Goal: Information Seeking & Learning: Learn about a topic

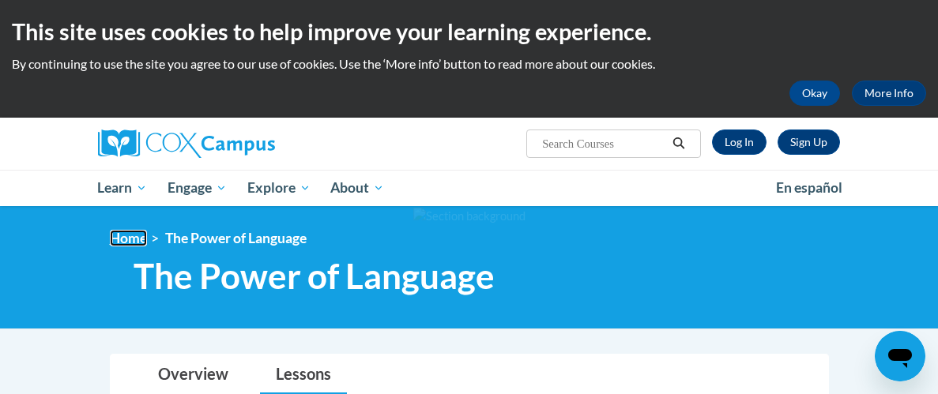
click at [122, 242] on link "Home" at bounding box center [128, 238] width 37 height 17
click at [131, 239] on link "Home" at bounding box center [128, 238] width 37 height 17
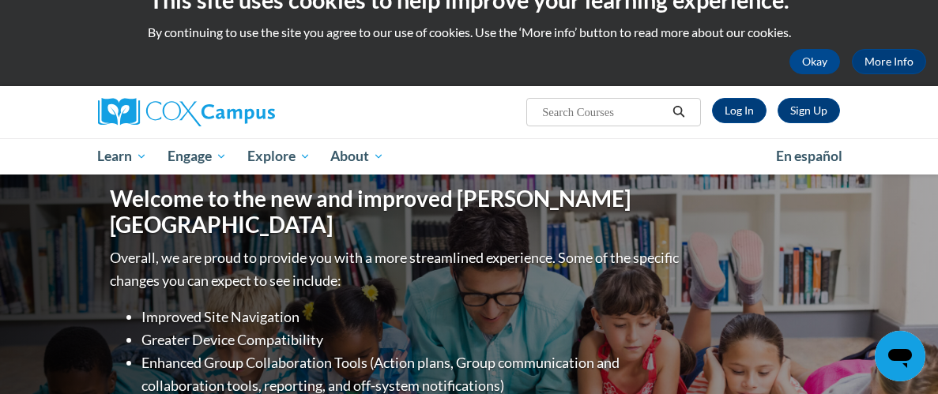
scroll to position [31, 0]
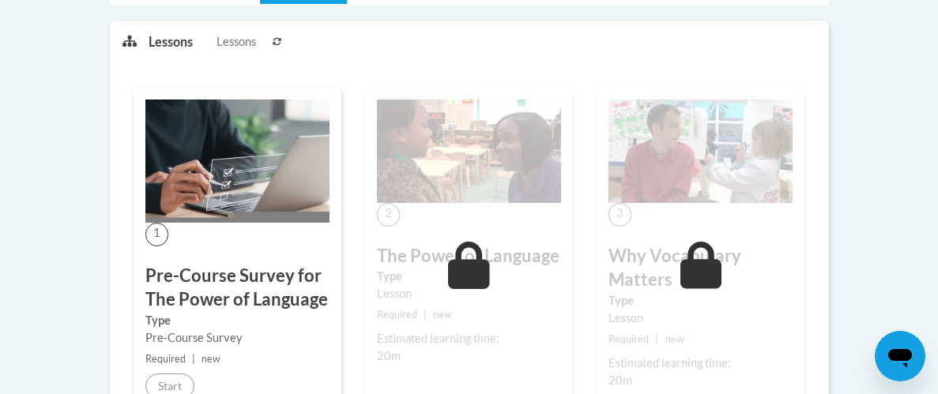
scroll to position [568, 0]
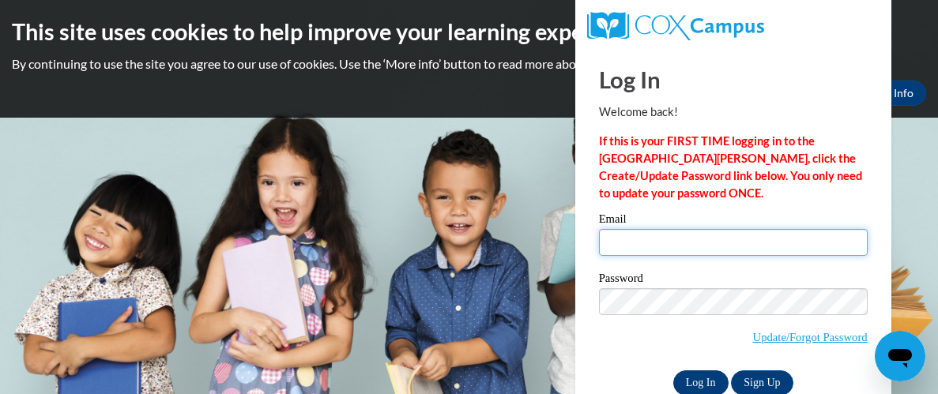
type input "dumasellrida@gmail.com"
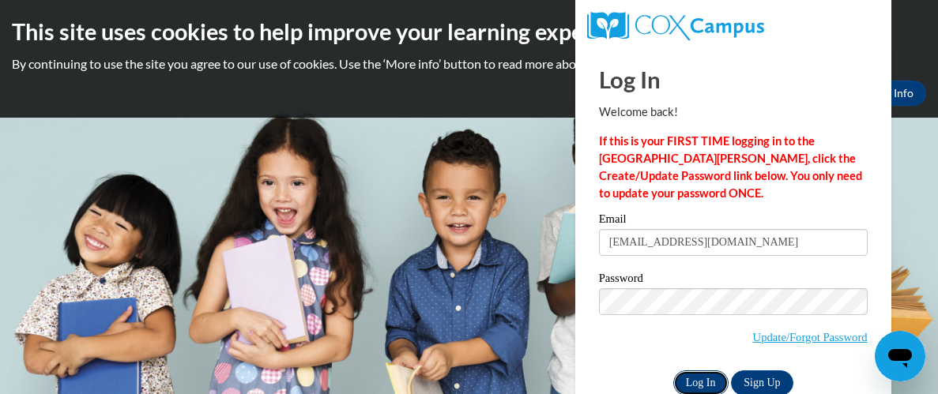
click at [705, 383] on input "Log In" at bounding box center [700, 383] width 55 height 25
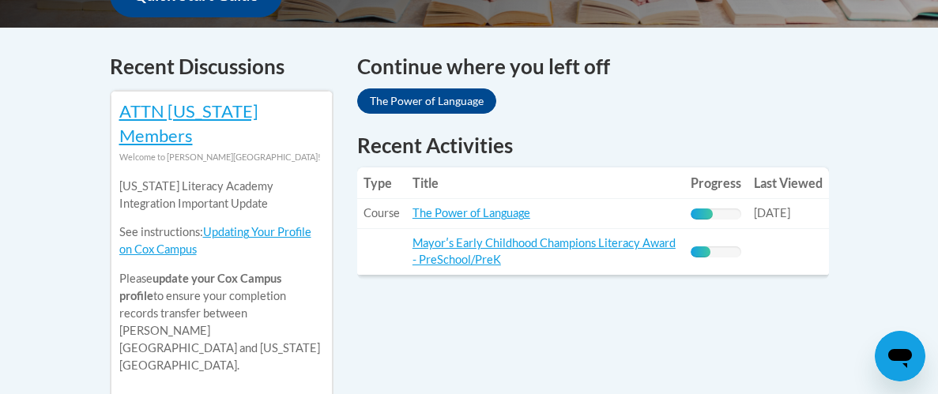
scroll to position [663, 0]
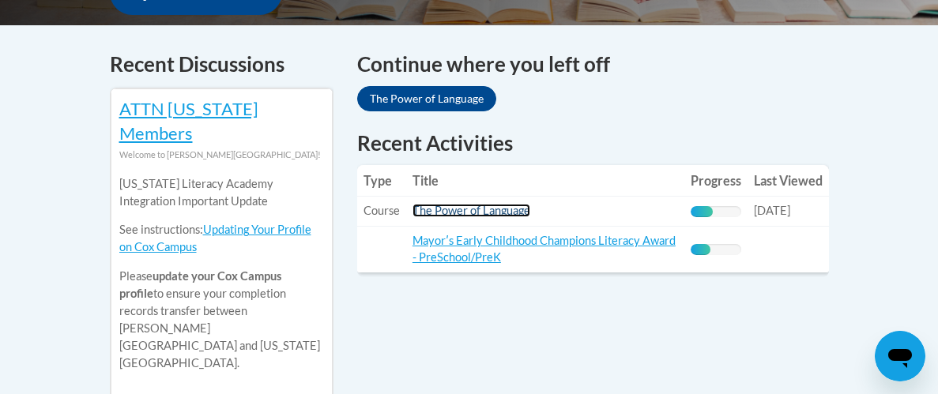
click at [497, 204] on link "The Power of Language" at bounding box center [471, 210] width 118 height 13
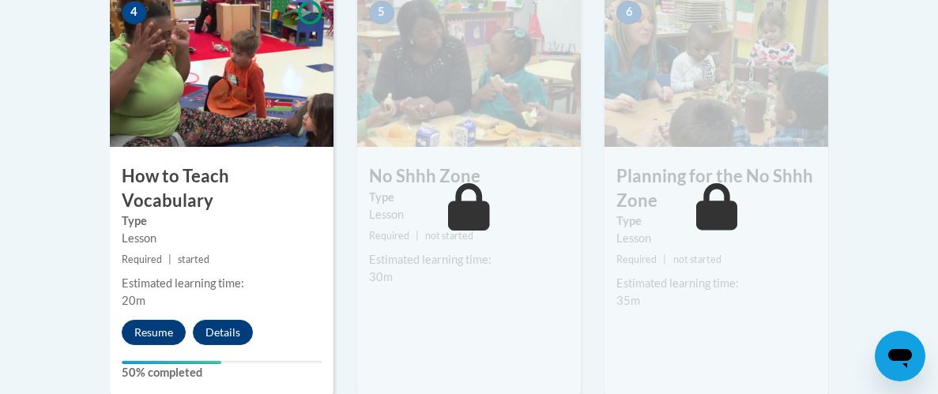
scroll to position [979, 0]
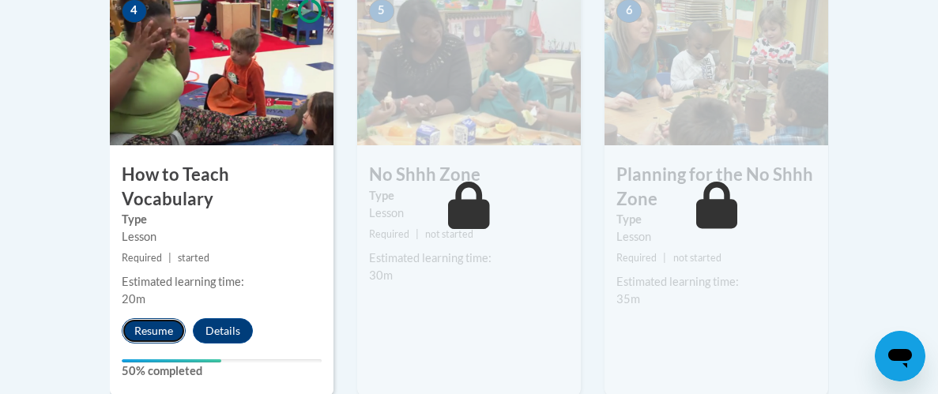
click at [149, 318] on button "Resume" at bounding box center [154, 330] width 64 height 25
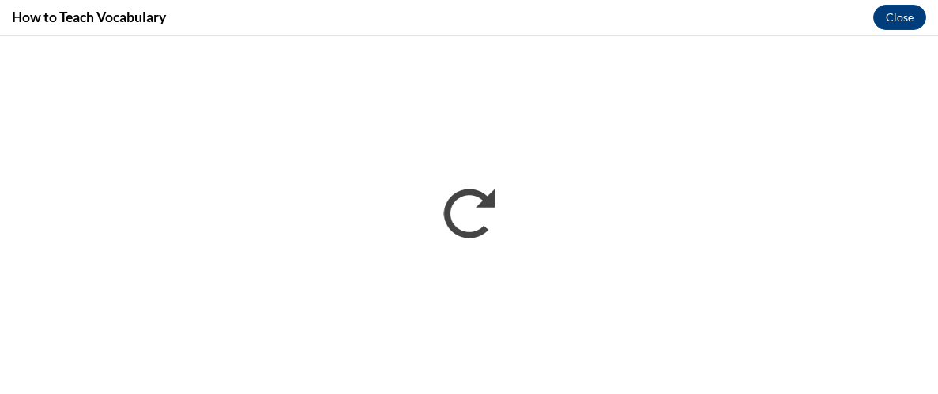
scroll to position [0, 0]
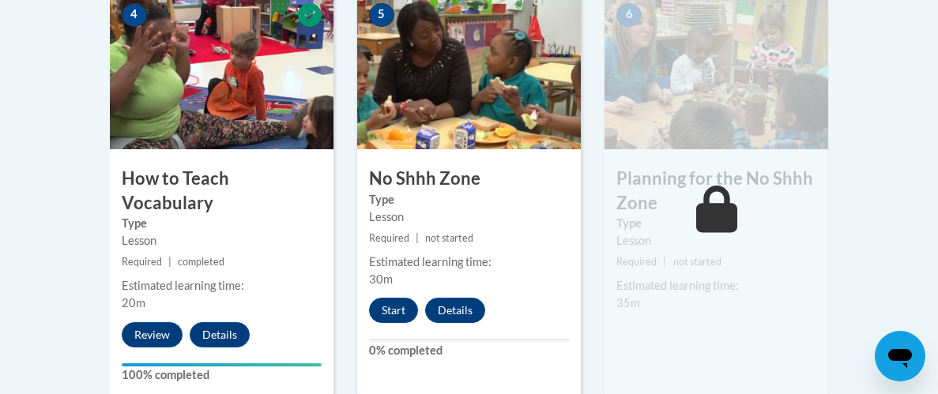
scroll to position [979, 0]
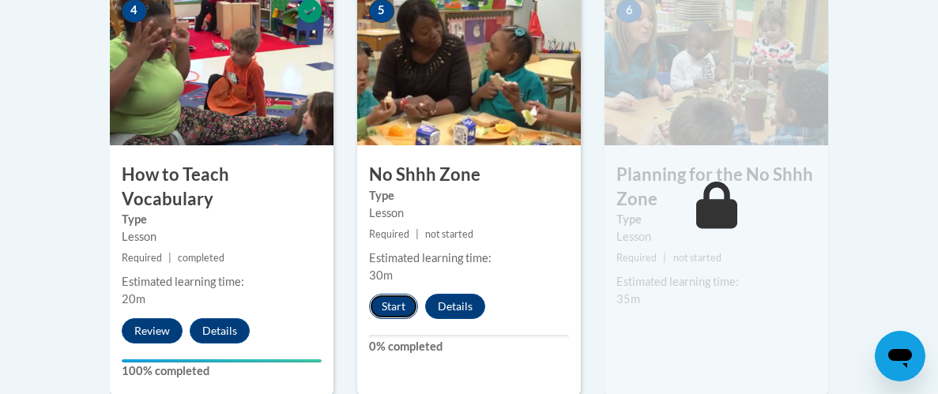
click at [398, 301] on button "Start" at bounding box center [393, 306] width 49 height 25
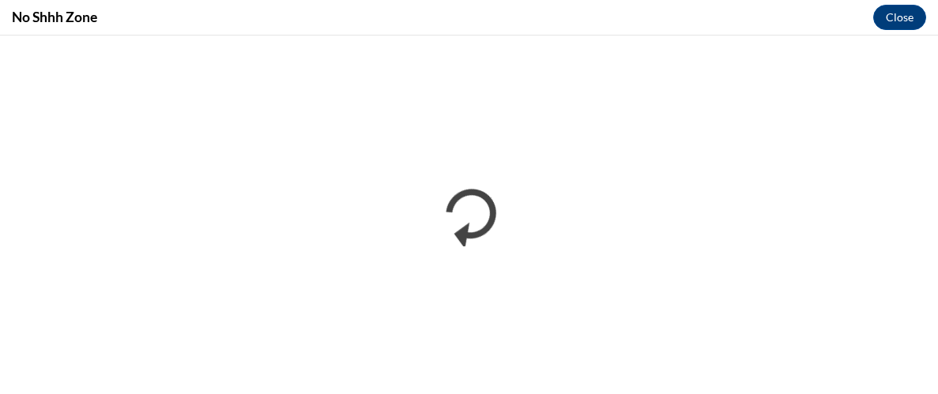
scroll to position [0, 0]
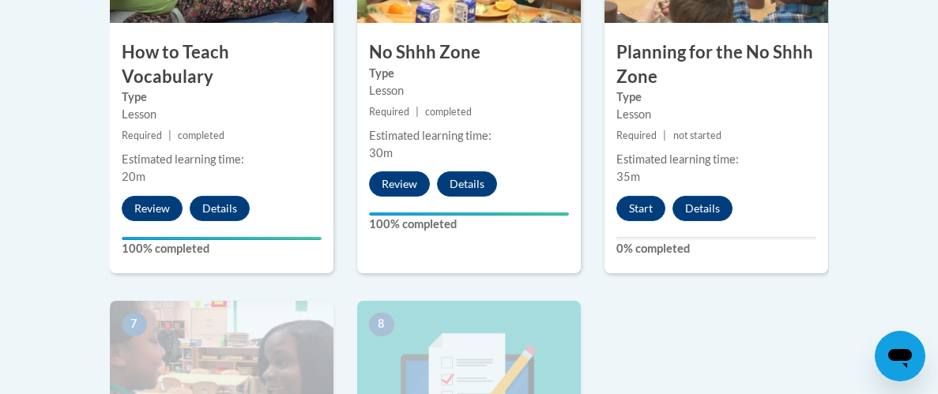
scroll to position [1105, 0]
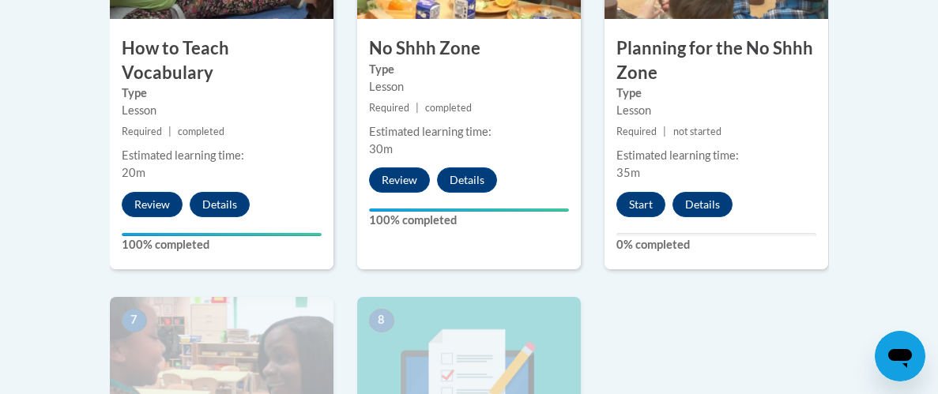
click at [636, 185] on div "6 Planning for the No Shhh Zone Type Lesson Required | not started Estimated le…" at bounding box center [716, 65] width 224 height 408
click at [632, 206] on button "Start" at bounding box center [640, 204] width 49 height 25
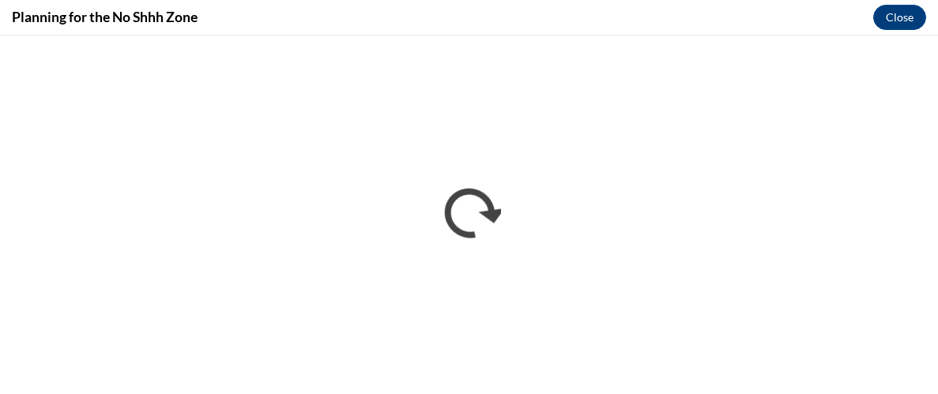
scroll to position [0, 0]
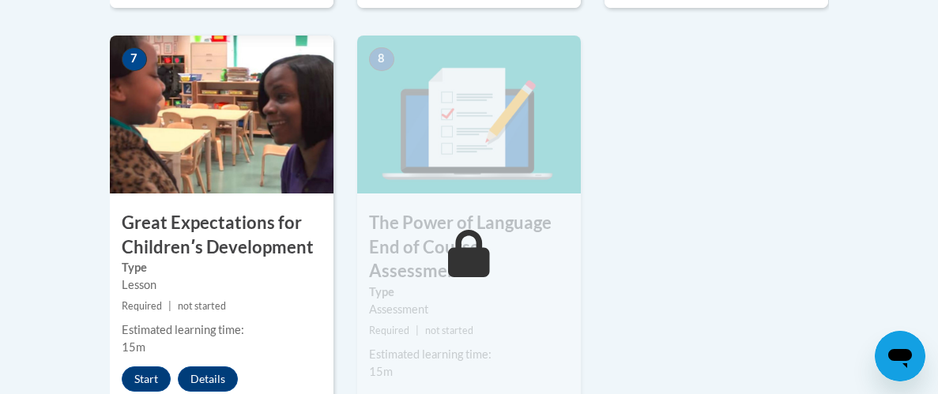
scroll to position [1389, 0]
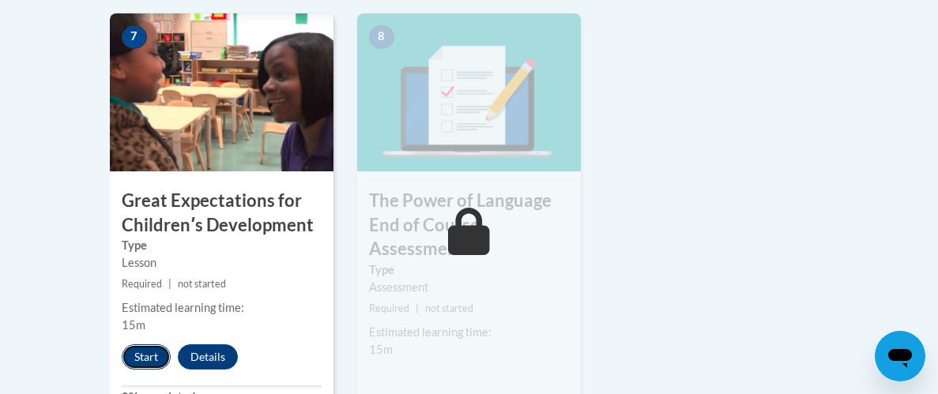
click at [141, 350] on button "Start" at bounding box center [146, 356] width 49 height 25
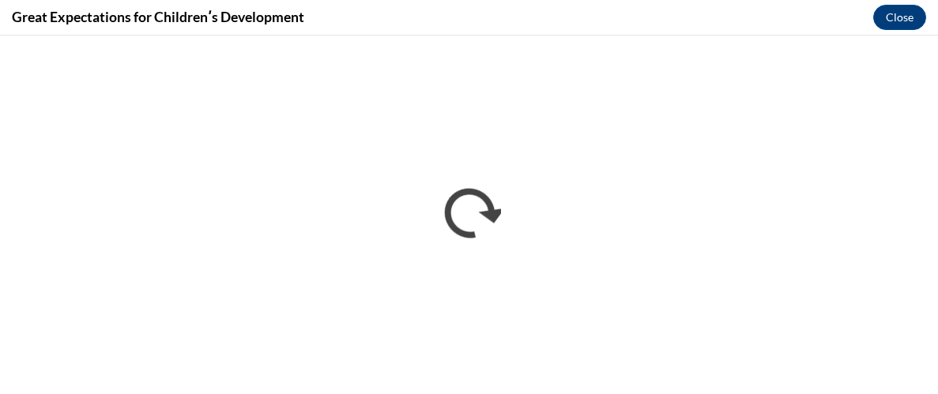
scroll to position [0, 0]
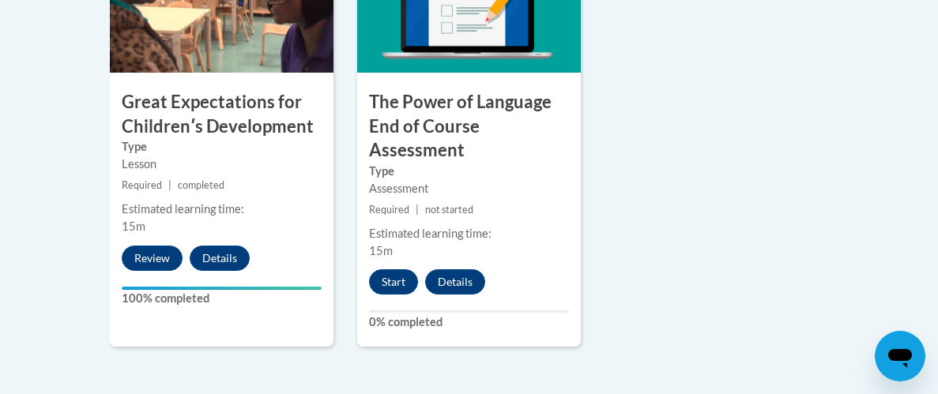
scroll to position [1515, 0]
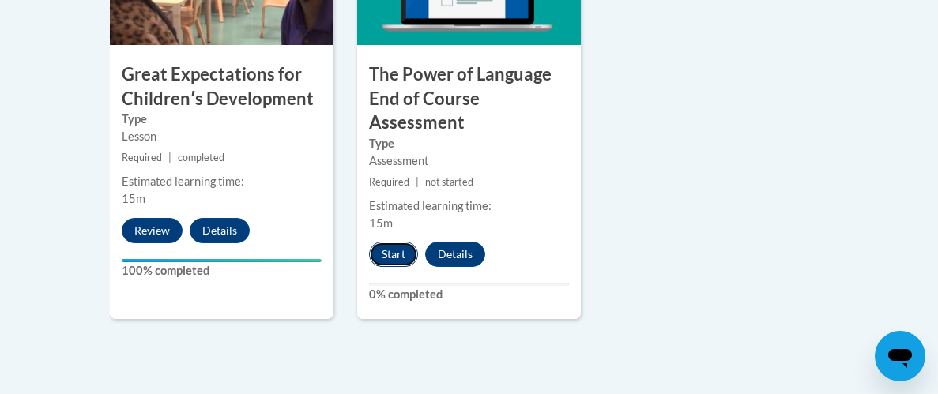
click at [389, 248] on button "Start" at bounding box center [393, 254] width 49 height 25
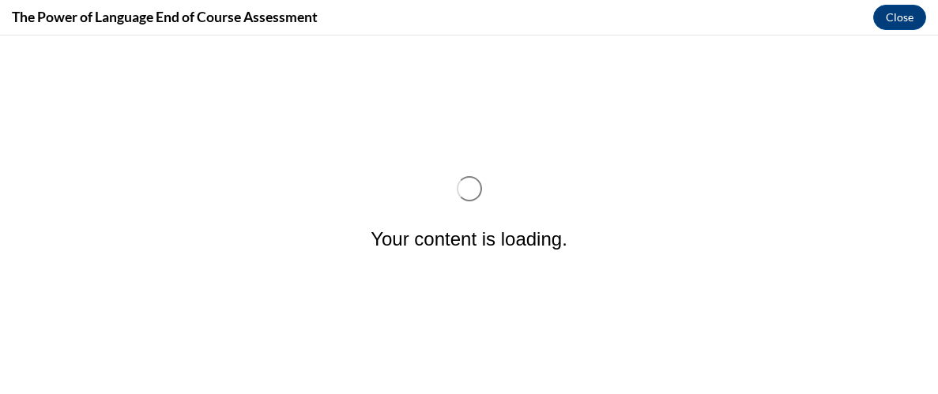
scroll to position [0, 0]
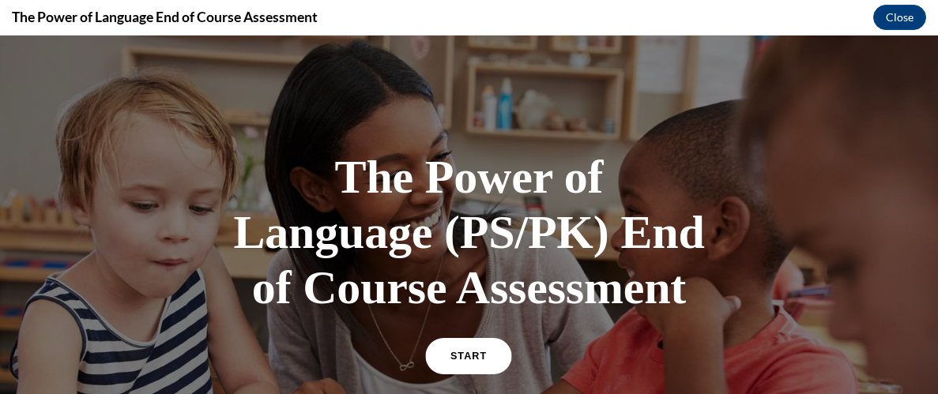
click at [477, 363] on link "START" at bounding box center [469, 356] width 86 height 36
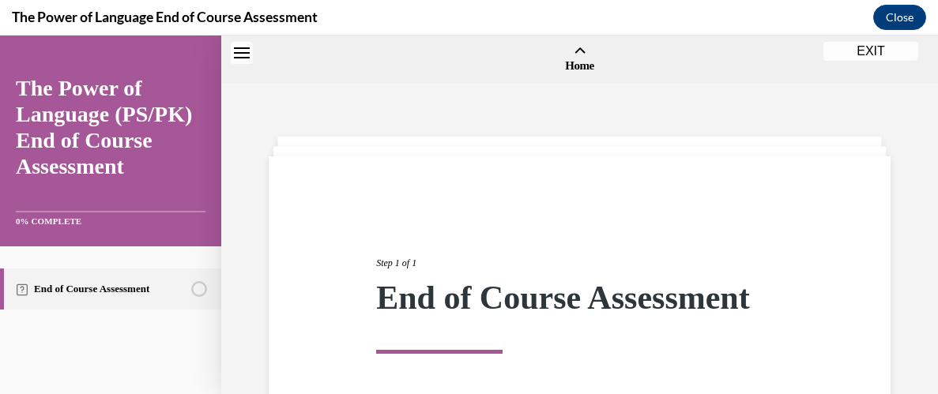
scroll to position [48, 0]
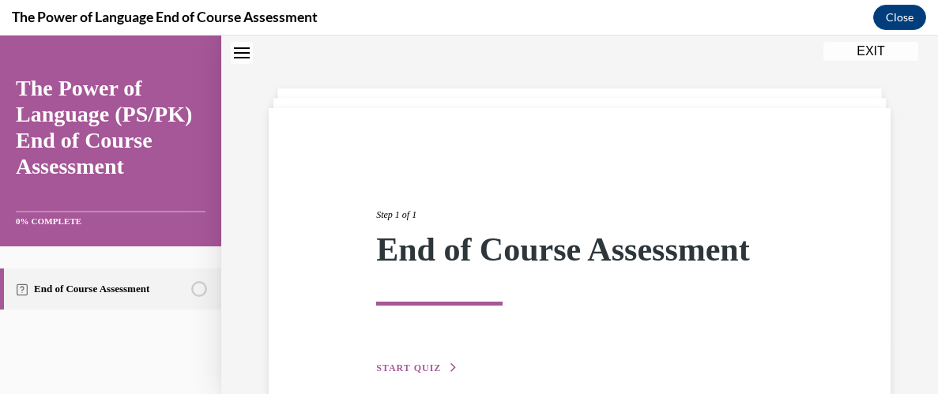
click at [439, 365] on button "START QUIZ" at bounding box center [417, 368] width 82 height 14
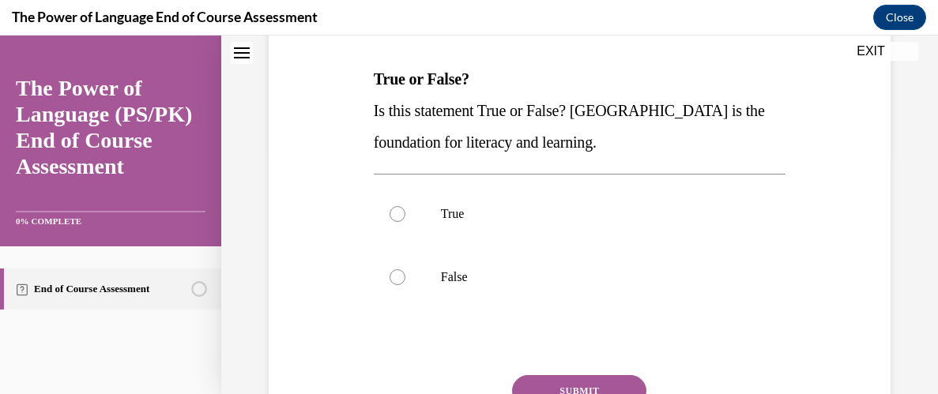
scroll to position [269, 0]
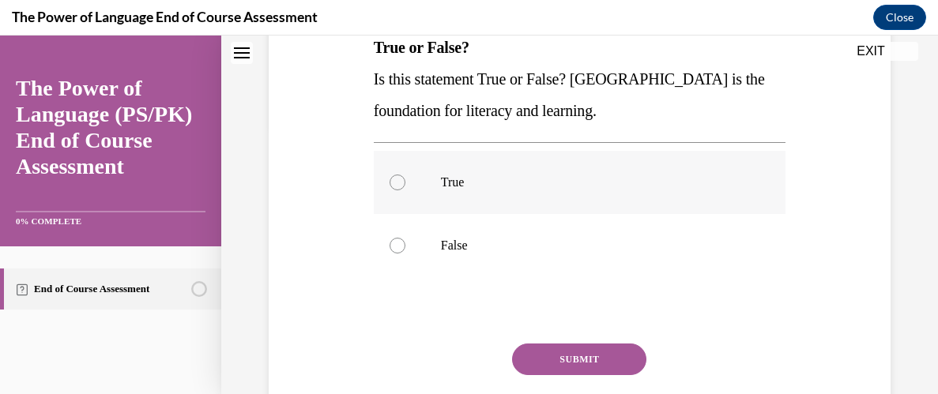
click at [394, 183] on div at bounding box center [397, 183] width 16 height 16
click at [394, 183] on input "True" at bounding box center [397, 183] width 16 height 16
radio input "true"
click at [600, 361] on button "SUBMIT" at bounding box center [579, 360] width 134 height 32
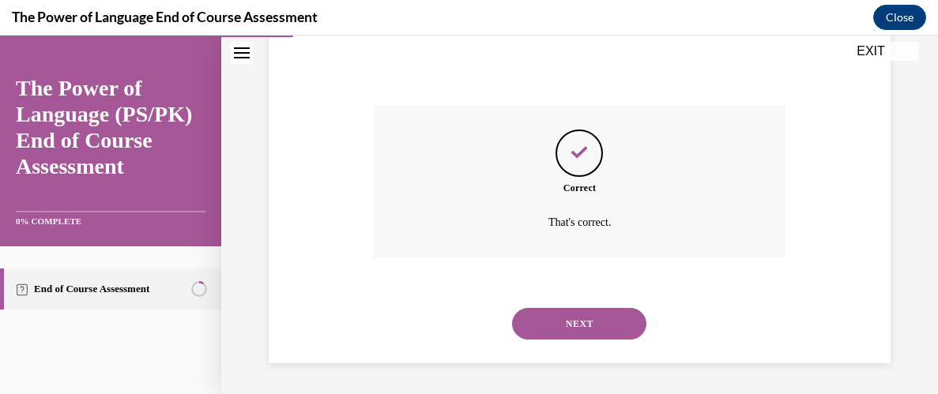
scroll to position [508, 0]
click at [600, 361] on div "SUBMIT NEXT" at bounding box center [580, 321] width 412 height 82
click at [596, 322] on button "NEXT" at bounding box center [579, 323] width 134 height 32
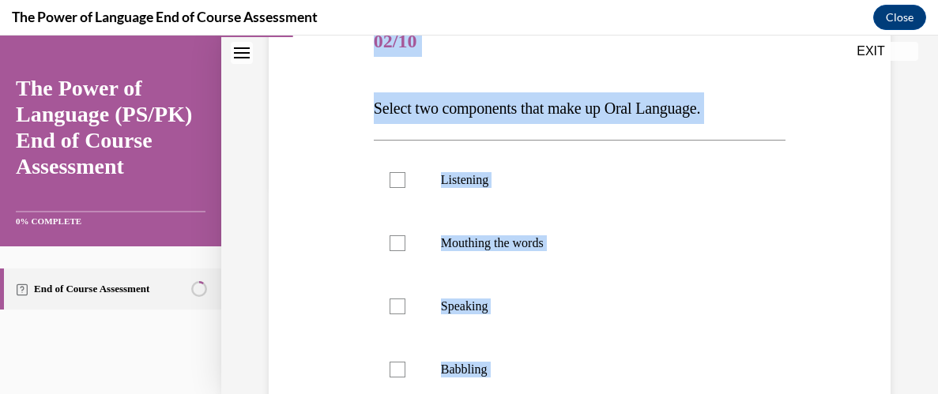
scroll to position [240, 0]
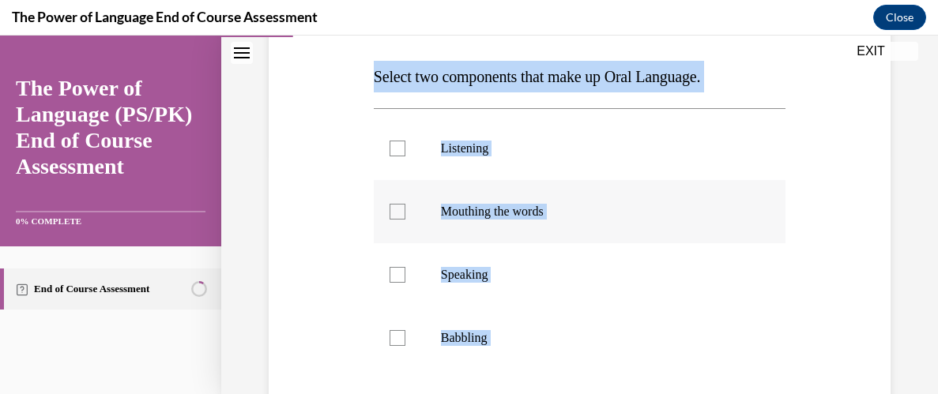
click at [401, 210] on div at bounding box center [397, 212] width 16 height 16
click at [401, 210] on input "Mouthing the words" at bounding box center [397, 212] width 16 height 16
checkbox input "true"
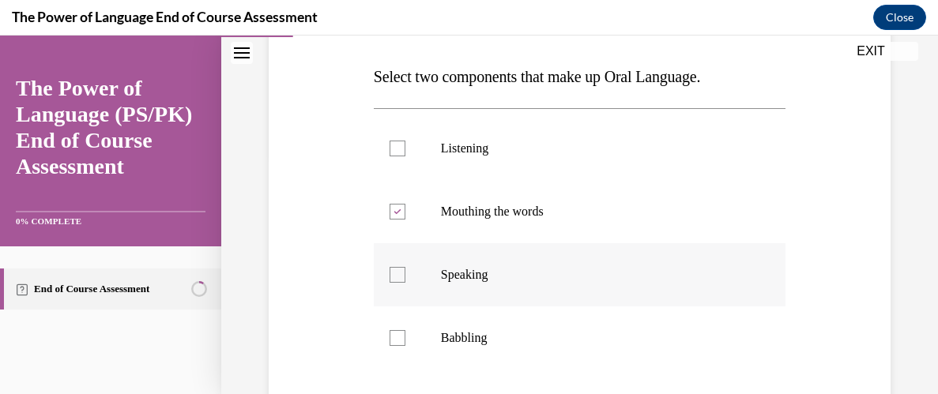
click at [398, 273] on div at bounding box center [397, 275] width 16 height 16
click at [398, 273] on input "Speaking" at bounding box center [397, 275] width 16 height 16
checkbox input "true"
click at [351, 339] on div "Question 02/10 Select two components that make up Oral Language. Listening Mout…" at bounding box center [580, 249] width 630 height 634
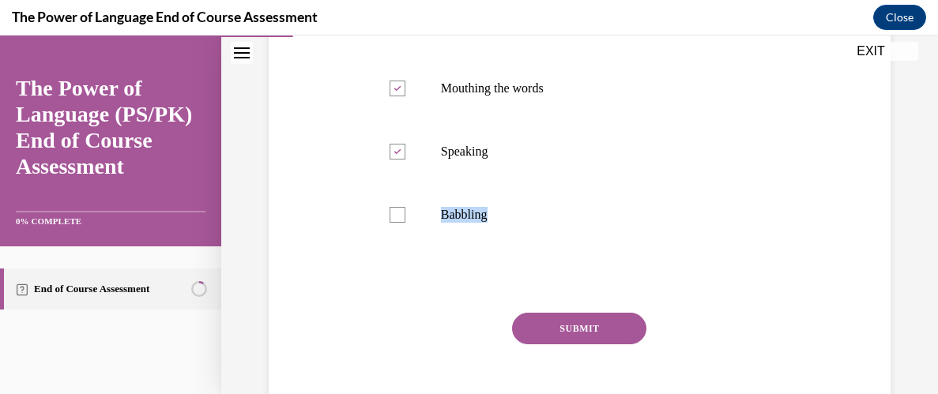
scroll to position [367, 0]
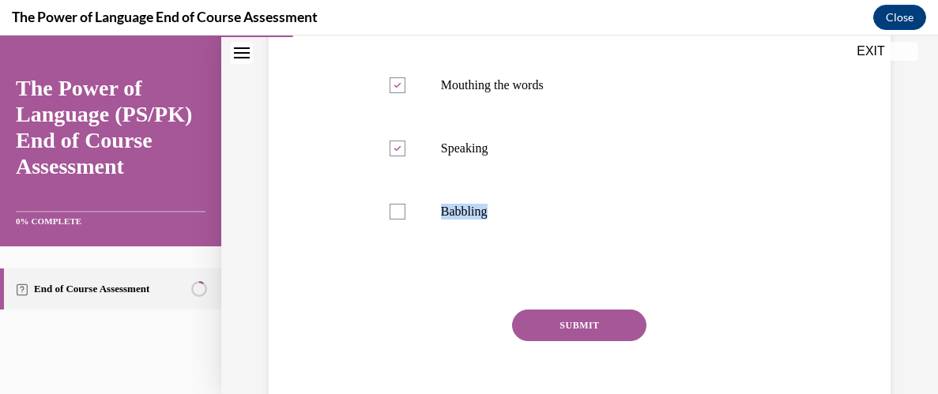
click at [587, 337] on button "SUBMIT" at bounding box center [579, 326] width 134 height 32
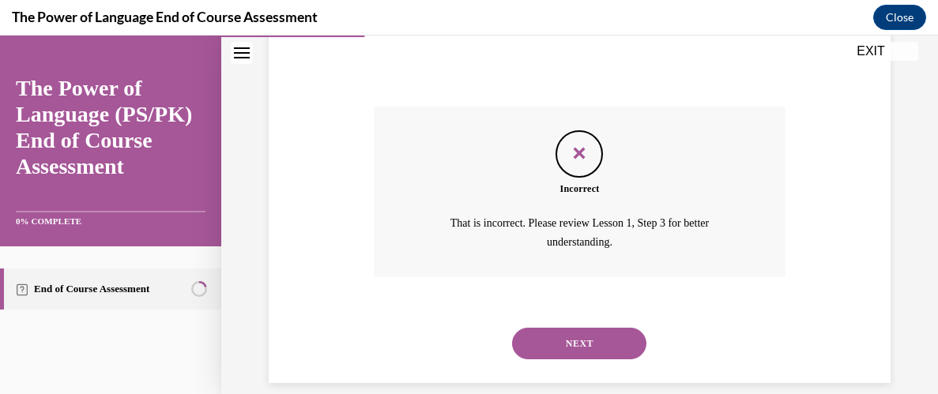
scroll to position [589, 0]
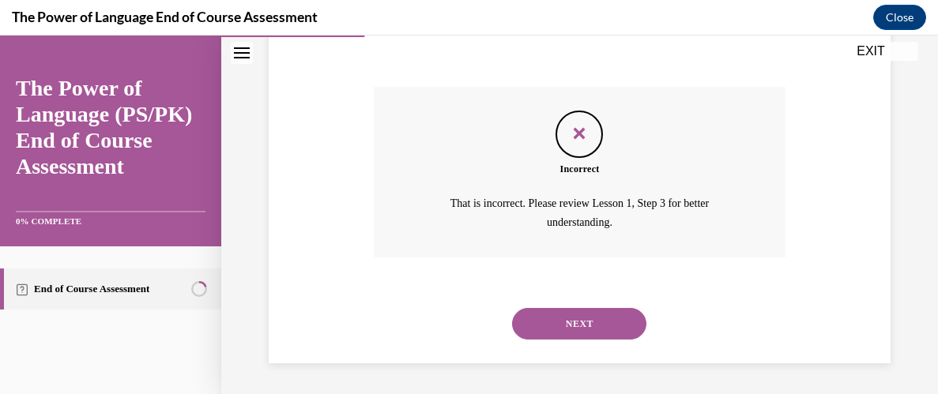
click at [578, 327] on button "NEXT" at bounding box center [579, 324] width 134 height 32
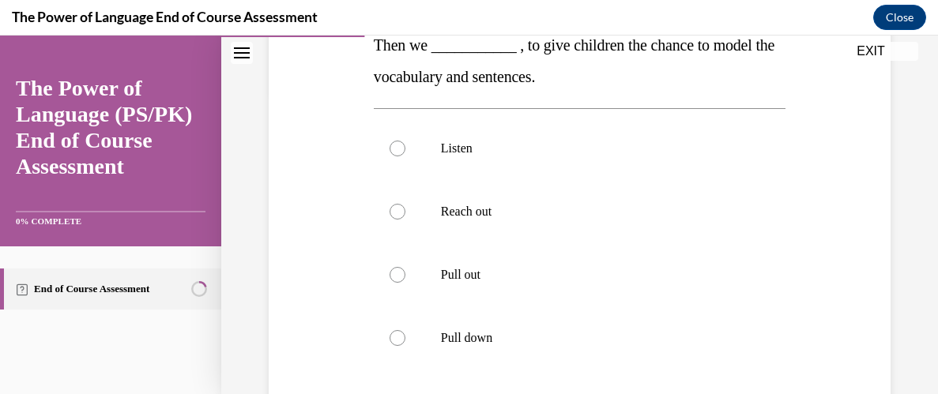
scroll to position [335, 0]
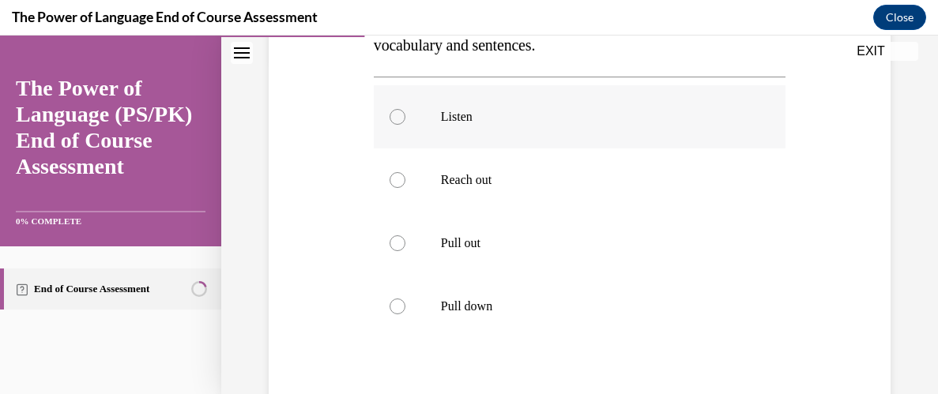
click at [400, 112] on div at bounding box center [397, 117] width 16 height 16
click at [400, 112] on input "Listen" at bounding box center [397, 117] width 16 height 16
radio input "true"
click at [389, 299] on input "Pull down" at bounding box center [397, 307] width 16 height 16
radio input "true"
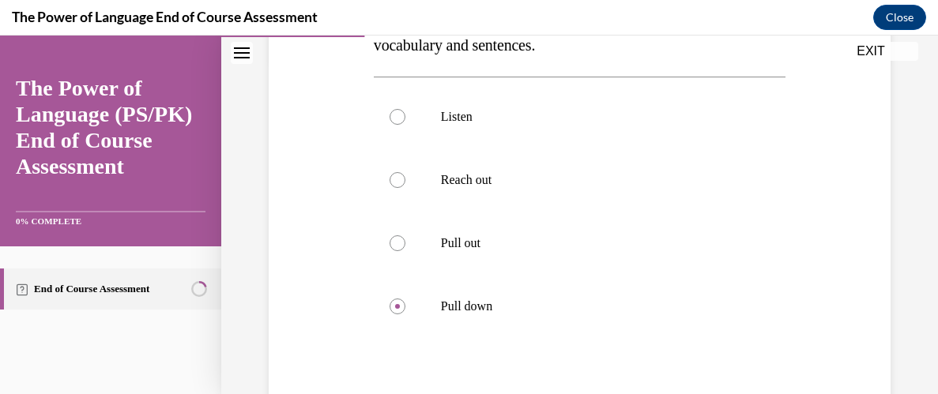
click at [389, 235] on input "Pull out" at bounding box center [397, 243] width 16 height 16
radio input "true"
click at [389, 172] on input "Reach out" at bounding box center [397, 180] width 16 height 16
radio input "true"
click at [389, 109] on input "Listen" at bounding box center [397, 117] width 16 height 16
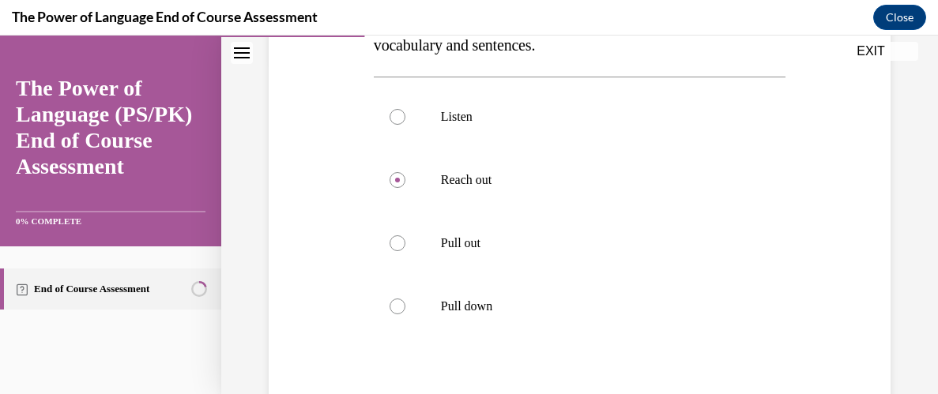
radio input "true"
click at [389, 299] on input "Pull down" at bounding box center [397, 307] width 16 height 16
radio input "true"
click at [394, 120] on div at bounding box center [397, 117] width 16 height 16
click at [394, 120] on input "Listen" at bounding box center [397, 117] width 16 height 16
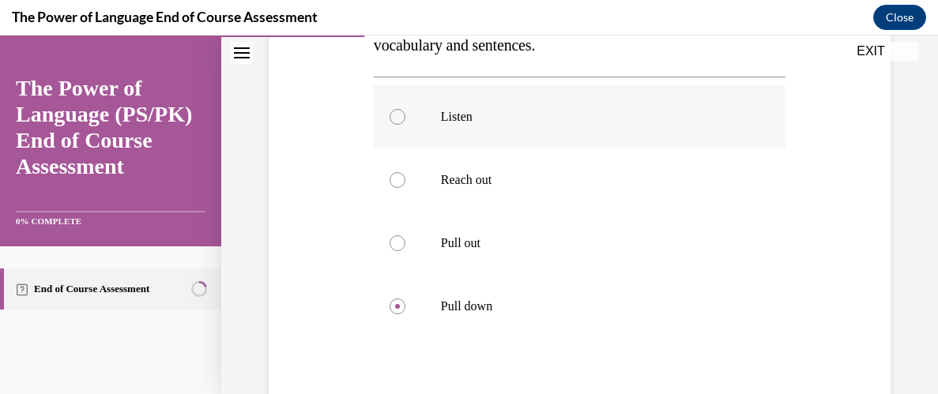
radio input "true"
click at [291, 160] on div "Question 03/10 When we Push-In language we use rich vocabulary and sentences. T…" at bounding box center [580, 185] width 630 height 697
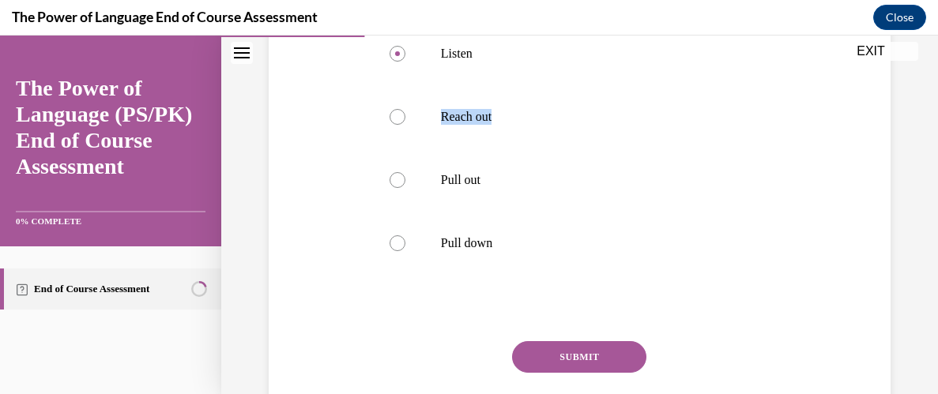
scroll to position [430, 0]
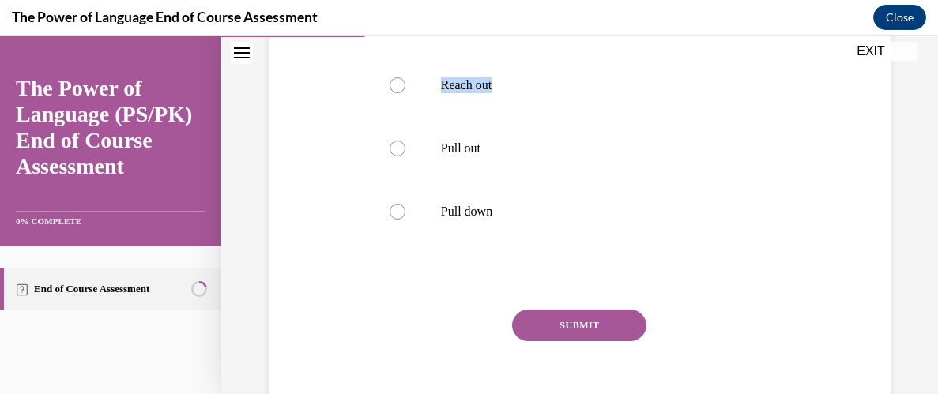
click at [605, 322] on button "SUBMIT" at bounding box center [579, 326] width 134 height 32
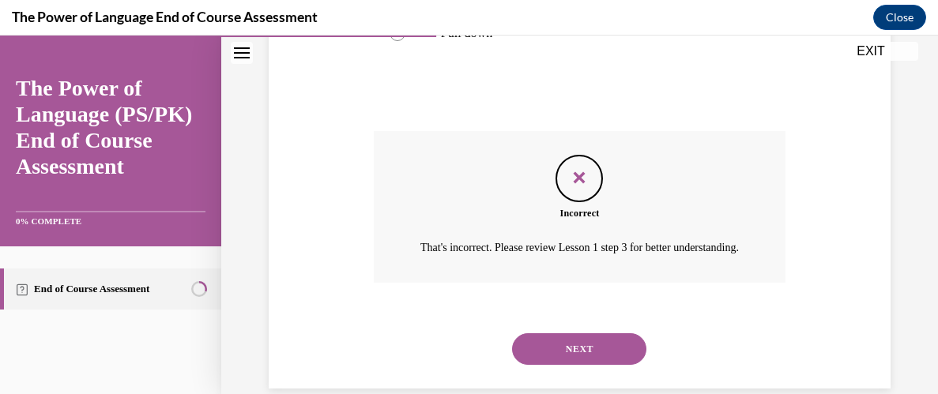
scroll to position [653, 0]
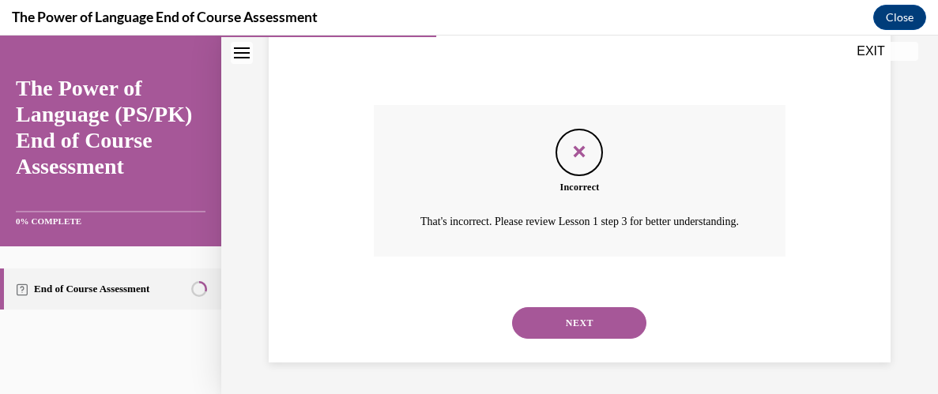
click at [589, 322] on button "NEXT" at bounding box center [579, 323] width 134 height 32
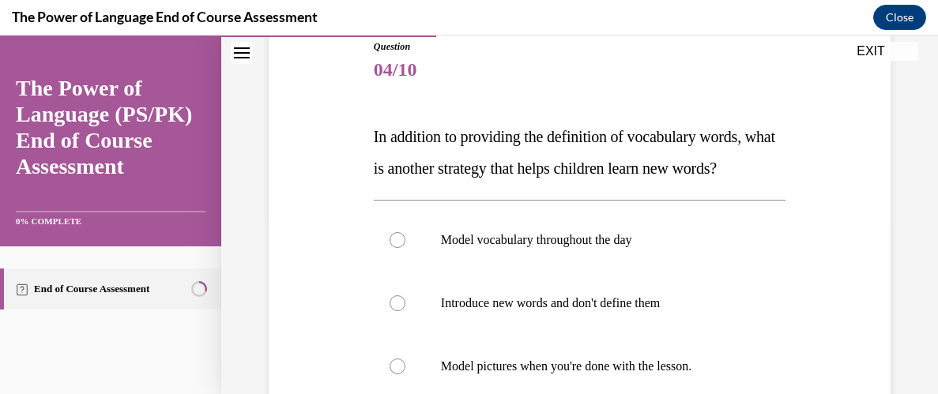
scroll to position [177, 0]
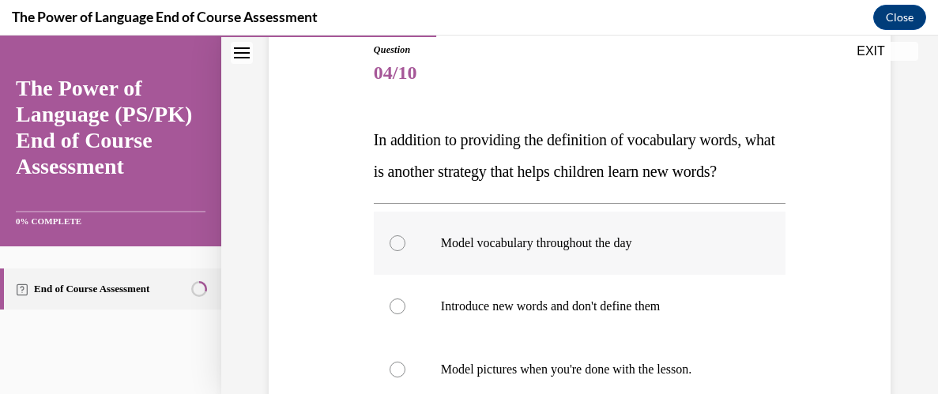
click at [393, 251] on div at bounding box center [397, 243] width 16 height 16
click at [393, 251] on input "Model vocabulary throughout the day" at bounding box center [397, 243] width 16 height 16
radio input "true"
click at [390, 314] on div at bounding box center [397, 307] width 16 height 16
click at [390, 314] on input "Introduce new words and don't define them" at bounding box center [397, 307] width 16 height 16
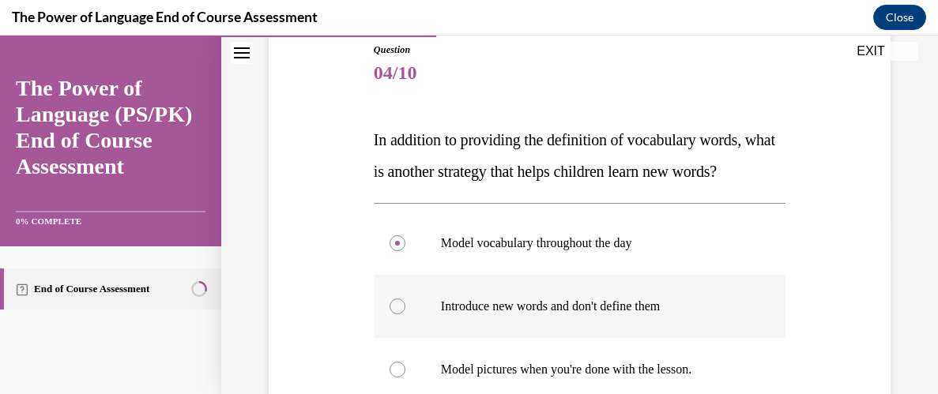
radio input "true"
click at [389, 235] on input "Model vocabulary throughout the day" at bounding box center [397, 243] width 16 height 16
radio input "true"
click at [312, 349] on div "Question 04/10 In addition to providing the definition of vocabulary words, wha…" at bounding box center [580, 296] width 630 height 602
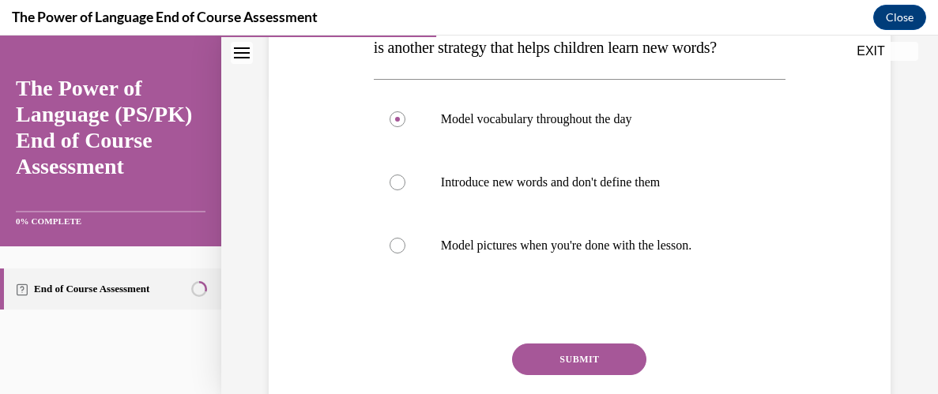
scroll to position [303, 0]
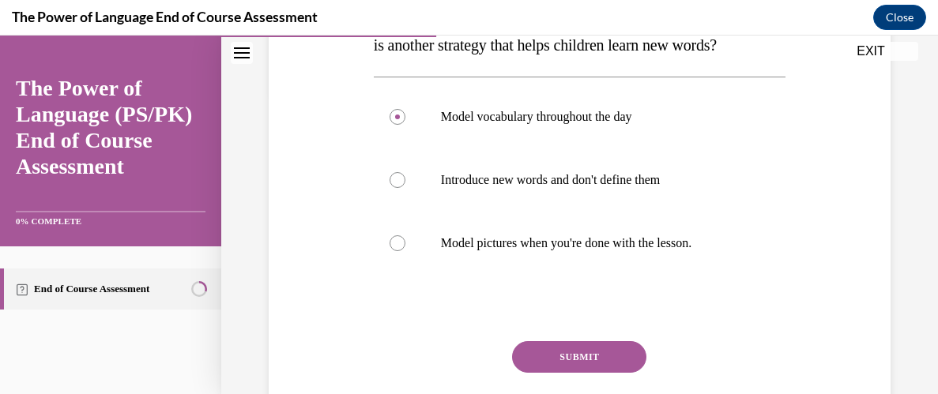
click at [576, 373] on button "SUBMIT" at bounding box center [579, 357] width 134 height 32
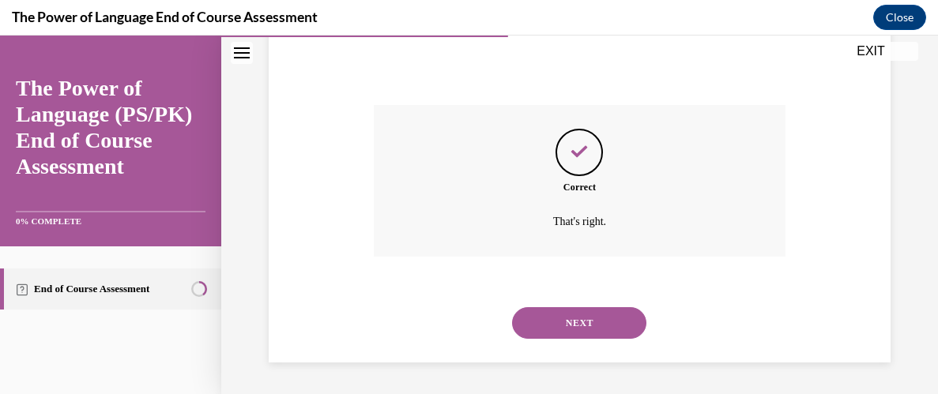
scroll to position [570, 0]
click at [605, 319] on button "NEXT" at bounding box center [579, 323] width 134 height 32
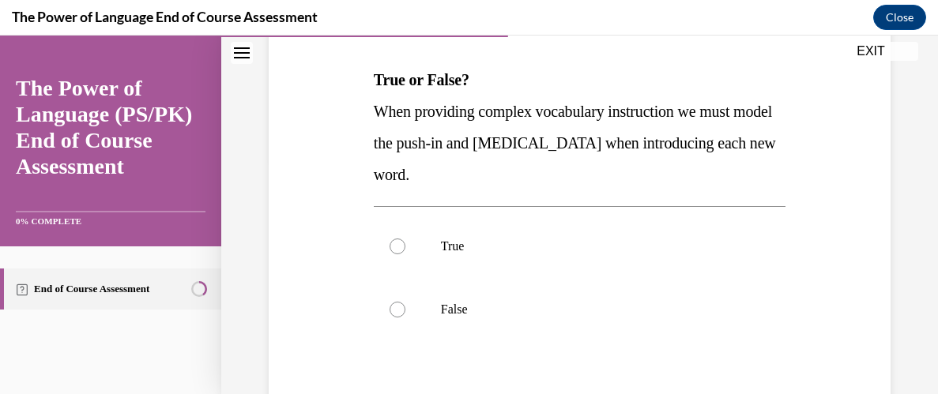
scroll to position [240, 0]
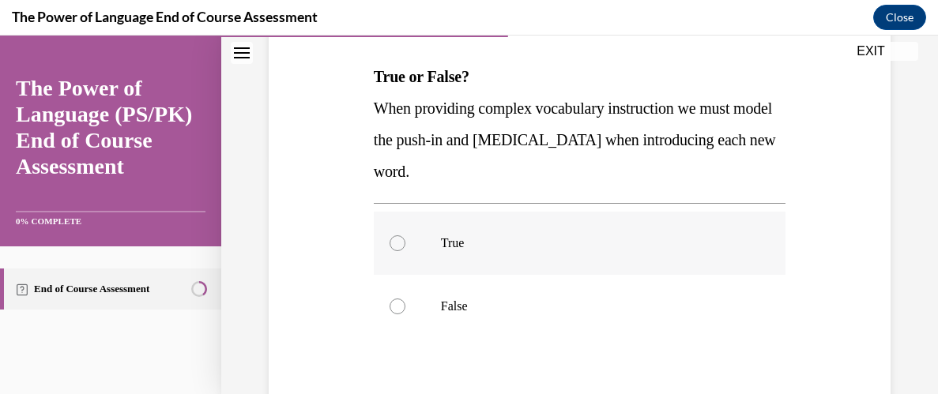
click at [393, 250] on label "True" at bounding box center [580, 243] width 412 height 63
click at [393, 250] on input "True" at bounding box center [397, 243] width 16 height 16
radio input "true"
click at [389, 299] on input "False" at bounding box center [397, 307] width 16 height 16
radio input "true"
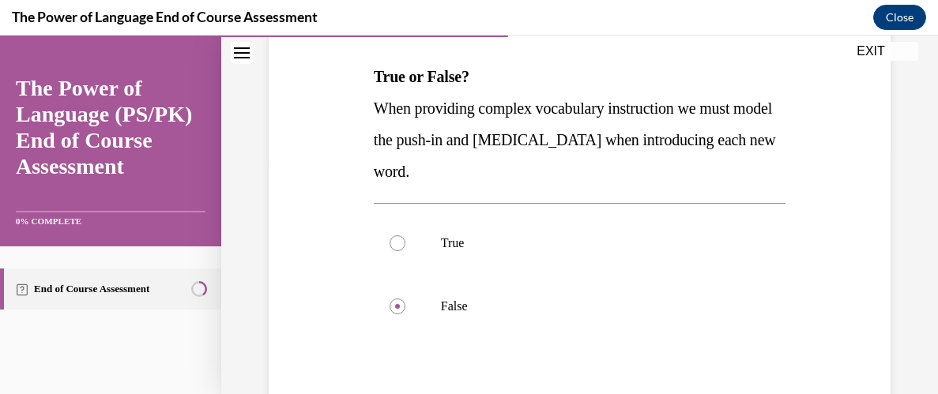
click at [389, 235] on input "True" at bounding box center [397, 243] width 16 height 16
radio input "true"
click at [571, 374] on div at bounding box center [580, 371] width 412 height 19
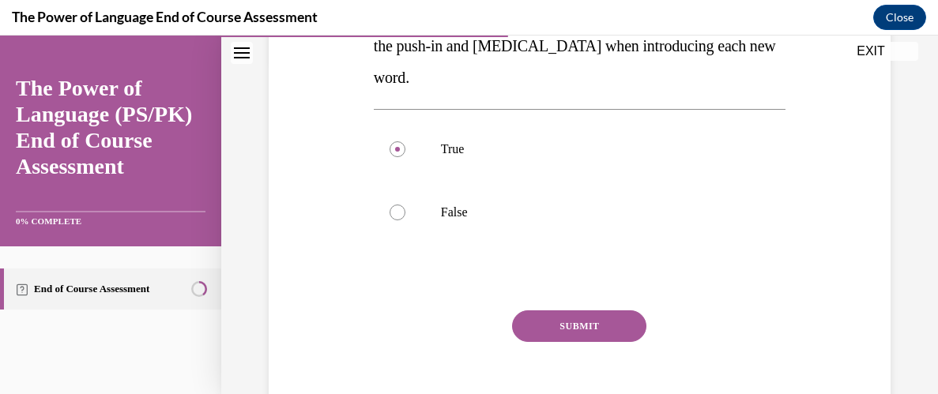
scroll to position [335, 0]
click at [599, 323] on button "SUBMIT" at bounding box center [579, 326] width 134 height 32
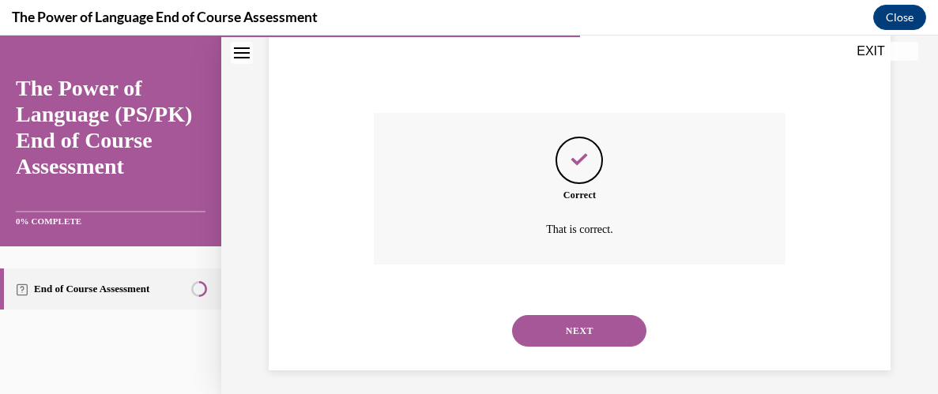
scroll to position [540, 0]
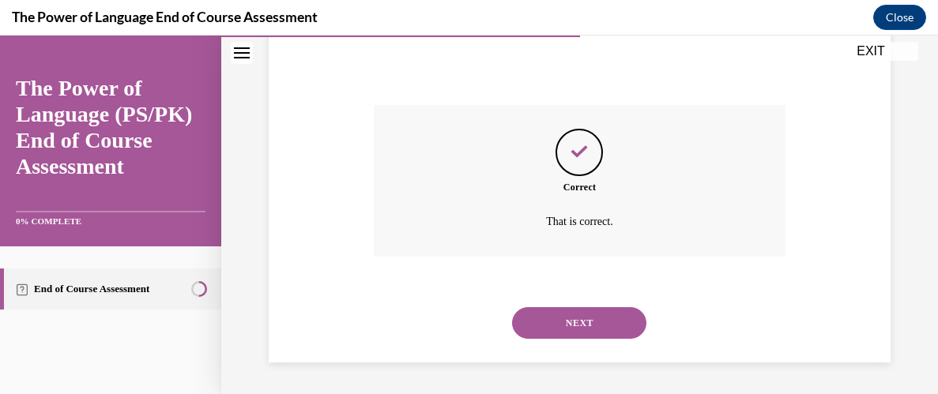
click at [599, 323] on button "NEXT" at bounding box center [579, 323] width 134 height 32
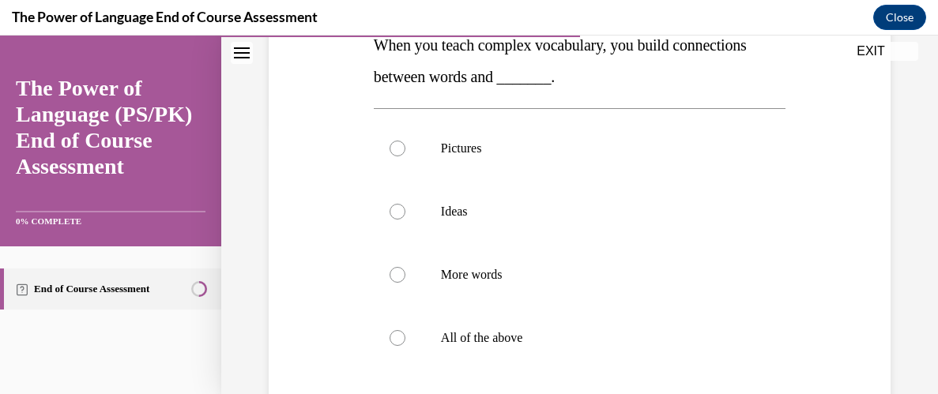
scroll to position [303, 0]
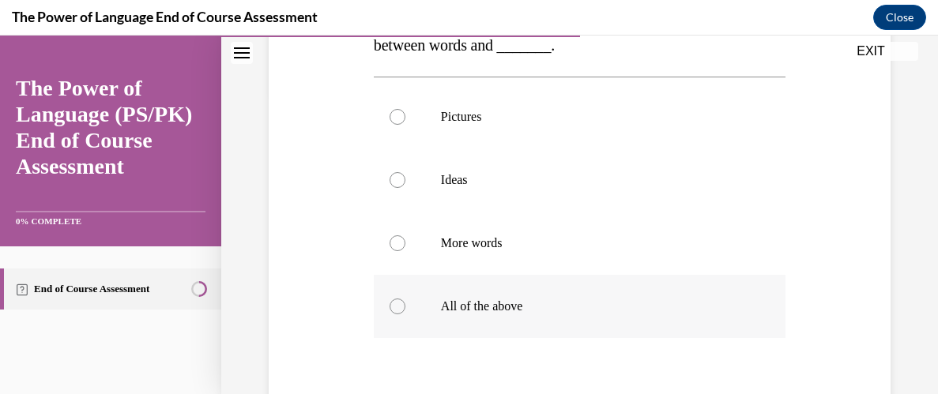
click at [393, 304] on div at bounding box center [397, 307] width 16 height 16
click at [393, 304] on input "All of the above" at bounding box center [397, 307] width 16 height 16
radio input "true"
click at [326, 345] on div "Question 06/10 When you teach complex vocabulary, you build connections between…" at bounding box center [580, 201] width 630 height 665
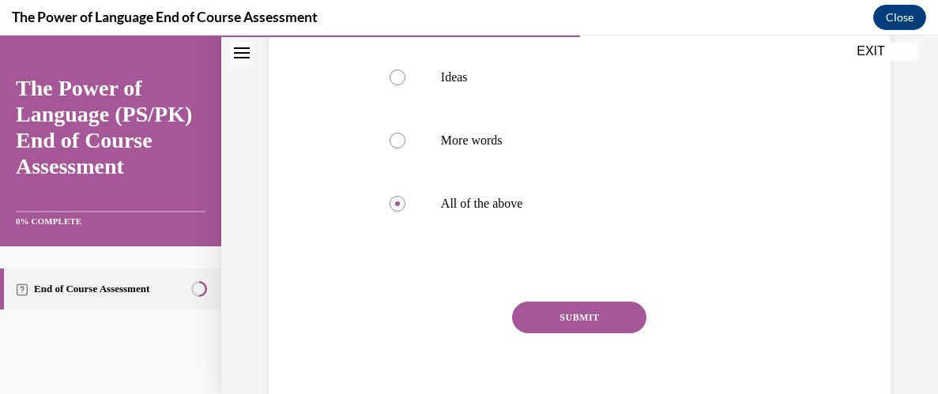
scroll to position [430, 0]
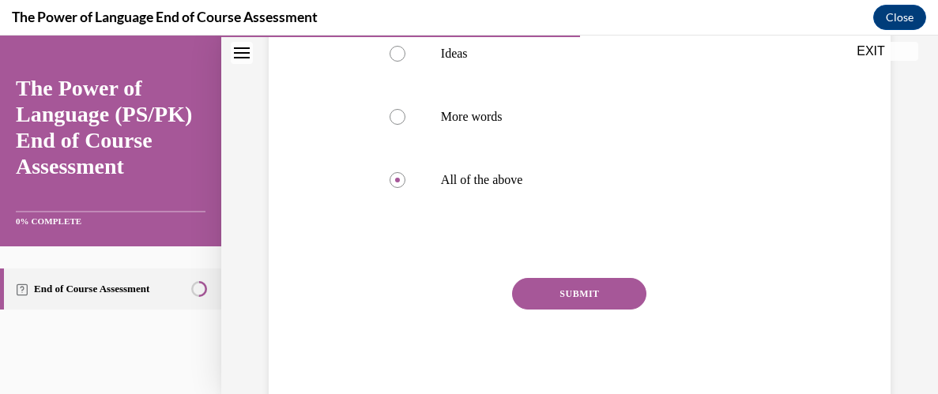
click at [589, 287] on button "SUBMIT" at bounding box center [579, 294] width 134 height 32
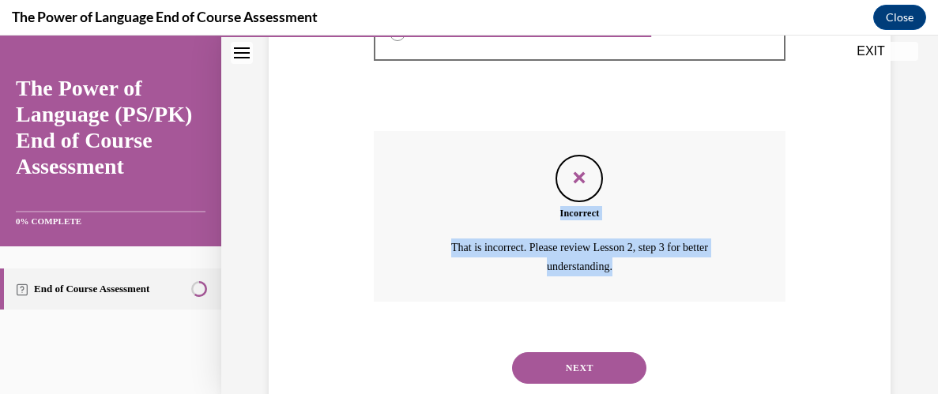
scroll to position [621, 0]
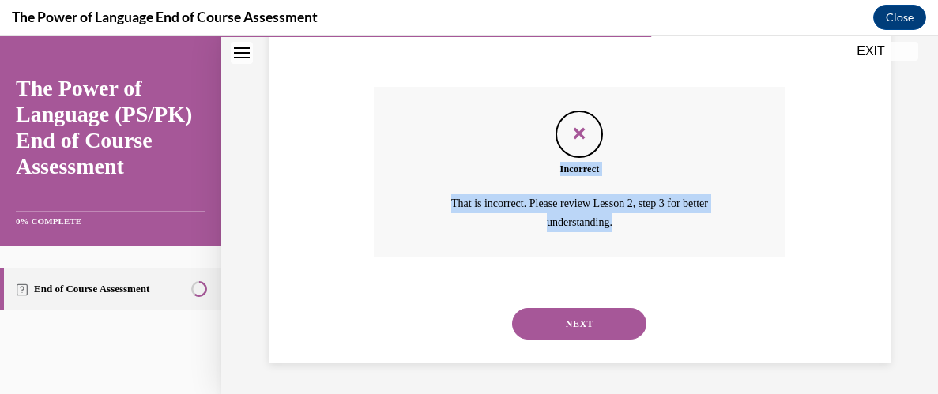
click at [589, 325] on button "NEXT" at bounding box center [579, 324] width 134 height 32
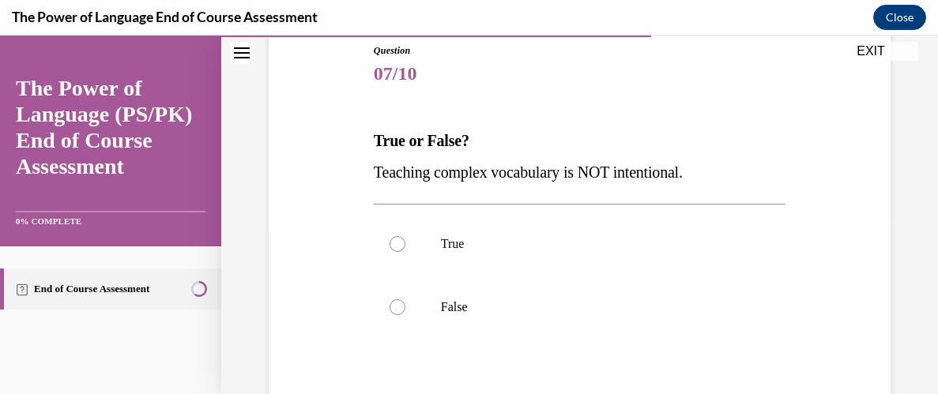
scroll to position [208, 0]
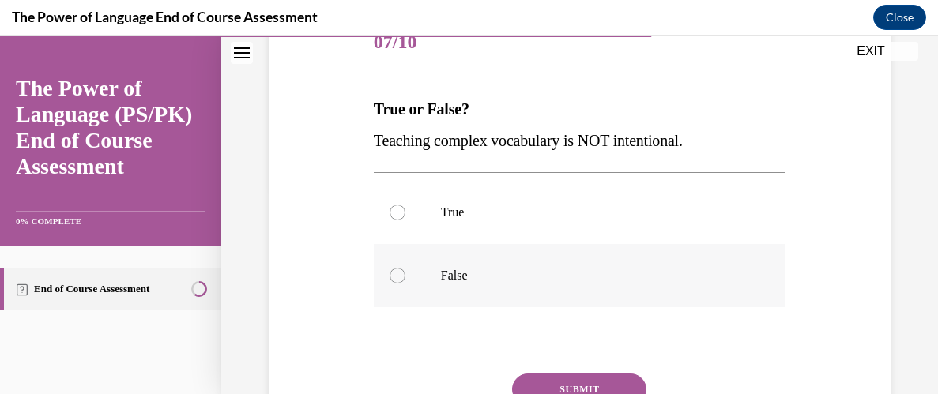
click at [398, 274] on div at bounding box center [397, 276] width 16 height 16
click at [398, 274] on input "False" at bounding box center [397, 276] width 16 height 16
radio input "true"
click at [566, 381] on button "SUBMIT" at bounding box center [579, 390] width 134 height 32
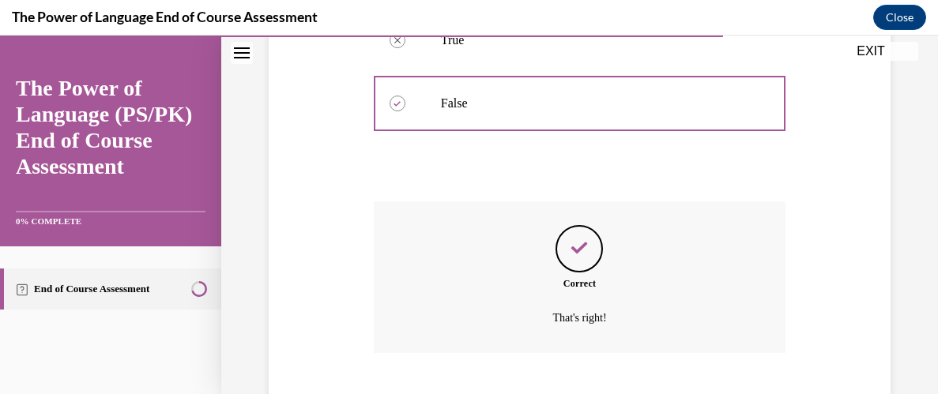
scroll to position [476, 0]
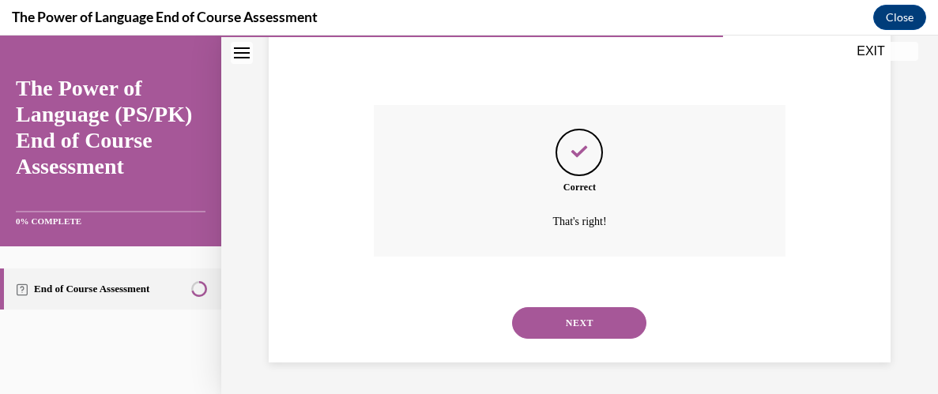
click at [578, 317] on button "NEXT" at bounding box center [579, 323] width 134 height 32
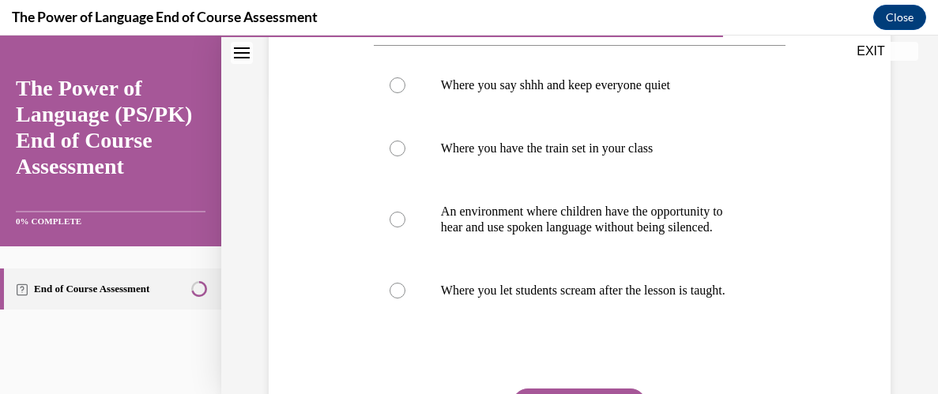
scroll to position [335, 0]
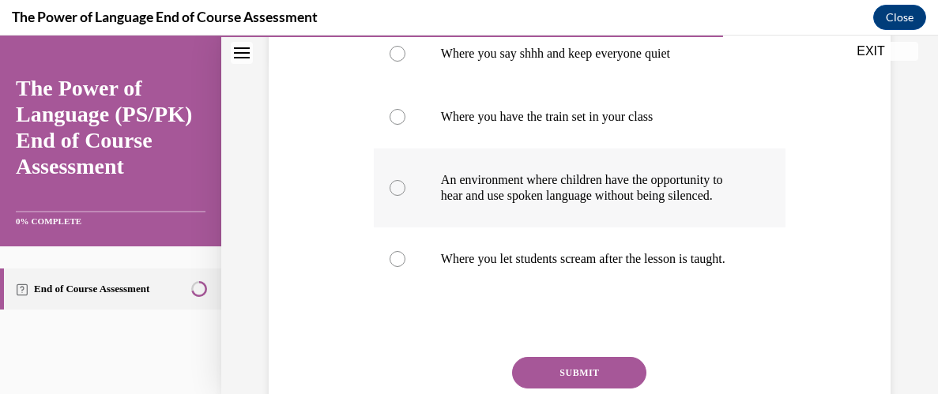
click at [397, 193] on div at bounding box center [397, 188] width 16 height 16
click at [397, 193] on input "An environment where children have the opportunity to hear and use spoken langu…" at bounding box center [397, 188] width 16 height 16
radio input "true"
click at [344, 297] on div "Question 08/10 What is a ' No Shhh Zone ' ? Where you say shhh and keep everyon…" at bounding box center [580, 161] width 630 height 649
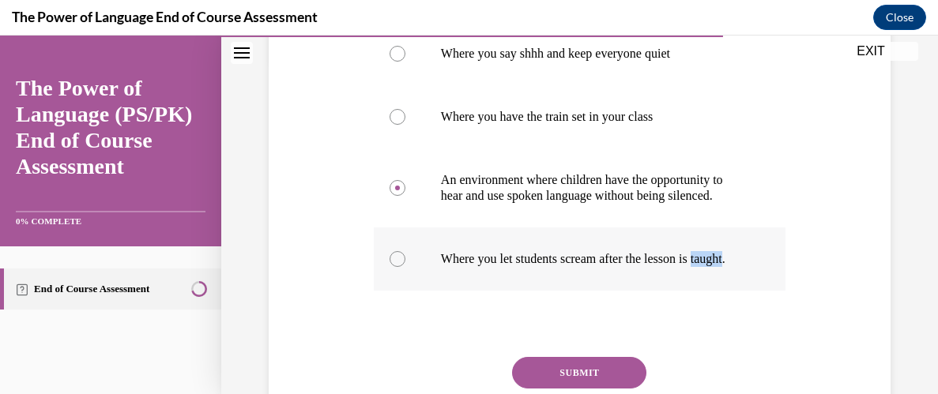
click at [395, 267] on div at bounding box center [397, 259] width 16 height 16
click at [395, 267] on input "Where you let students scream after the lesson is taught." at bounding box center [397, 259] width 16 height 16
radio input "true"
click at [401, 194] on div at bounding box center [397, 188] width 16 height 16
click at [401, 194] on input "An environment where children have the opportunity to hear and use spoken langu…" at bounding box center [397, 188] width 16 height 16
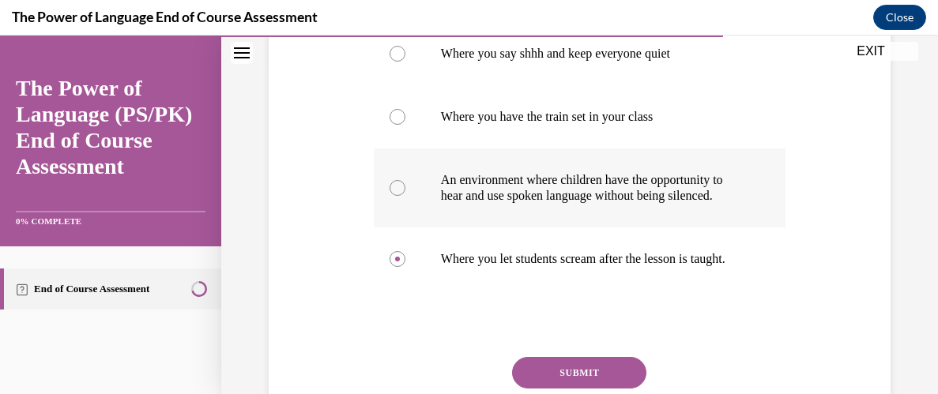
radio input "true"
click at [304, 311] on div "Question 08/10 What is a ' No Shhh Zone ' ? Where you say shhh and keep everyon…" at bounding box center [580, 161] width 630 height 649
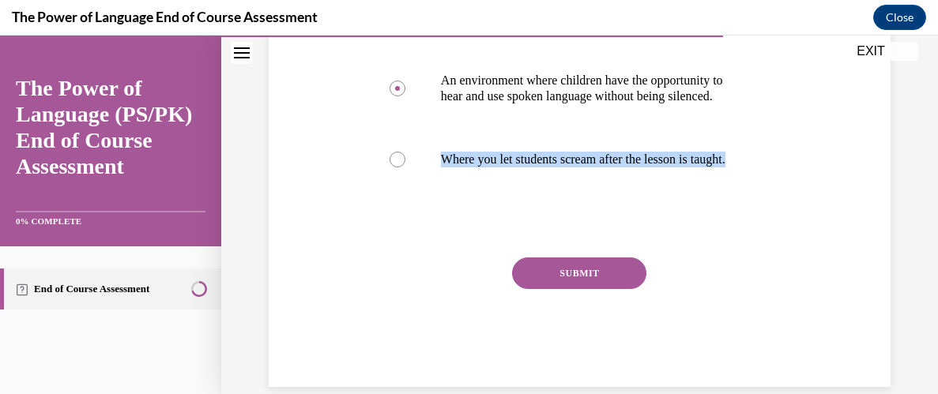
scroll to position [461, 0]
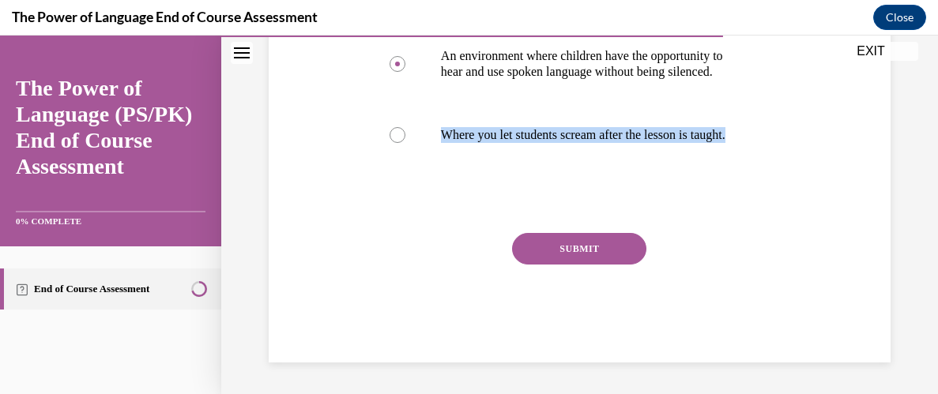
click at [601, 265] on button "SUBMIT" at bounding box center [579, 249] width 134 height 32
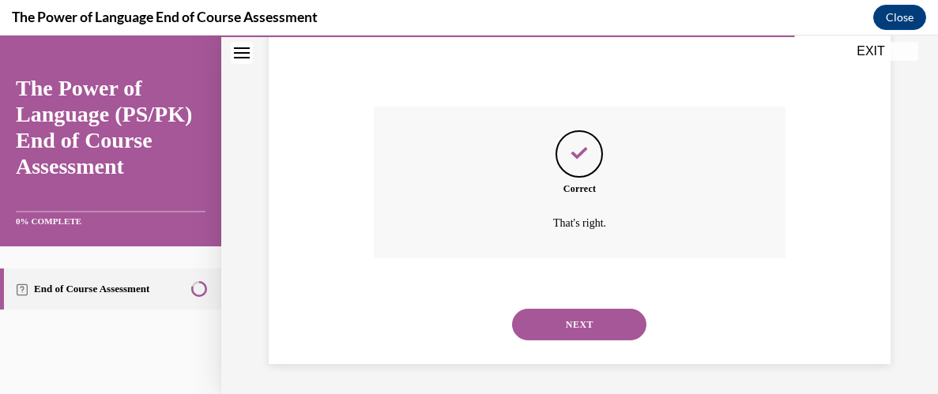
scroll to position [586, 0]
click at [587, 340] on button "NEXT" at bounding box center [579, 324] width 134 height 32
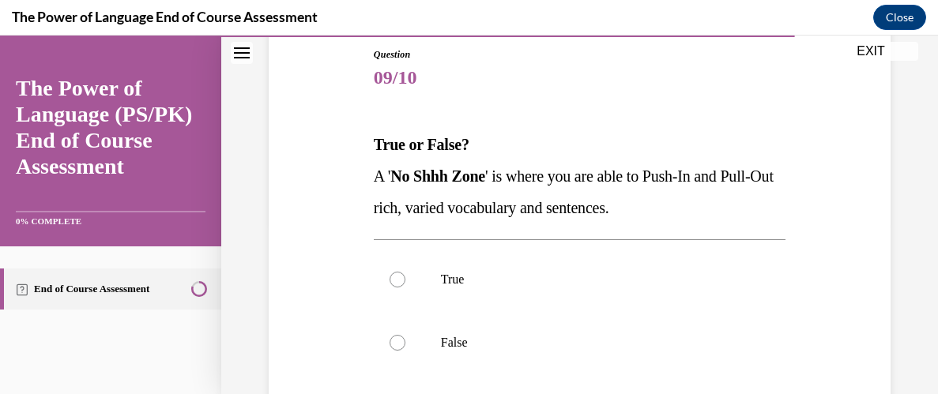
scroll to position [176, 0]
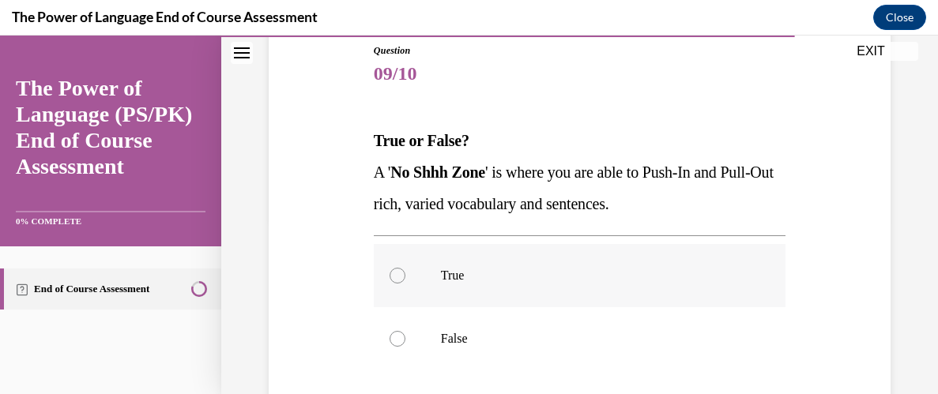
click at [397, 282] on div at bounding box center [397, 276] width 16 height 16
click at [397, 282] on input "True" at bounding box center [397, 276] width 16 height 16
radio input "true"
click at [536, 379] on div "Question 09/10 True or False? A ' No Shhh Zone ' is where you are able to Push-…" at bounding box center [580, 304] width 412 height 523
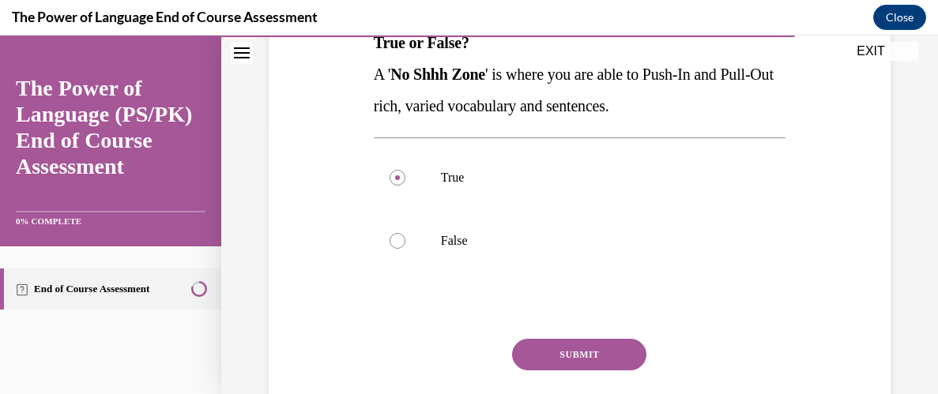
scroll to position [303, 0]
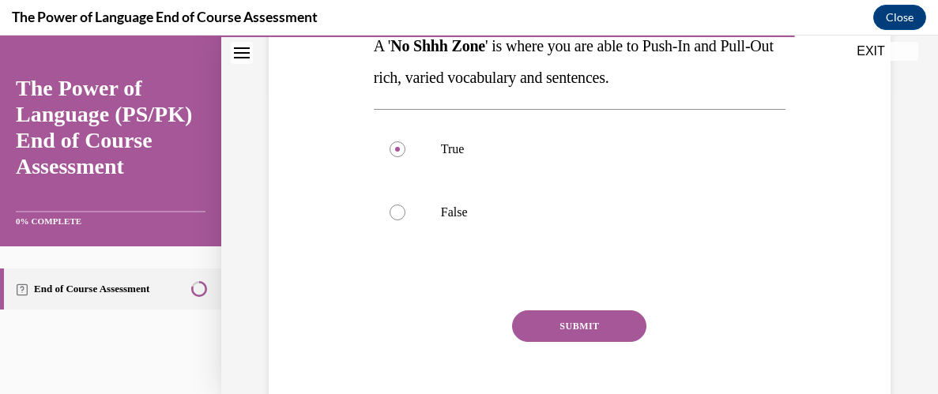
click at [588, 329] on button "SUBMIT" at bounding box center [579, 326] width 134 height 32
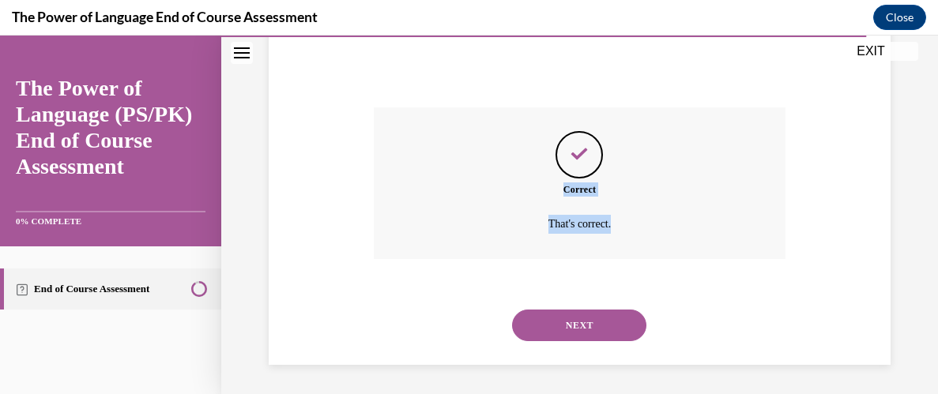
scroll to position [508, 0]
click at [593, 315] on button "NEXT" at bounding box center [579, 323] width 134 height 32
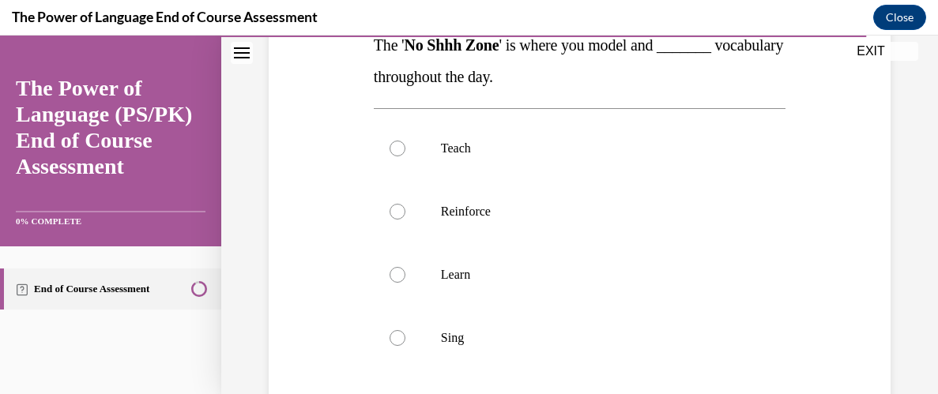
scroll to position [241, 0]
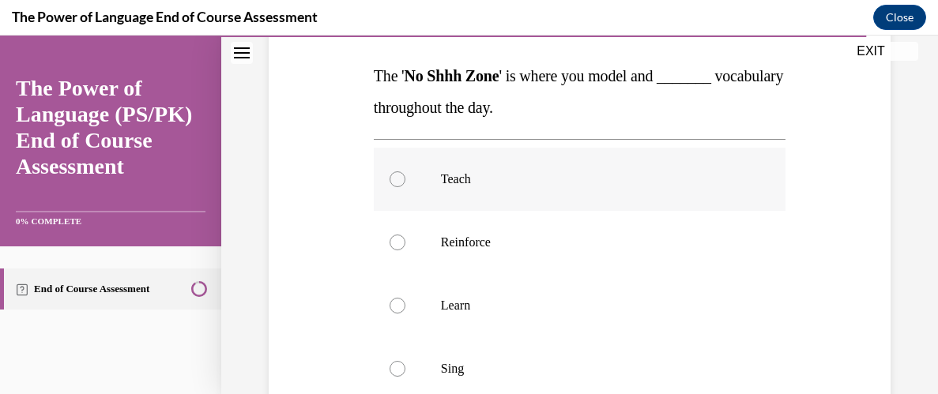
click at [397, 177] on div at bounding box center [397, 179] width 16 height 16
click at [397, 177] on input "Teach" at bounding box center [397, 179] width 16 height 16
radio input "true"
click at [307, 301] on div "Question 10/10 The ' No Shhh Zone ' is where you model and _______ vocabulary t…" at bounding box center [580, 263] width 630 height 665
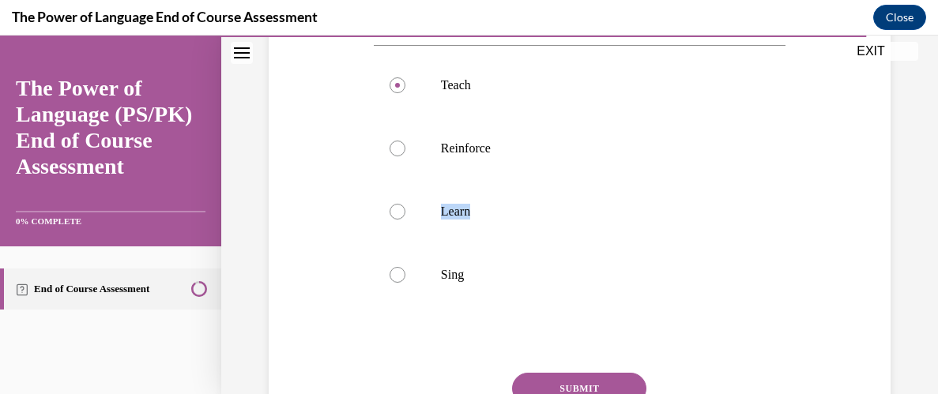
scroll to position [367, 0]
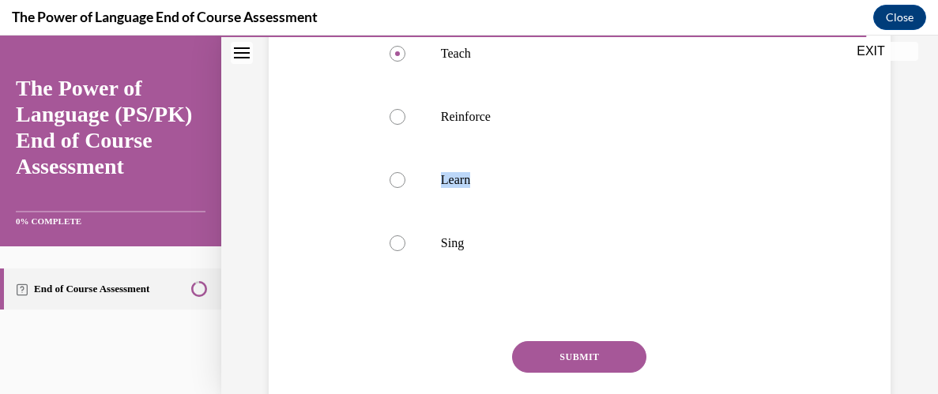
click at [555, 351] on button "SUBMIT" at bounding box center [579, 357] width 134 height 32
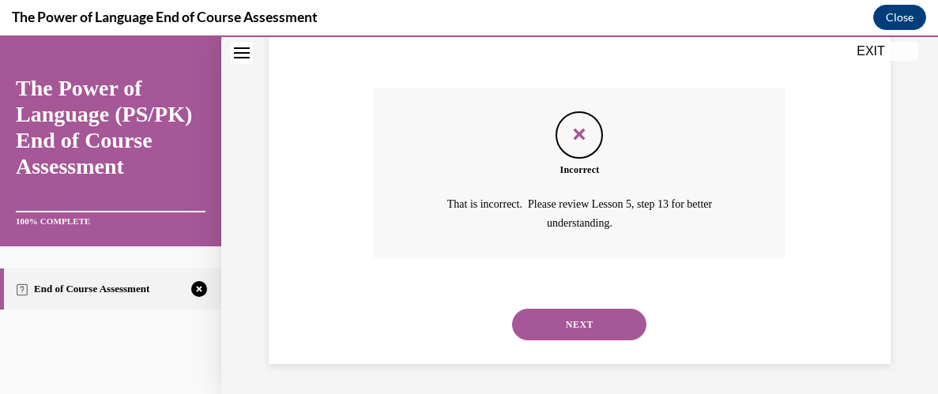
scroll to position [621, 0]
click at [577, 318] on button "NEXT" at bounding box center [579, 324] width 134 height 32
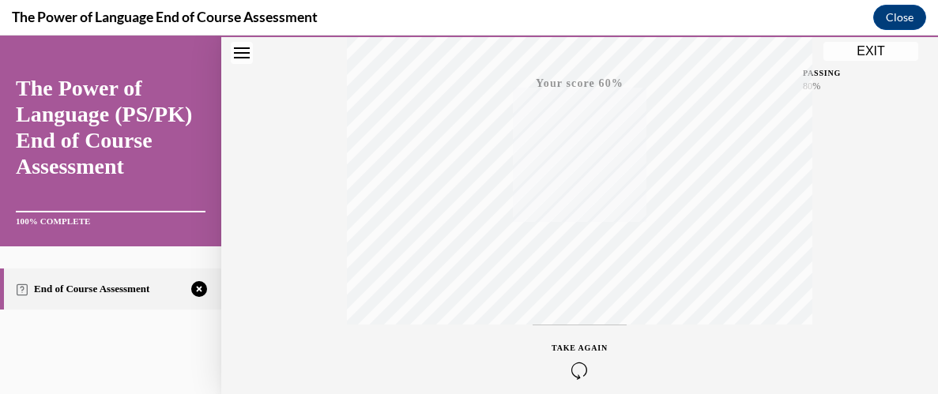
scroll to position [450, 0]
click at [576, 295] on icon "button" at bounding box center [579, 298] width 56 height 17
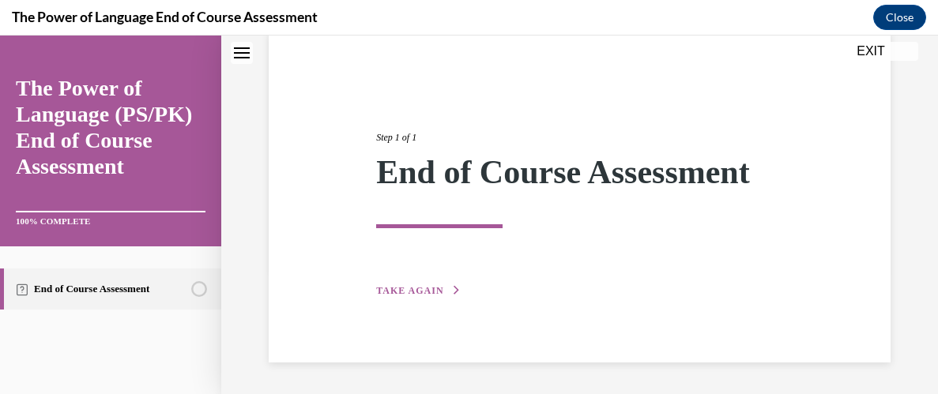
click at [438, 293] on span "TAKE AGAIN" at bounding box center [409, 290] width 67 height 11
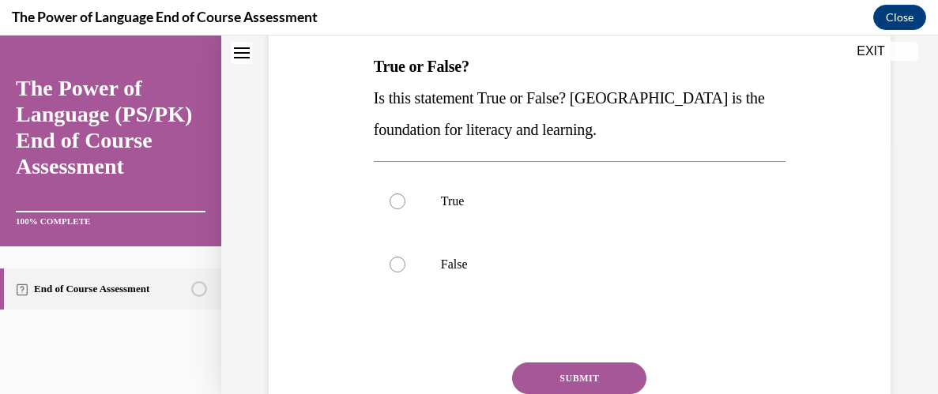
scroll to position [251, 0]
click at [393, 197] on div at bounding box center [397, 201] width 16 height 16
click at [393, 197] on input "True" at bounding box center [397, 201] width 16 height 16
radio input "true"
click at [576, 382] on button "SUBMIT" at bounding box center [579, 378] width 134 height 32
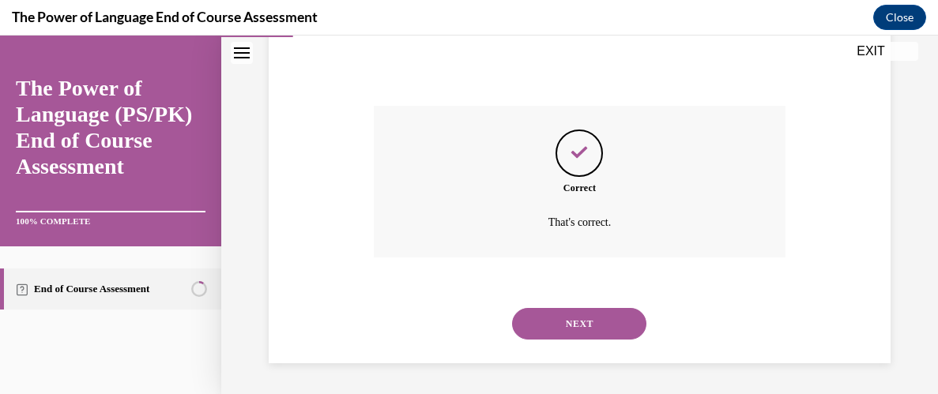
scroll to position [508, 0]
click at [604, 325] on button "NEXT" at bounding box center [579, 323] width 134 height 32
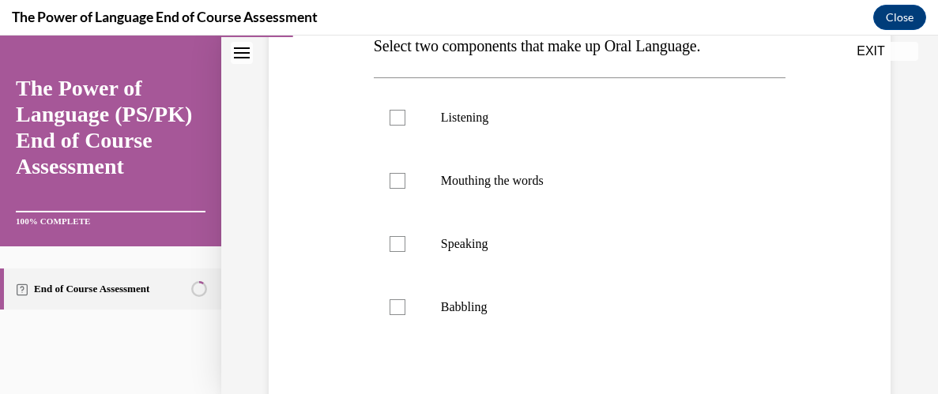
scroll to position [272, 0]
click at [395, 121] on div at bounding box center [397, 117] width 16 height 16
click at [395, 121] on input "Listening" at bounding box center [397, 117] width 16 height 16
checkbox input "true"
click at [397, 246] on div at bounding box center [397, 243] width 16 height 16
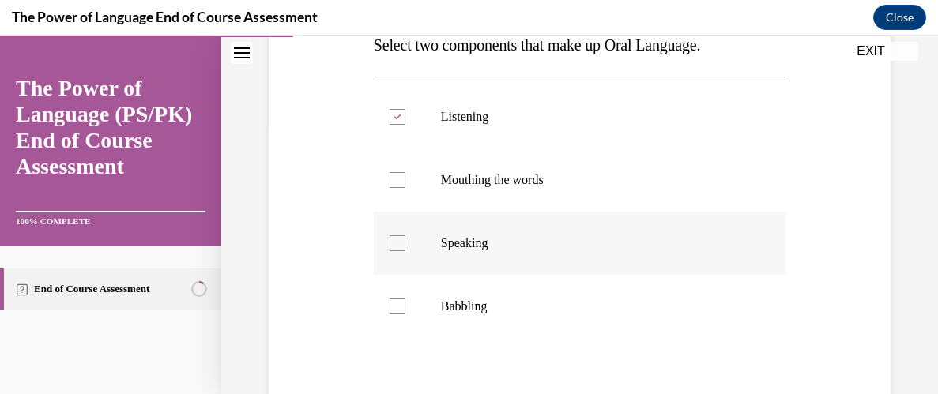
click at [397, 246] on input "Speaking" at bounding box center [397, 243] width 16 height 16
checkbox input "true"
click at [302, 336] on div "Question 02/10 Select two components that make up Oral Language. Listening Mout…" at bounding box center [580, 217] width 630 height 634
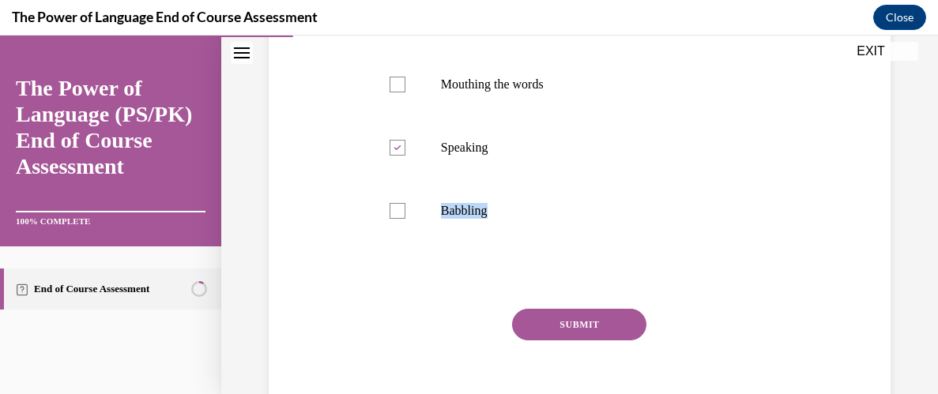
scroll to position [397, 0]
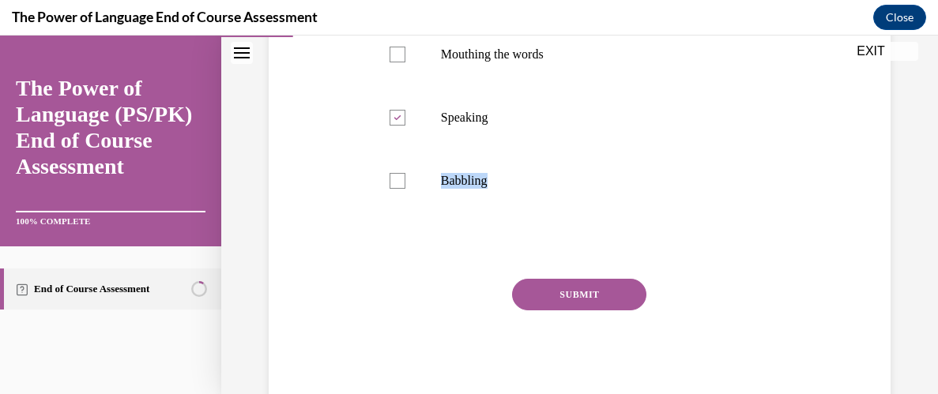
click at [600, 292] on button "SUBMIT" at bounding box center [579, 295] width 134 height 32
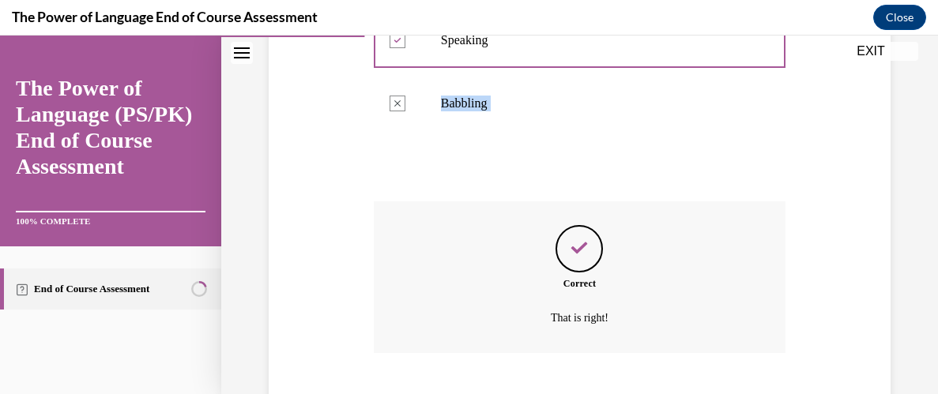
scroll to position [570, 0]
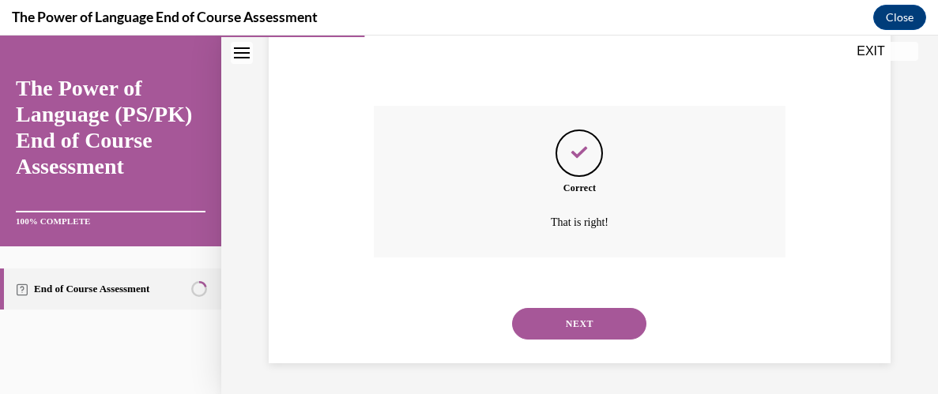
click at [582, 322] on button "NEXT" at bounding box center [579, 324] width 134 height 32
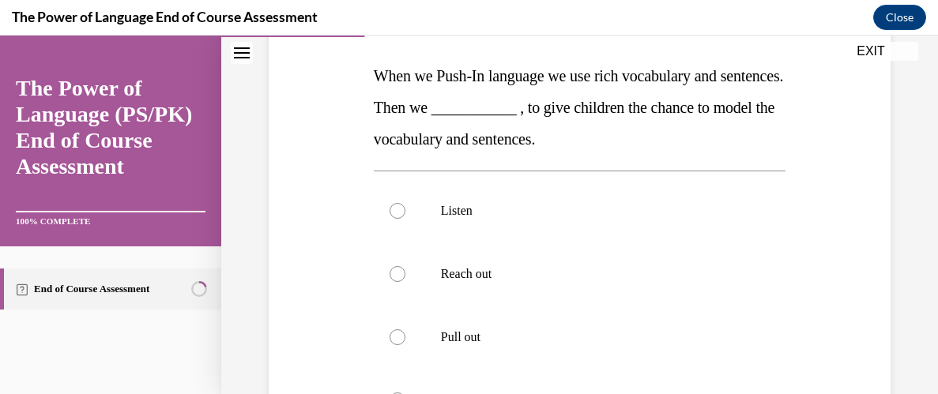
scroll to position [272, 0]
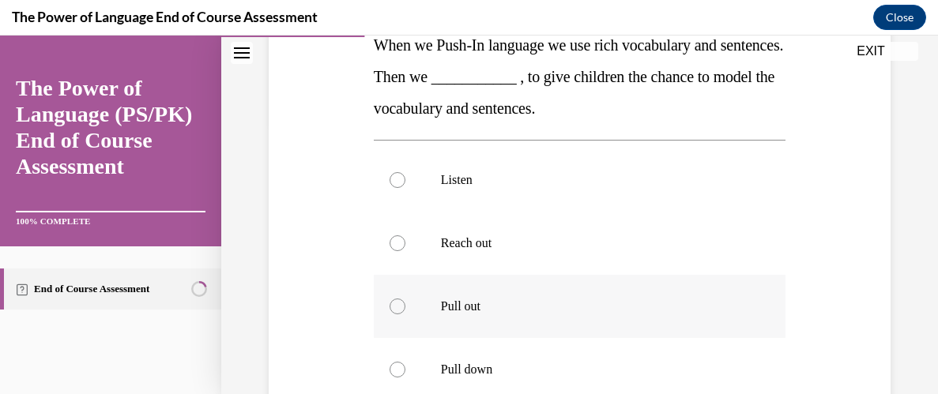
click at [398, 310] on div at bounding box center [397, 307] width 16 height 16
click at [398, 310] on input "Pull out" at bounding box center [397, 307] width 16 height 16
radio input "true"
click at [297, 315] on div "Question 03/10 When we Push-In language we use rich vocabulary and sentences. T…" at bounding box center [580, 248] width 630 height 697
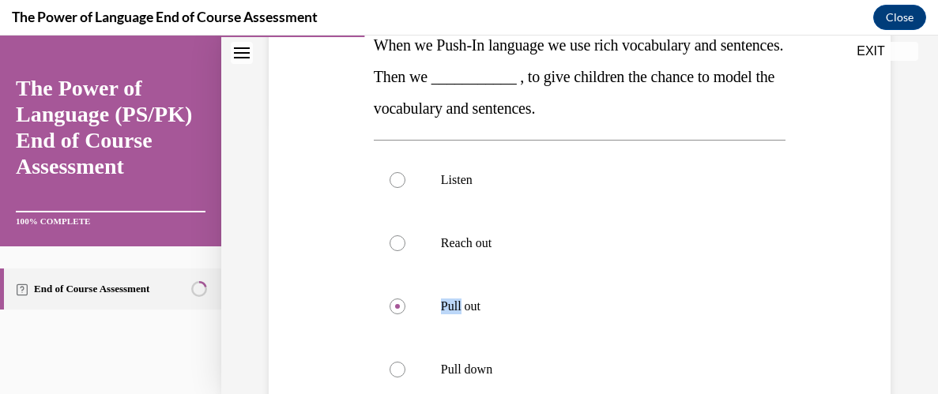
click at [297, 315] on div "Question 03/10 When we Push-In language we use rich vocabulary and sentences. T…" at bounding box center [580, 248] width 630 height 697
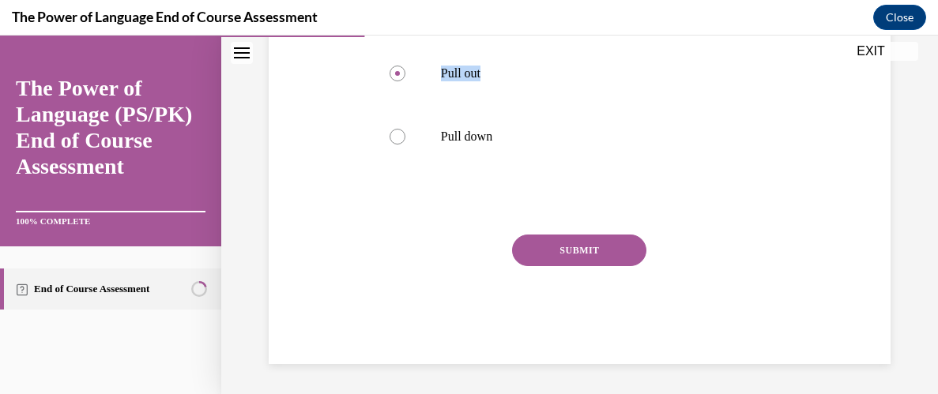
scroll to position [506, 0]
click at [584, 254] on button "SUBMIT" at bounding box center [579, 249] width 134 height 32
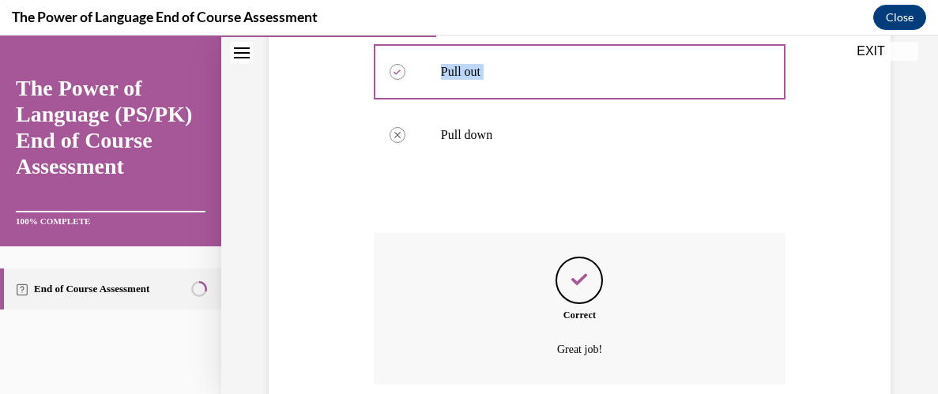
scroll to position [634, 0]
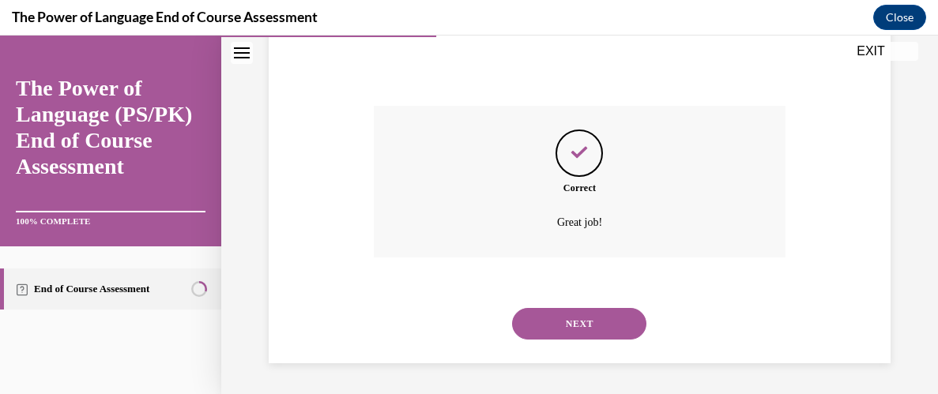
click at [578, 321] on button "NEXT" at bounding box center [579, 324] width 134 height 32
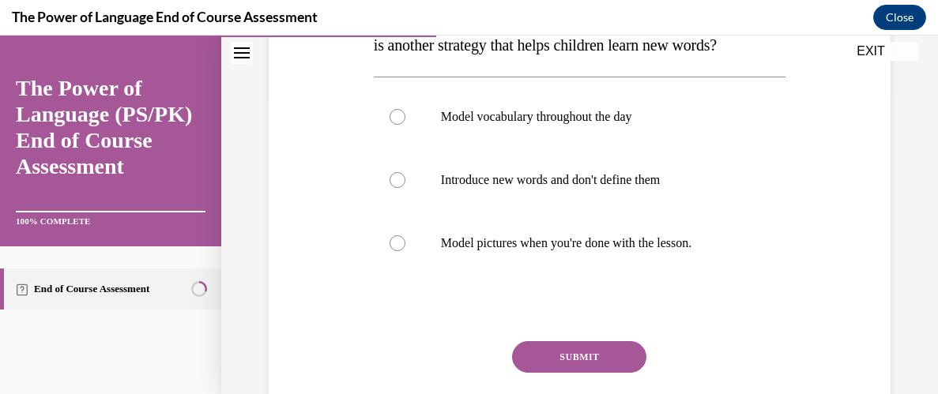
scroll to position [335, 0]
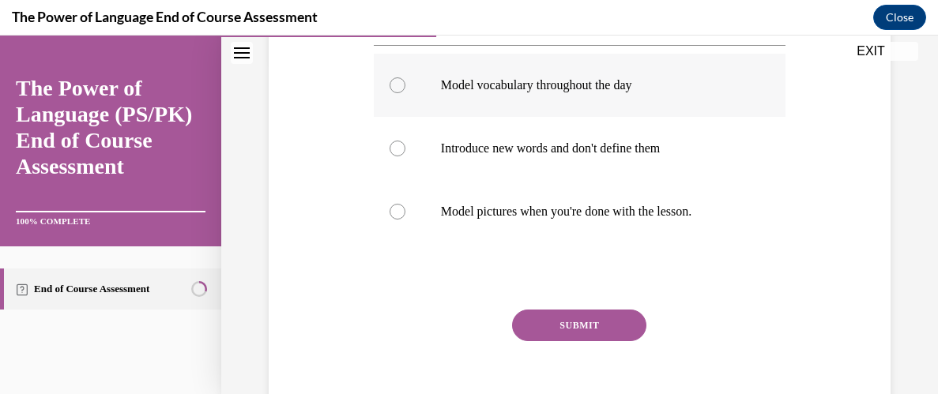
click at [398, 93] on div at bounding box center [397, 85] width 16 height 16
click at [398, 93] on input "Model vocabulary throughout the day" at bounding box center [397, 85] width 16 height 16
radio input "true"
click at [592, 341] on button "SUBMIT" at bounding box center [579, 326] width 134 height 32
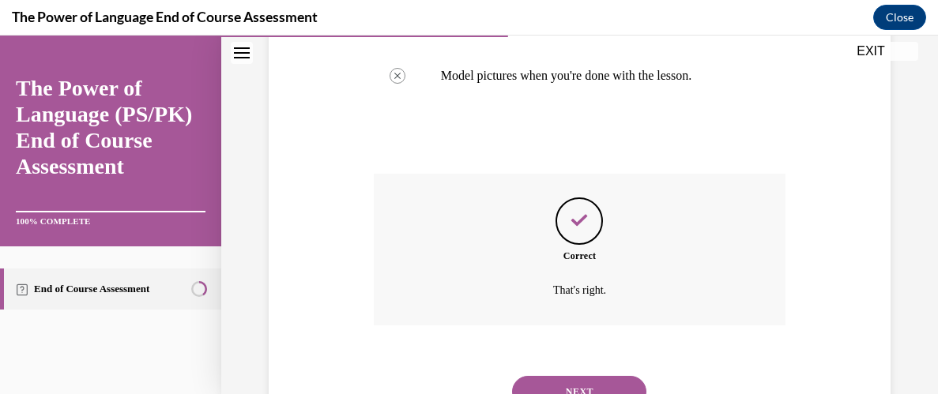
scroll to position [570, 0]
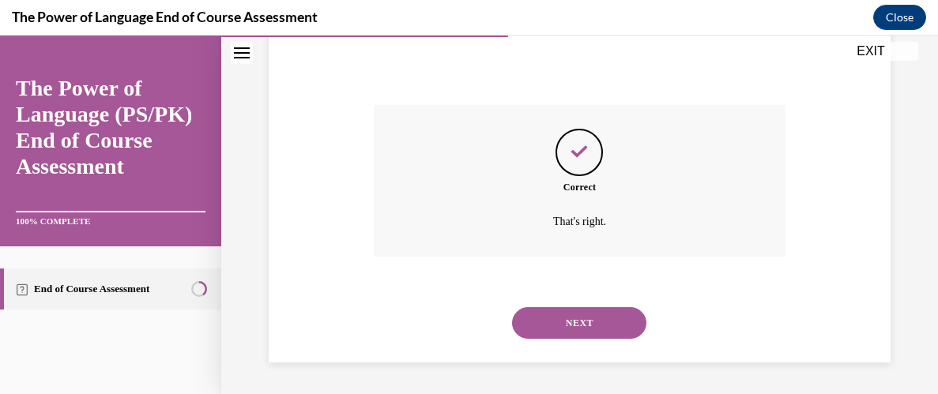
click at [579, 322] on button "NEXT" at bounding box center [579, 323] width 134 height 32
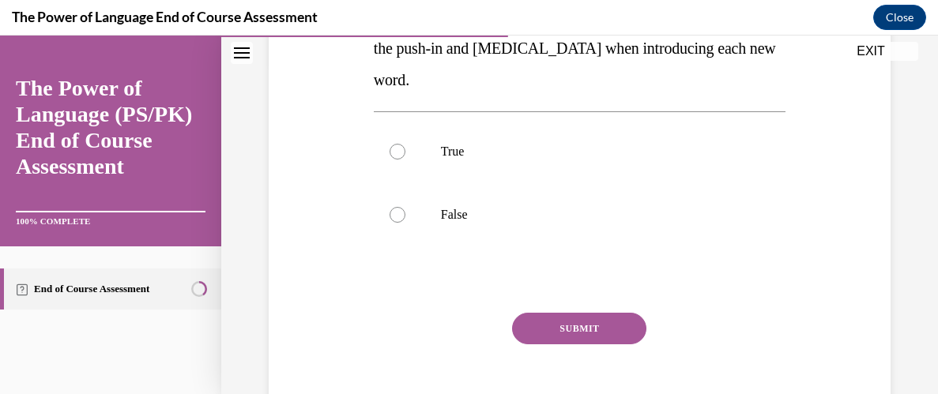
scroll to position [335, 0]
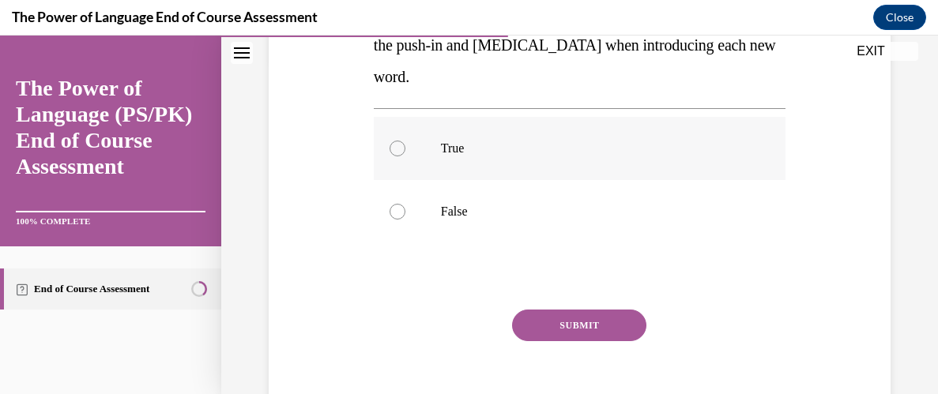
click at [399, 154] on div at bounding box center [397, 149] width 16 height 16
click at [399, 154] on input "True" at bounding box center [397, 149] width 16 height 16
radio input "true"
click at [581, 323] on button "SUBMIT" at bounding box center [579, 326] width 134 height 32
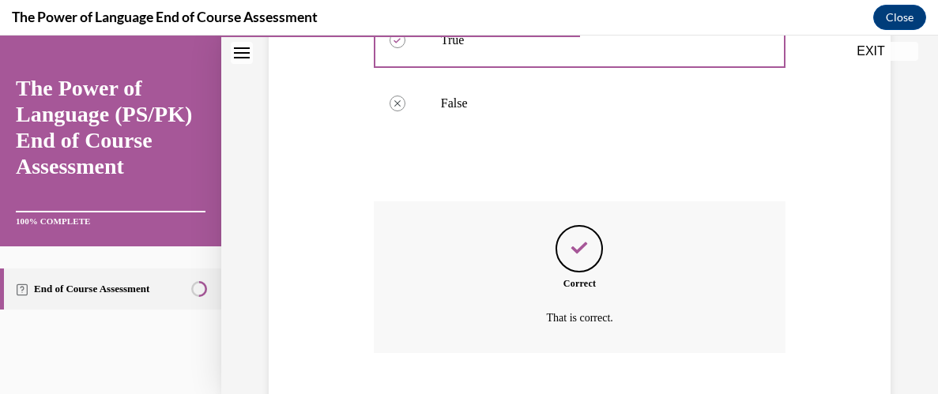
scroll to position [540, 0]
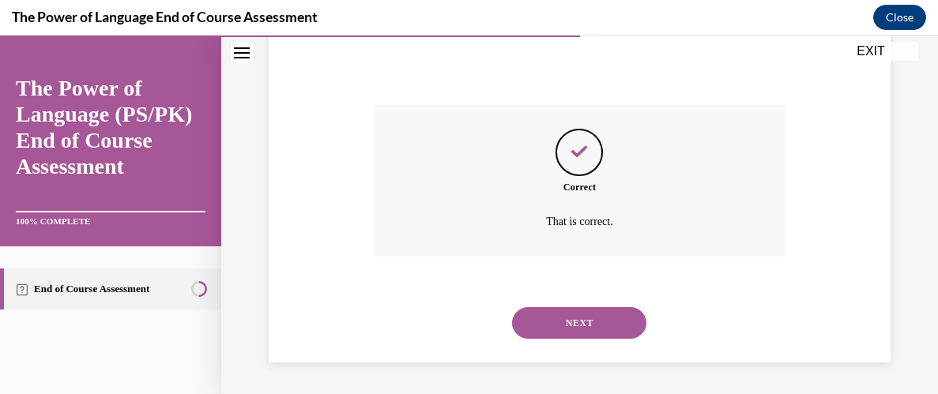
click at [581, 323] on button "NEXT" at bounding box center [579, 323] width 134 height 32
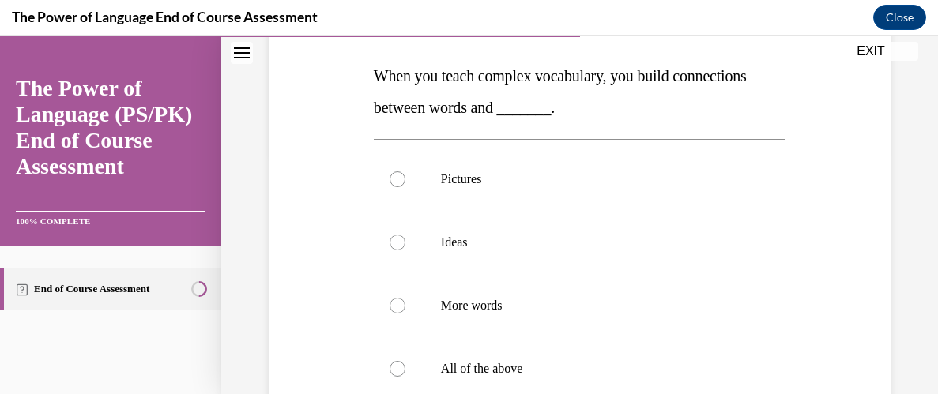
scroll to position [272, 0]
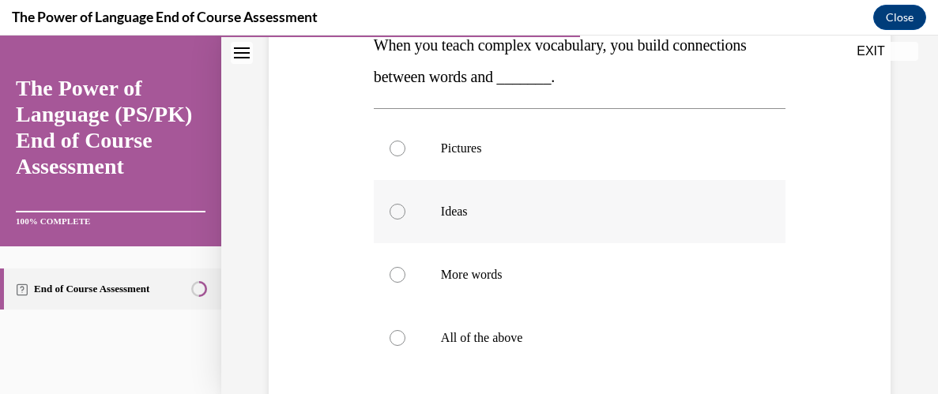
click at [397, 206] on div at bounding box center [397, 212] width 16 height 16
click at [397, 206] on input "Ideas" at bounding box center [397, 212] width 16 height 16
radio input "true"
click at [313, 303] on div "Question 06/10 When you teach complex vocabulary, you build connections between…" at bounding box center [580, 232] width 630 height 665
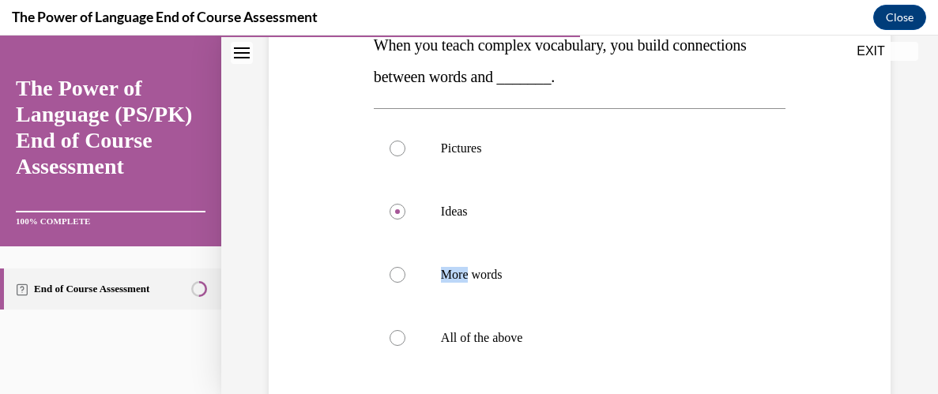
click at [313, 303] on div "Question 06/10 When you teach complex vocabulary, you build connections between…" at bounding box center [580, 232] width 630 height 665
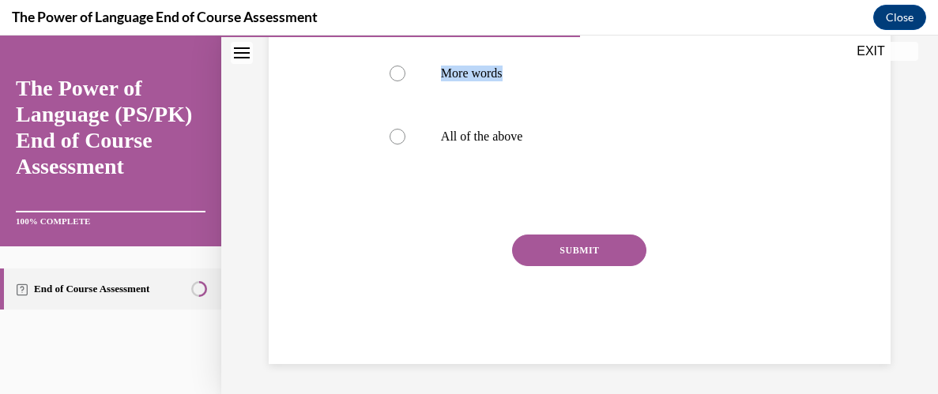
scroll to position [475, 0]
click at [560, 251] on button "SUBMIT" at bounding box center [579, 249] width 134 height 32
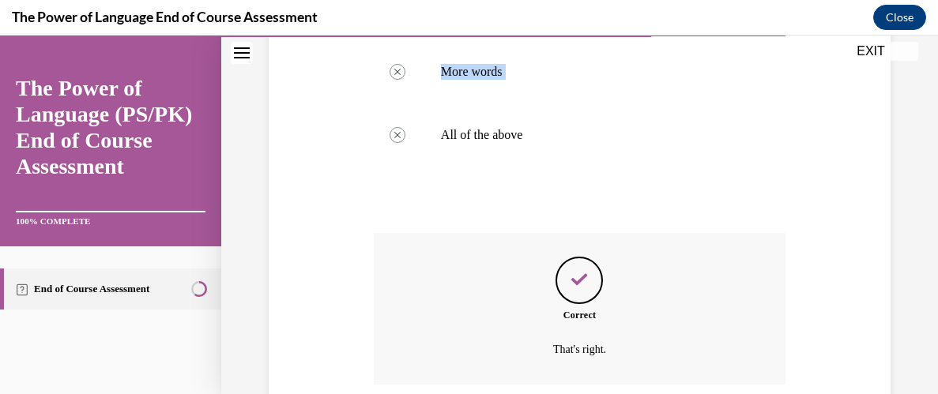
scroll to position [602, 0]
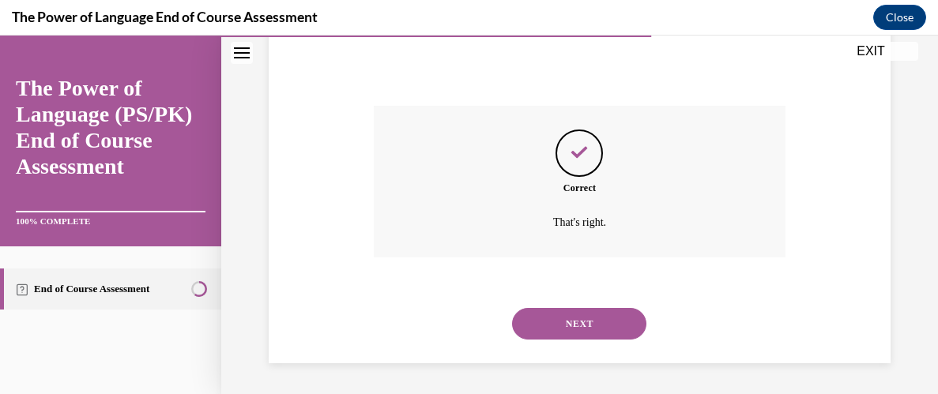
click at [574, 320] on button "NEXT" at bounding box center [579, 324] width 134 height 32
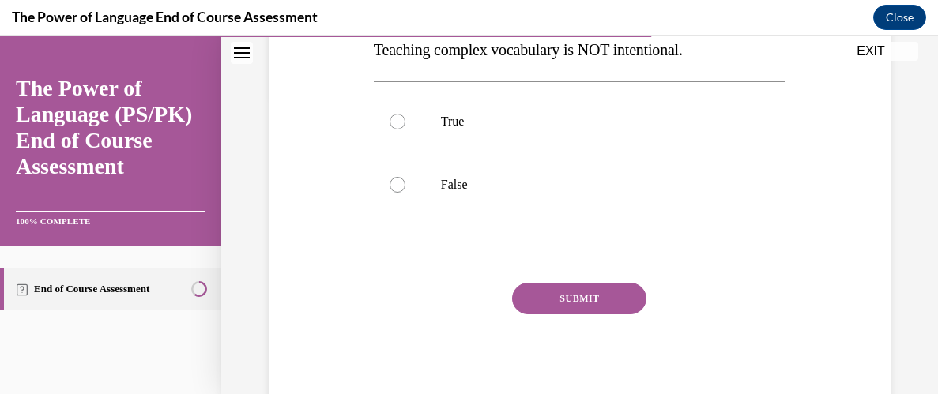
scroll to position [303, 0]
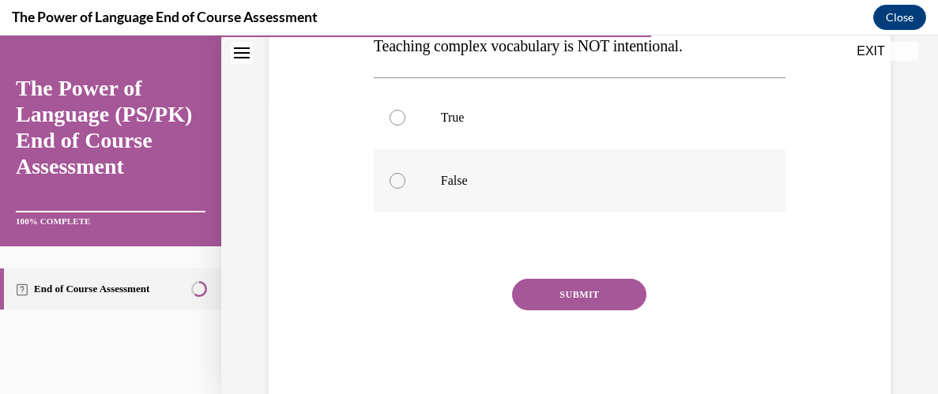
click at [393, 182] on div at bounding box center [397, 181] width 16 height 16
click at [393, 182] on input "False" at bounding box center [397, 181] width 16 height 16
radio input "true"
click at [600, 296] on button "SUBMIT" at bounding box center [579, 295] width 134 height 32
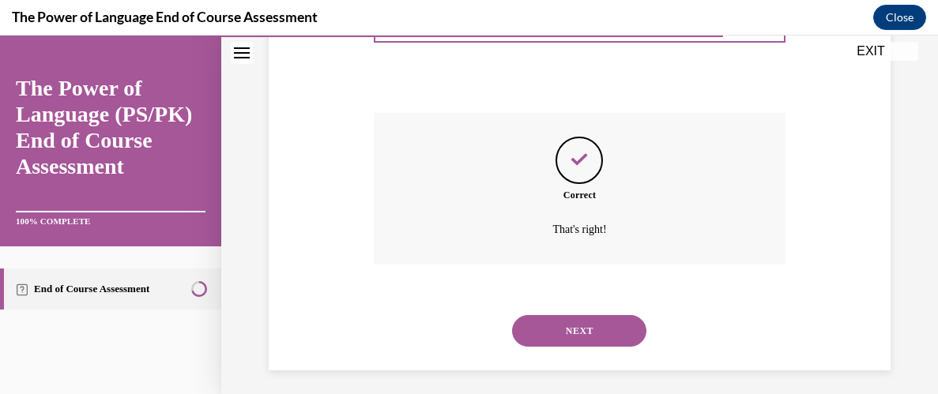
scroll to position [476, 0]
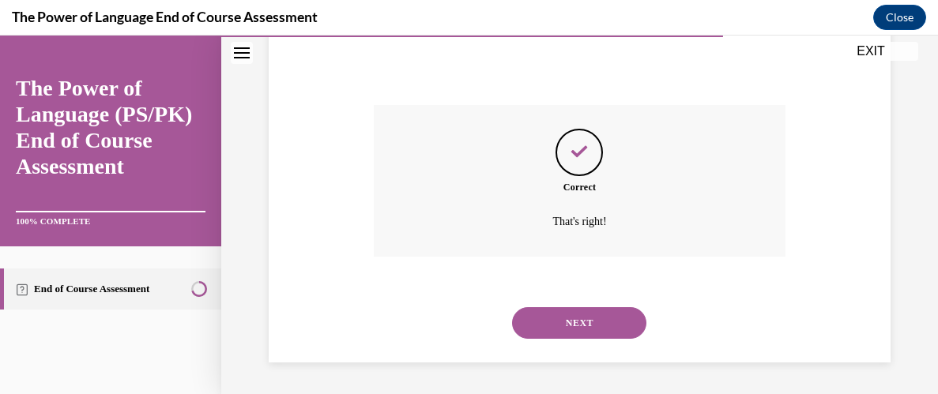
click at [590, 321] on button "NEXT" at bounding box center [579, 323] width 134 height 32
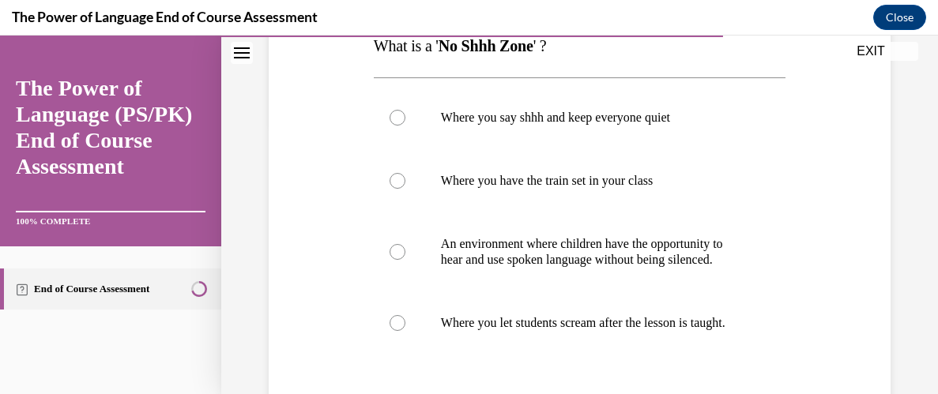
scroll to position [272, 0]
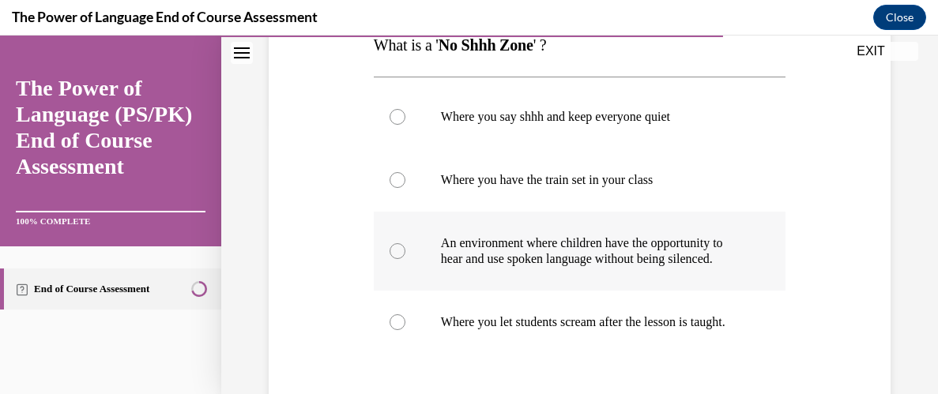
click at [394, 252] on div at bounding box center [397, 251] width 16 height 16
click at [394, 252] on input "An environment where children have the opportunity to hear and use spoken langu…" at bounding box center [397, 251] width 16 height 16
radio input "true"
click at [318, 354] on div "Question 08/10 What is a ' No Shhh Zone ' ? Where you say shhh and keep everyon…" at bounding box center [580, 224] width 630 height 649
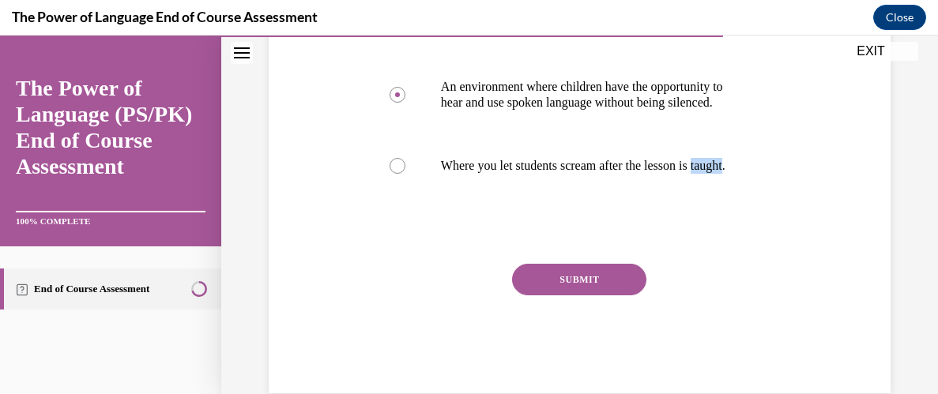
scroll to position [430, 0]
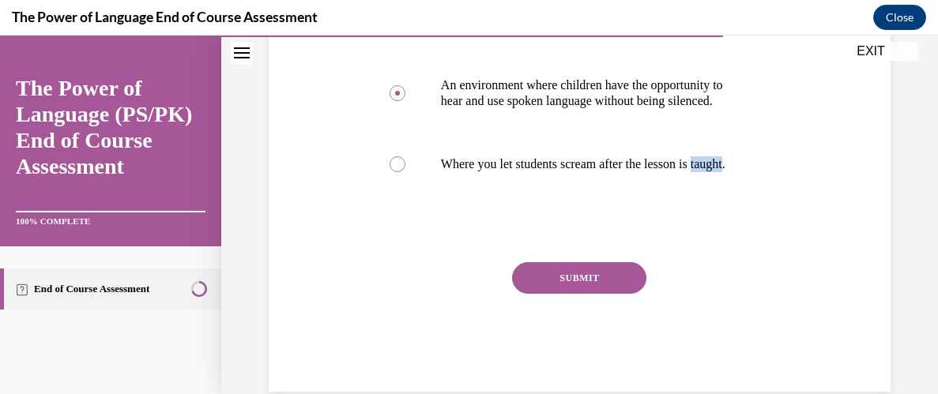
click at [584, 294] on button "SUBMIT" at bounding box center [579, 278] width 134 height 32
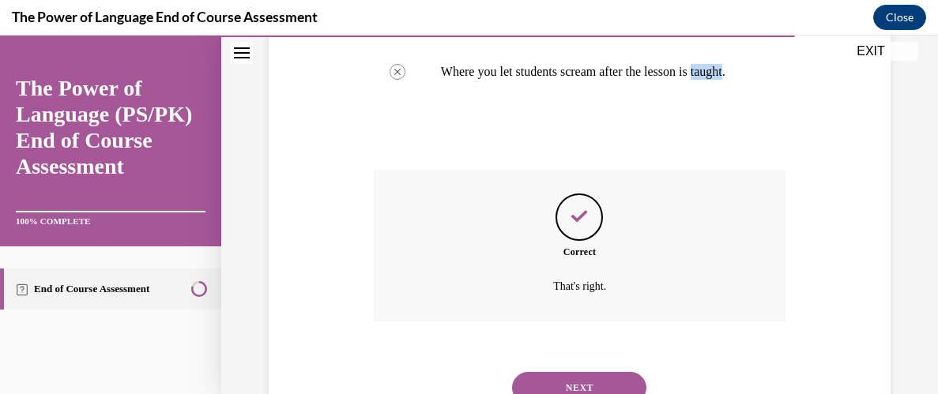
scroll to position [618, 0]
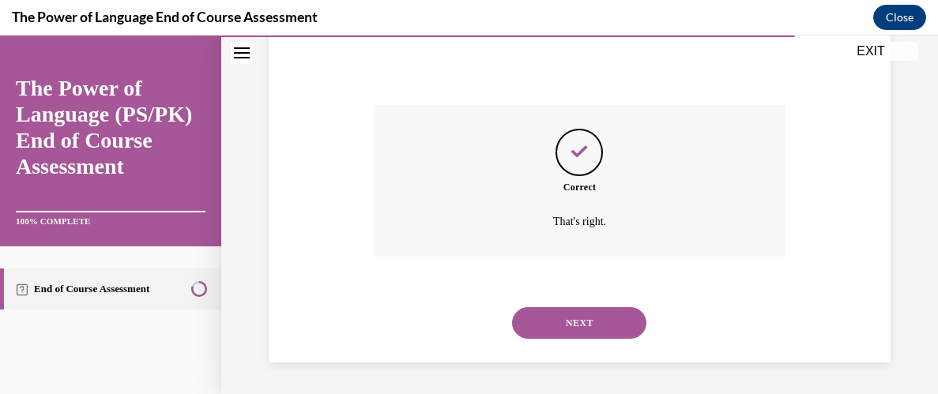
click at [584, 316] on button "NEXT" at bounding box center [579, 323] width 134 height 32
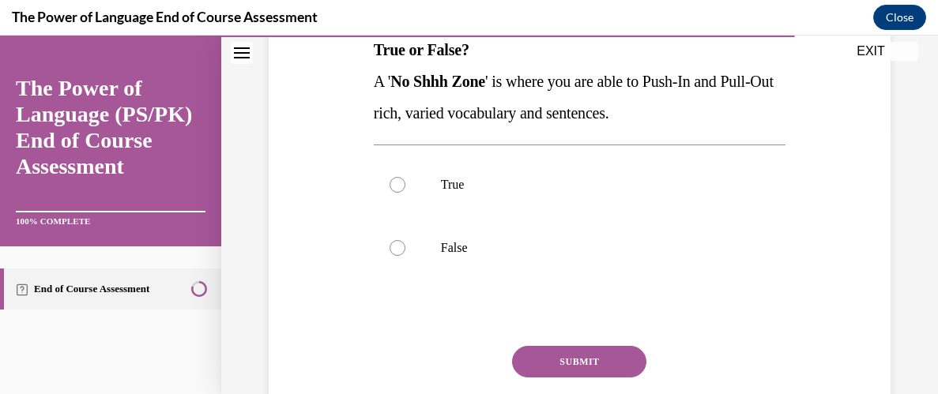
scroll to position [271, 0]
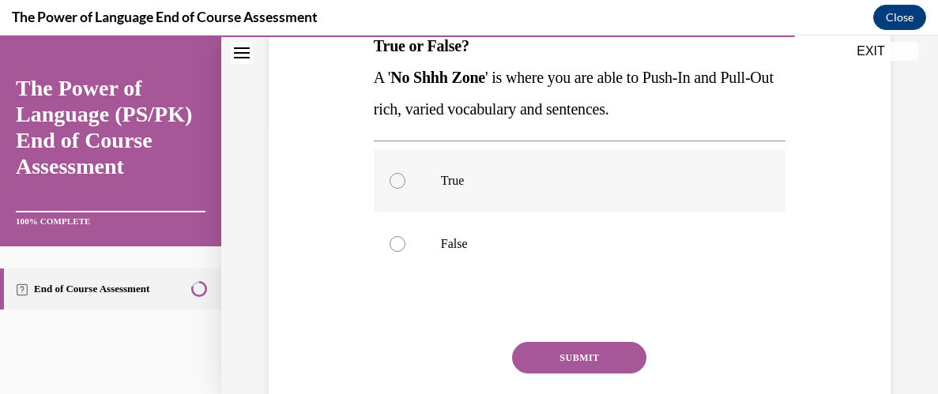
click at [397, 179] on div at bounding box center [397, 181] width 16 height 16
click at [397, 179] on input "True" at bounding box center [397, 181] width 16 height 16
radio input "true"
click at [301, 320] on div "Question 09/10 True or False? A ' No Shhh Zone ' is where you are able to Push-…" at bounding box center [580, 186] width 630 height 570
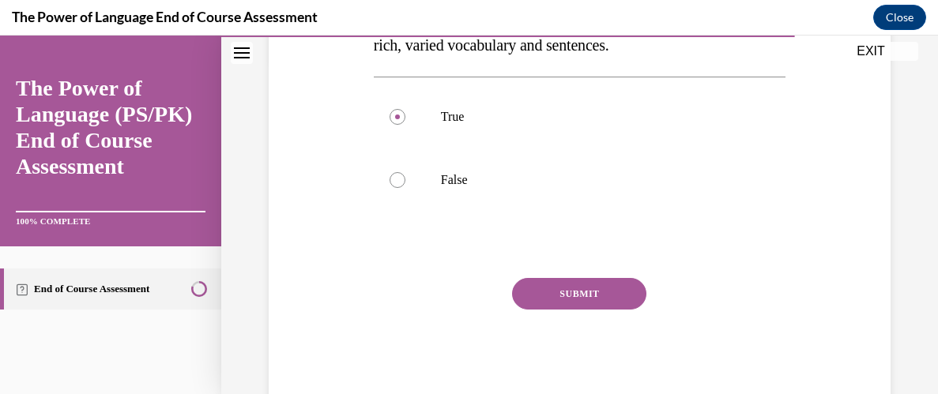
scroll to position [366, 0]
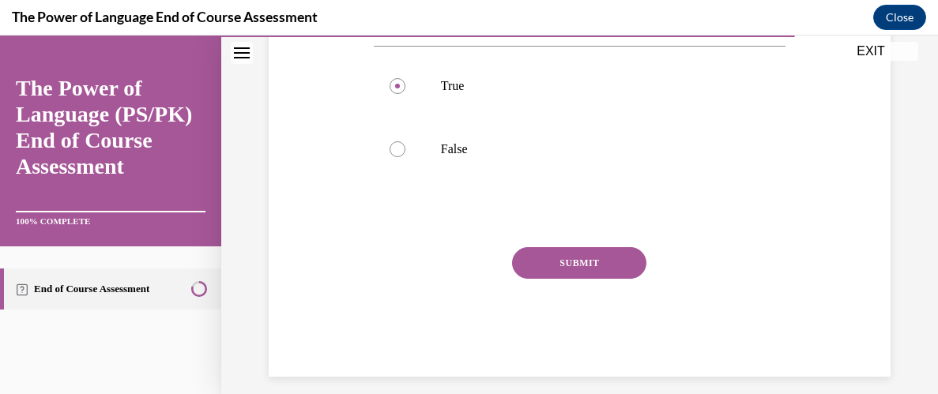
click at [562, 269] on button "SUBMIT" at bounding box center [579, 263] width 134 height 32
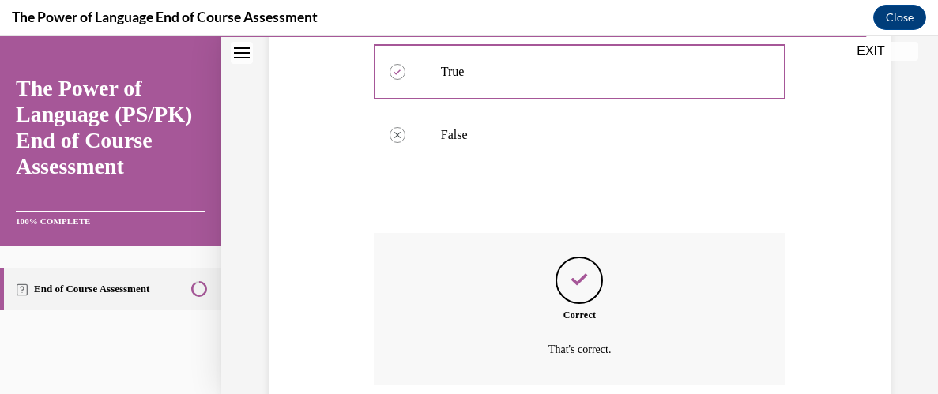
scroll to position [508, 0]
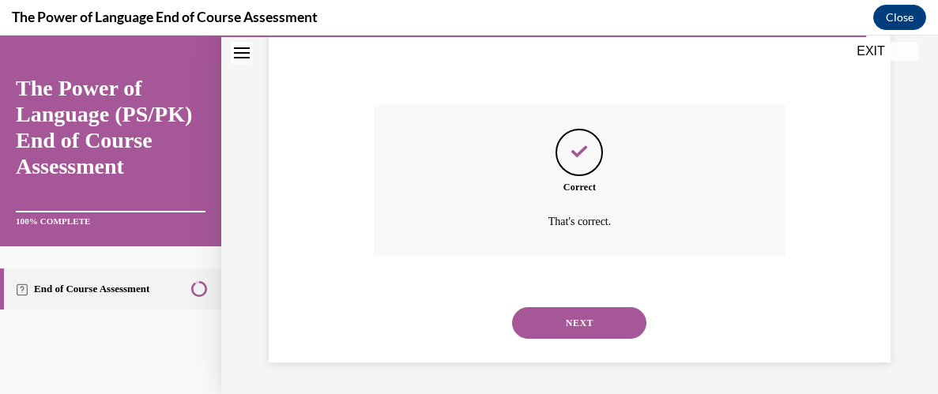
click at [582, 329] on button "NEXT" at bounding box center [579, 323] width 134 height 32
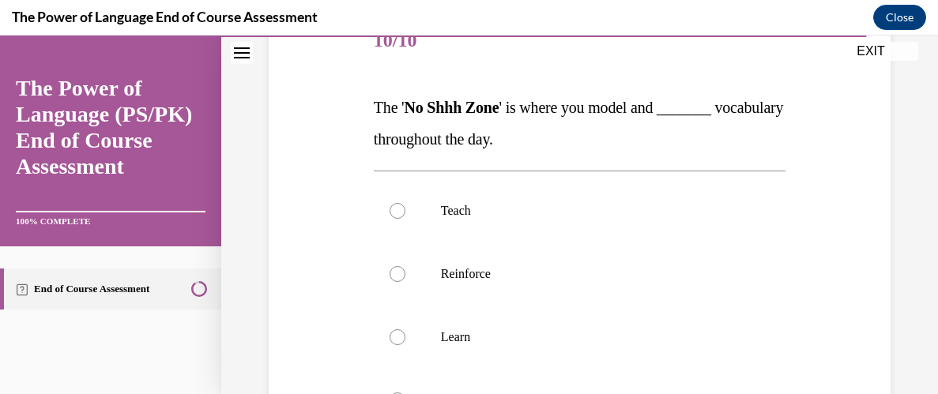
scroll to position [241, 0]
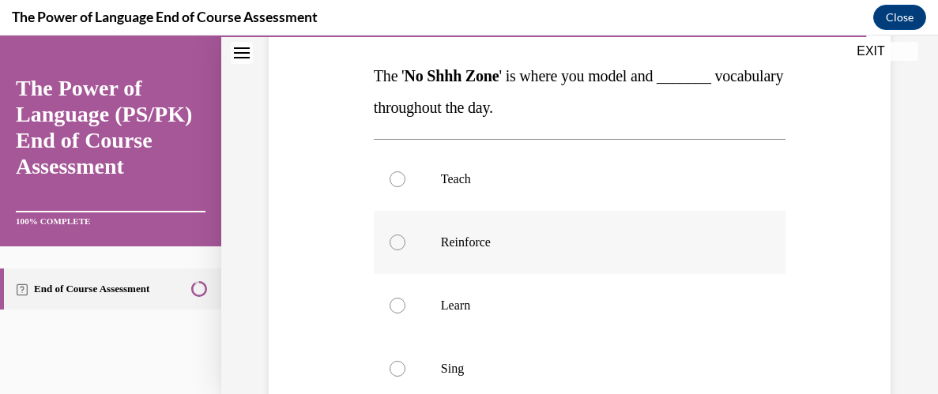
click at [397, 249] on div at bounding box center [397, 243] width 16 height 16
click at [397, 249] on input "Reinforce" at bounding box center [397, 243] width 16 height 16
radio input "true"
click at [302, 343] on div "Question 10/10 The ' No Shhh Zone ' is where you model and _______ vocabulary t…" at bounding box center [580, 263] width 630 height 665
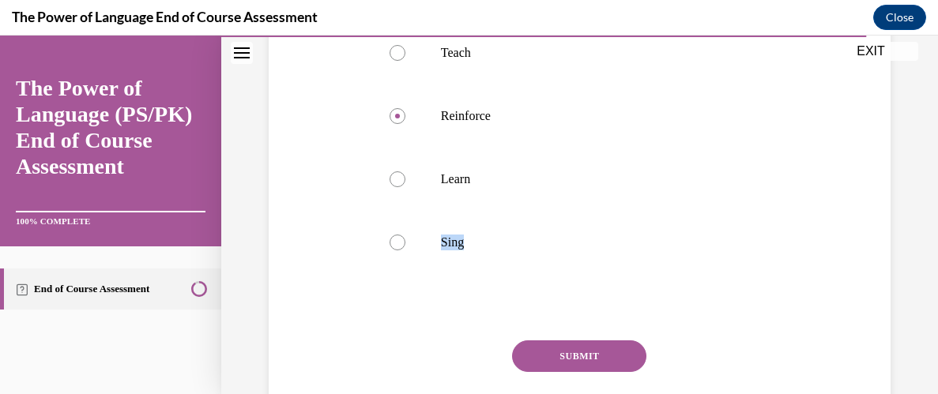
scroll to position [398, 0]
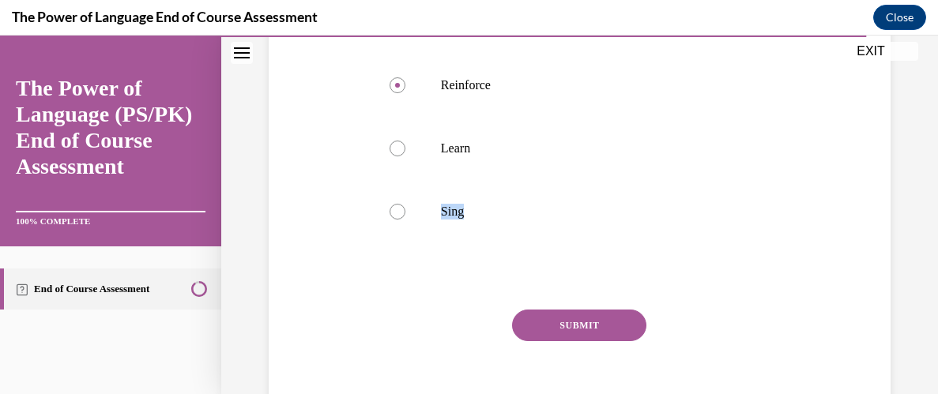
click at [567, 332] on button "SUBMIT" at bounding box center [579, 326] width 134 height 32
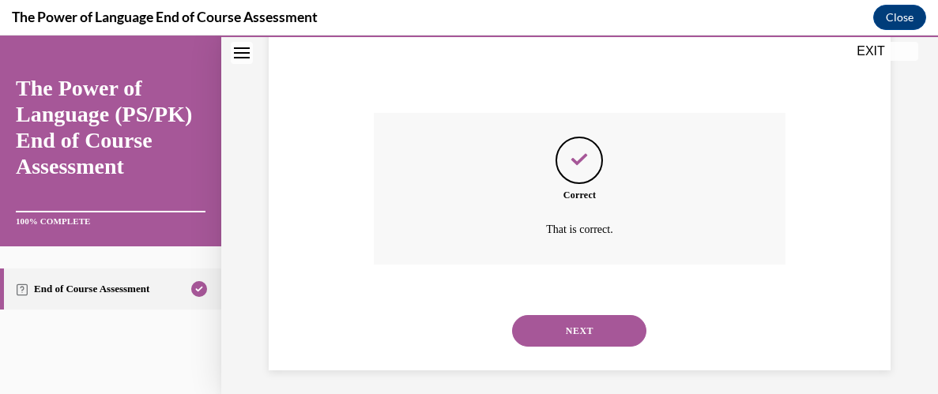
scroll to position [602, 0]
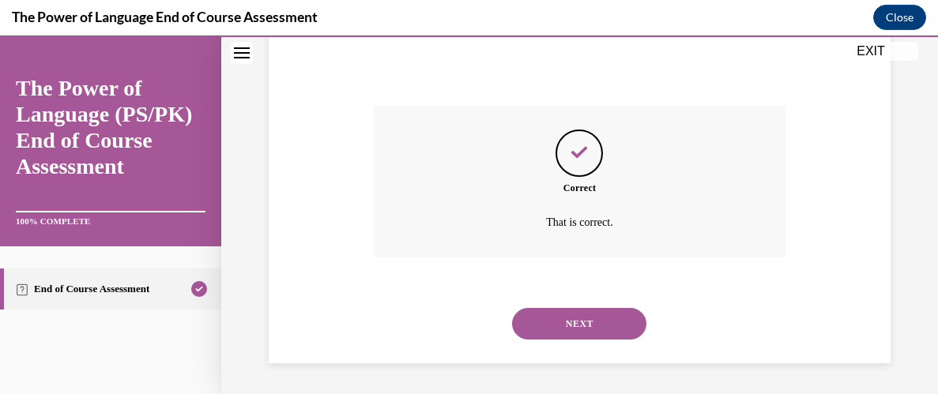
click at [567, 332] on button "NEXT" at bounding box center [579, 324] width 134 height 32
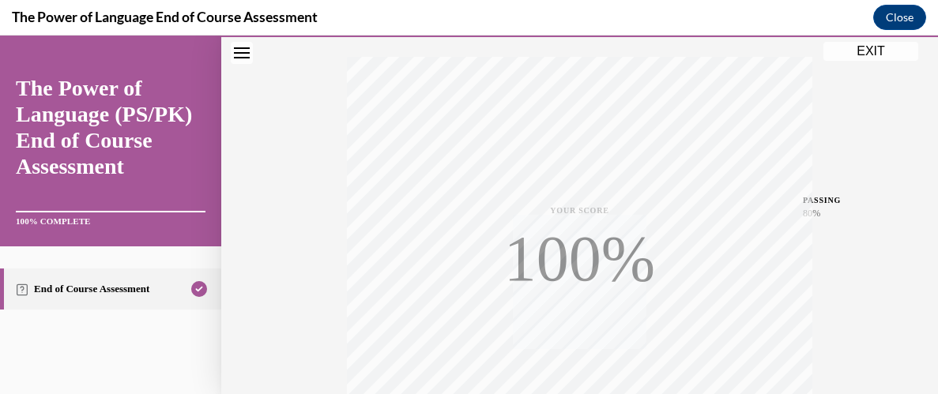
scroll to position [252, 0]
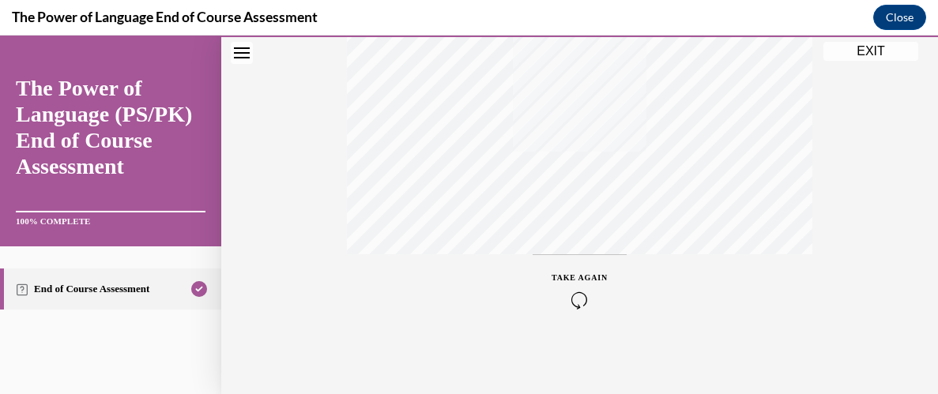
click at [897, 52] on button "EXIT" at bounding box center [870, 51] width 95 height 19
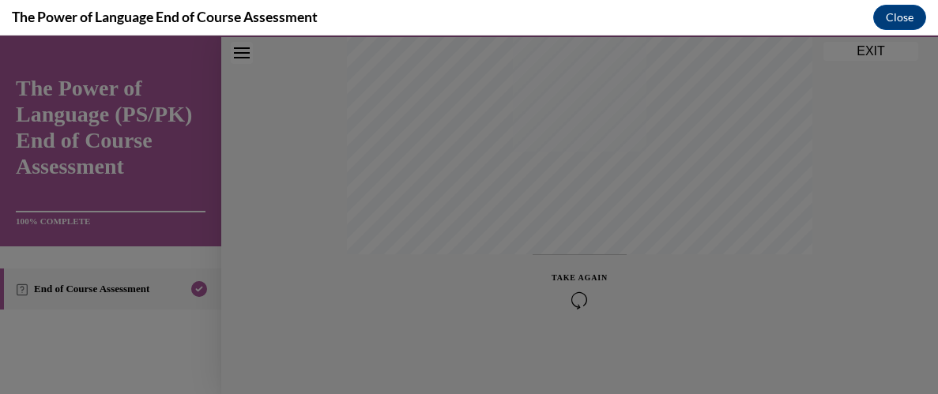
scroll to position [450, 0]
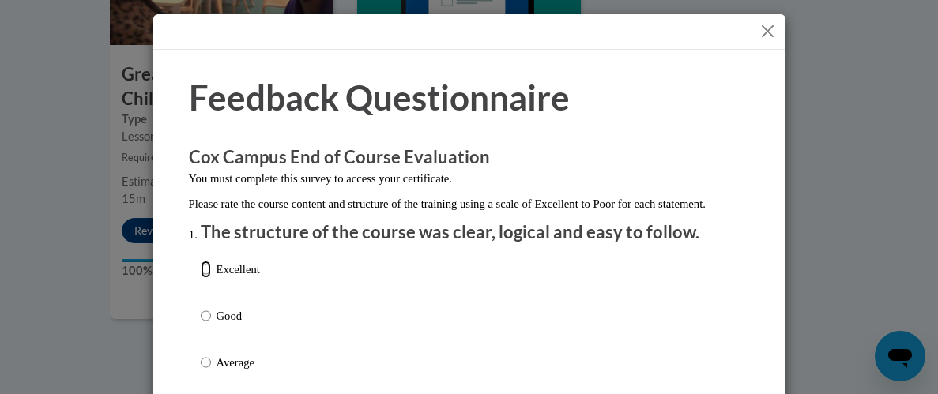
click at [205, 278] on input "Excellent" at bounding box center [206, 269] width 10 height 17
radio input "true"
click at [540, 337] on div "Excellent Good Average Fair Poor" at bounding box center [469, 382] width 537 height 258
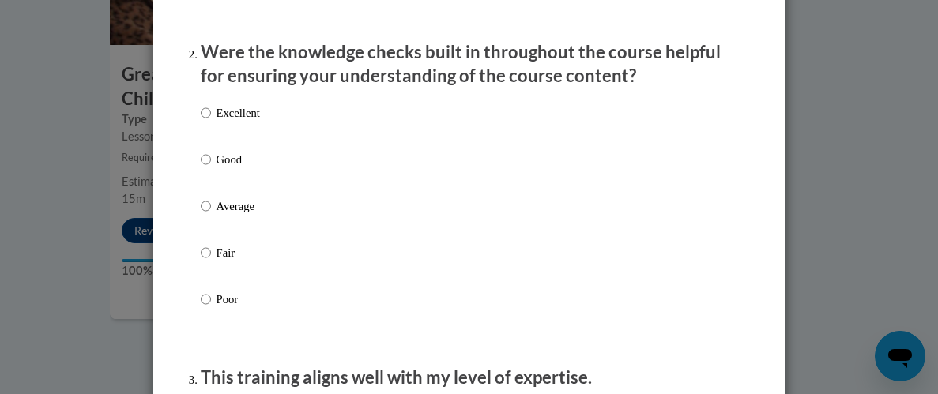
scroll to position [505, 0]
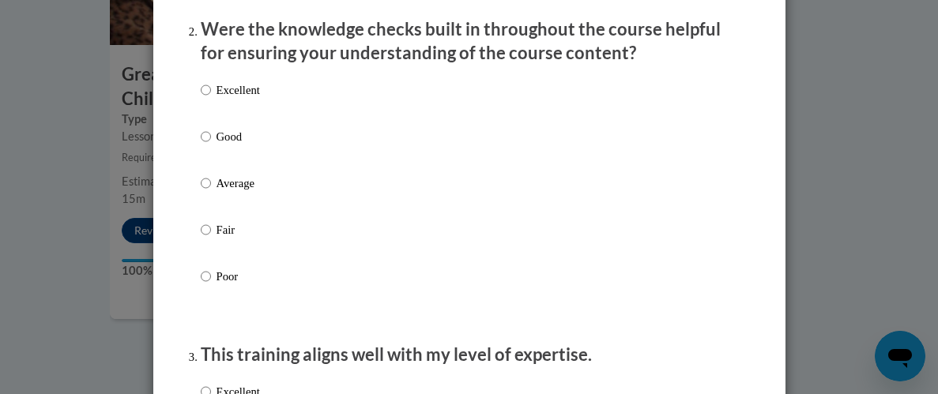
click at [203, 145] on input "Good" at bounding box center [206, 136] width 10 height 17
radio input "true"
click at [532, 271] on div "Excellent Good Average Fair Poor" at bounding box center [469, 202] width 537 height 258
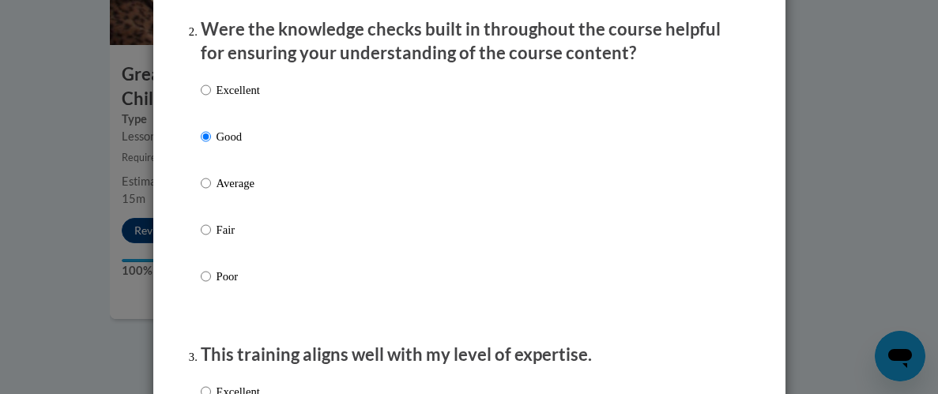
click at [532, 271] on div "Excellent Good Average Fair Poor" at bounding box center [469, 202] width 537 height 258
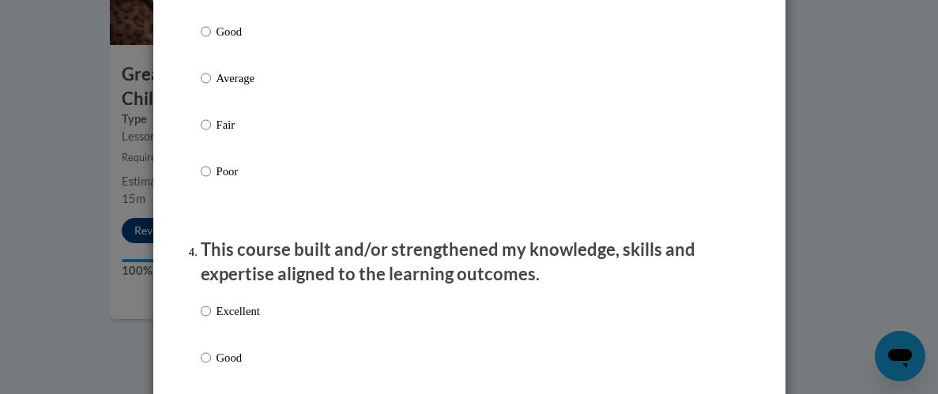
scroll to position [916, 0]
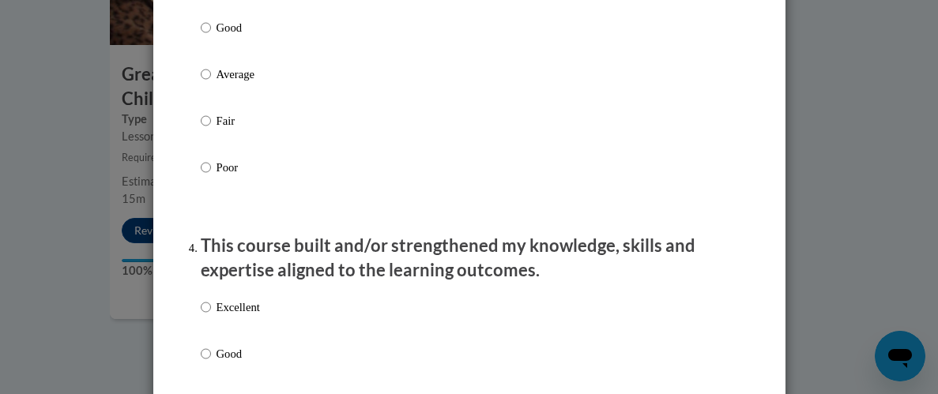
click at [213, 41] on label "Good" at bounding box center [230, 40] width 59 height 43
click at [211, 36] on input "Good" at bounding box center [206, 27] width 10 height 17
radio input "true"
click at [479, 126] on div "Excellent Good Average Fair Poor" at bounding box center [469, 93] width 537 height 258
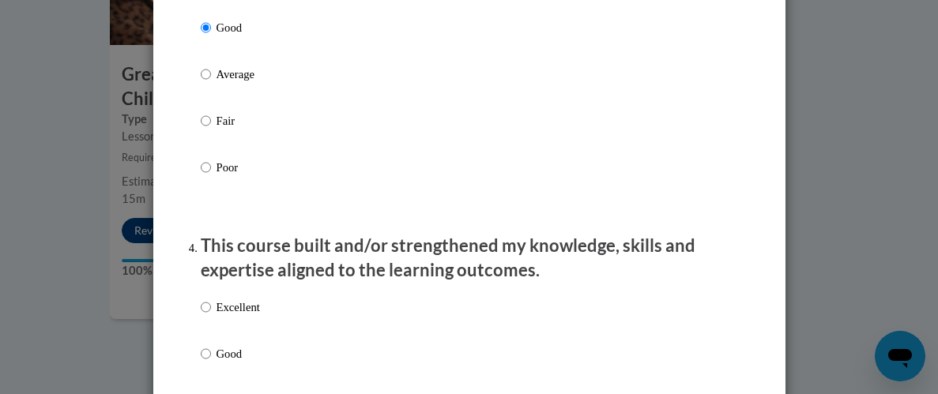
click at [479, 126] on div "Excellent Good Average Fair Poor" at bounding box center [469, 93] width 537 height 258
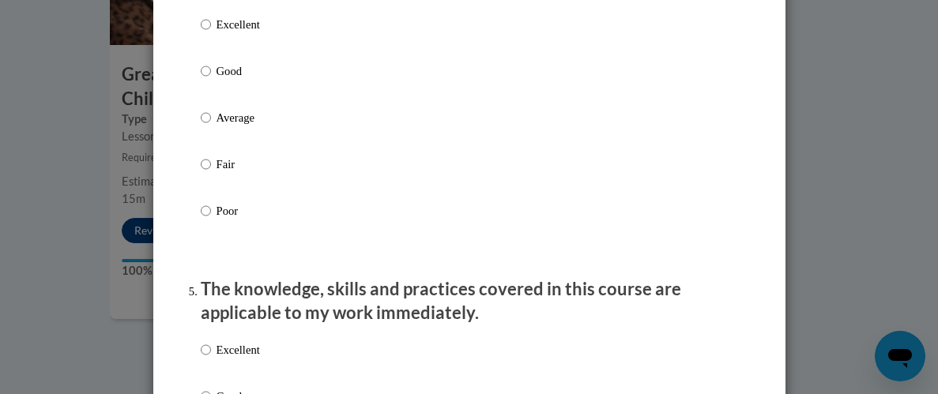
scroll to position [1199, 0]
click at [205, 32] on input "Excellent" at bounding box center [206, 23] width 10 height 17
radio input "true"
click at [201, 62] on input "Good" at bounding box center [206, 70] width 10 height 17
radio input "true"
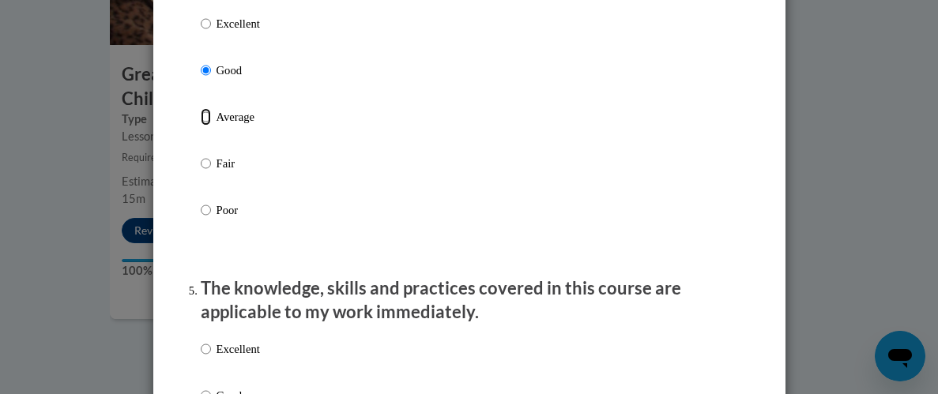
click at [201, 108] on input "Average" at bounding box center [206, 116] width 10 height 17
radio input "true"
click at [201, 32] on input "Excellent" at bounding box center [206, 23] width 10 height 17
radio input "true"
click at [523, 171] on div "Excellent Good Average Fair Poor" at bounding box center [469, 136] width 537 height 258
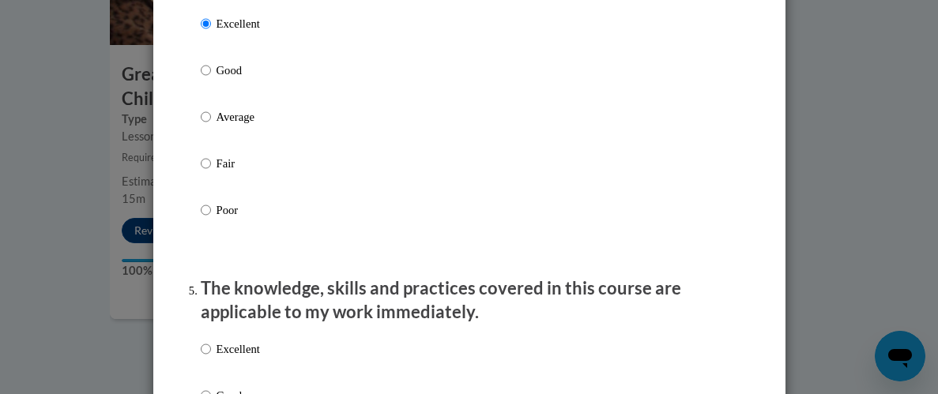
click at [523, 171] on div "Excellent Good Average Fair Poor" at bounding box center [469, 136] width 537 height 258
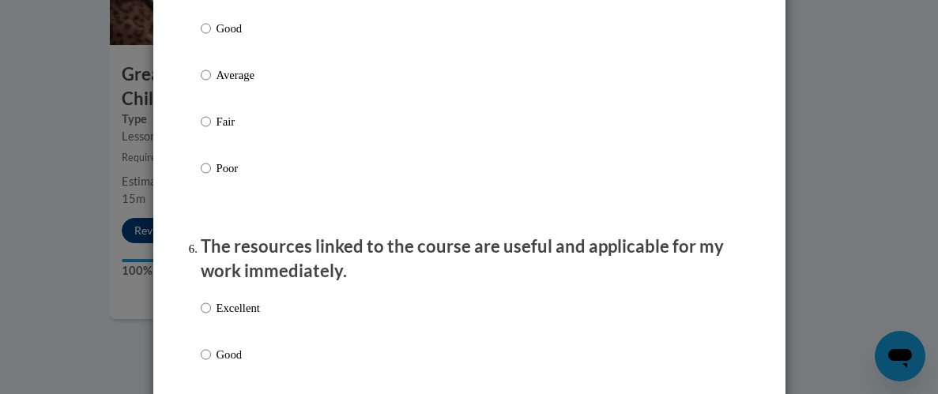
scroll to position [1610, 0]
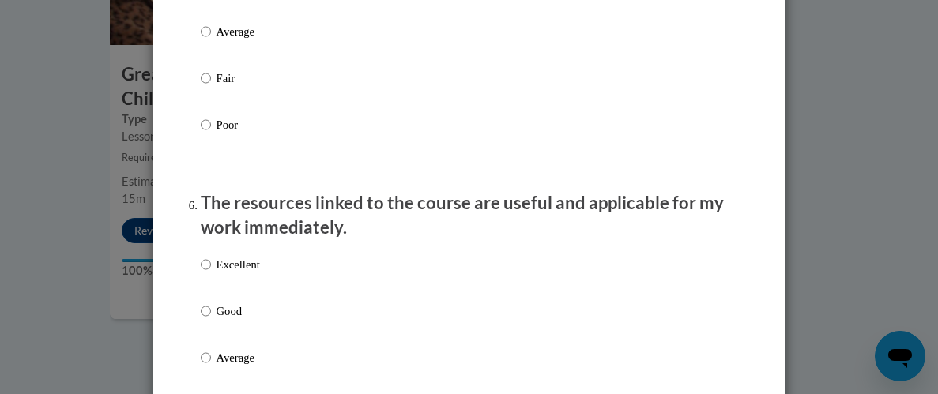
radio input "true"
click at [533, 96] on div "Excellent Good Average Fair Poor" at bounding box center [469, 51] width 537 height 258
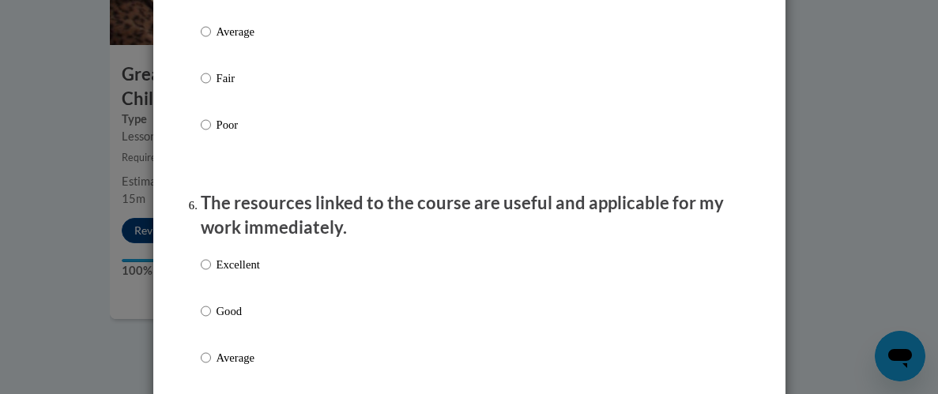
click at [533, 96] on div "Excellent Good Average Fair Poor" at bounding box center [469, 51] width 537 height 258
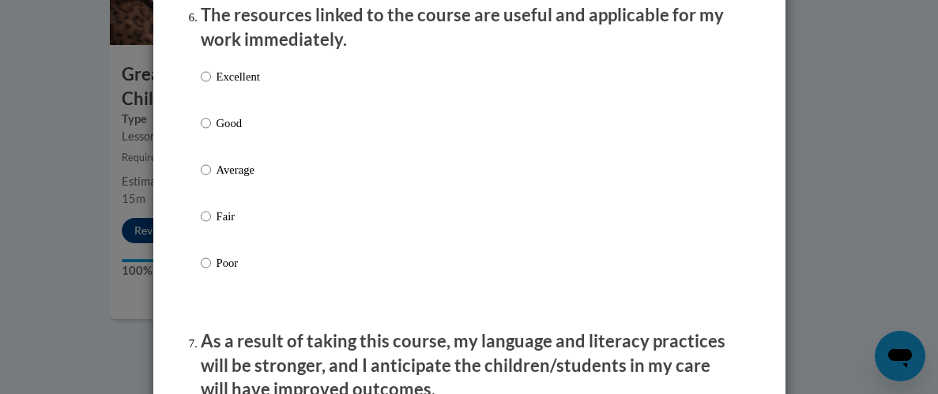
scroll to position [1800, 0]
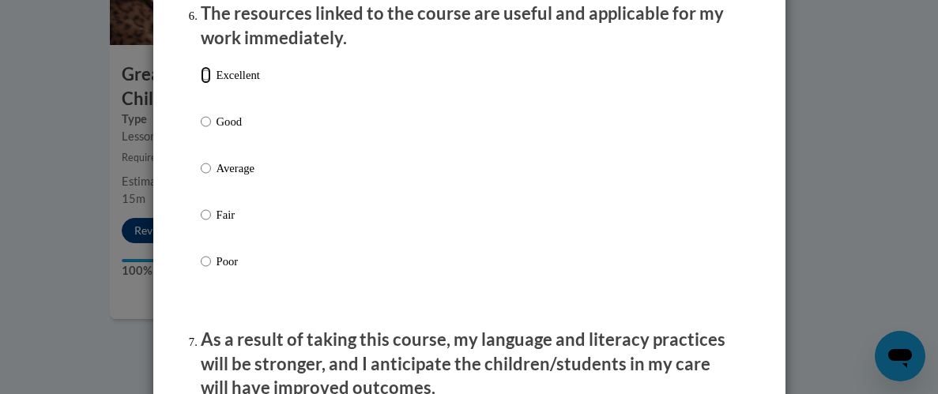
click at [208, 84] on input "Excellent" at bounding box center [206, 74] width 10 height 17
radio input "true"
click at [586, 186] on div "Excellent Good Average Fair Poor" at bounding box center [469, 187] width 537 height 258
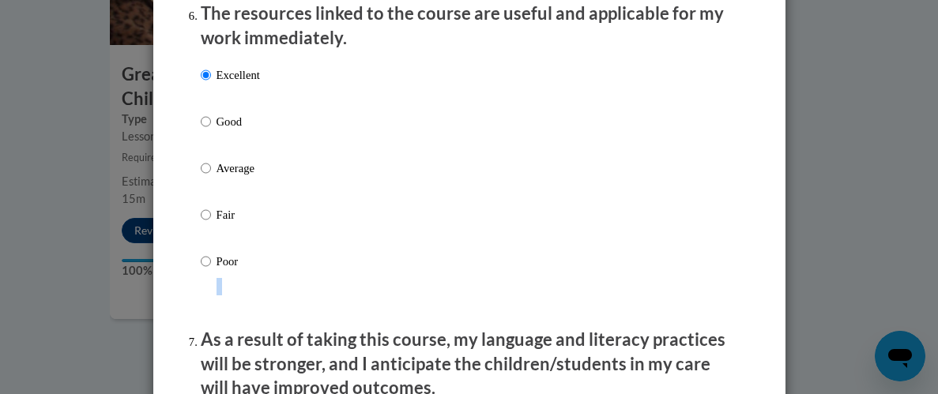
click at [586, 186] on div "Excellent Good Average Fair Poor" at bounding box center [469, 187] width 537 height 258
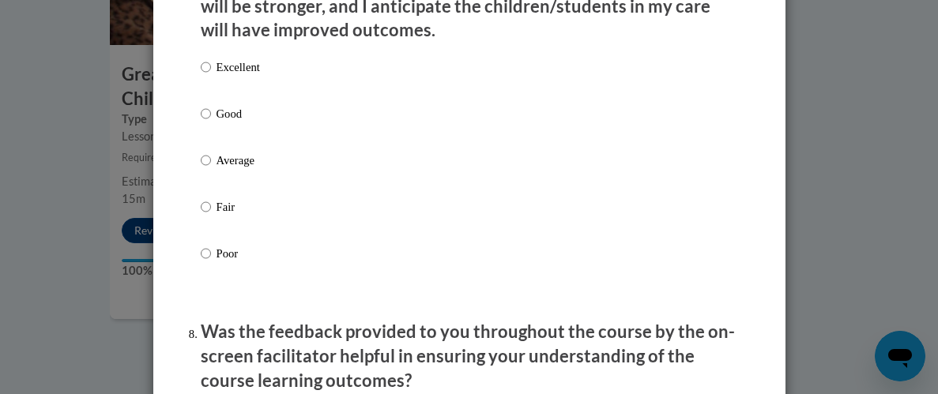
scroll to position [2211, 0]
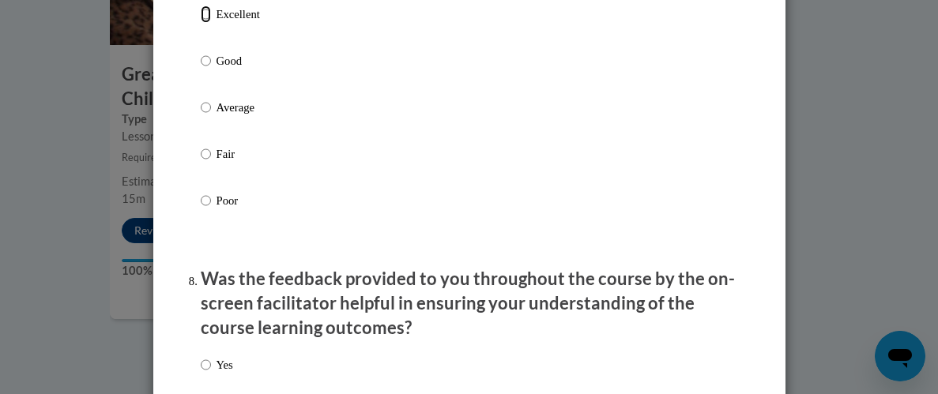
click at [202, 23] on input "Excellent" at bounding box center [206, 14] width 10 height 17
radio input "true"
click at [560, 189] on div "Excellent Good Average Fair Poor" at bounding box center [469, 127] width 537 height 258
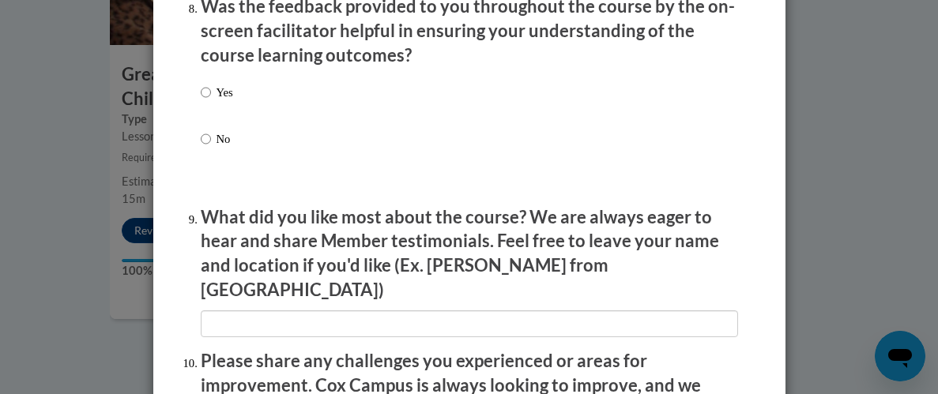
scroll to position [2494, 0]
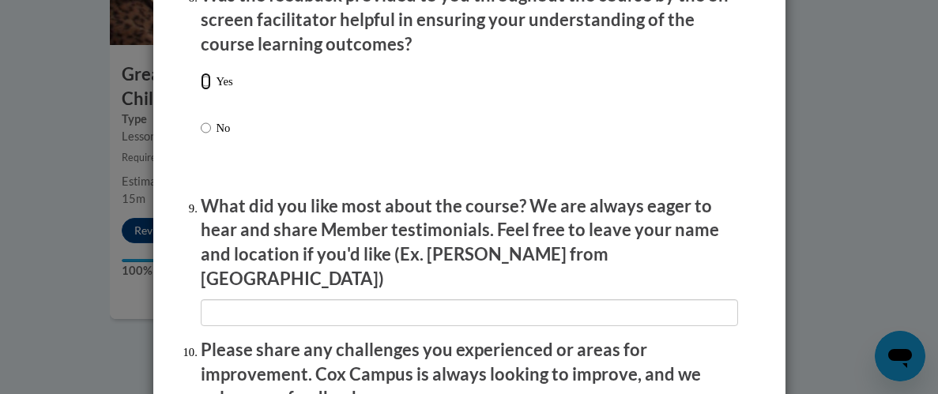
click at [204, 90] on input "Yes" at bounding box center [206, 81] width 10 height 17
radio input "true"
click at [563, 162] on div "Yes No" at bounding box center [469, 124] width 537 height 118
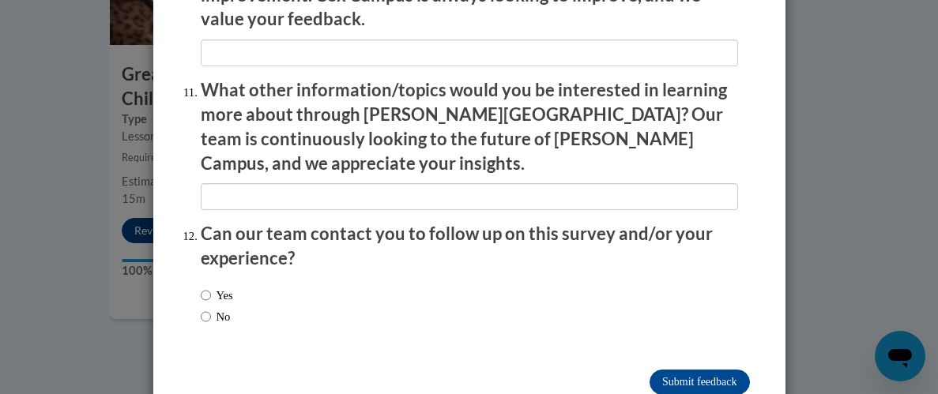
scroll to position [2898, 0]
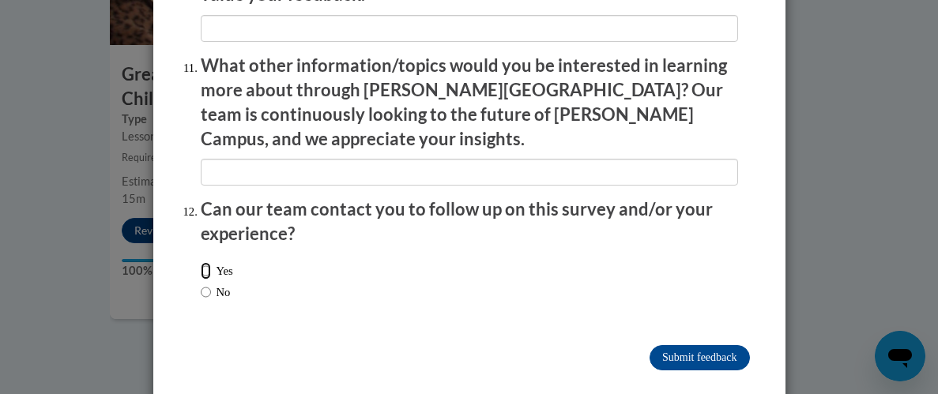
click at [207, 262] on input "Yes" at bounding box center [206, 270] width 10 height 17
radio input "true"
click at [497, 345] on div "Submit feedback" at bounding box center [469, 357] width 561 height 25
click at [724, 345] on input "Submit feedback" at bounding box center [699, 357] width 100 height 25
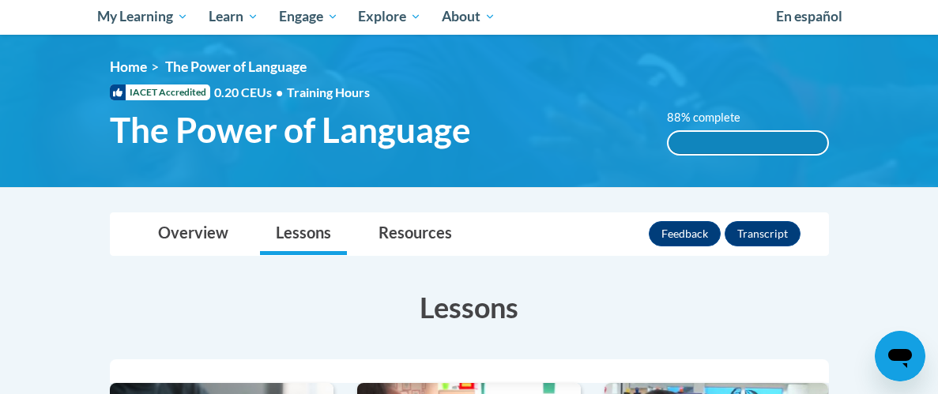
scroll to position [157, 0]
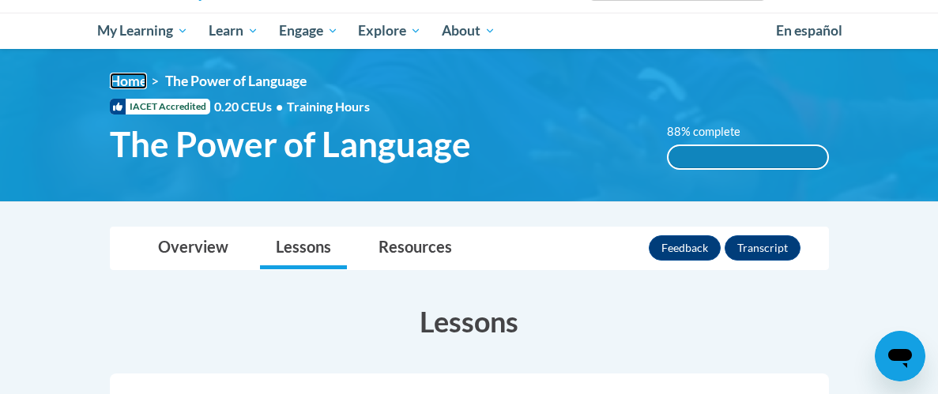
click at [128, 78] on link "Home" at bounding box center [128, 81] width 37 height 17
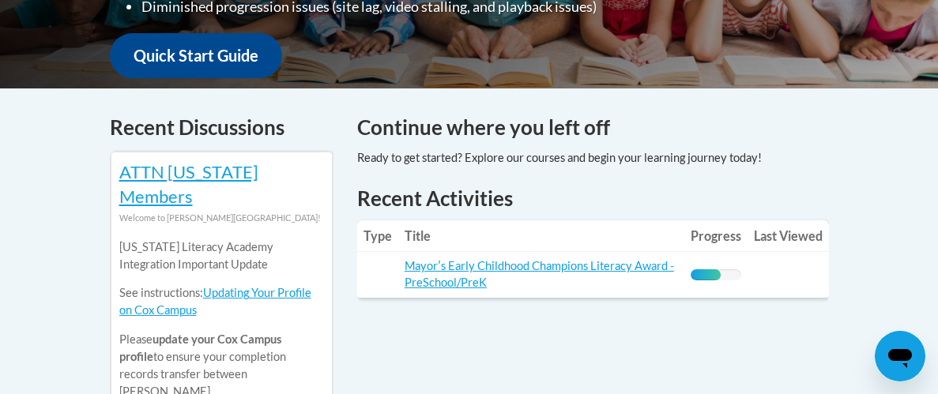
scroll to position [631, 0]
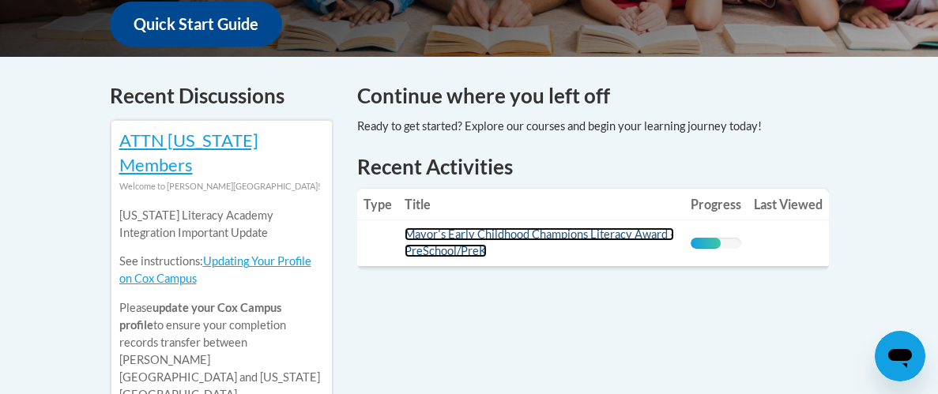
click at [481, 228] on link "Mayorʹs Early Childhood Champions Literacy Award - PreSchool/PreK" at bounding box center [539, 243] width 269 height 30
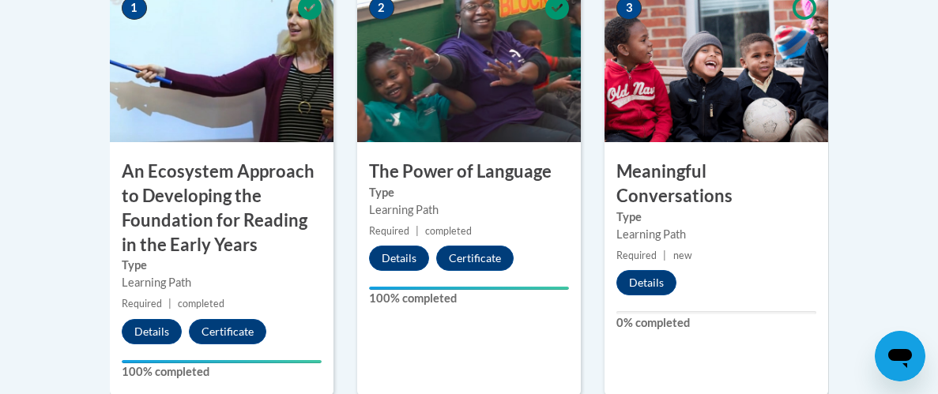
scroll to position [726, 0]
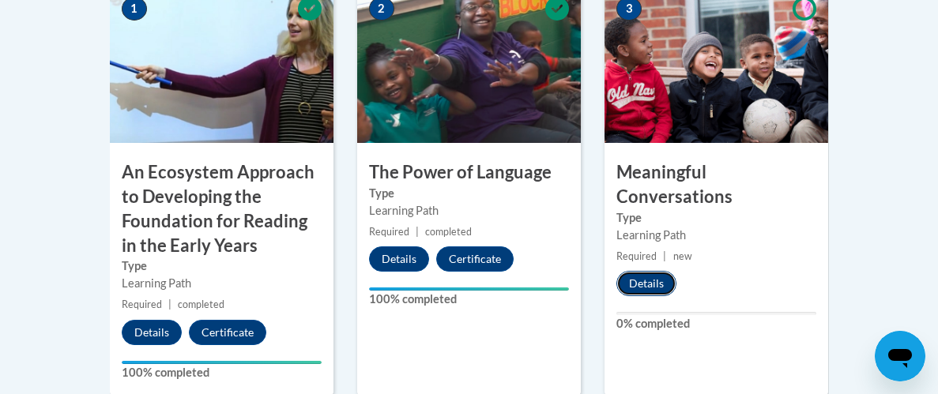
click at [653, 273] on button "Details" at bounding box center [646, 283] width 60 height 25
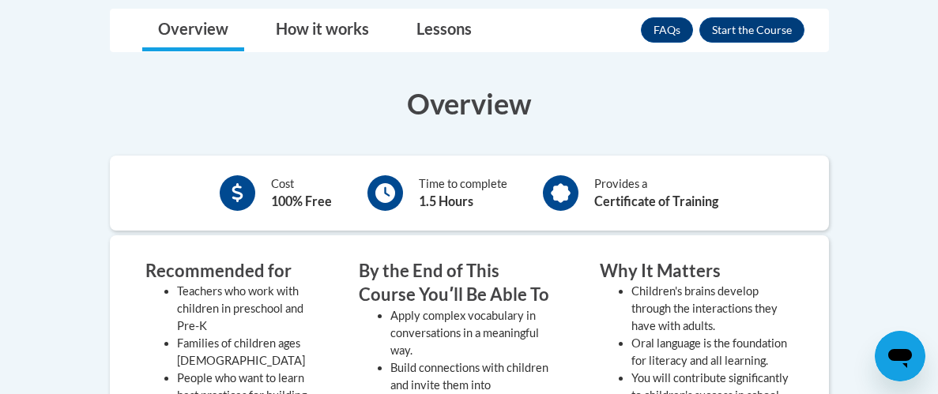
scroll to position [442, 0]
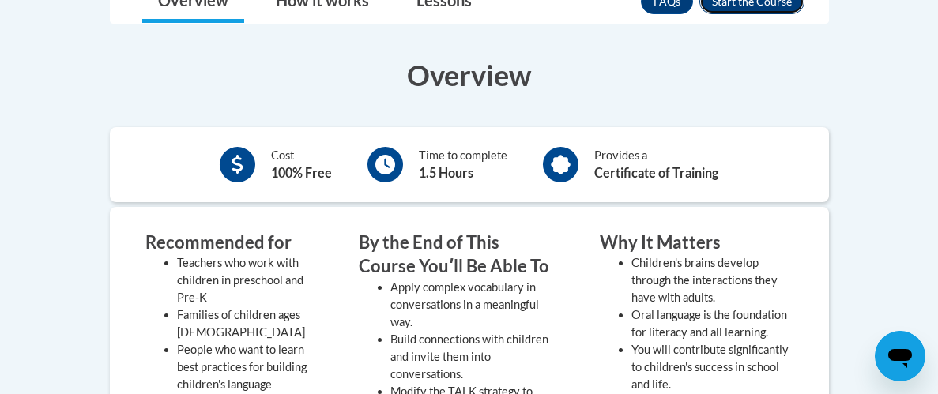
click at [749, 5] on button "Enroll" at bounding box center [751, 1] width 105 height 25
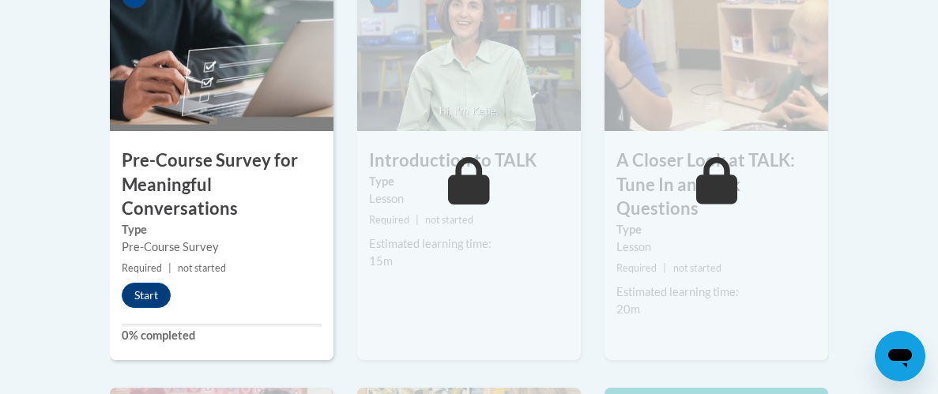
scroll to position [581, 0]
click at [135, 301] on button "Start" at bounding box center [146, 295] width 49 height 25
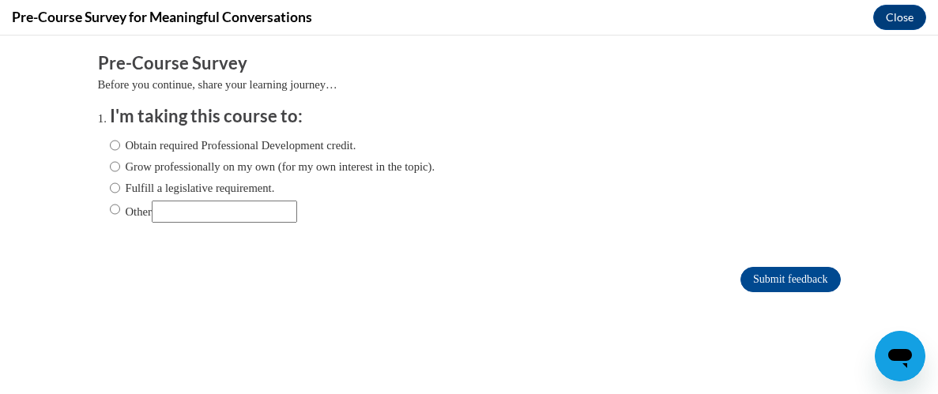
scroll to position [0, 0]
click at [113, 145] on input "Obtain required Professional Development credit." at bounding box center [115, 145] width 10 height 17
radio input "true"
click at [765, 284] on input "Submit feedback" at bounding box center [790, 279] width 100 height 25
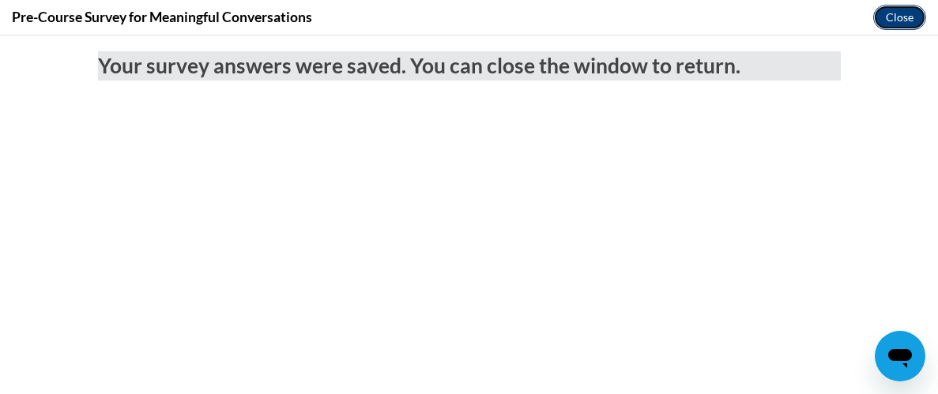
click at [890, 18] on button "Close" at bounding box center [899, 17] width 53 height 25
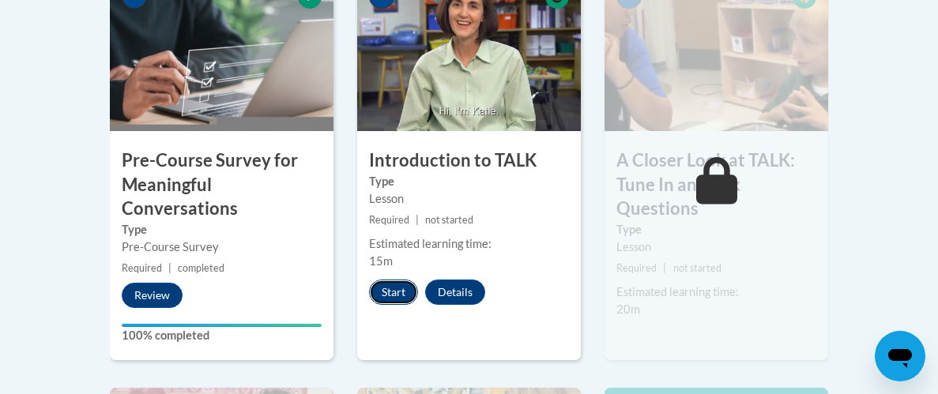
click at [394, 296] on button "Start" at bounding box center [393, 292] width 49 height 25
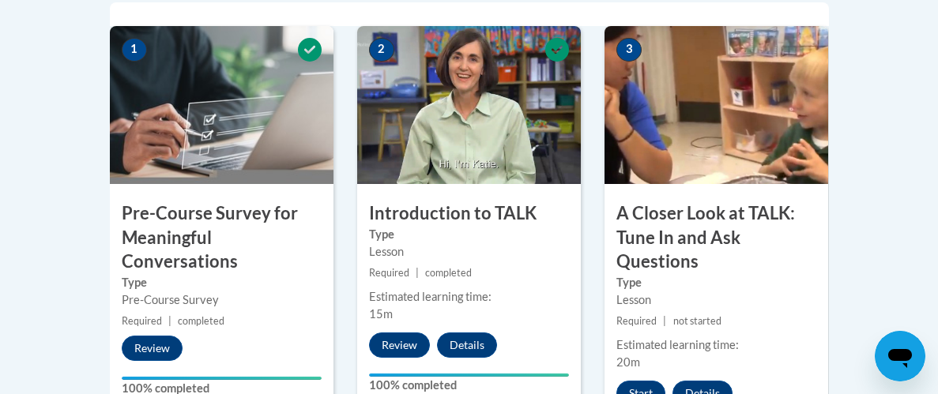
scroll to position [631, 0]
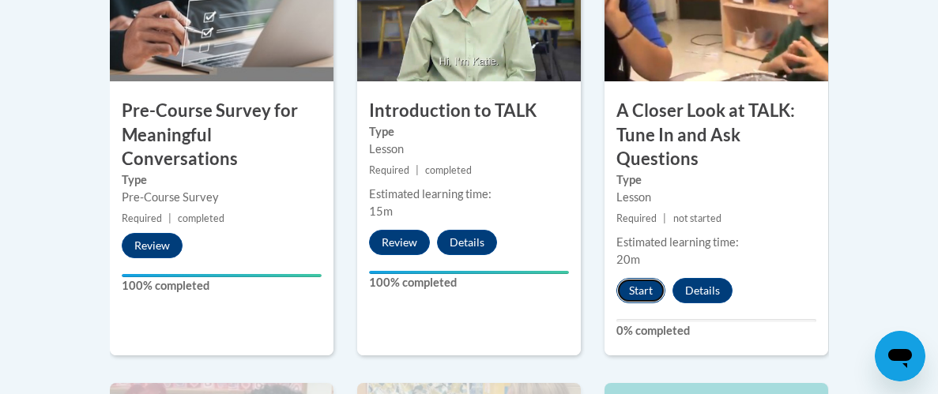
click at [638, 295] on button "Start" at bounding box center [640, 290] width 49 height 25
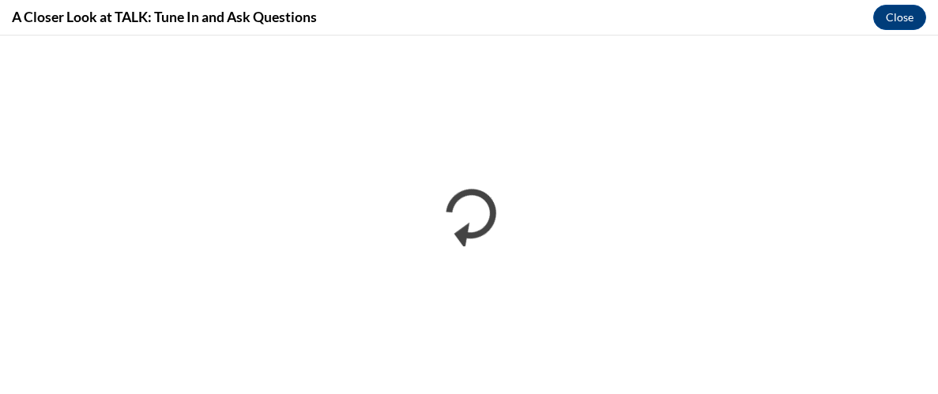
scroll to position [0, 0]
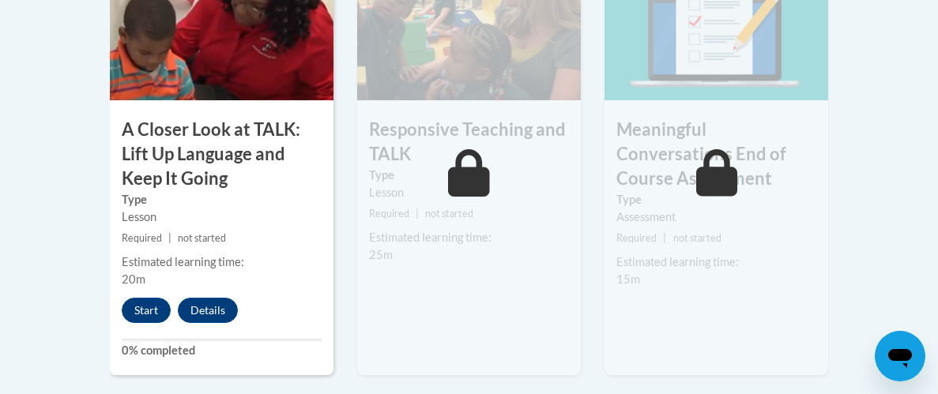
scroll to position [1074, 0]
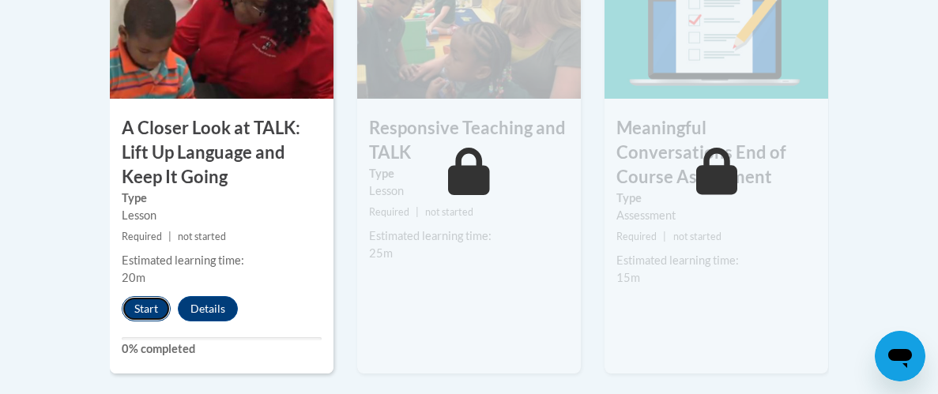
click at [139, 311] on button "Start" at bounding box center [146, 308] width 49 height 25
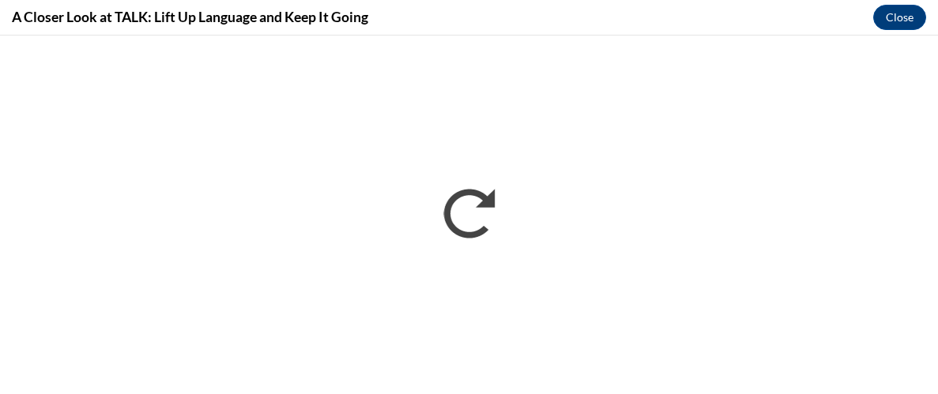
scroll to position [0, 0]
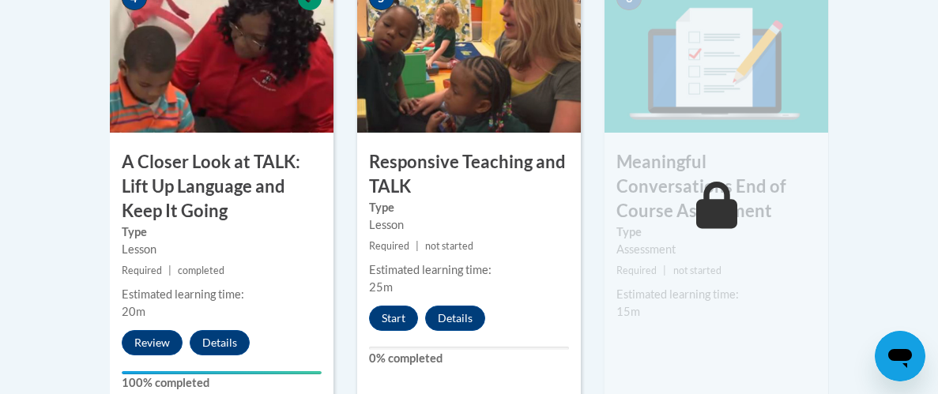
scroll to position [1042, 0]
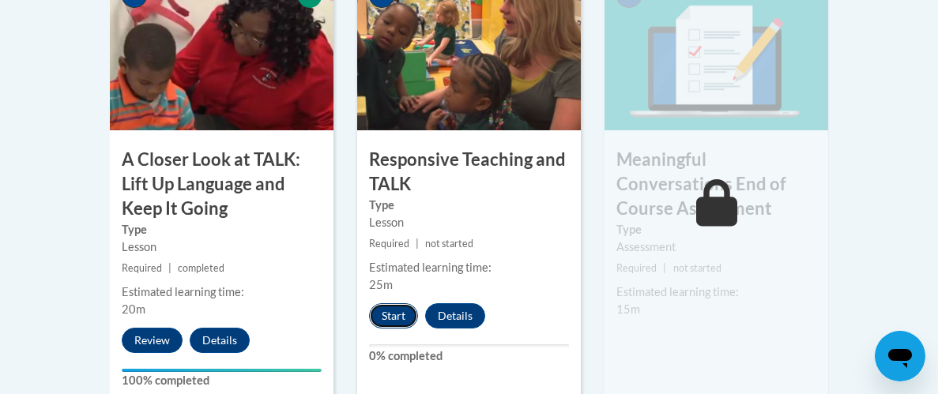
click at [398, 318] on button "Start" at bounding box center [393, 315] width 49 height 25
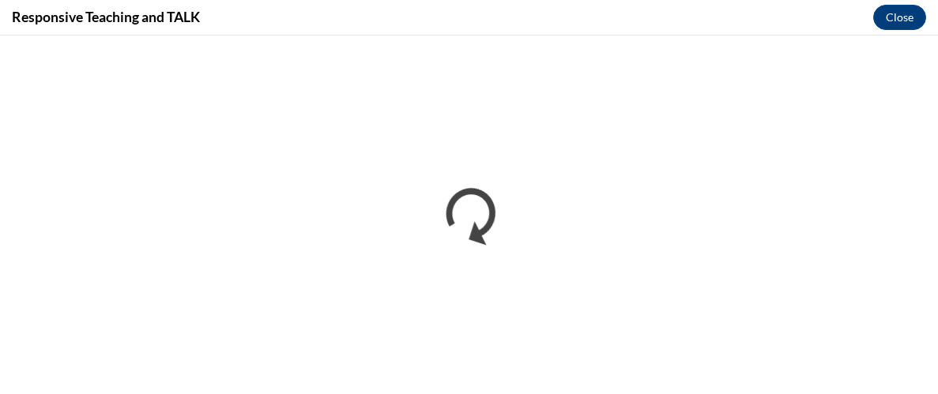
scroll to position [0, 0]
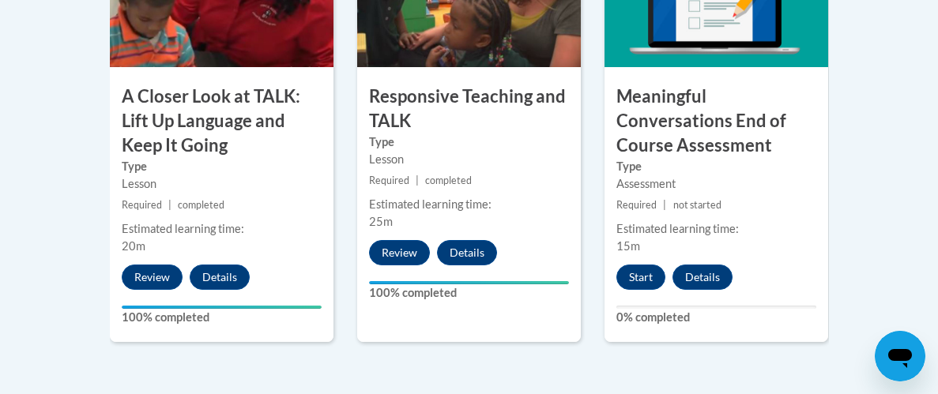
scroll to position [1136, 0]
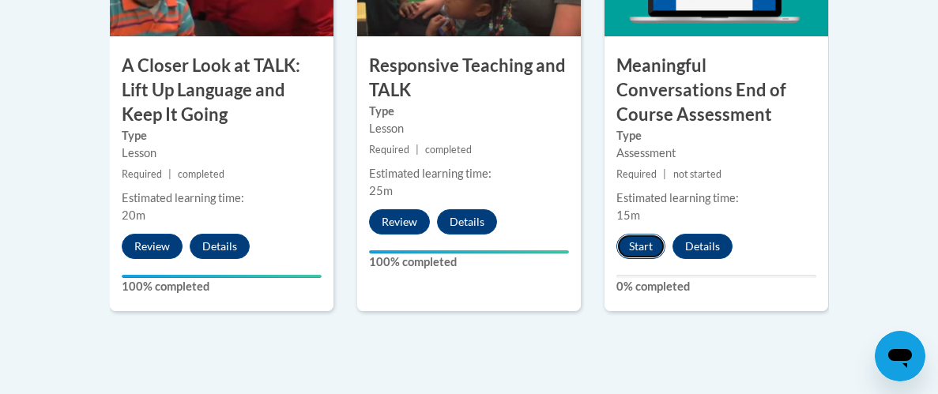
click at [639, 242] on button "Start" at bounding box center [640, 246] width 49 height 25
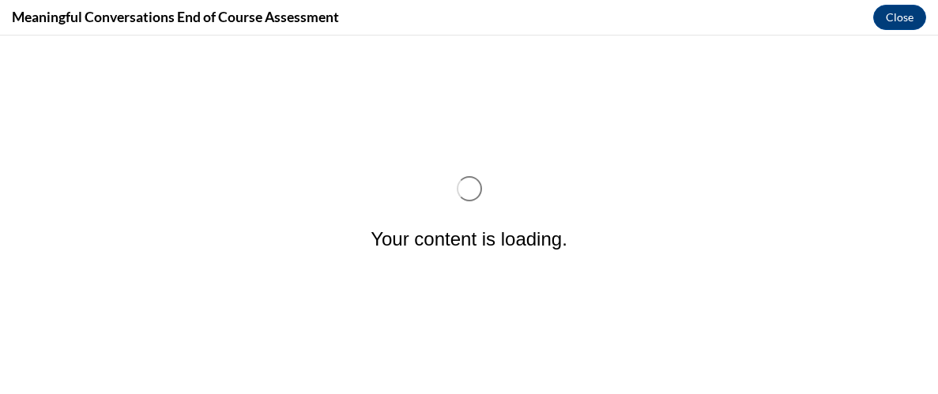
scroll to position [0, 0]
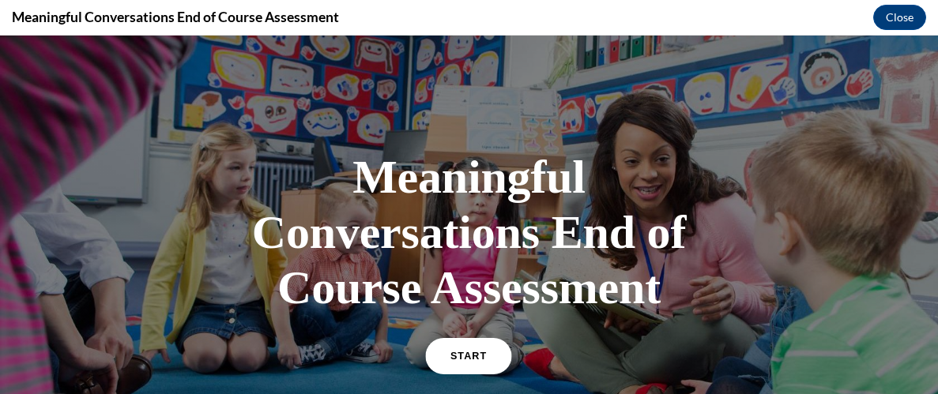
click at [483, 352] on span "START" at bounding box center [468, 357] width 36 height 12
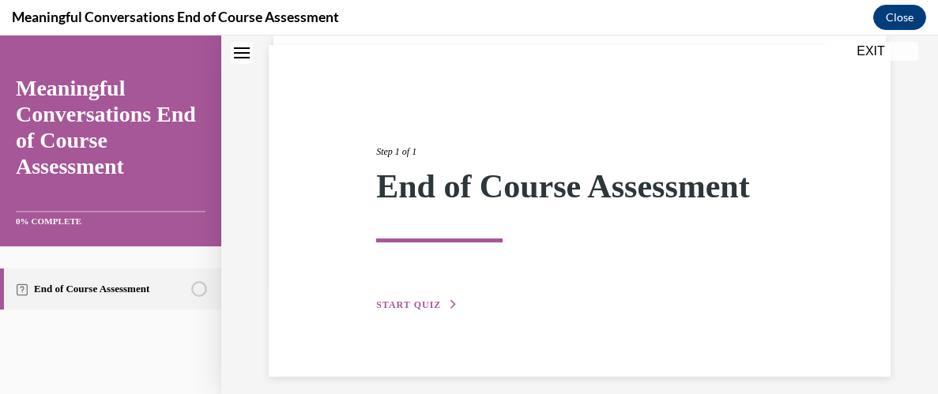
scroll to position [126, 0]
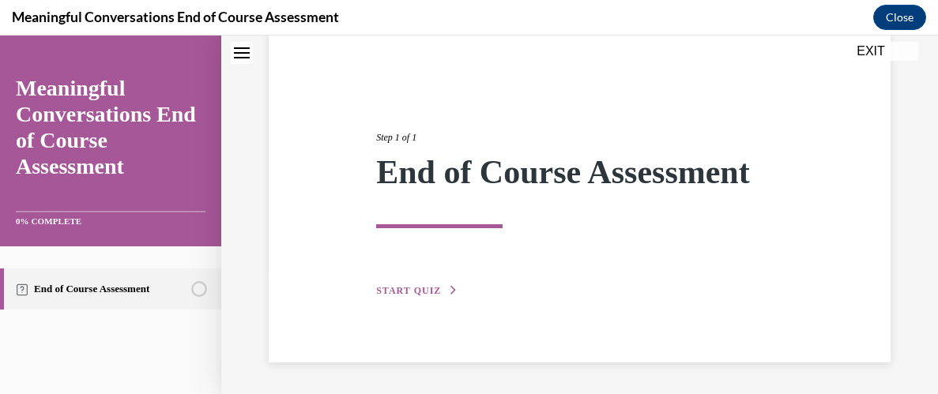
click at [439, 292] on button "START QUIZ" at bounding box center [417, 291] width 82 height 14
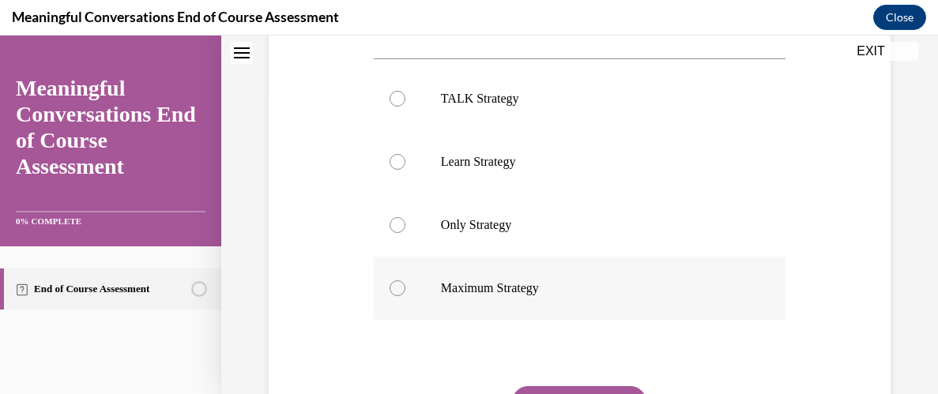
scroll to position [314, 0]
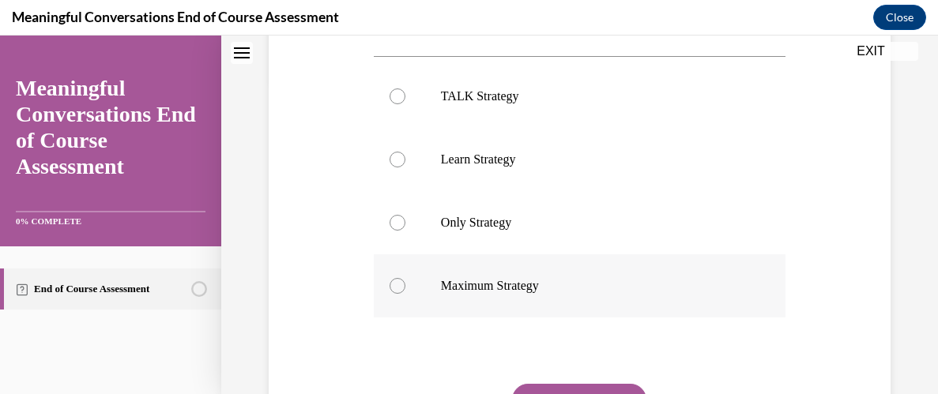
click at [400, 287] on div at bounding box center [397, 286] width 16 height 16
click at [400, 287] on input "Maximum Strategy" at bounding box center [397, 286] width 16 height 16
radio input "true"
click at [576, 387] on button "SUBMIT" at bounding box center [579, 400] width 134 height 32
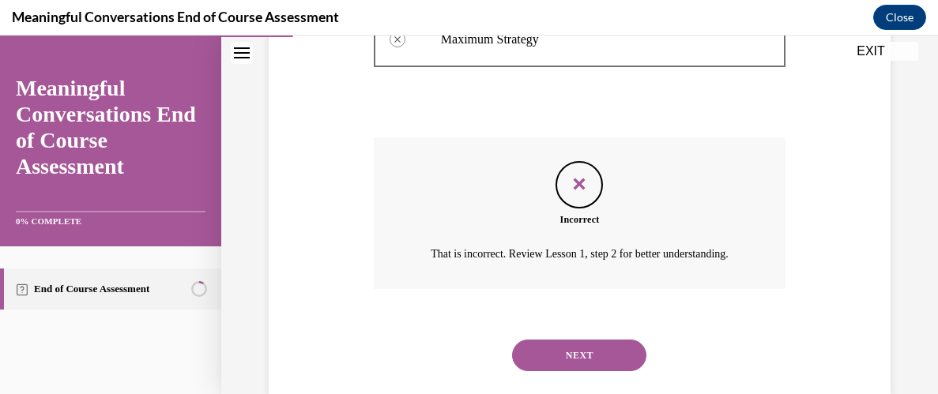
scroll to position [593, 0]
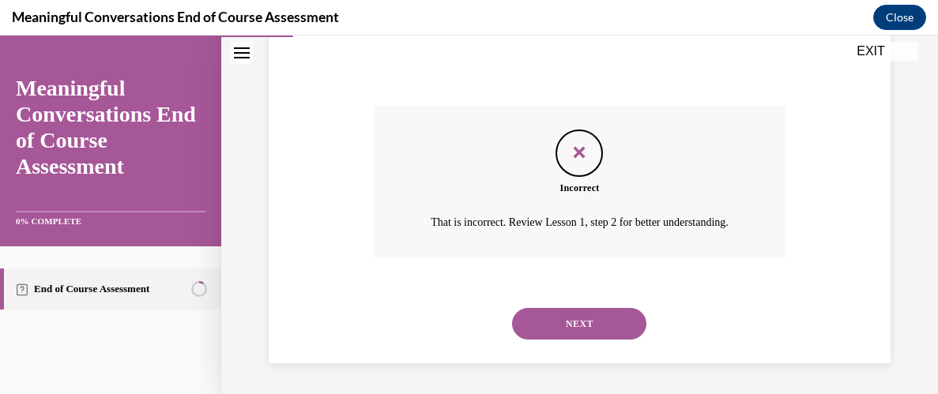
click at [599, 325] on button "NEXT" at bounding box center [579, 324] width 134 height 32
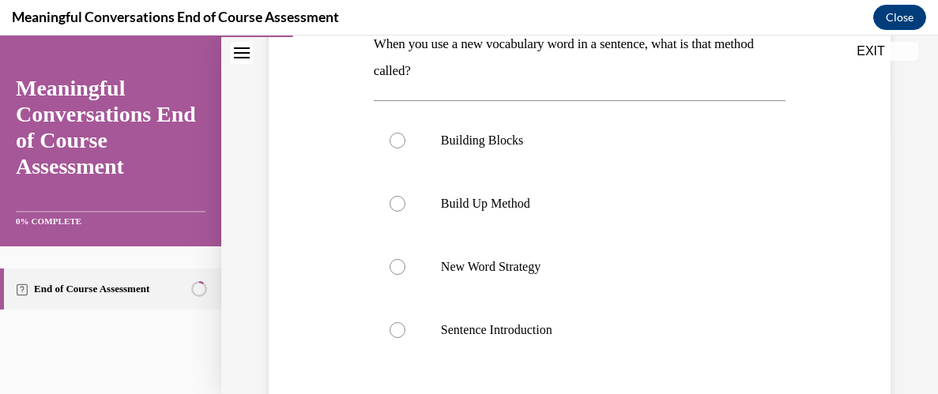
scroll to position [272, 0]
click at [399, 266] on div at bounding box center [397, 266] width 16 height 16
click at [399, 266] on input "New Word Strategy" at bounding box center [397, 266] width 16 height 16
radio input "true"
click at [321, 301] on div "Question 02/10 When you use a new vocabulary word in a sentence, what is that m…" at bounding box center [580, 228] width 630 height 656
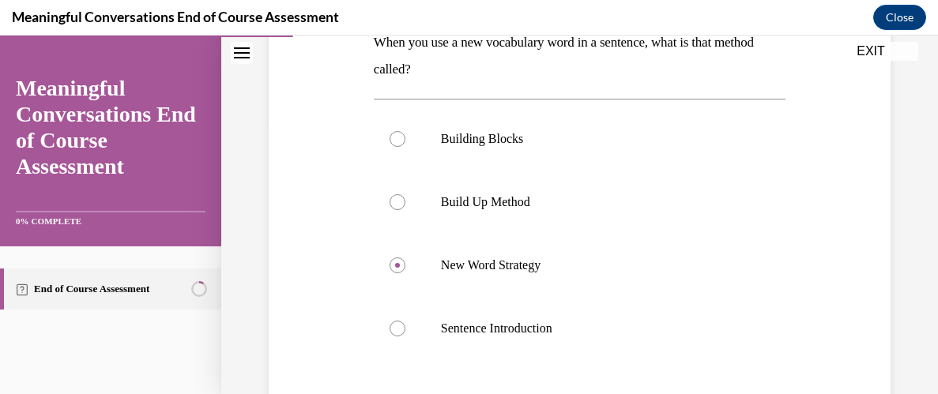
click at [321, 301] on div "Question 02/10 When you use a new vocabulary word in a sentence, what is that m…" at bounding box center [580, 228] width 630 height 656
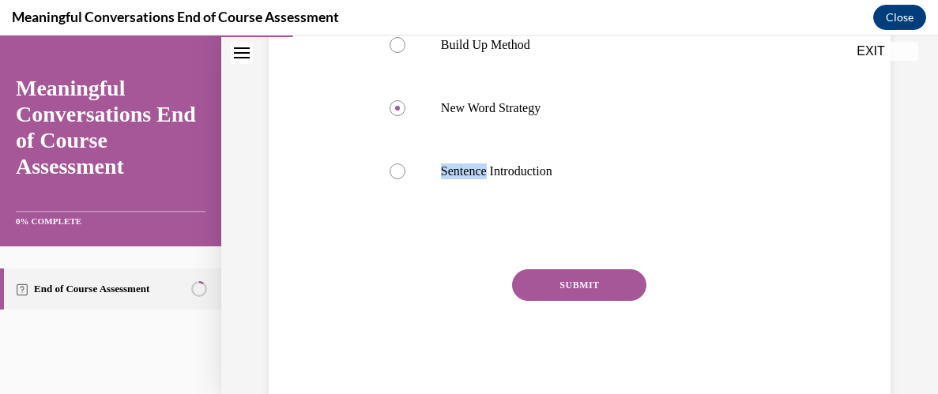
scroll to position [429, 0]
click at [574, 274] on button "SUBMIT" at bounding box center [579, 285] width 134 height 32
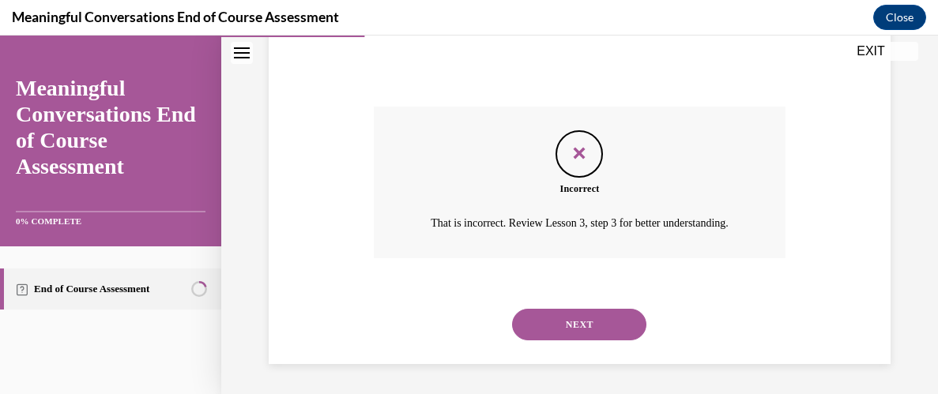
scroll to position [593, 0]
click at [570, 322] on button "NEXT" at bounding box center [579, 324] width 134 height 32
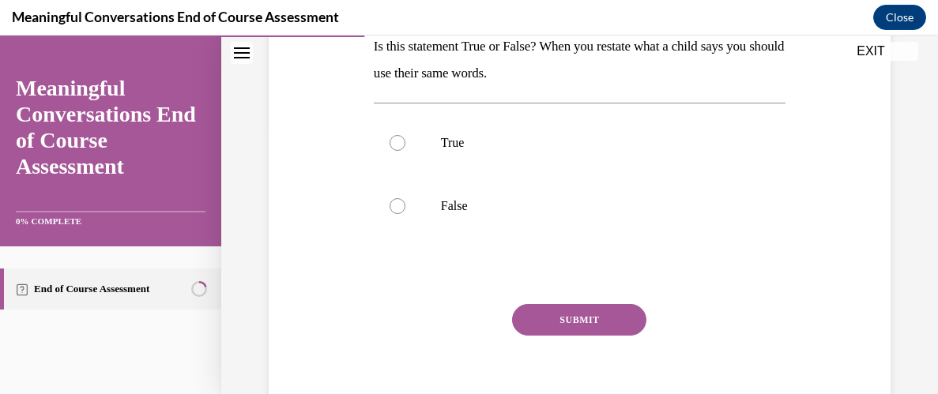
scroll to position [271, 0]
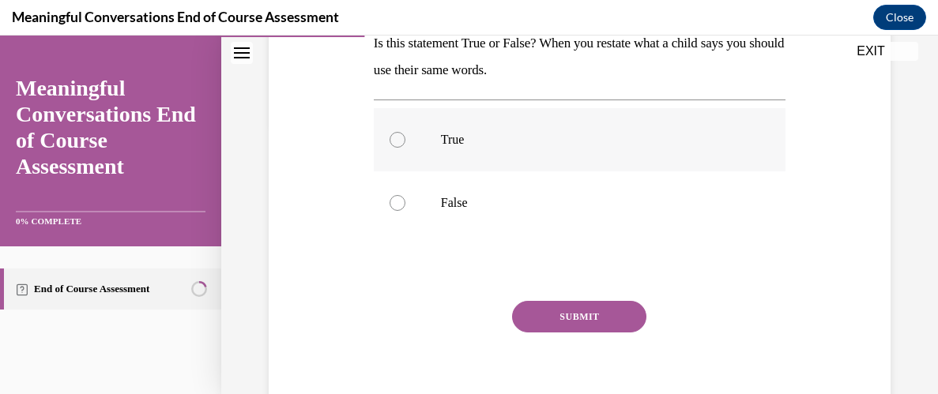
click at [395, 145] on div at bounding box center [397, 140] width 16 height 16
click at [395, 145] on input "True" at bounding box center [397, 140] width 16 height 16
radio input "true"
click at [572, 316] on button "SUBMIT" at bounding box center [579, 317] width 134 height 32
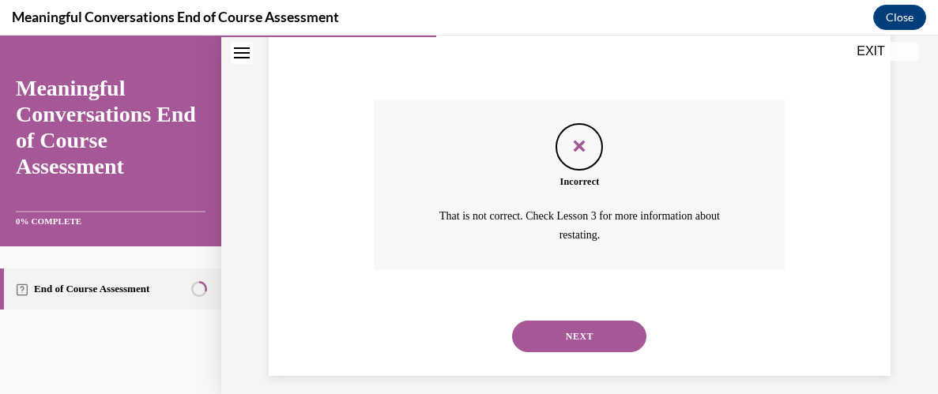
scroll to position [485, 0]
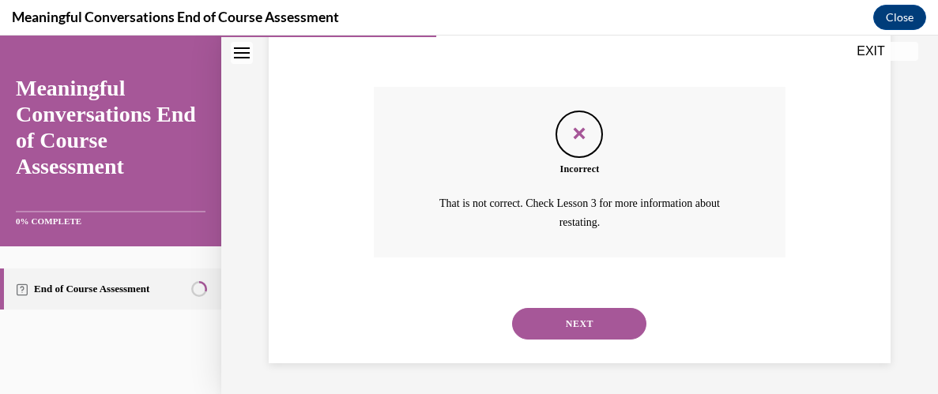
click at [573, 322] on button "NEXT" at bounding box center [579, 324] width 134 height 32
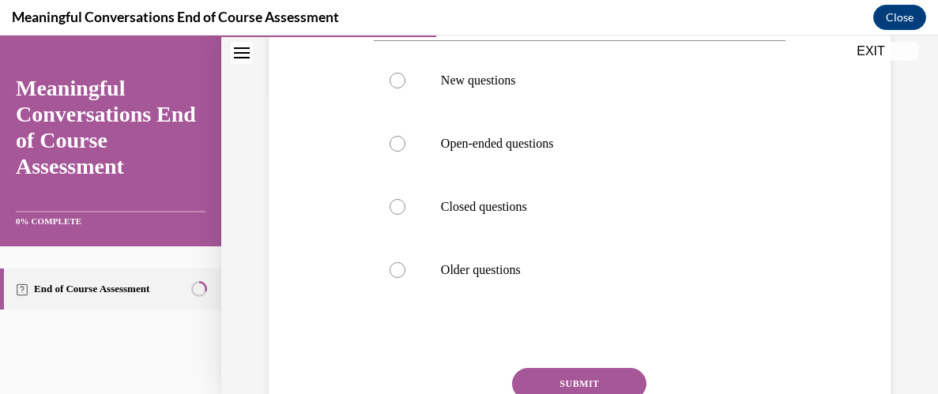
scroll to position [335, 0]
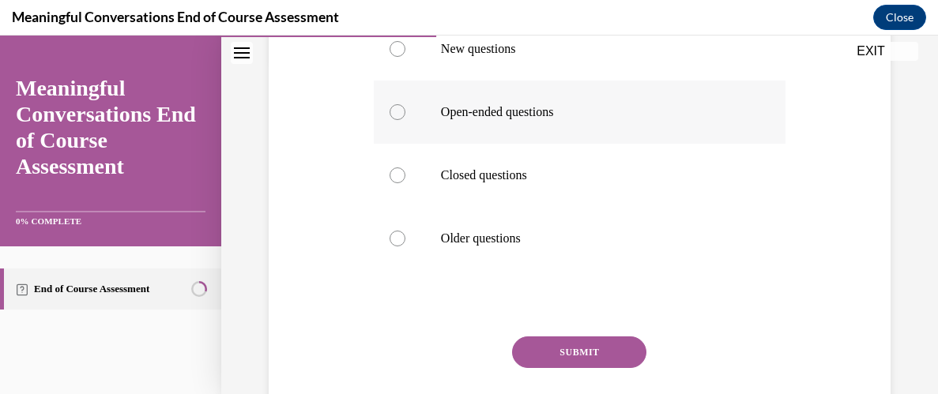
click at [393, 115] on div at bounding box center [397, 112] width 16 height 16
click at [393, 115] on input "Open-ended questions" at bounding box center [397, 112] width 16 height 16
radio input "true"
click at [365, 181] on div "Question 04/10 What type of questions solicit more language from children? New …" at bounding box center [580, 151] width 630 height 629
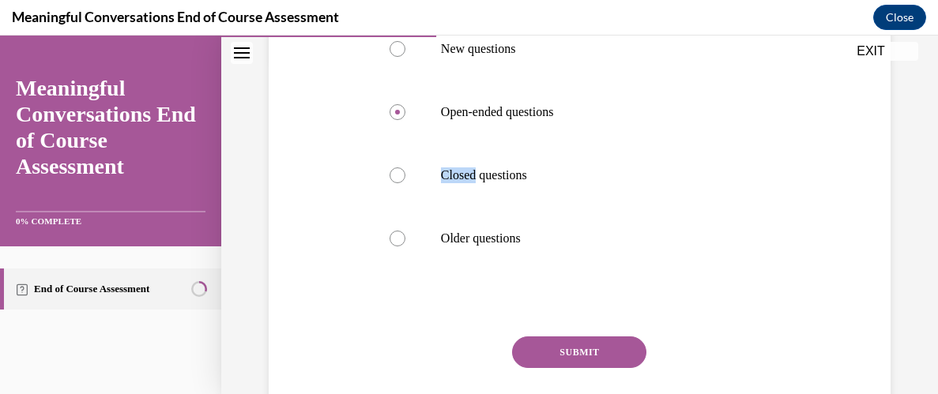
click at [365, 181] on div "Question 04/10 What type of questions solicit more language from children? New …" at bounding box center [580, 151] width 630 height 629
click at [558, 361] on button "SUBMIT" at bounding box center [579, 353] width 134 height 32
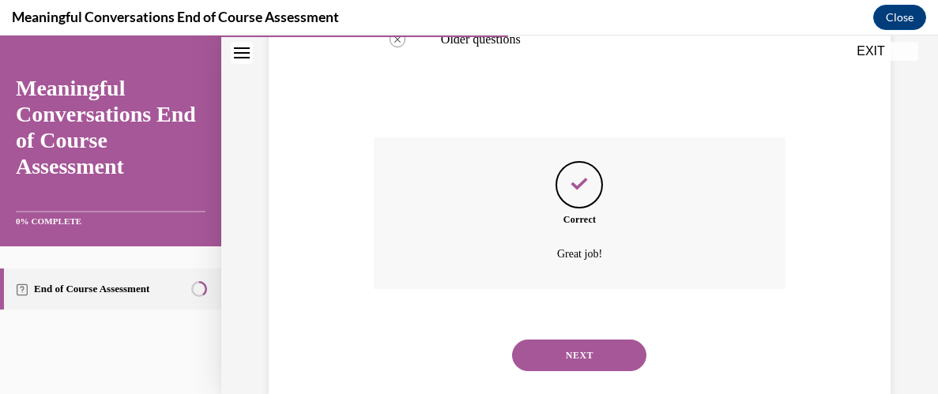
scroll to position [566, 0]
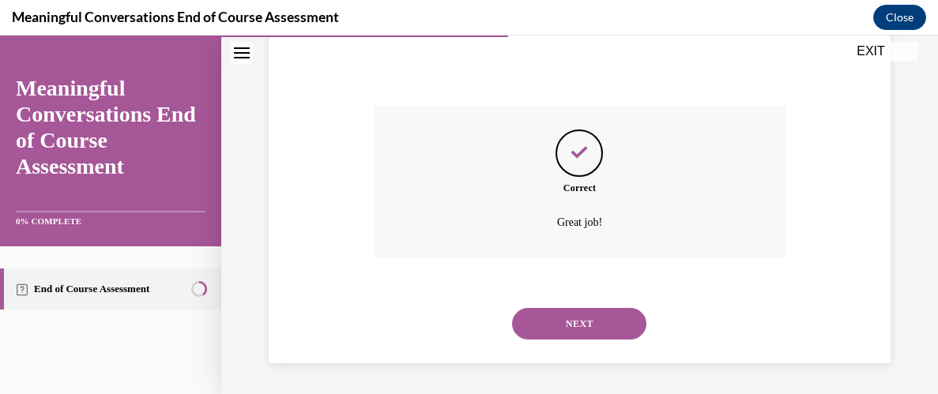
click at [587, 322] on button "NEXT" at bounding box center [579, 324] width 134 height 32
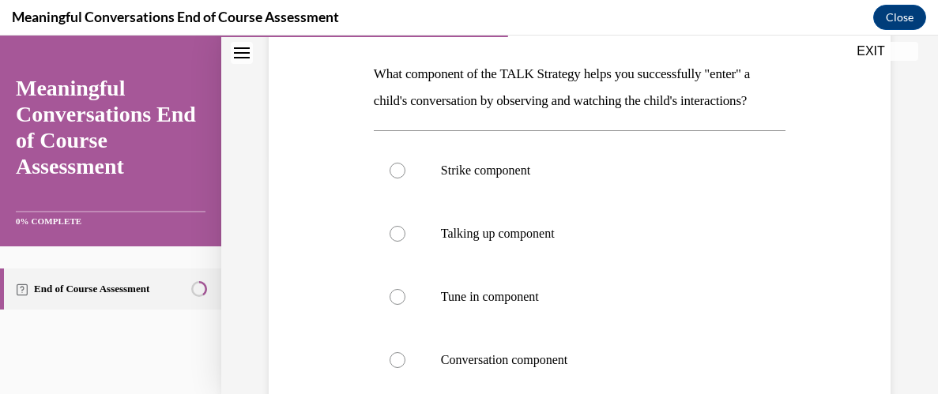
scroll to position [272, 0]
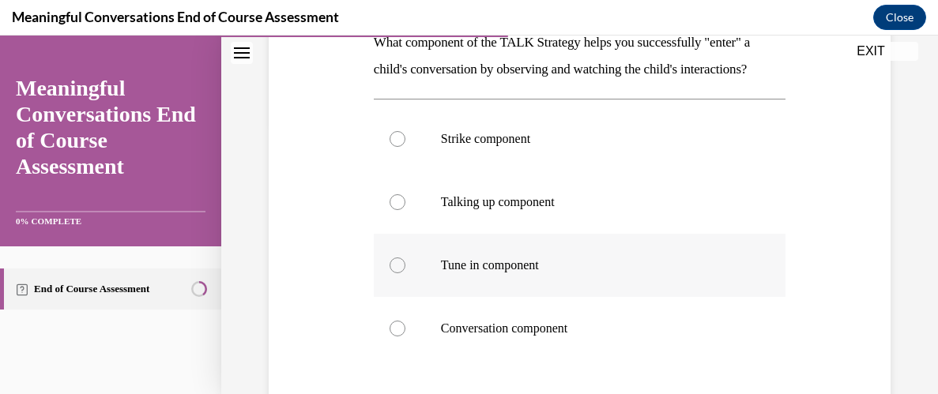
click at [400, 269] on div at bounding box center [397, 266] width 16 height 16
click at [400, 269] on input "Tune in component" at bounding box center [397, 266] width 16 height 16
radio input "true"
click at [321, 294] on div "Question 05/10 What component of the TALK Strategy helps you successfully "ente…" at bounding box center [580, 228] width 630 height 656
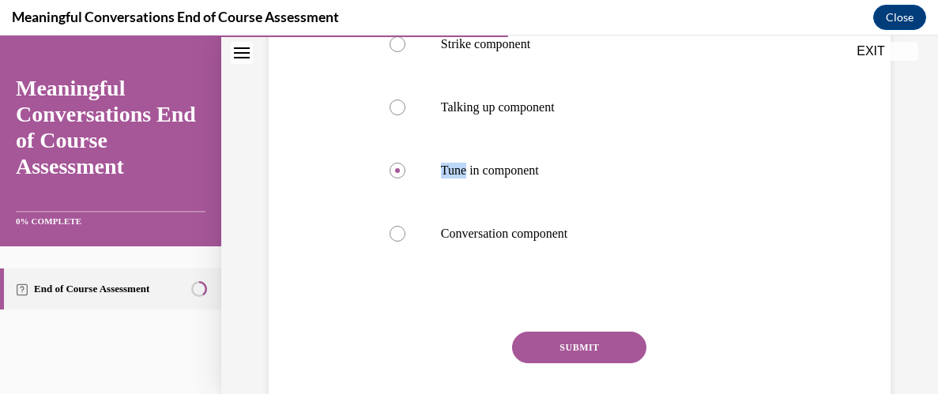
scroll to position [397, 0]
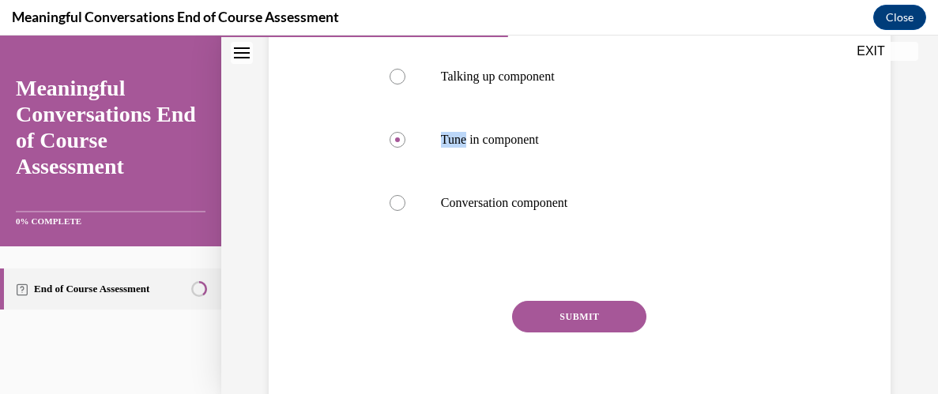
click at [587, 310] on button "SUBMIT" at bounding box center [579, 317] width 134 height 32
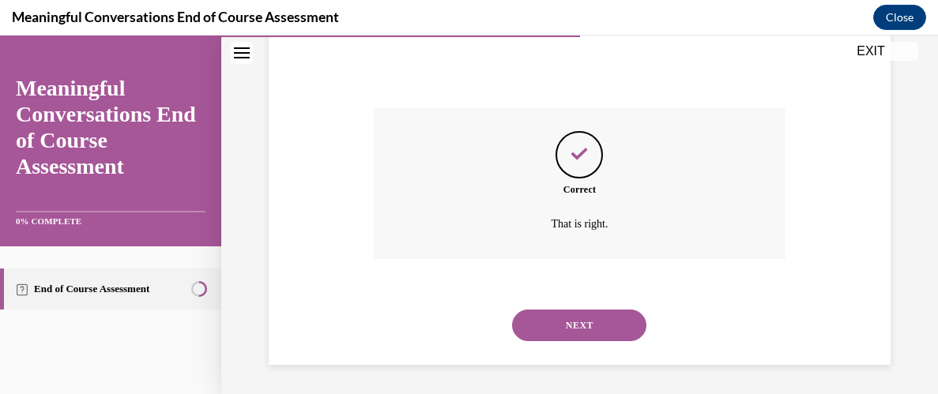
scroll to position [593, 0]
click at [560, 333] on button "NEXT" at bounding box center [579, 324] width 134 height 32
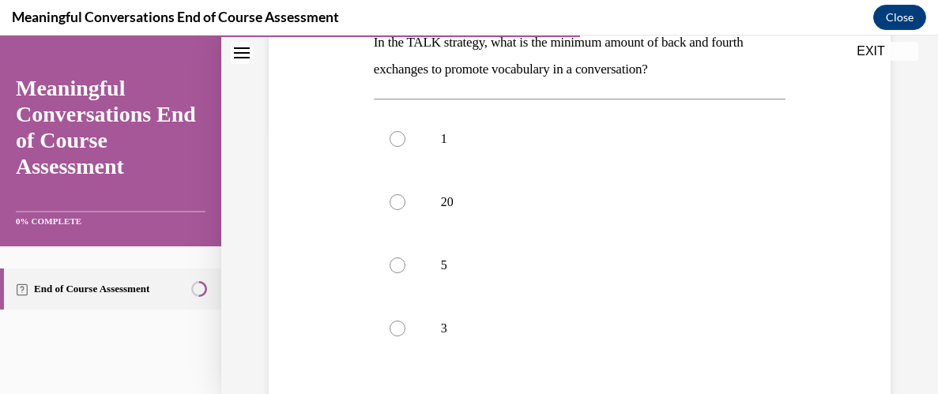
scroll to position [303, 0]
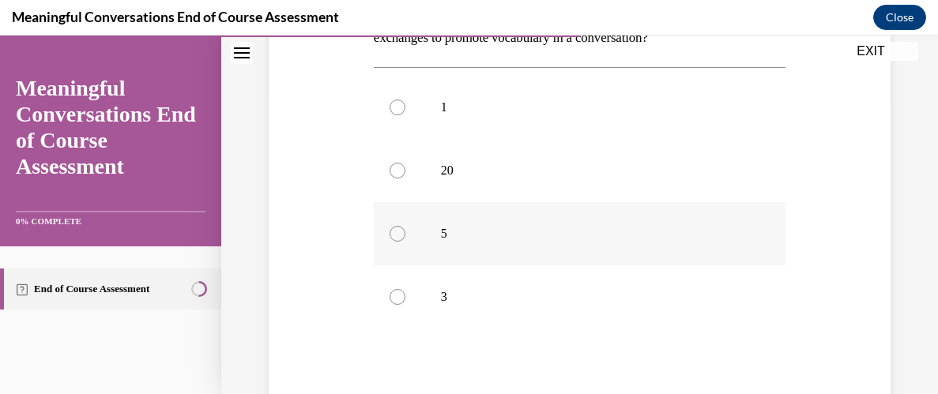
click at [397, 236] on div at bounding box center [397, 234] width 16 height 16
click at [397, 236] on input "5" at bounding box center [397, 234] width 16 height 16
radio input "true"
click at [310, 329] on div "Question 06/10 In the TALK strategy, what is the minimum amount of back and fou…" at bounding box center [580, 197] width 630 height 656
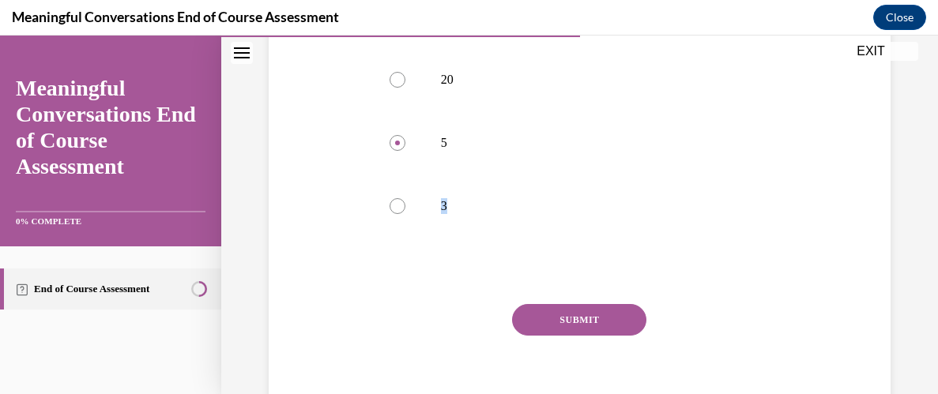
scroll to position [397, 0]
click at [587, 324] on button "SUBMIT" at bounding box center [579, 317] width 134 height 32
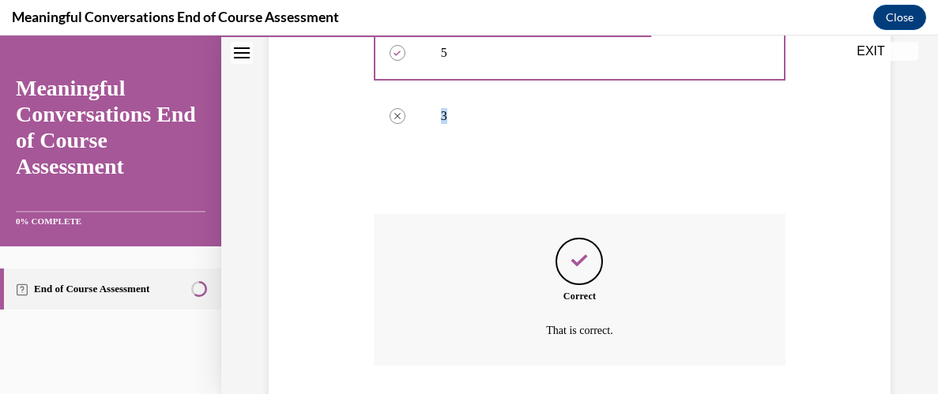
scroll to position [593, 0]
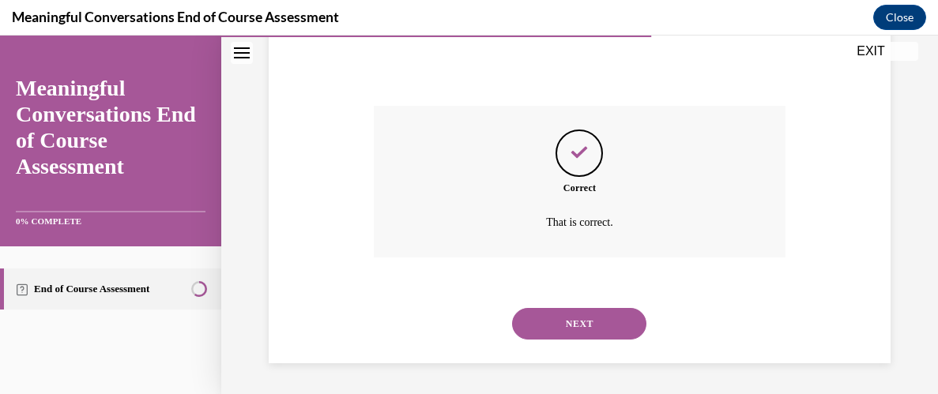
click at [584, 319] on button "NEXT" at bounding box center [579, 324] width 134 height 32
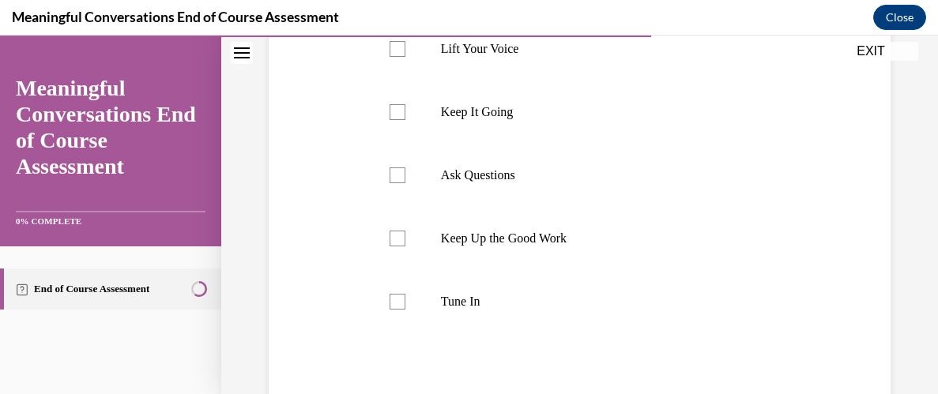
scroll to position [430, 0]
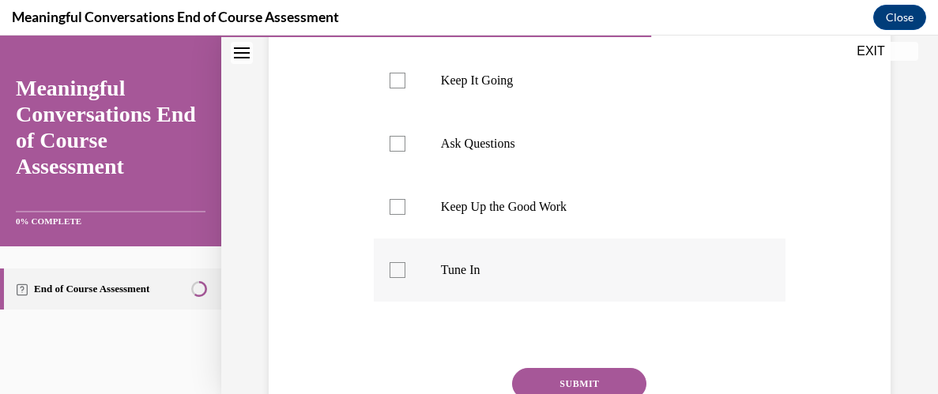
click at [393, 281] on label "Tune In" at bounding box center [580, 270] width 412 height 63
click at [393, 278] on input "Tune In" at bounding box center [397, 270] width 16 height 16
checkbox input "true"
click at [392, 91] on label "Keep It Going" at bounding box center [580, 80] width 412 height 63
click at [392, 88] on input "Keep It Going" at bounding box center [397, 81] width 16 height 16
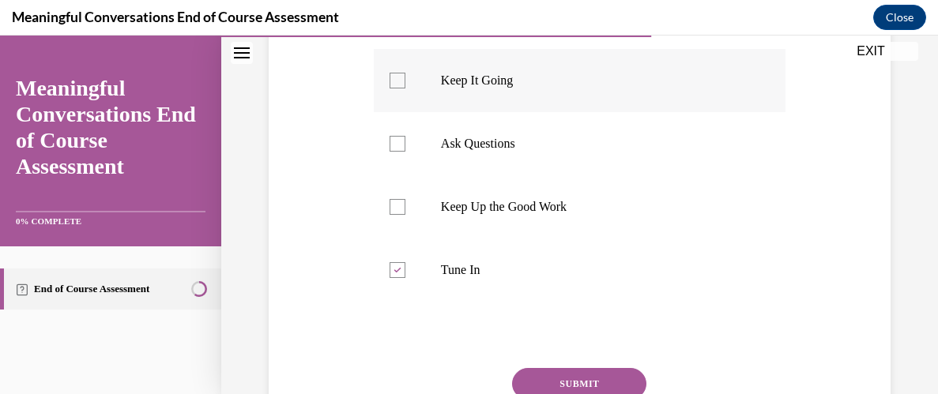
checkbox input "true"
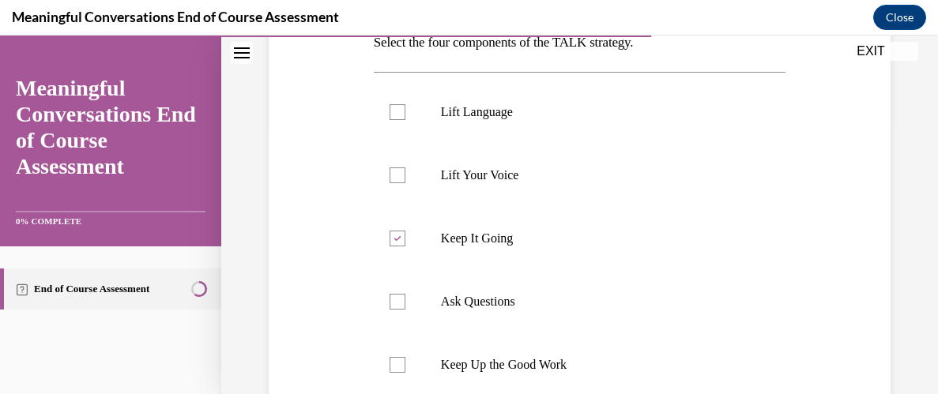
scroll to position [241, 0]
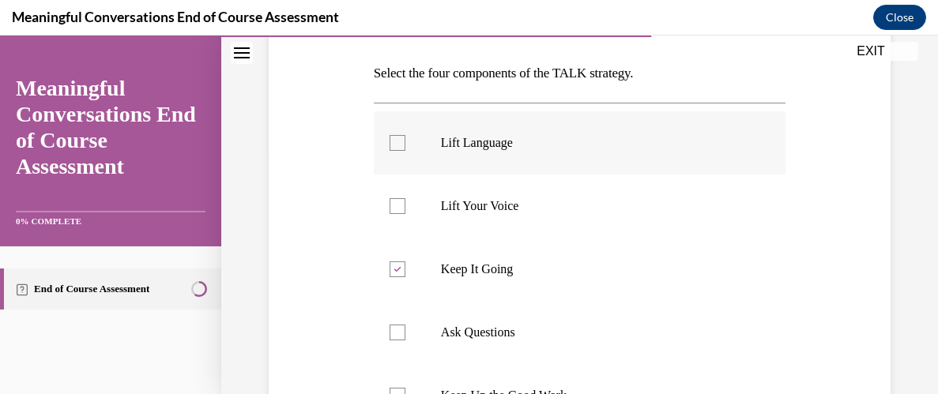
click at [392, 142] on div at bounding box center [397, 143] width 16 height 16
click at [392, 142] on input "Lift Language" at bounding box center [397, 143] width 16 height 16
checkbox input "true"
click at [398, 209] on div at bounding box center [397, 206] width 16 height 16
click at [398, 209] on input "Lift Your Voice" at bounding box center [397, 206] width 16 height 16
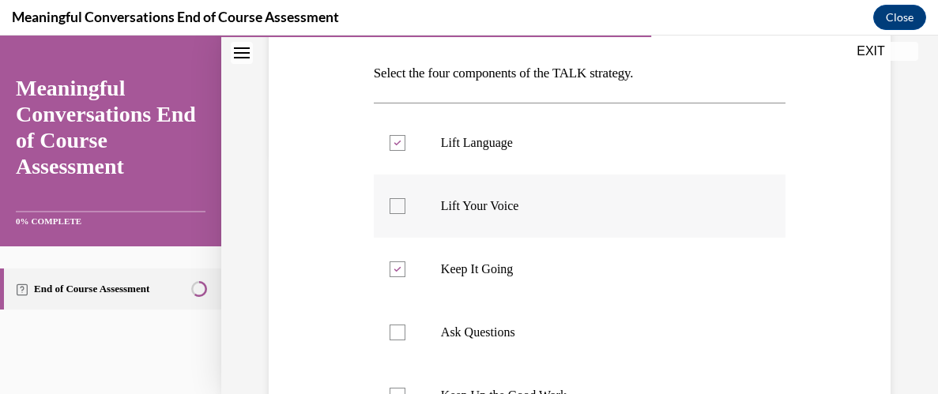
checkbox input "true"
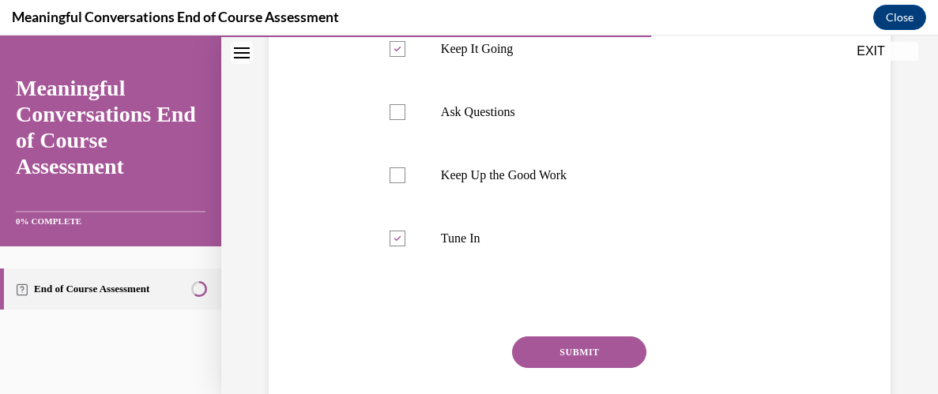
scroll to position [493, 0]
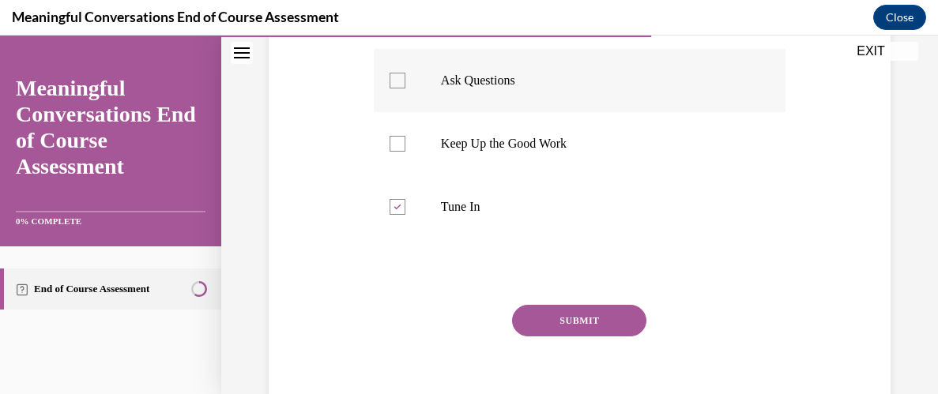
click at [397, 85] on div at bounding box center [397, 81] width 16 height 16
click at [397, 85] on input "Ask Questions" at bounding box center [397, 81] width 16 height 16
checkbox input "true"
click at [397, 146] on div at bounding box center [397, 144] width 16 height 16
click at [397, 146] on input "Keep Up the Good Work" at bounding box center [397, 144] width 16 height 16
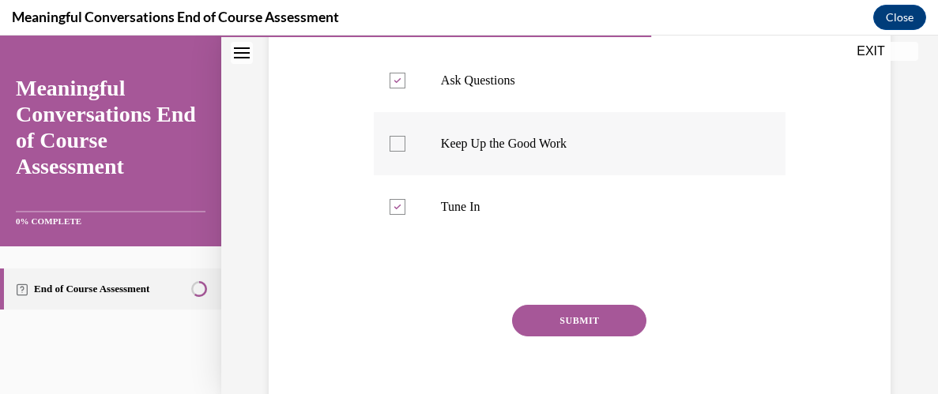
checkbox input "true"
click at [540, 306] on button "SUBMIT" at bounding box center [579, 321] width 134 height 32
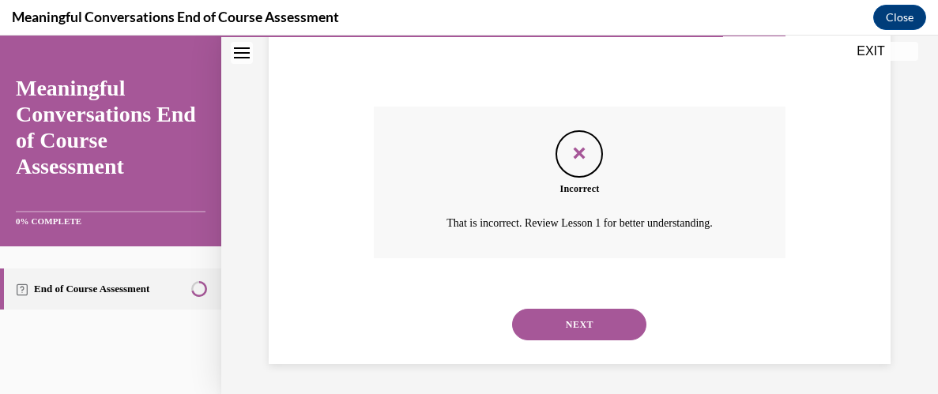
scroll to position [692, 0]
click at [567, 320] on button "NEXT" at bounding box center [579, 324] width 134 height 32
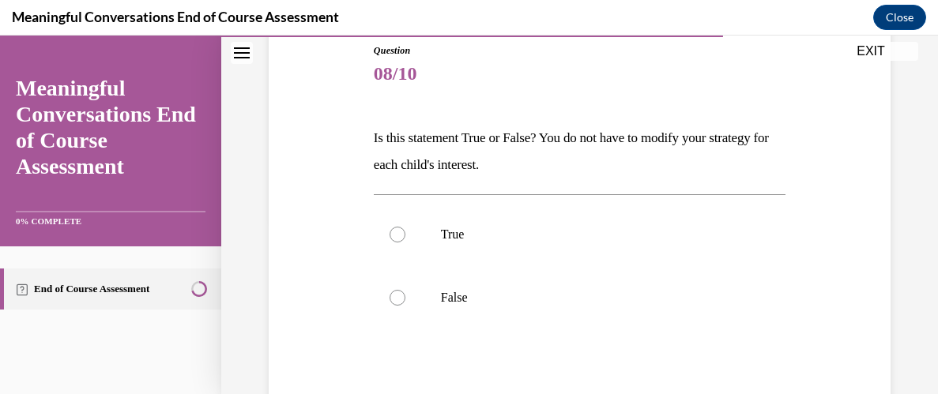
scroll to position [208, 0]
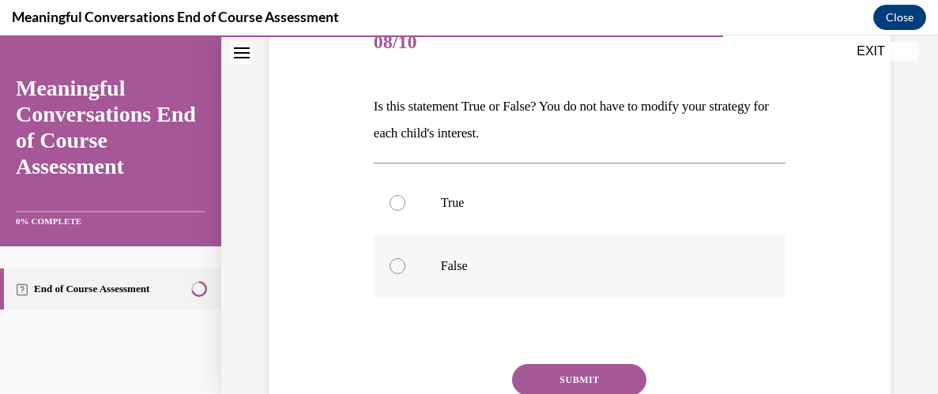
click at [393, 270] on div at bounding box center [397, 266] width 16 height 16
click at [393, 270] on input "False" at bounding box center [397, 266] width 16 height 16
radio input "true"
click at [568, 378] on button "SUBMIT" at bounding box center [579, 380] width 134 height 32
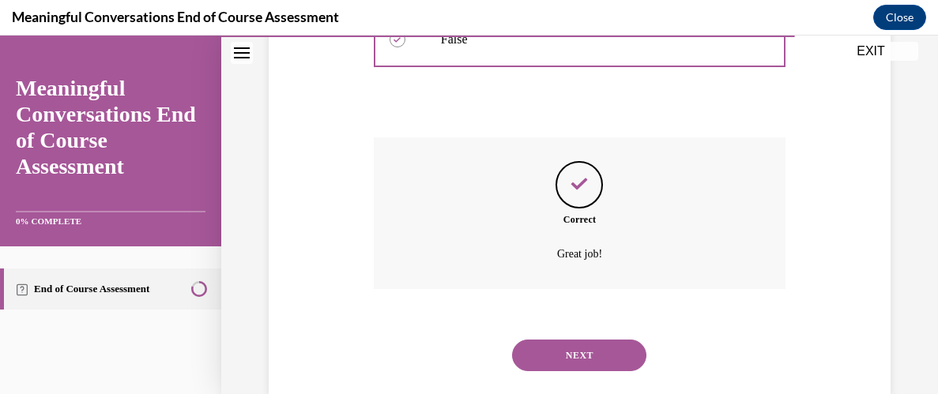
scroll to position [466, 0]
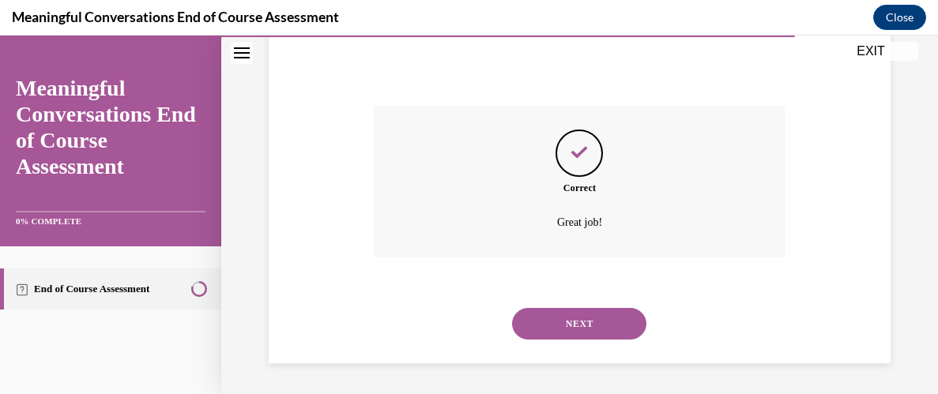
click at [595, 320] on button "NEXT" at bounding box center [579, 324] width 134 height 32
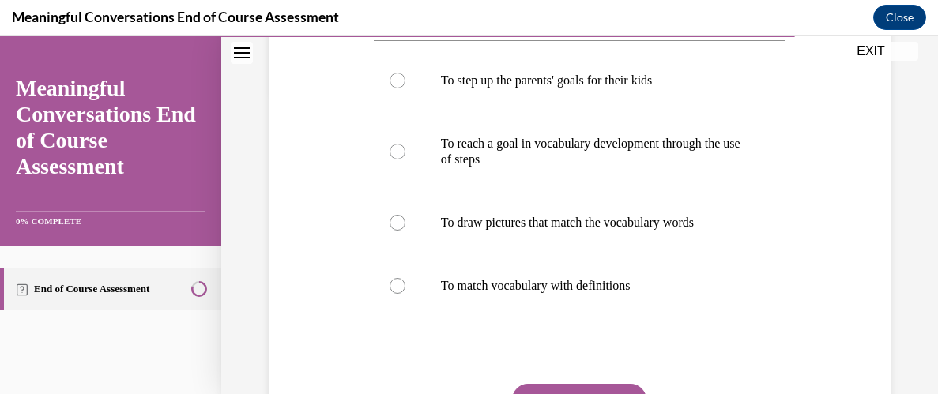
scroll to position [335, 0]
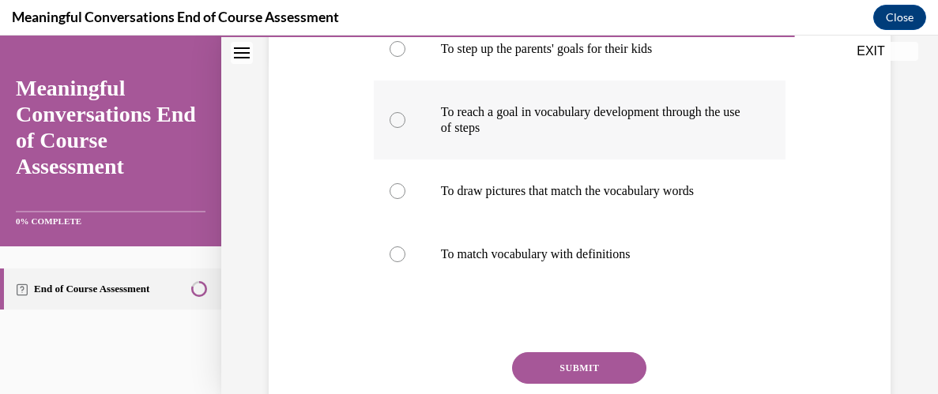
click at [398, 118] on div at bounding box center [397, 120] width 16 height 16
click at [398, 118] on input "To reach a goal in vocabulary development through the use of steps" at bounding box center [397, 120] width 16 height 16
radio input "true"
click at [277, 224] on div "Question 09/10 What is the TALK ladder used for? To step up the parents' goals …" at bounding box center [580, 159] width 630 height 645
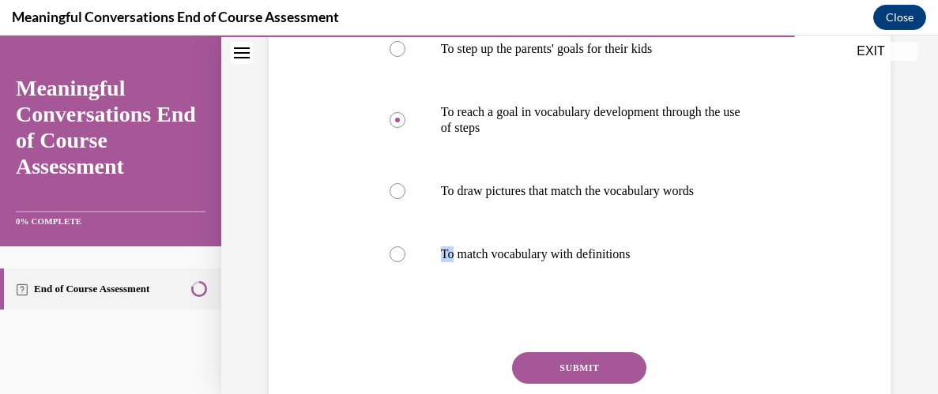
click at [563, 368] on button "SUBMIT" at bounding box center [579, 368] width 134 height 32
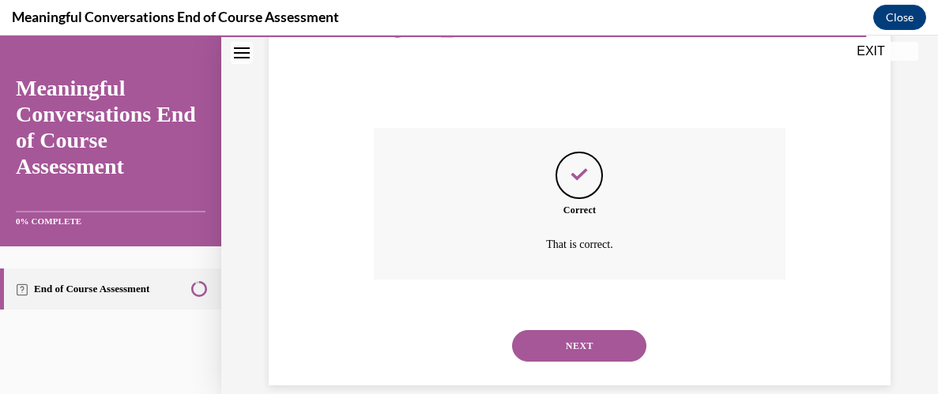
scroll to position [581, 0]
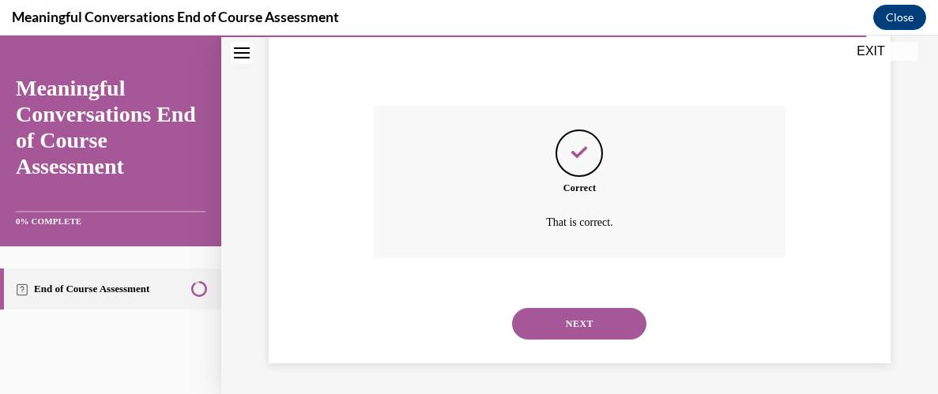
click at [570, 331] on button "NEXT" at bounding box center [579, 324] width 134 height 32
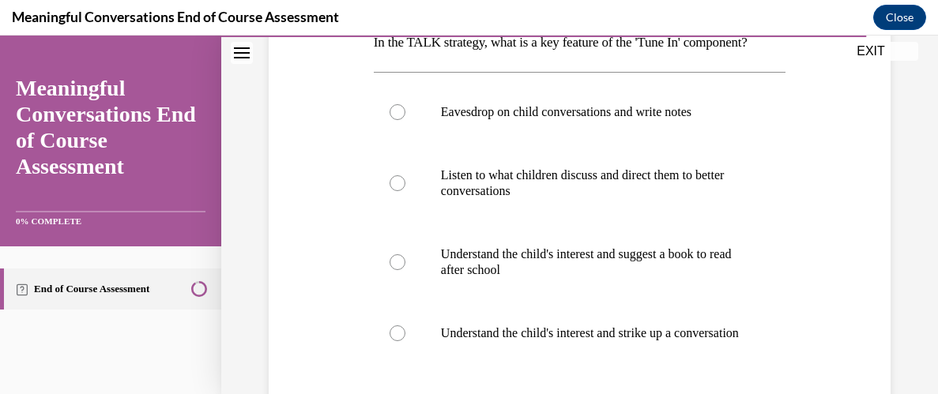
scroll to position [303, 0]
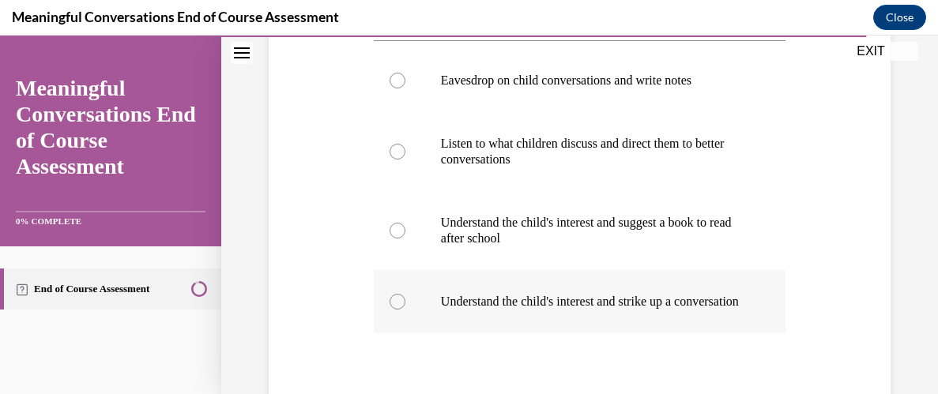
click at [397, 310] on div at bounding box center [397, 302] width 16 height 16
click at [397, 310] on input "Understand the child's interest and strike up a conversation" at bounding box center [397, 302] width 16 height 16
radio input "true"
click at [303, 336] on div "Question 10/10 In the TALK strategy, what is a key feature of the 'Tune In' com…" at bounding box center [580, 199] width 630 height 660
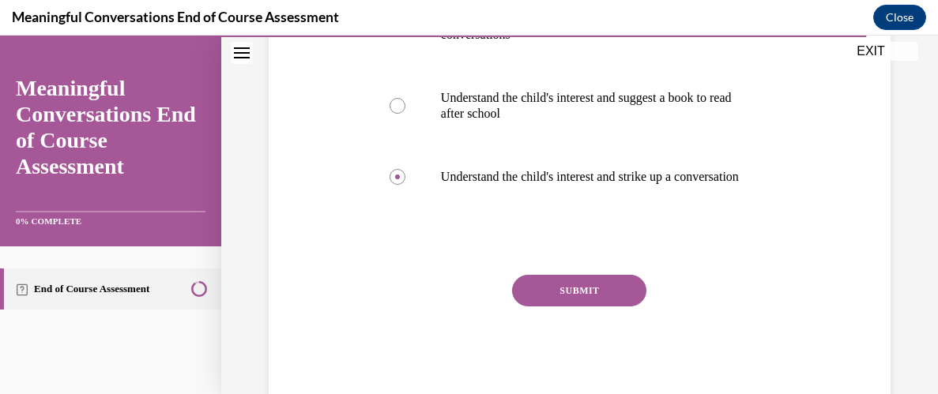
scroll to position [430, 0]
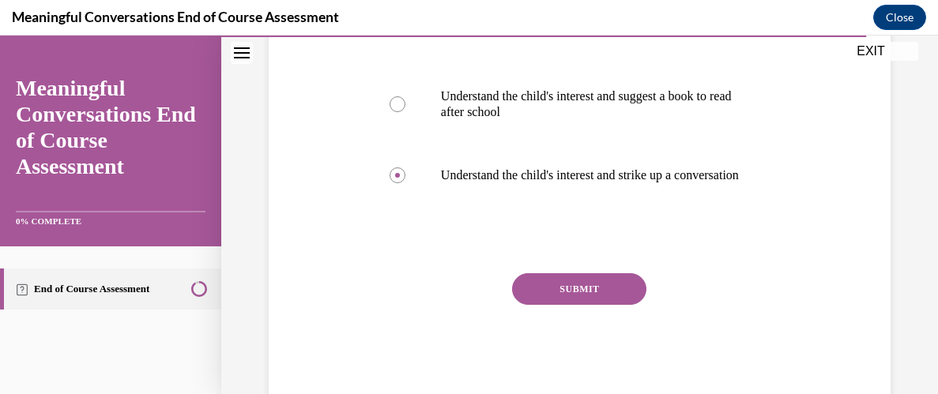
click at [561, 305] on button "SUBMIT" at bounding box center [579, 289] width 134 height 32
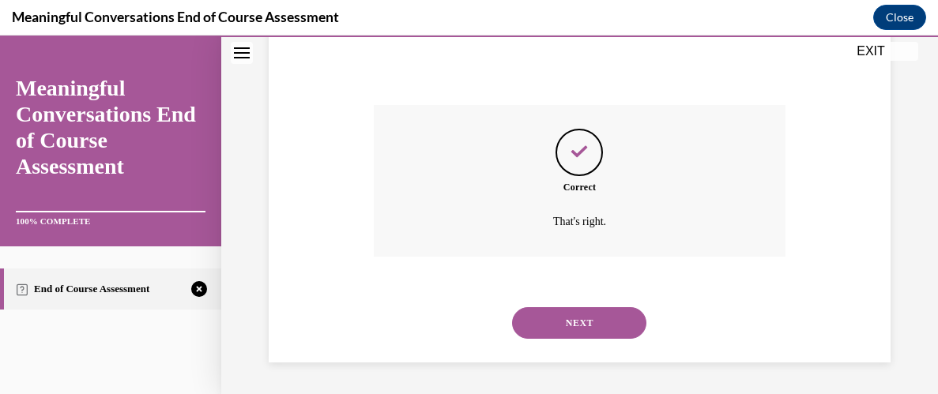
scroll to position [613, 0]
click at [611, 322] on button "NEXT" at bounding box center [579, 323] width 134 height 32
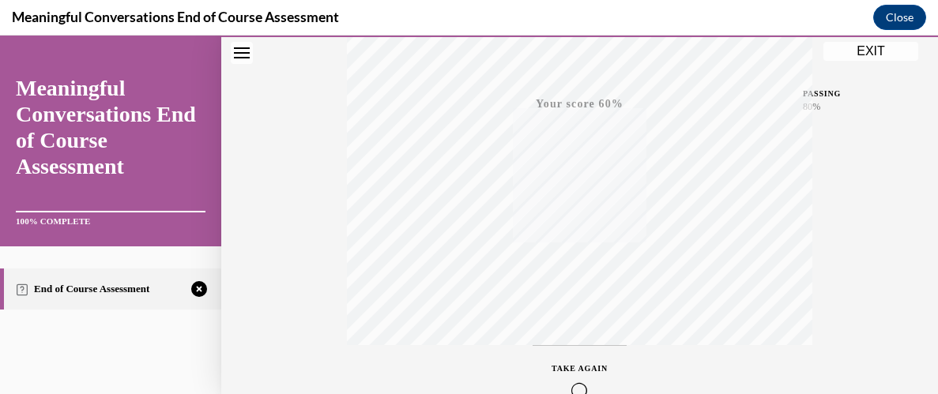
scroll to position [445, 0]
click at [585, 306] on icon "button" at bounding box center [579, 303] width 56 height 17
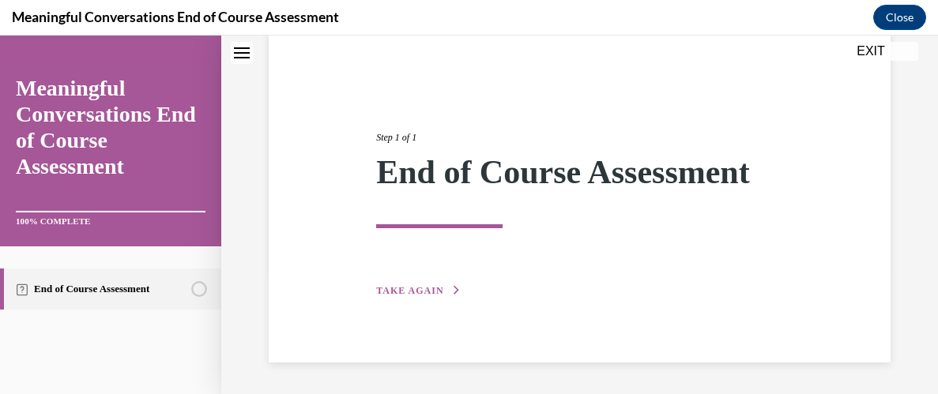
scroll to position [126, 0]
click at [452, 290] on icon "button" at bounding box center [456, 290] width 9 height 9
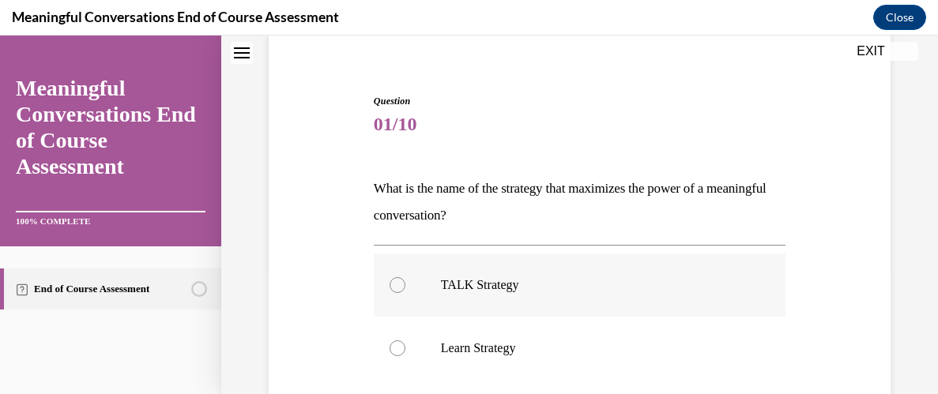
click at [395, 284] on div at bounding box center [397, 285] width 16 height 16
click at [395, 284] on input "TALK Strategy" at bounding box center [397, 285] width 16 height 16
radio input "true"
click at [389, 341] on input "Learn Strategy" at bounding box center [397, 349] width 16 height 16
radio input "true"
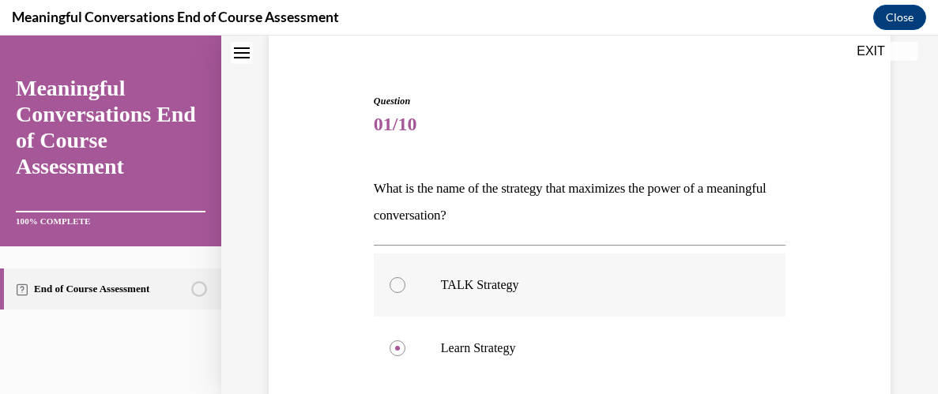
radio input "true"
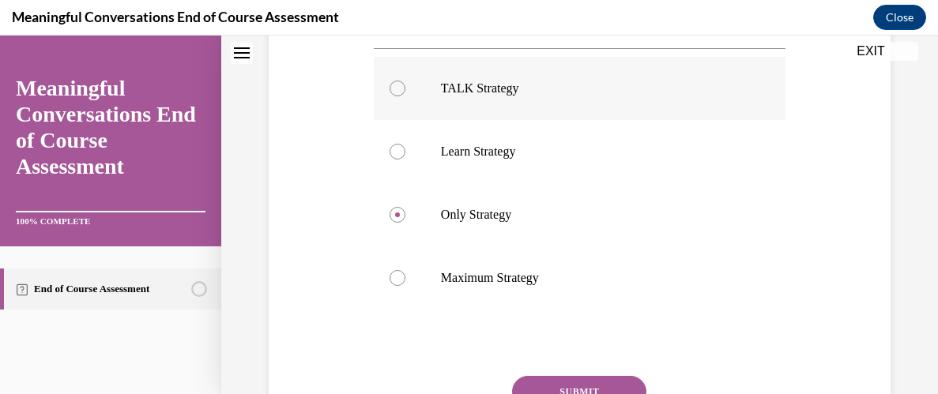
click at [393, 91] on div at bounding box center [397, 89] width 16 height 16
click at [393, 91] on input "TALK Strategy" at bounding box center [397, 89] width 16 height 16
radio input "true"
click at [305, 255] on div "Question 01/10 What is the name of the strategy that maximizes the power of a m…" at bounding box center [580, 178] width 630 height 656
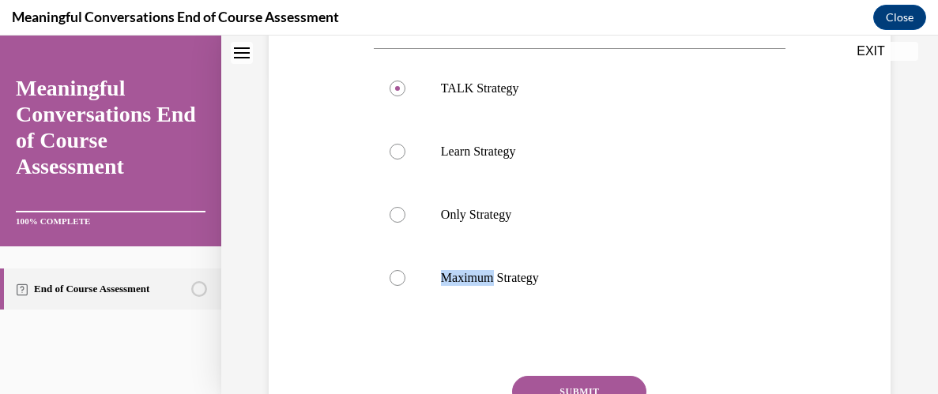
click at [305, 255] on div "Question 01/10 What is the name of the strategy that maximizes the power of a m…" at bounding box center [580, 178] width 630 height 656
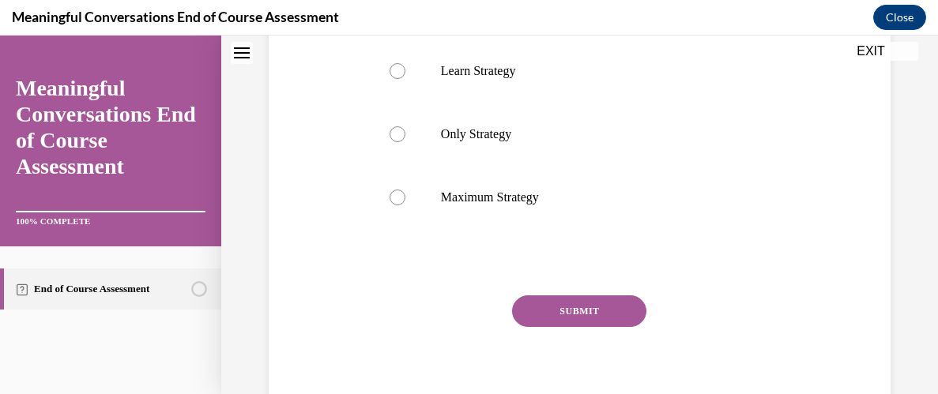
scroll to position [417, 0]
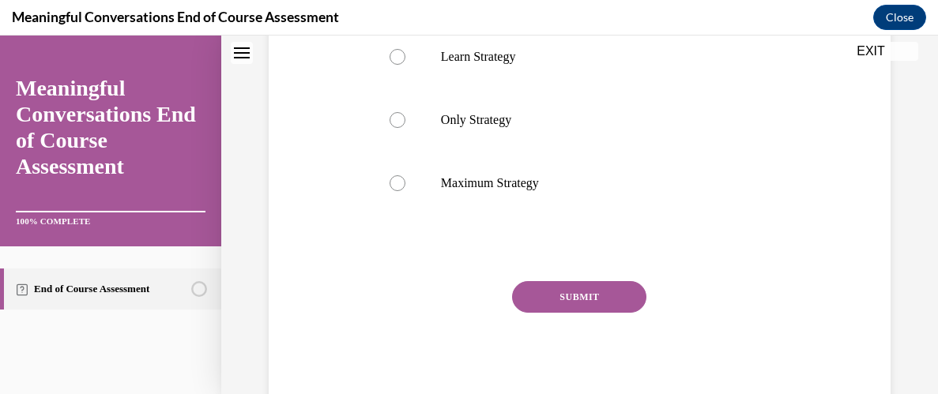
click at [567, 291] on button "SUBMIT" at bounding box center [579, 297] width 134 height 32
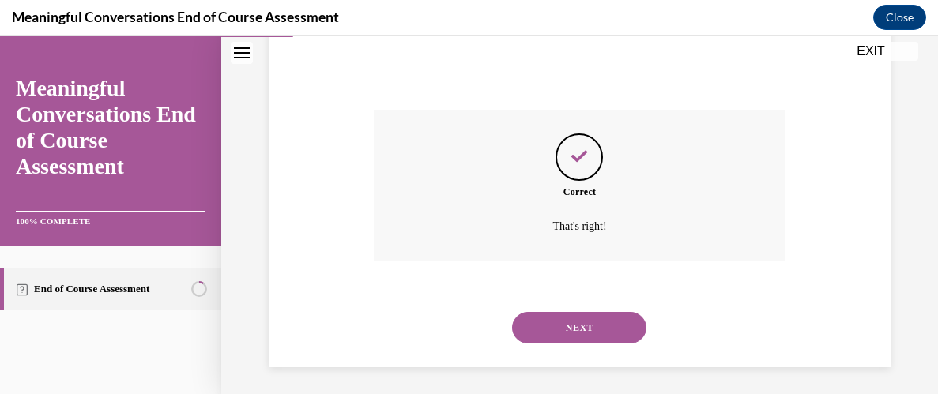
scroll to position [593, 0]
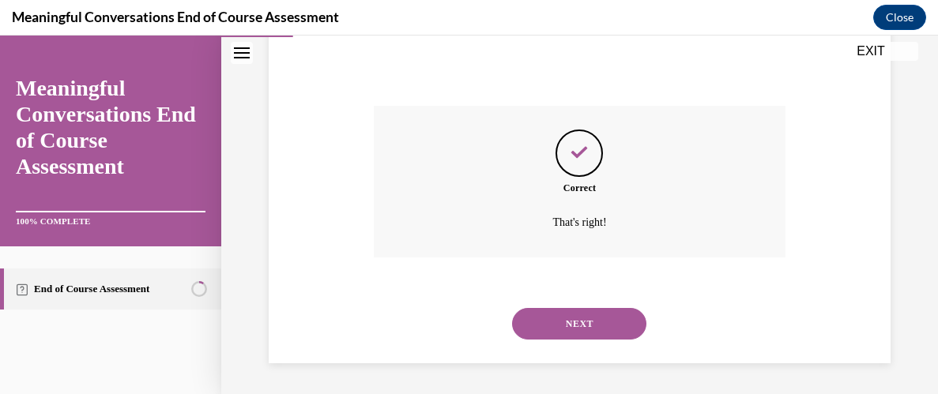
click at [578, 321] on button "NEXT" at bounding box center [579, 324] width 134 height 32
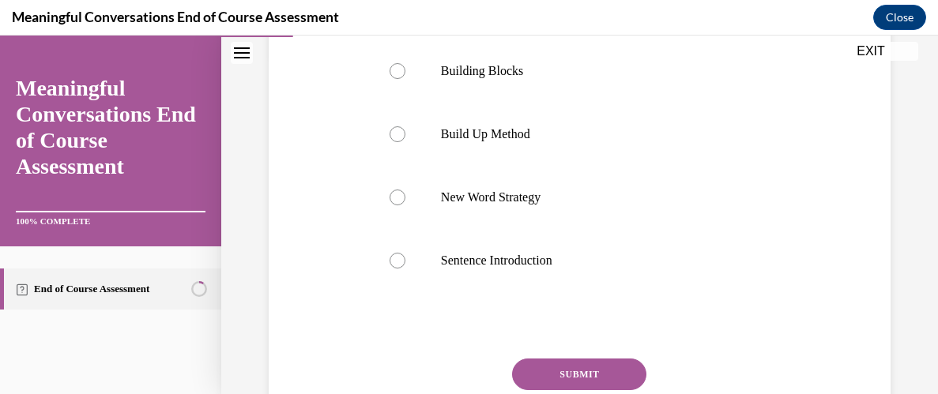
scroll to position [367, 0]
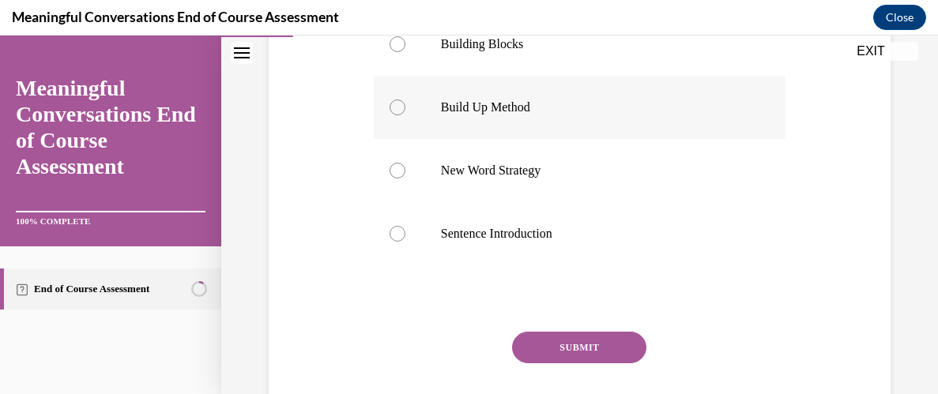
click at [397, 112] on div at bounding box center [397, 108] width 16 height 16
click at [397, 112] on input "Build Up Method" at bounding box center [397, 108] width 16 height 16
radio input "true"
click at [333, 262] on div "Question 02/10 When you use a new vocabulary word in a sentence, what is that m…" at bounding box center [580, 134] width 630 height 656
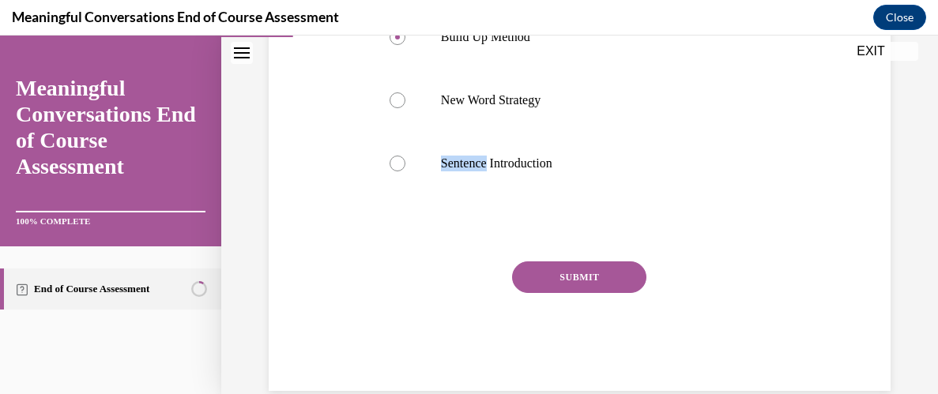
scroll to position [465, 0]
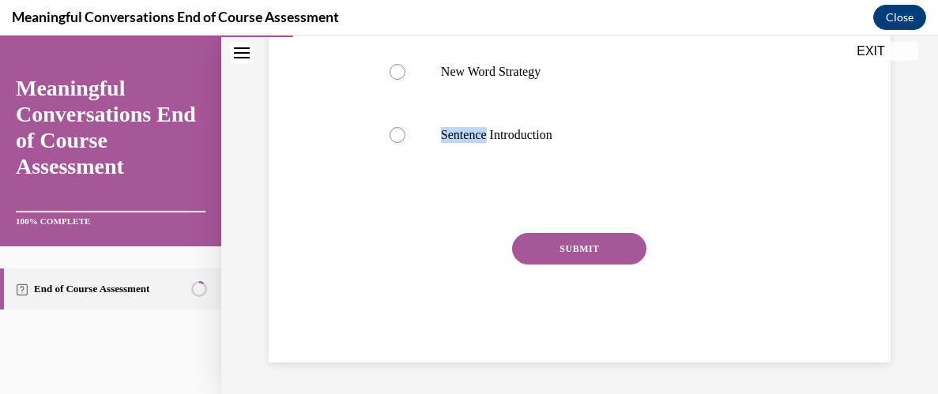
click at [589, 245] on button "SUBMIT" at bounding box center [579, 249] width 134 height 32
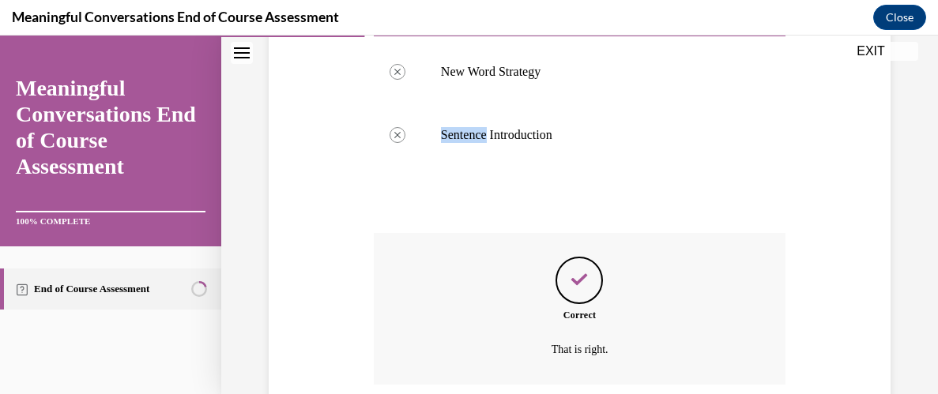
scroll to position [593, 0]
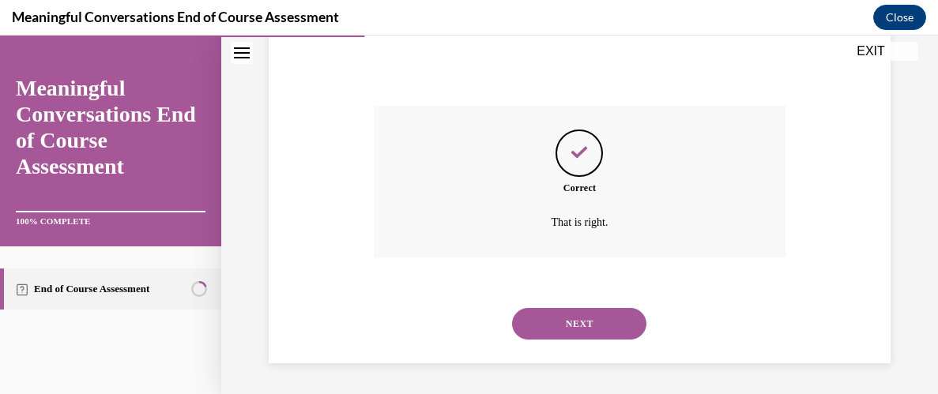
click at [579, 323] on button "NEXT" at bounding box center [579, 324] width 134 height 32
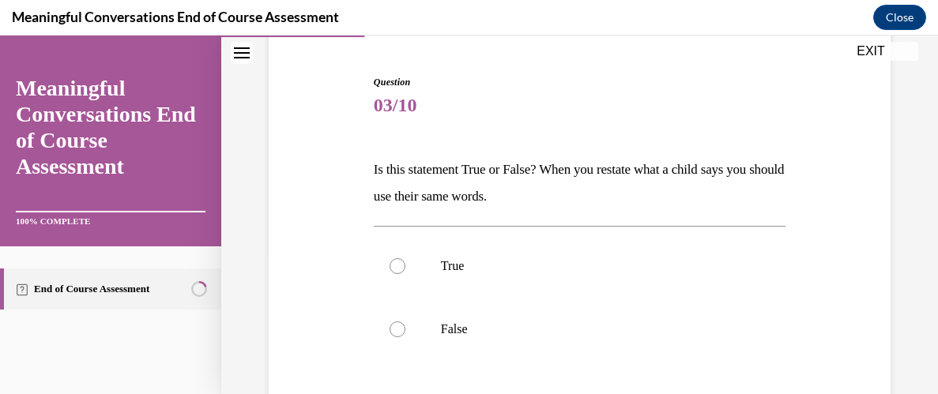
scroll to position [176, 0]
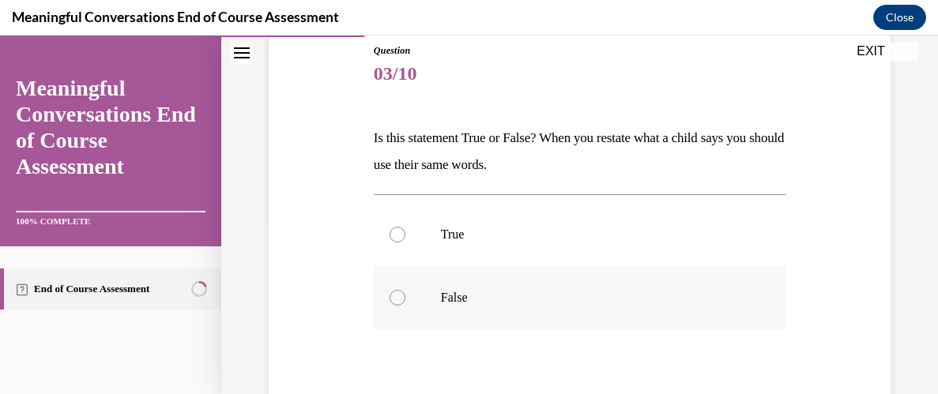
click at [400, 303] on div at bounding box center [397, 298] width 16 height 16
click at [400, 303] on input "False" at bounding box center [397, 298] width 16 height 16
radio input "true"
click at [288, 333] on div "Question 03/10 Is this statement True or False? When you restate what a child s…" at bounding box center [580, 260] width 630 height 529
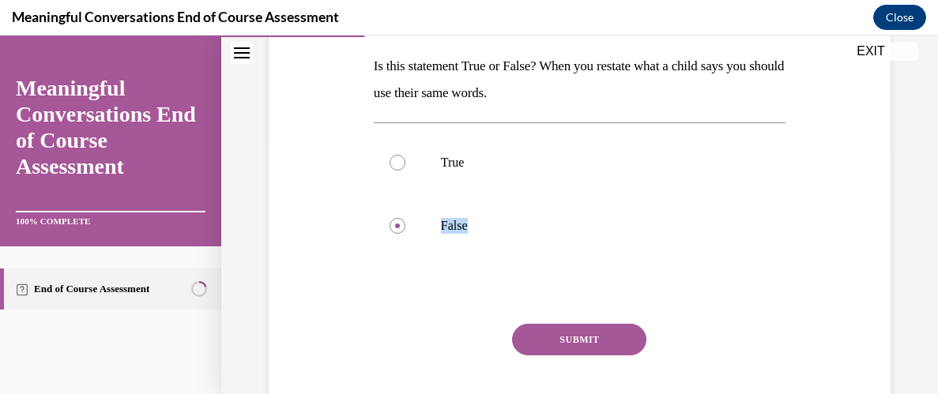
scroll to position [271, 0]
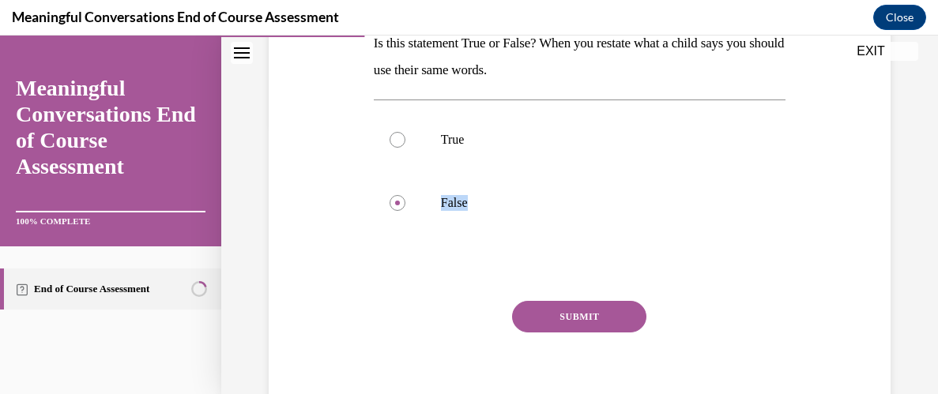
click at [591, 322] on button "SUBMIT" at bounding box center [579, 317] width 134 height 32
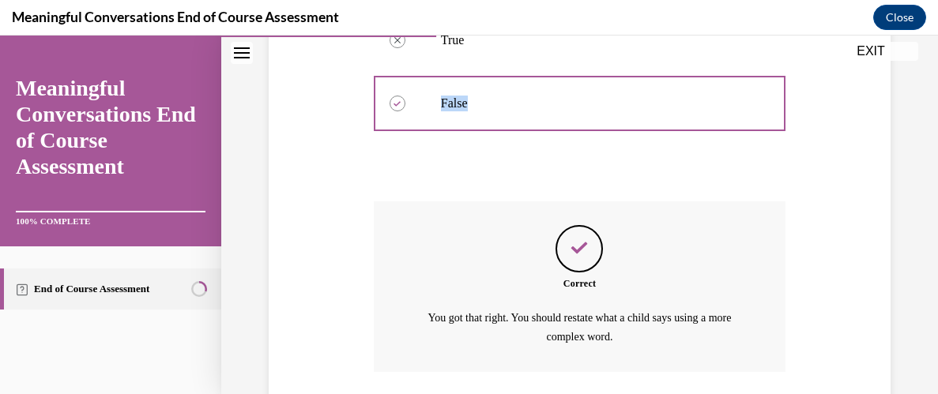
scroll to position [485, 0]
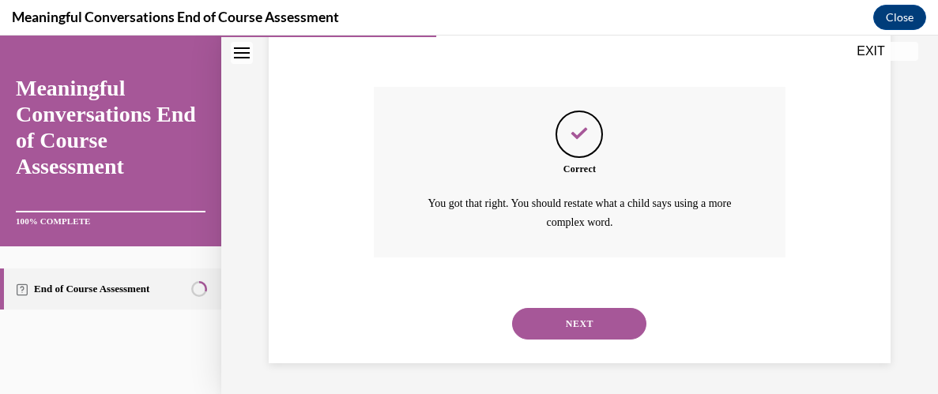
click at [591, 322] on button "NEXT" at bounding box center [579, 324] width 134 height 32
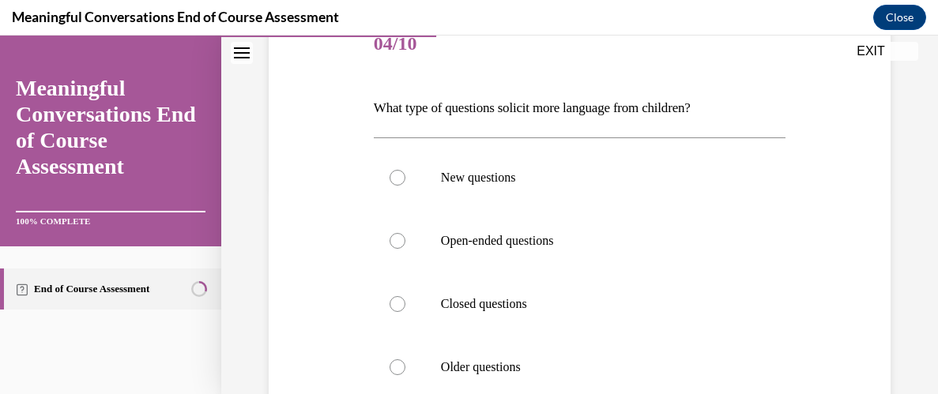
scroll to position [209, 0]
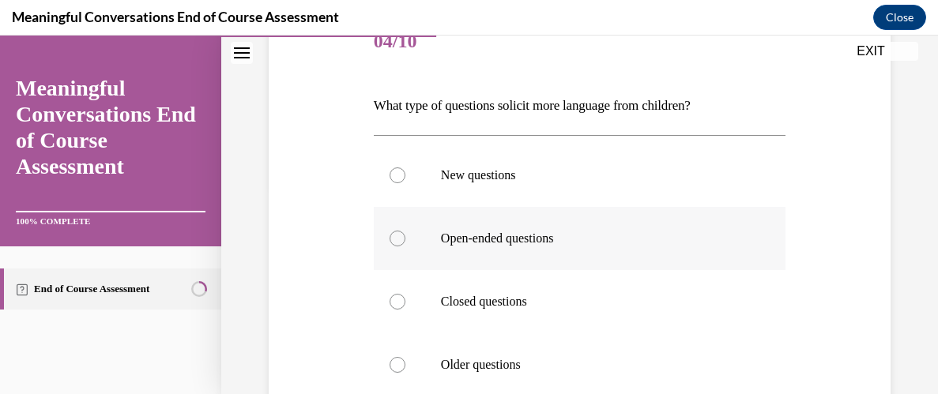
click at [401, 243] on div at bounding box center [397, 239] width 16 height 16
click at [401, 243] on input "Open-ended questions" at bounding box center [397, 239] width 16 height 16
radio input "true"
click at [300, 322] on div "Question 04/10 What type of questions solicit more language from children? New …" at bounding box center [580, 278] width 630 height 629
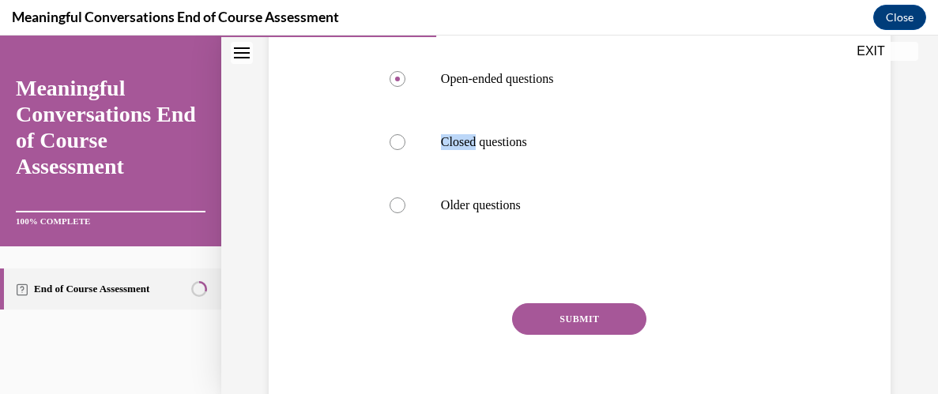
scroll to position [397, 0]
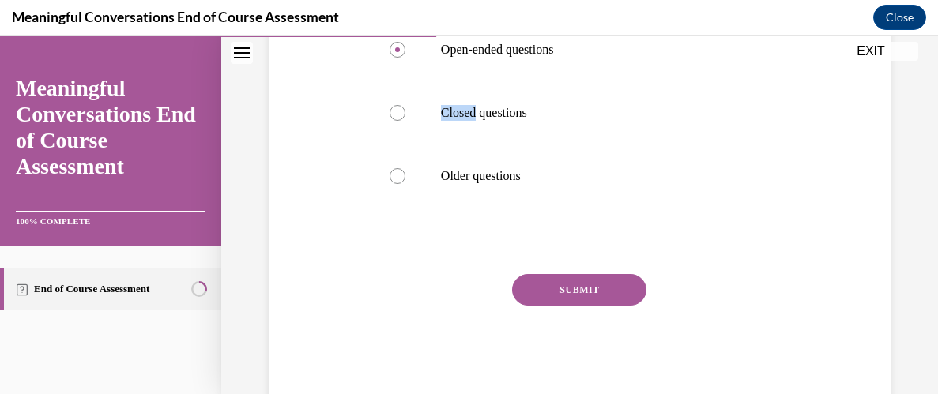
click at [599, 288] on button "SUBMIT" at bounding box center [579, 290] width 134 height 32
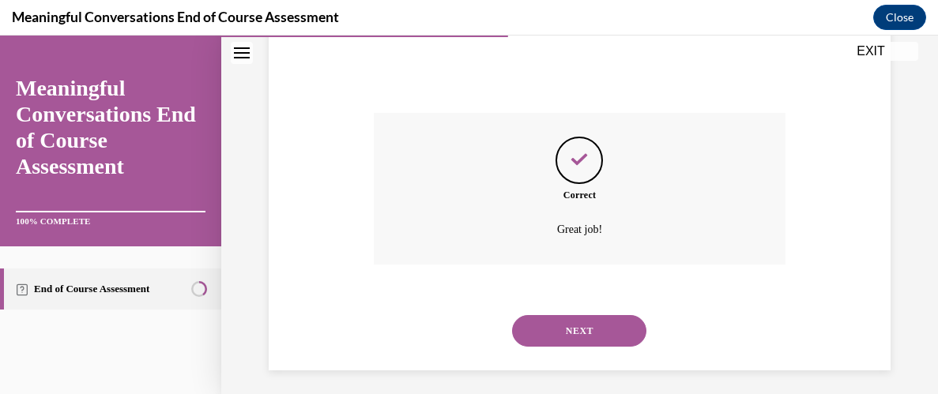
scroll to position [566, 0]
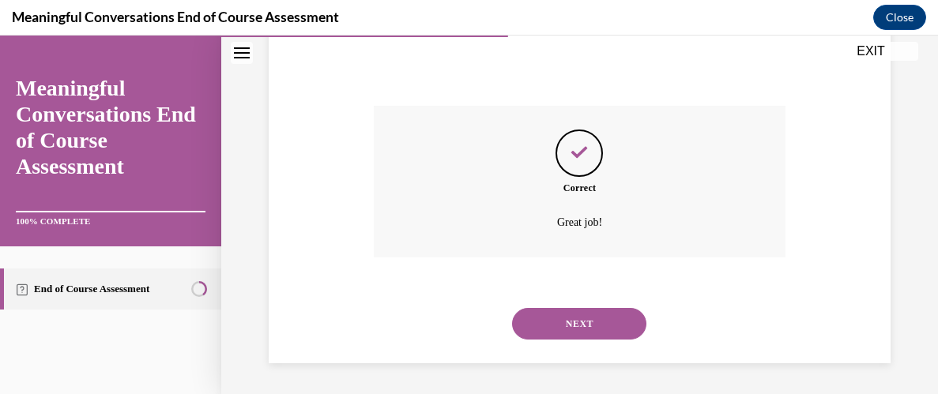
click at [584, 316] on button "NEXT" at bounding box center [579, 324] width 134 height 32
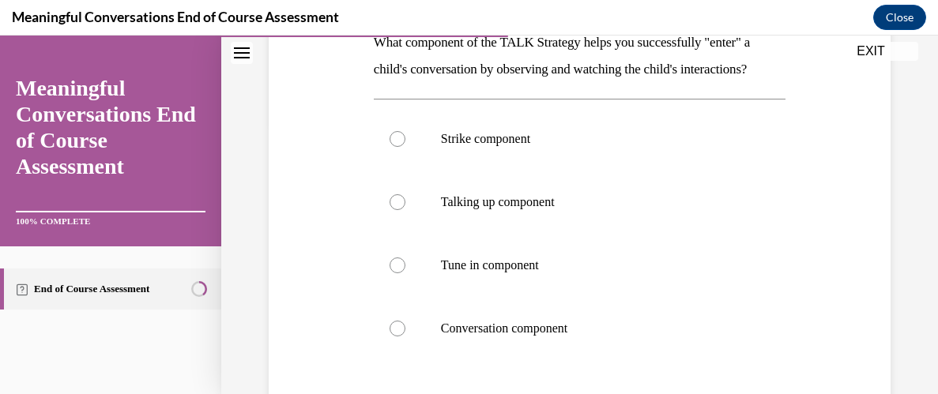
scroll to position [303, 0]
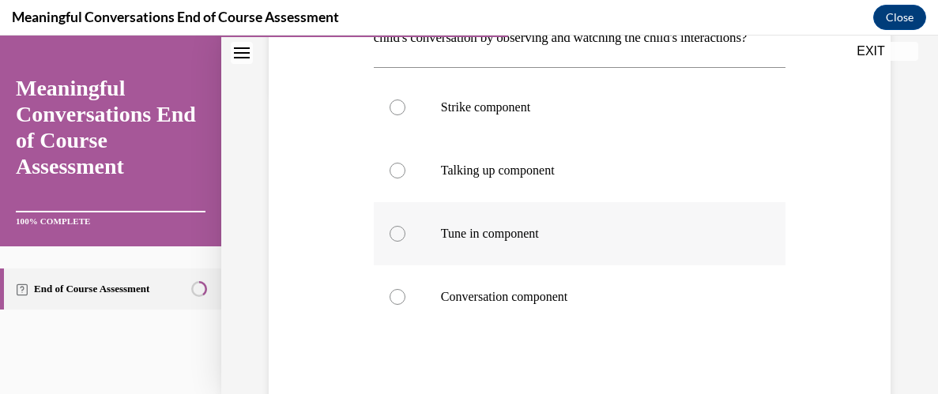
click at [398, 237] on div at bounding box center [397, 234] width 16 height 16
click at [398, 237] on input "Tune in component" at bounding box center [397, 234] width 16 height 16
radio input "true"
click at [285, 309] on div "Question 05/10 What component of the TALK Strategy helps you successfully "ente…" at bounding box center [580, 197] width 630 height 656
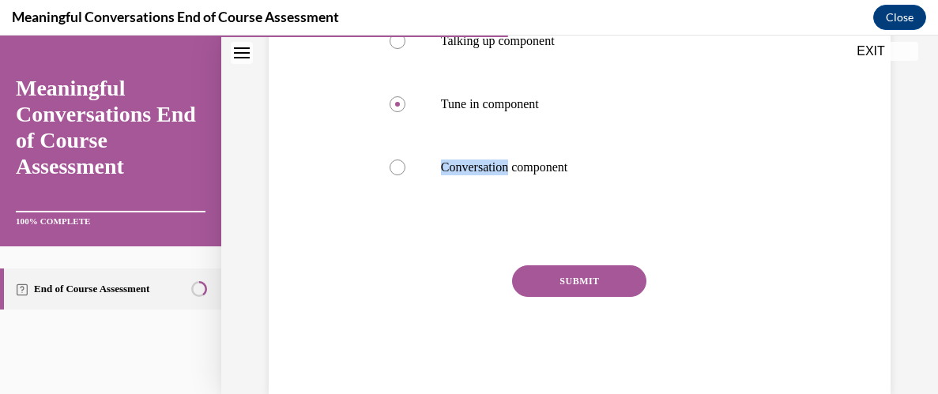
scroll to position [461, 0]
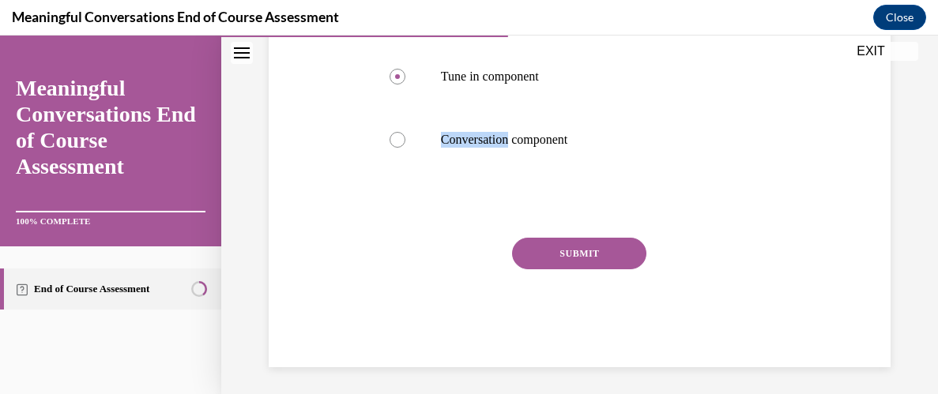
click at [567, 258] on button "SUBMIT" at bounding box center [579, 254] width 134 height 32
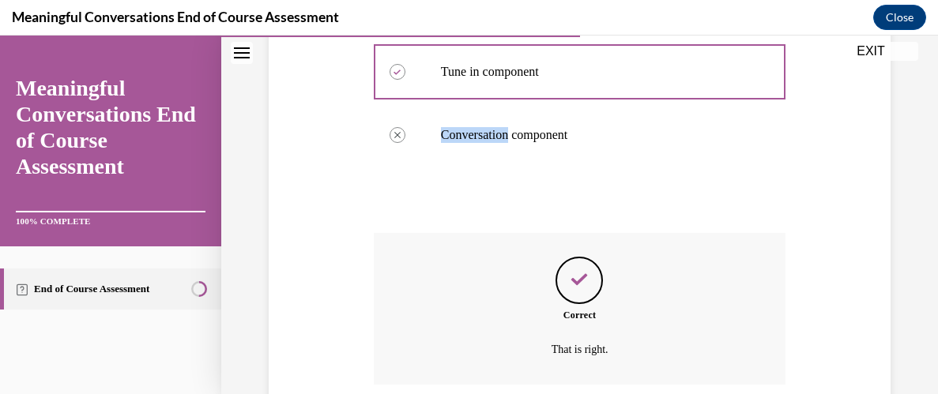
scroll to position [593, 0]
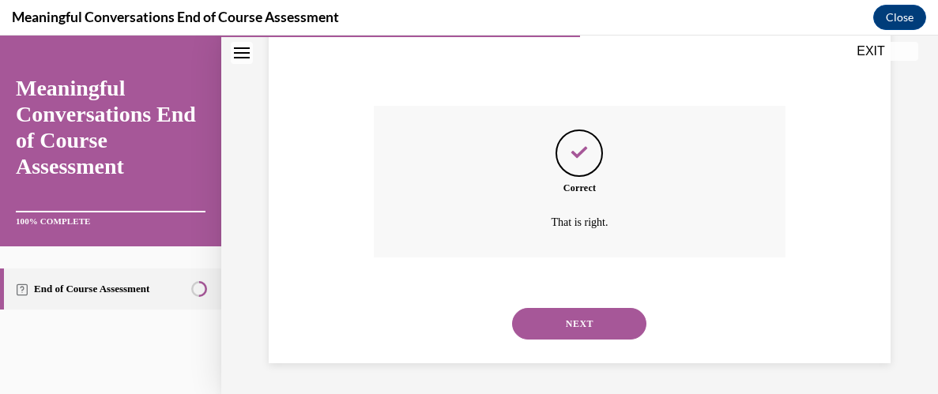
click at [584, 328] on button "NEXT" at bounding box center [579, 324] width 134 height 32
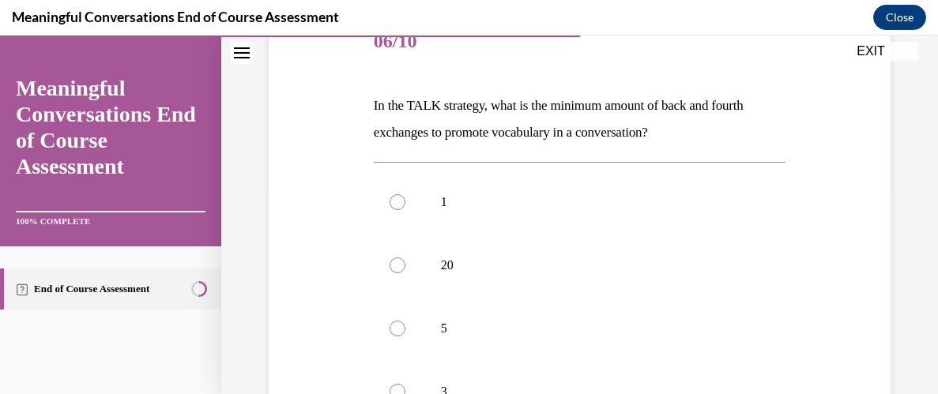
scroll to position [240, 0]
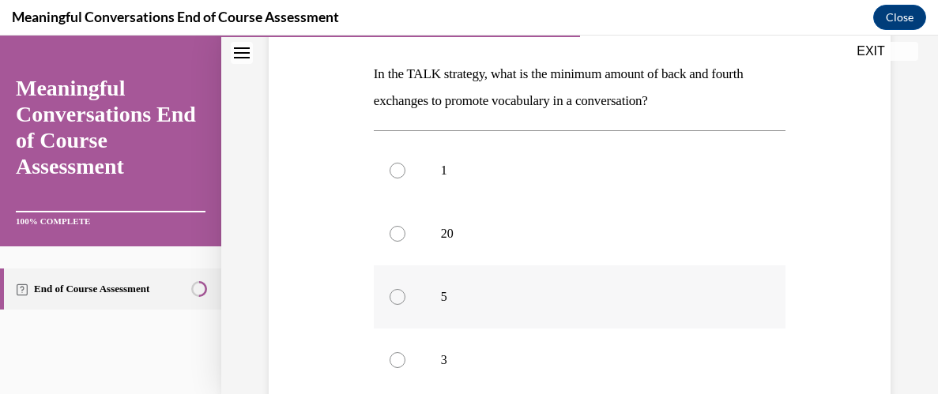
click at [399, 294] on div at bounding box center [397, 297] width 16 height 16
click at [399, 294] on input "5" at bounding box center [397, 297] width 16 height 16
radio input "true"
click at [318, 350] on div "Question 06/10 In the TALK strategy, what is the minimum amount of back and fou…" at bounding box center [580, 260] width 630 height 656
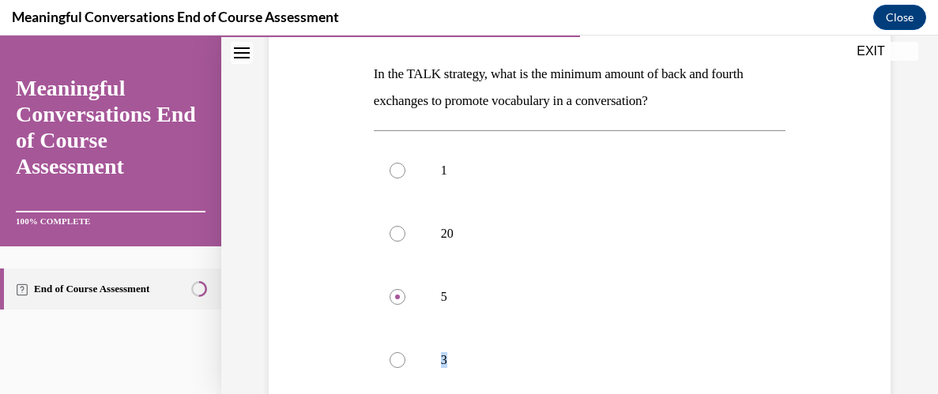
click at [318, 350] on div "Question 06/10 In the TALK strategy, what is the minimum amount of back and fou…" at bounding box center [580, 260] width 630 height 656
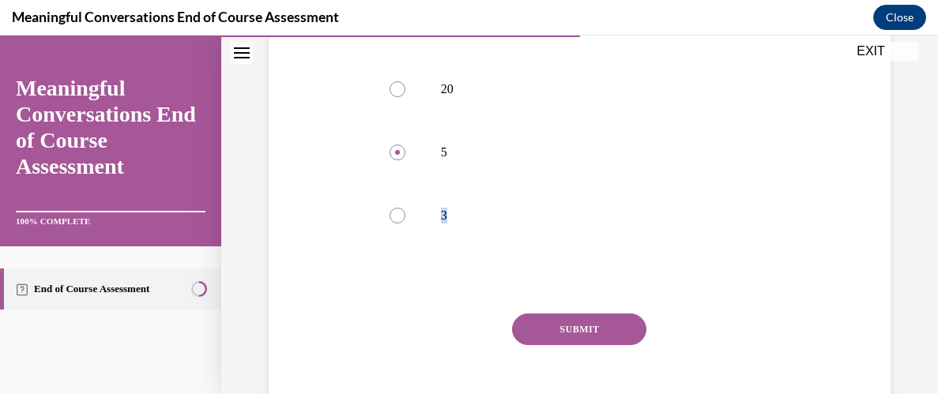
scroll to position [461, 0]
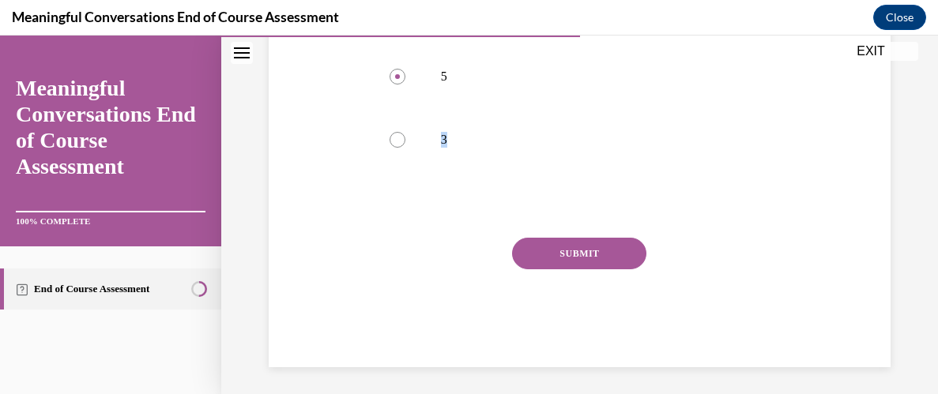
click at [597, 247] on button "SUBMIT" at bounding box center [579, 254] width 134 height 32
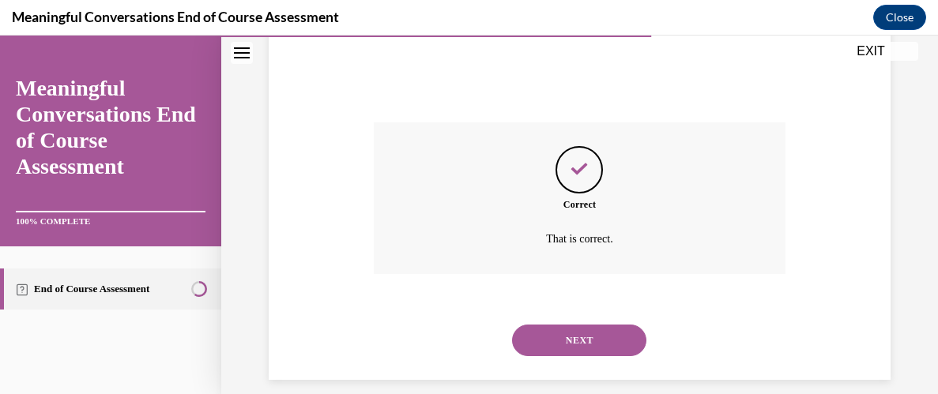
scroll to position [593, 0]
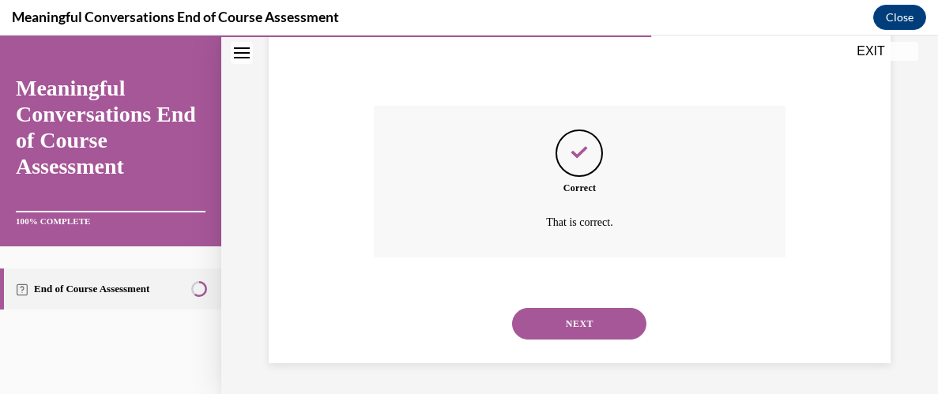
click at [572, 317] on button "NEXT" at bounding box center [579, 324] width 134 height 32
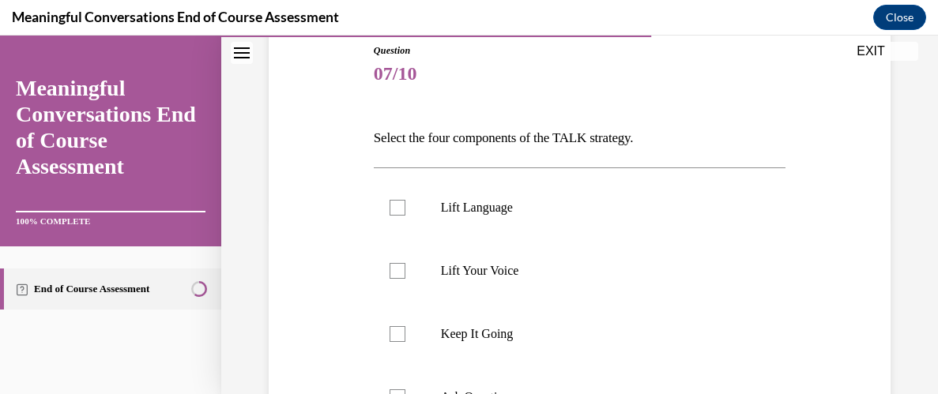
scroll to position [178, 0]
click at [406, 205] on label "Lift Language" at bounding box center [580, 206] width 412 height 63
click at [405, 205] on input "Lift Language" at bounding box center [397, 206] width 16 height 16
checkbox input "true"
click at [386, 333] on label "Keep It Going" at bounding box center [580, 332] width 412 height 63
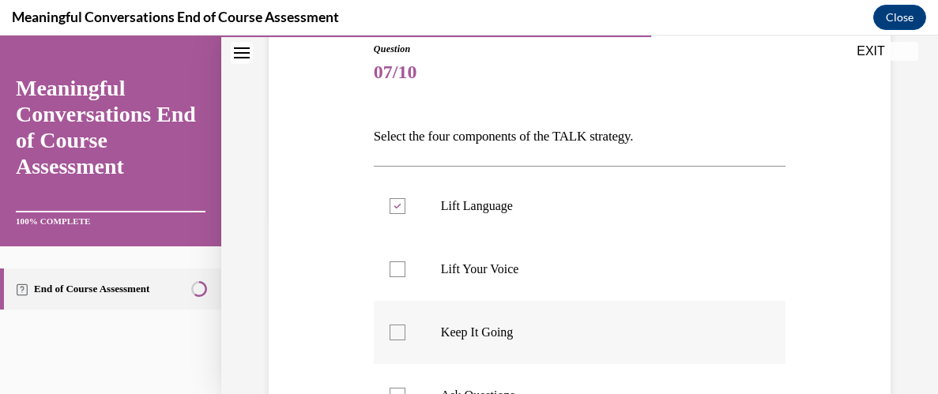
click at [389, 333] on input "Keep It Going" at bounding box center [397, 333] width 16 height 16
checkbox input "true"
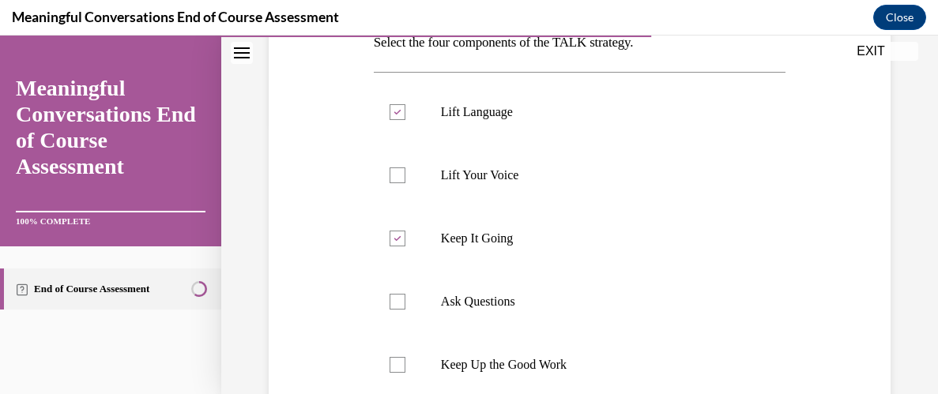
scroll to position [303, 0]
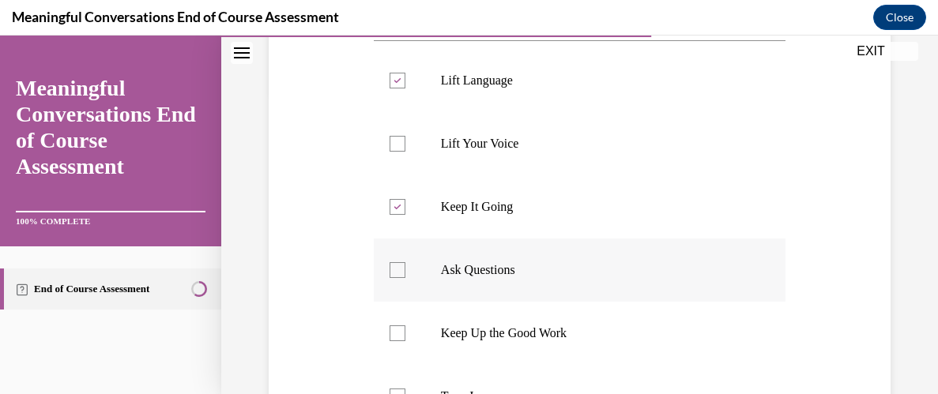
click at [389, 278] on label "Ask Questions" at bounding box center [580, 270] width 412 height 63
click at [389, 278] on input "Ask Questions" at bounding box center [397, 270] width 16 height 16
checkbox input "true"
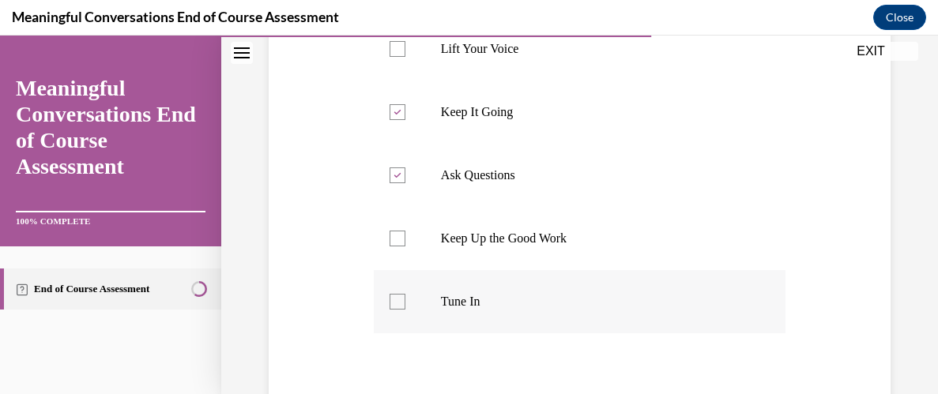
click at [395, 301] on div at bounding box center [397, 302] width 16 height 16
click at [395, 301] on input "Tune In" at bounding box center [397, 302] width 16 height 16
checkbox input "true"
click at [313, 333] on div "Question 07/10 Select the four components of the TALK strategy. Lift Language L…" at bounding box center [580, 151] width 630 height 755
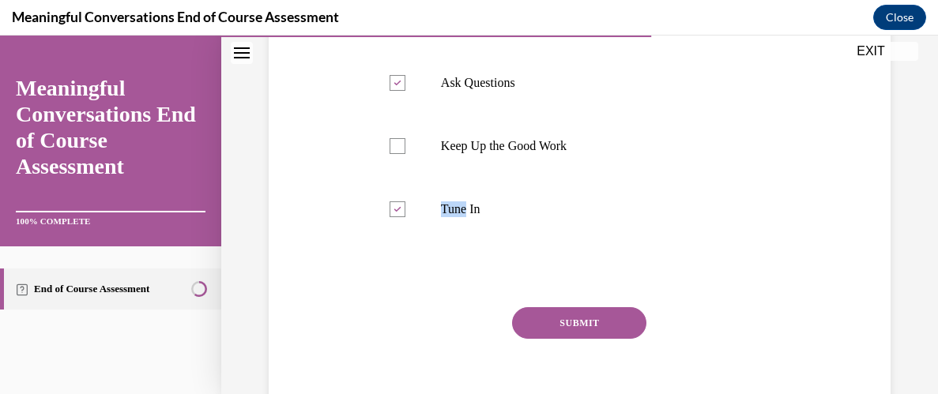
scroll to position [493, 0]
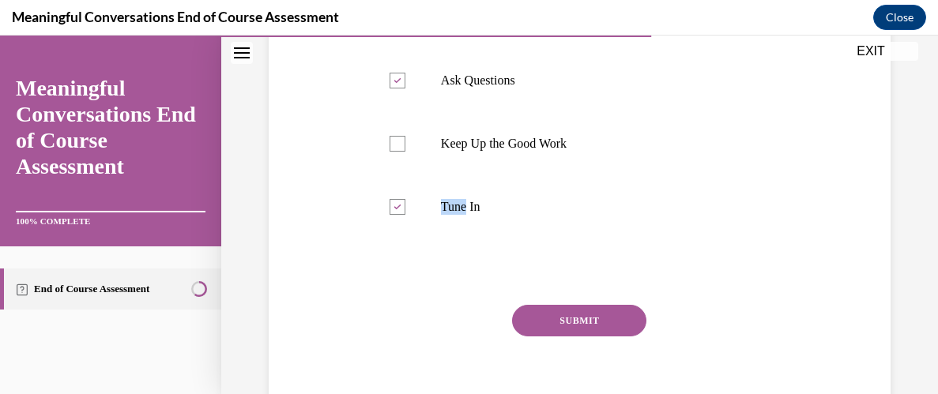
click at [576, 324] on button "SUBMIT" at bounding box center [579, 321] width 134 height 32
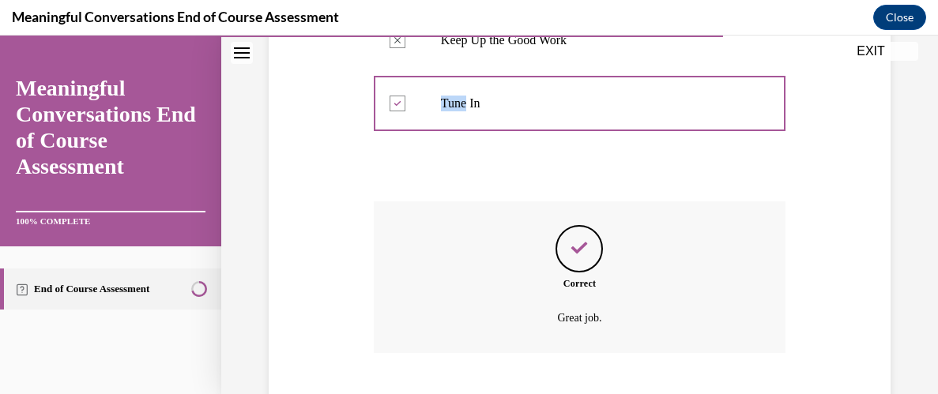
scroll to position [692, 0]
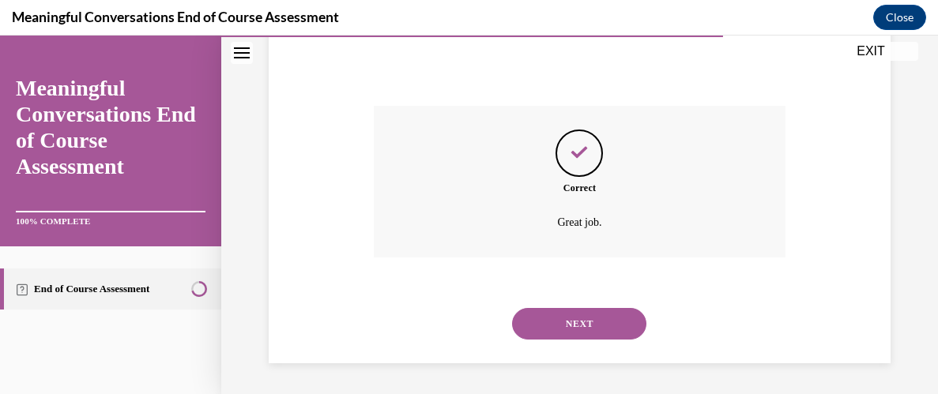
click at [576, 324] on button "NEXT" at bounding box center [579, 324] width 134 height 32
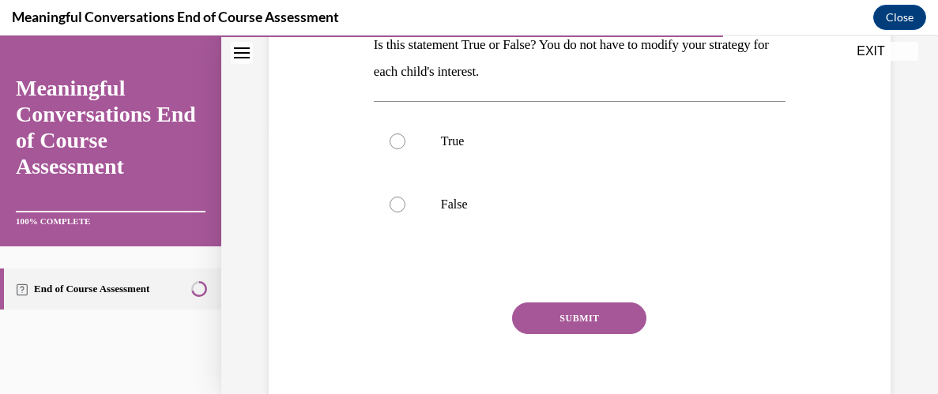
scroll to position [271, 0]
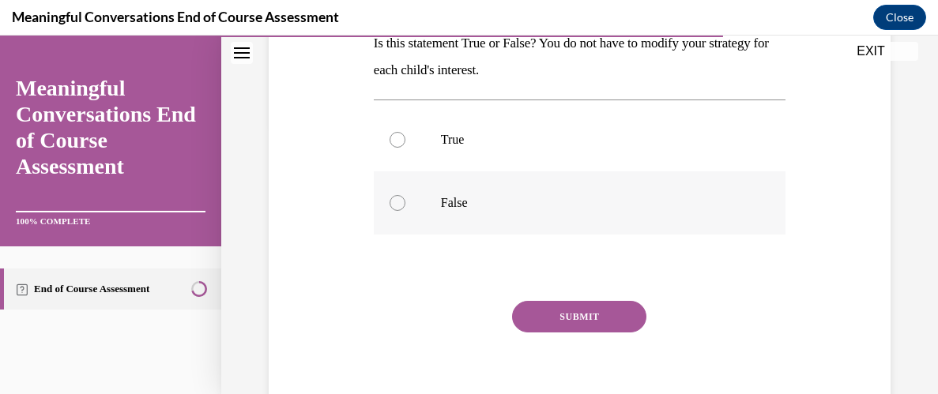
click at [399, 203] on div at bounding box center [397, 203] width 16 height 16
click at [399, 203] on input "False" at bounding box center [397, 203] width 16 height 16
radio input "true"
click at [351, 227] on div "Question 08/10 Is this statement True or False? You do not have to modify your …" at bounding box center [580, 165] width 630 height 529
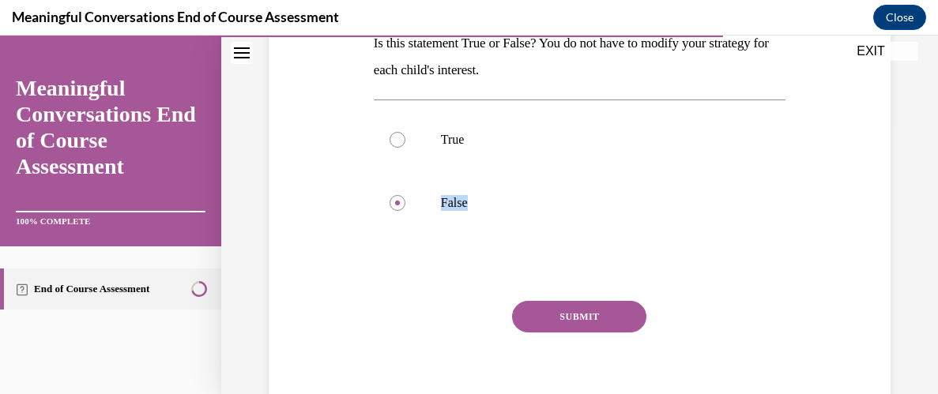
click at [574, 311] on button "SUBMIT" at bounding box center [579, 317] width 134 height 32
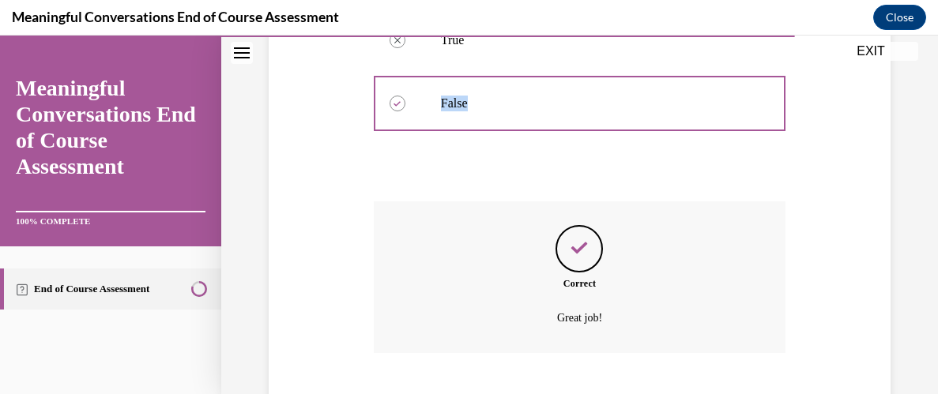
scroll to position [466, 0]
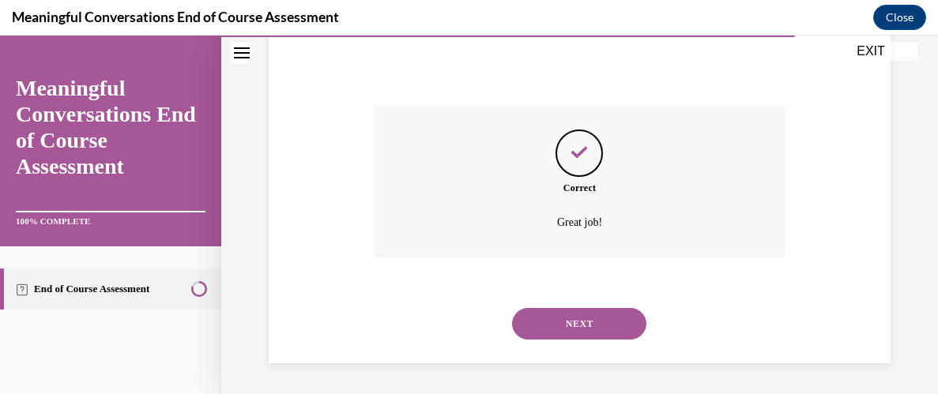
click at [578, 324] on button "NEXT" at bounding box center [579, 324] width 134 height 32
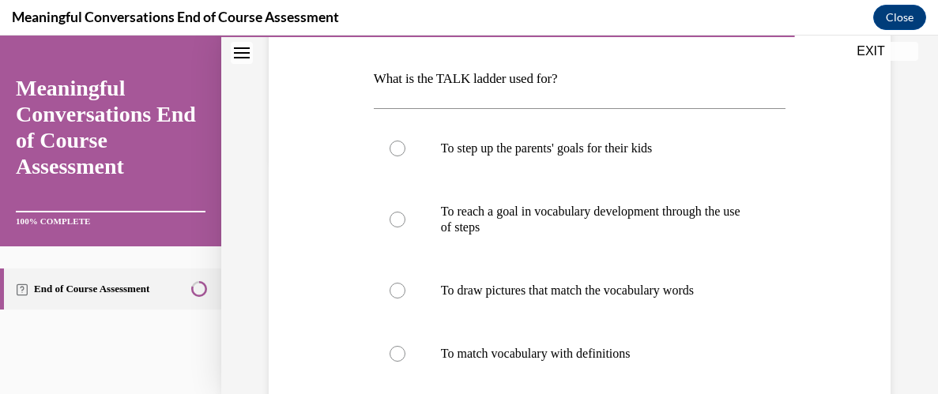
scroll to position [240, 0]
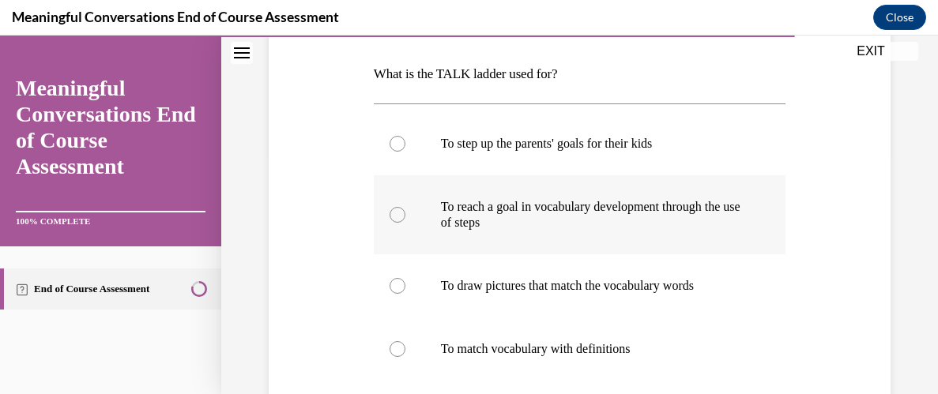
click at [397, 216] on div at bounding box center [397, 215] width 16 height 16
click at [397, 216] on input "To reach a goal in vocabulary development through the use of steps" at bounding box center [397, 215] width 16 height 16
radio input "true"
click at [319, 282] on div "Question 09/10 What is the TALK ladder used for? To step up the parents' goals …" at bounding box center [580, 254] width 630 height 645
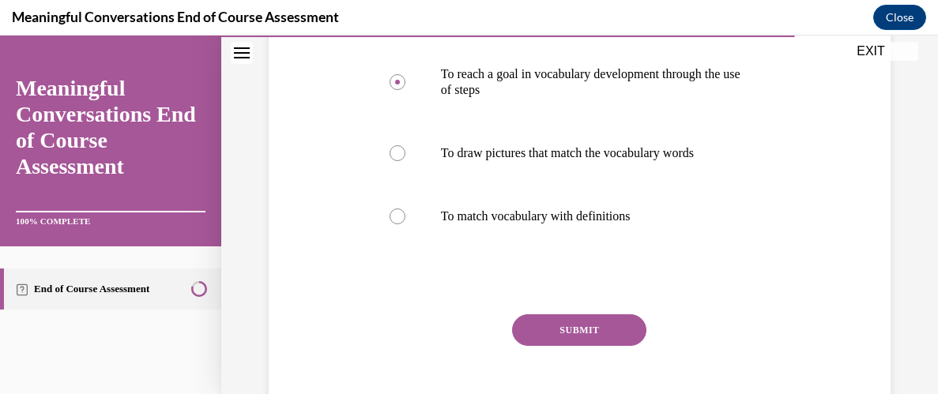
scroll to position [397, 0]
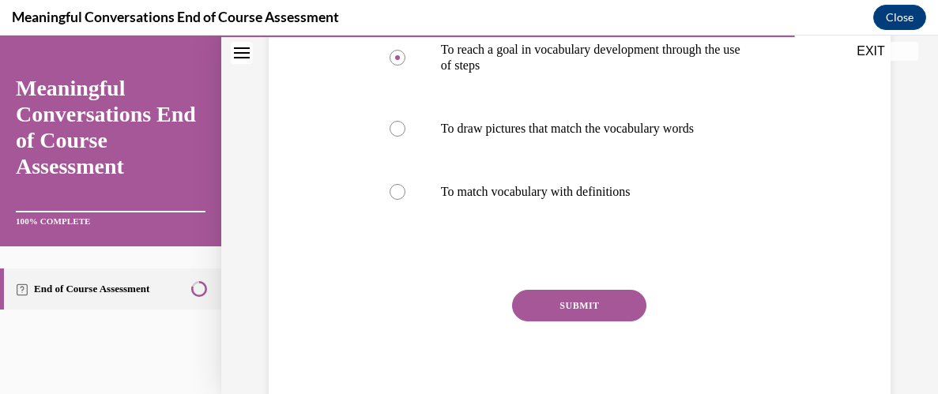
click at [596, 310] on button "SUBMIT" at bounding box center [579, 306] width 134 height 32
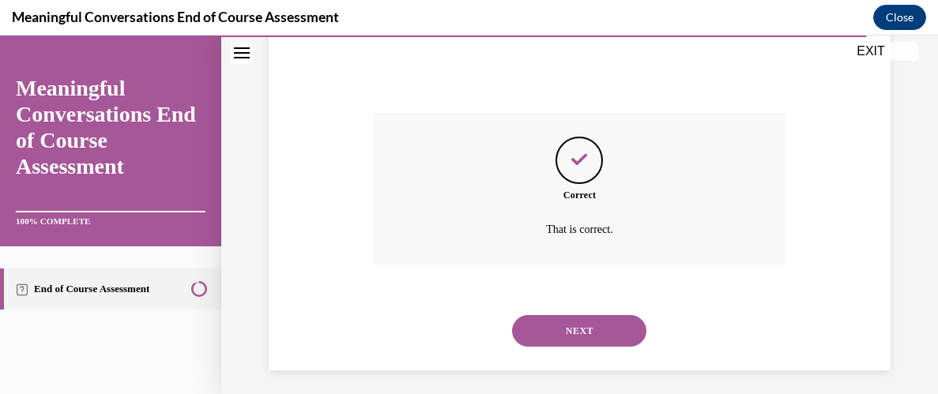
scroll to position [581, 0]
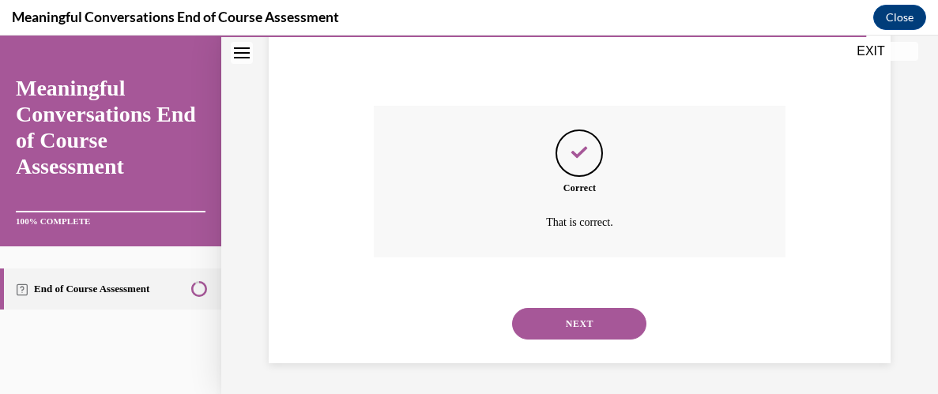
click at [593, 322] on button "NEXT" at bounding box center [579, 324] width 134 height 32
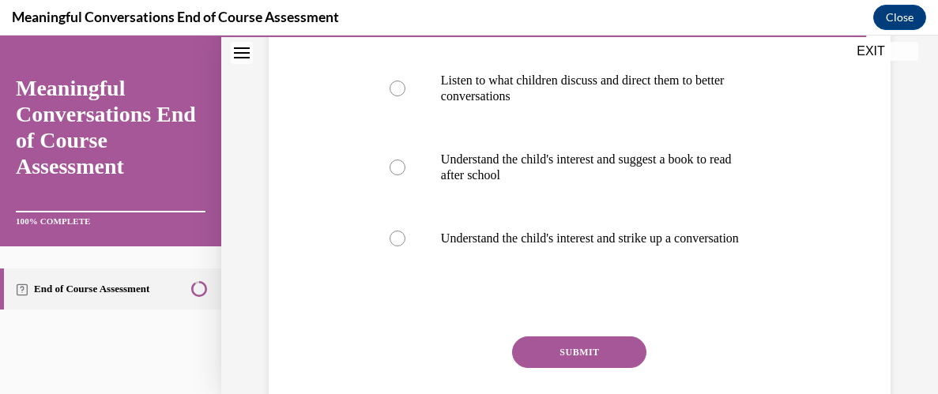
scroll to position [398, 0]
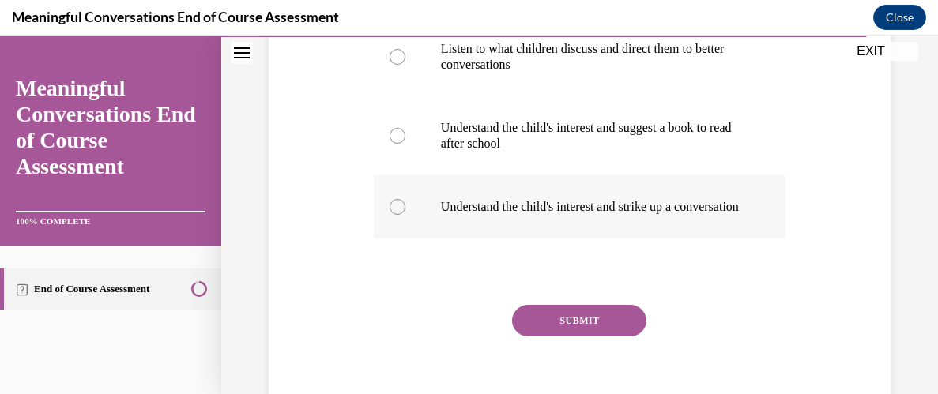
click at [399, 215] on div at bounding box center [397, 207] width 16 height 16
click at [399, 215] on input "Understand the child's interest and strike up a conversation" at bounding box center [397, 207] width 16 height 16
radio input "true"
click at [568, 325] on button "SUBMIT" at bounding box center [579, 321] width 134 height 32
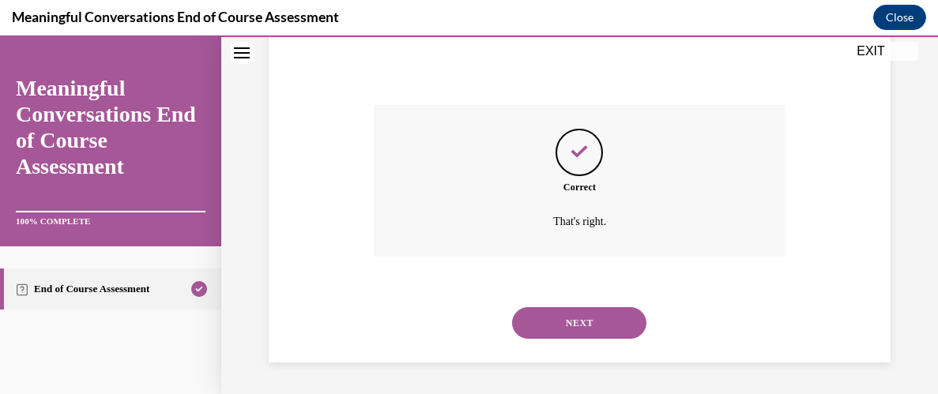
scroll to position [613, 0]
click at [568, 325] on button "NEXT" at bounding box center [579, 323] width 134 height 32
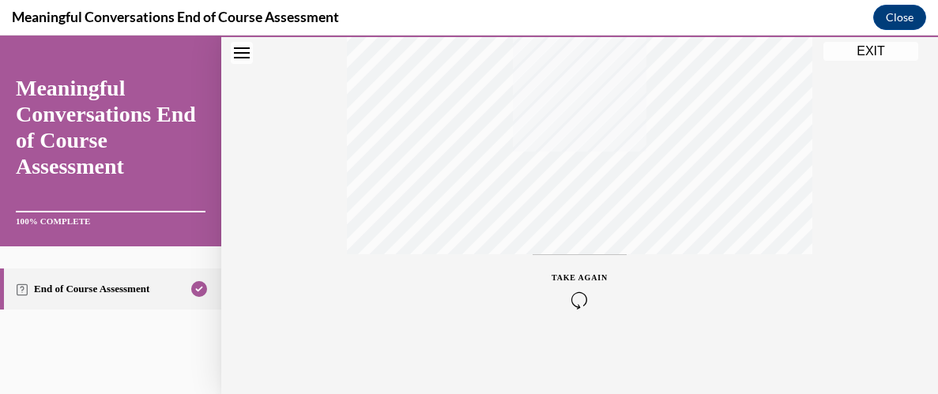
scroll to position [450, 0]
click at [876, 47] on button "EXIT" at bounding box center [870, 51] width 95 height 19
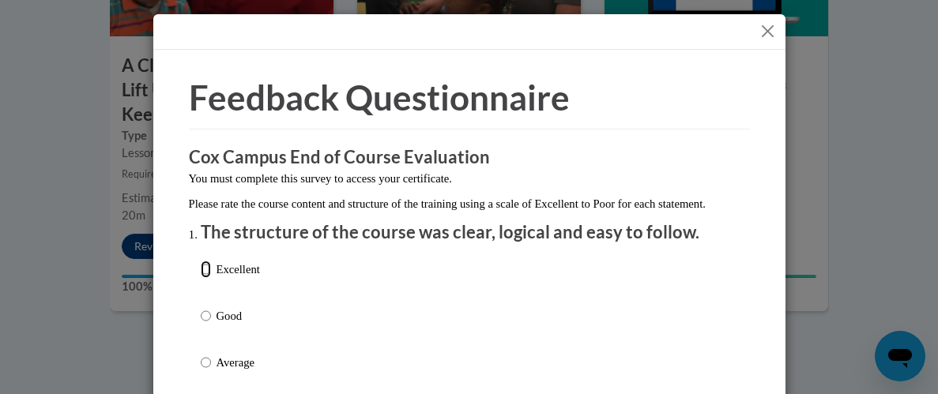
click at [205, 278] on input "Excellent" at bounding box center [206, 269] width 10 height 17
radio input "true"
click at [621, 347] on div "Excellent Good Average Fair Poor" at bounding box center [469, 382] width 537 height 258
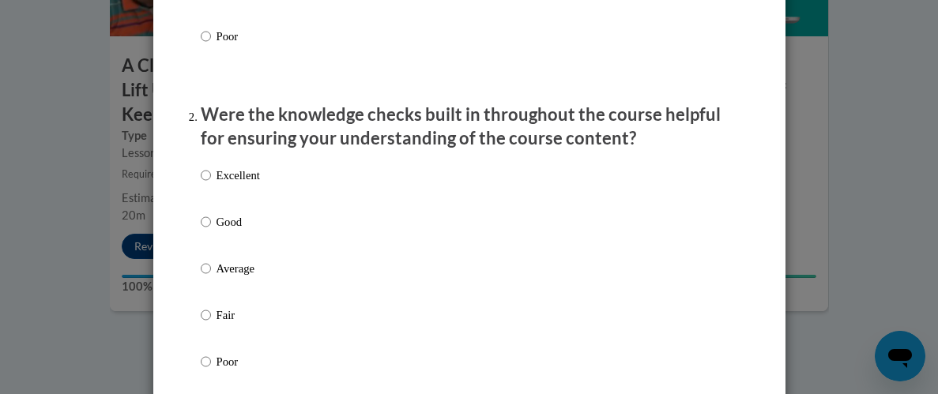
scroll to position [505, 0]
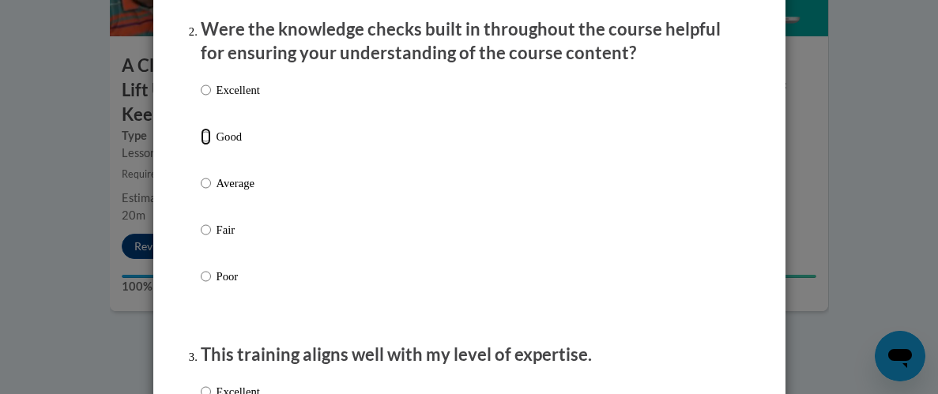
click at [206, 145] on input "Good" at bounding box center [206, 136] width 10 height 17
radio input "true"
click at [566, 238] on div "Excellent Good Average Fair Poor" at bounding box center [469, 202] width 537 height 258
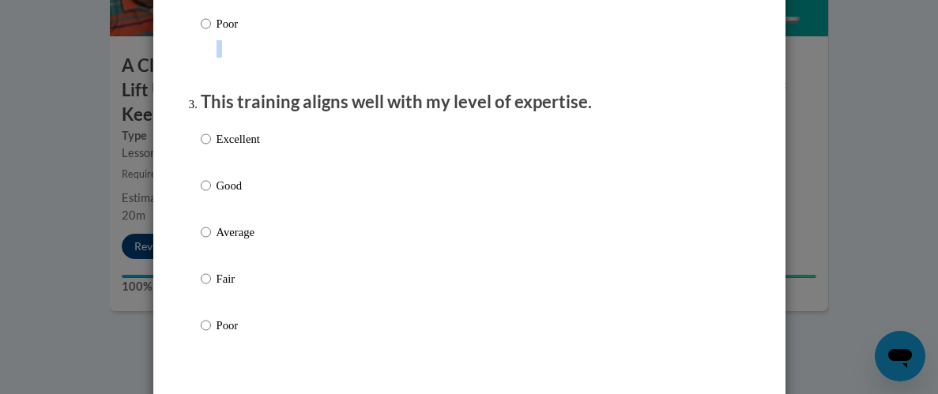
scroll to position [789, 0]
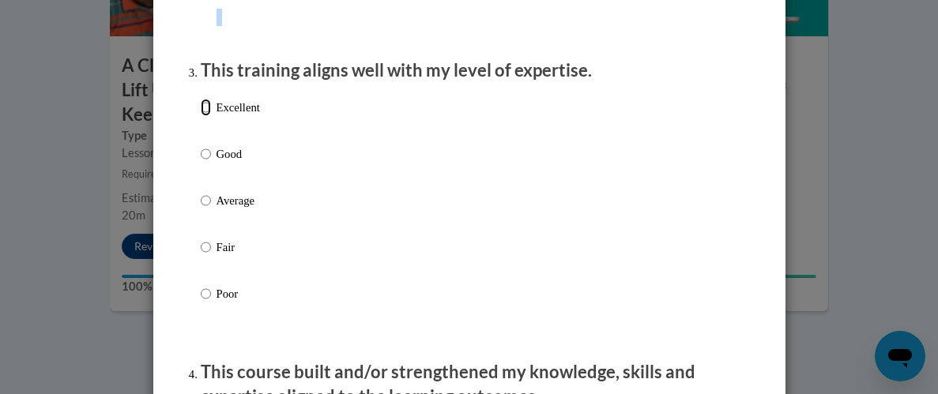
click at [209, 116] on input "Excellent" at bounding box center [206, 107] width 10 height 17
radio input "true"
click at [511, 249] on div "Excellent Good Average Fair Poor" at bounding box center [469, 220] width 537 height 258
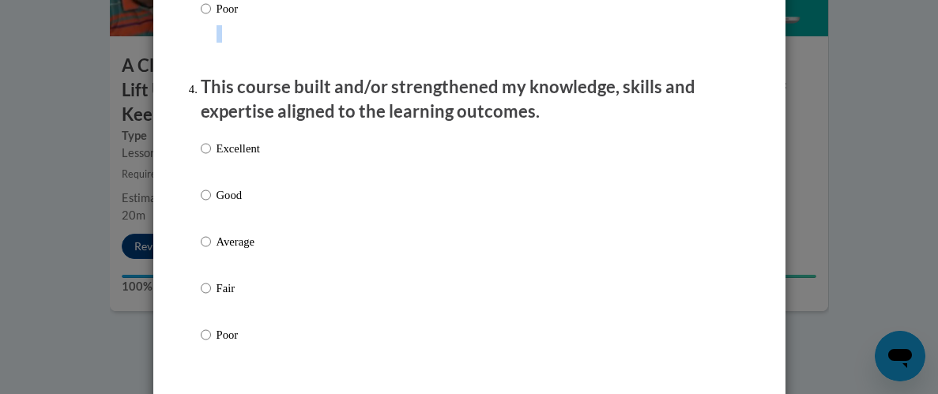
scroll to position [1136, 0]
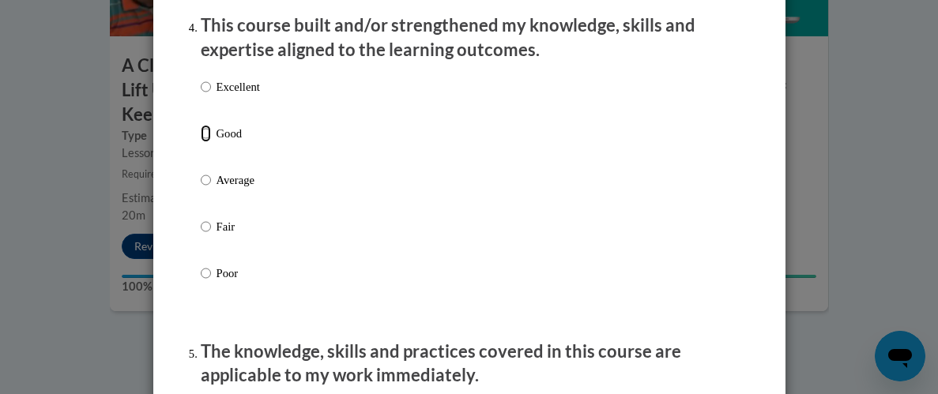
click at [205, 142] on input "Good" at bounding box center [206, 133] width 10 height 17
radio input "true"
click at [553, 242] on div "Excellent Good Average Fair Poor" at bounding box center [469, 199] width 537 height 258
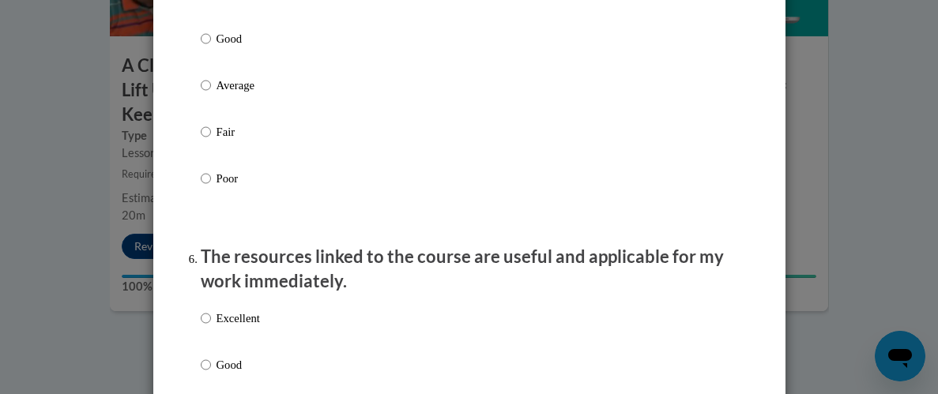
scroll to position [1579, 0]
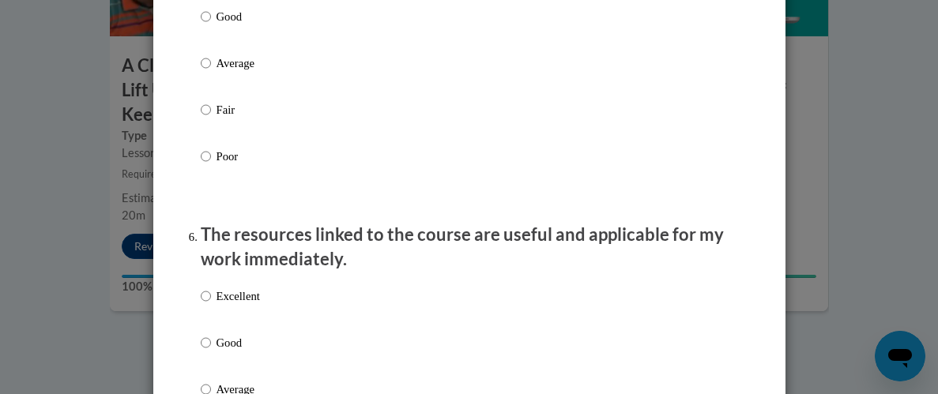
click at [211, 34] on label "Good" at bounding box center [230, 29] width 59 height 43
click at [211, 25] on input "Good" at bounding box center [206, 16] width 10 height 17
radio input "true"
click at [542, 141] on div "Excellent Good Average Fair Poor" at bounding box center [469, 82] width 537 height 258
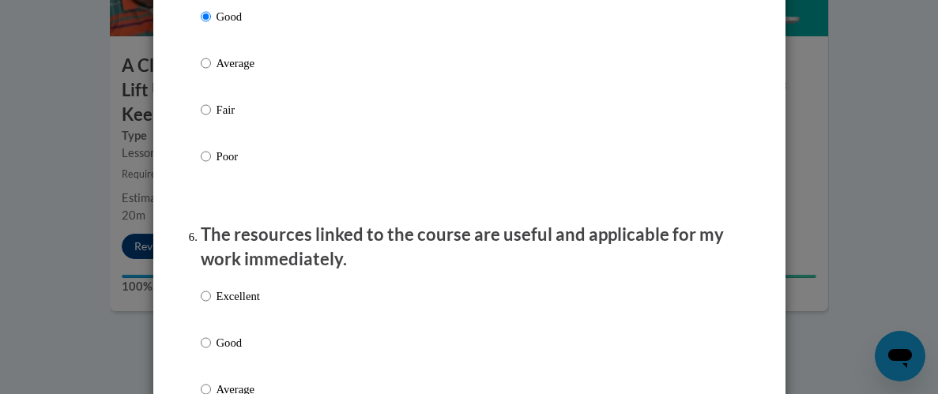
click at [542, 141] on div "Excellent Good Average Fair Poor" at bounding box center [469, 82] width 537 height 258
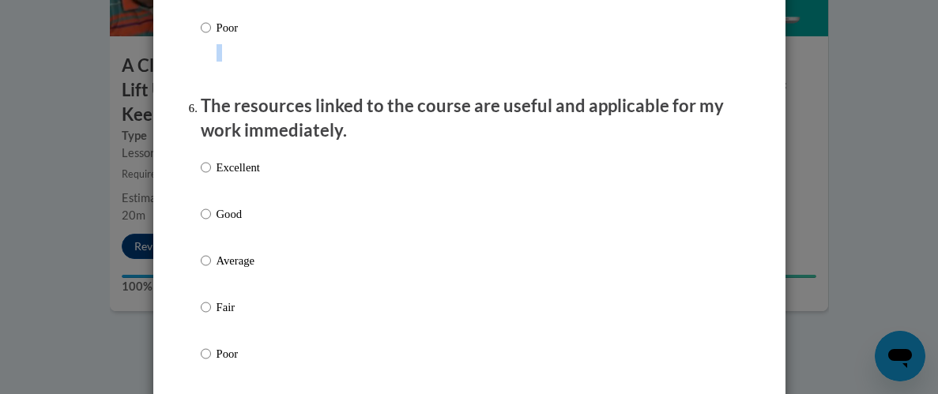
scroll to position [1737, 0]
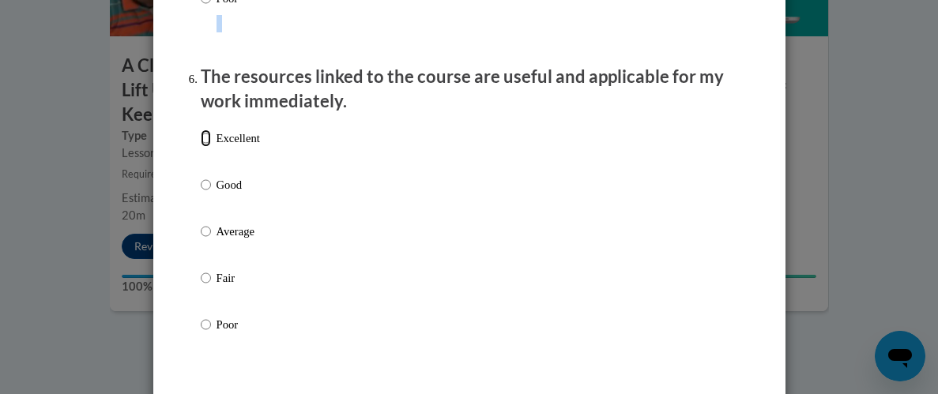
click at [206, 147] on input "Excellent" at bounding box center [206, 138] width 10 height 17
radio input "true"
click at [571, 247] on div "Excellent Good Average Fair Poor" at bounding box center [469, 251] width 537 height 258
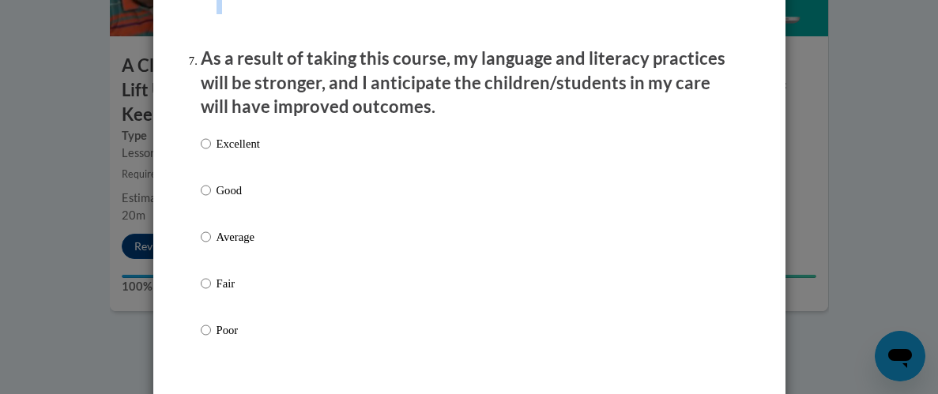
scroll to position [2084, 0]
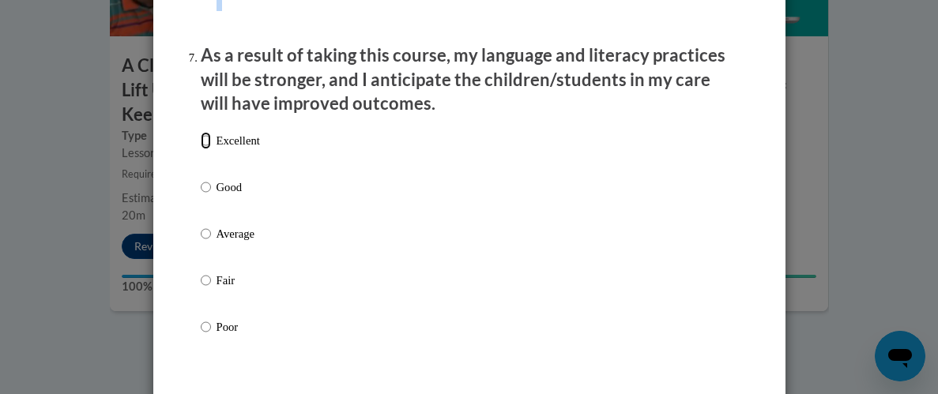
click at [205, 149] on input "Excellent" at bounding box center [206, 140] width 10 height 17
radio input "true"
click at [589, 272] on div "Excellent Good Average Fair Poor" at bounding box center [469, 253] width 537 height 258
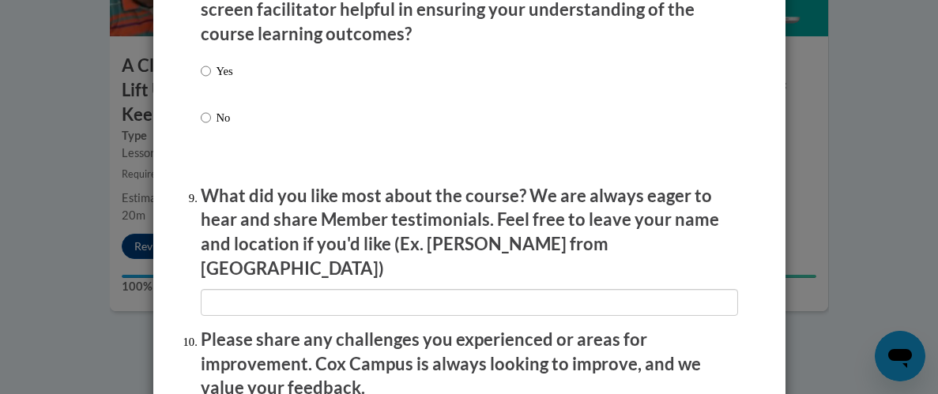
scroll to position [2526, 0]
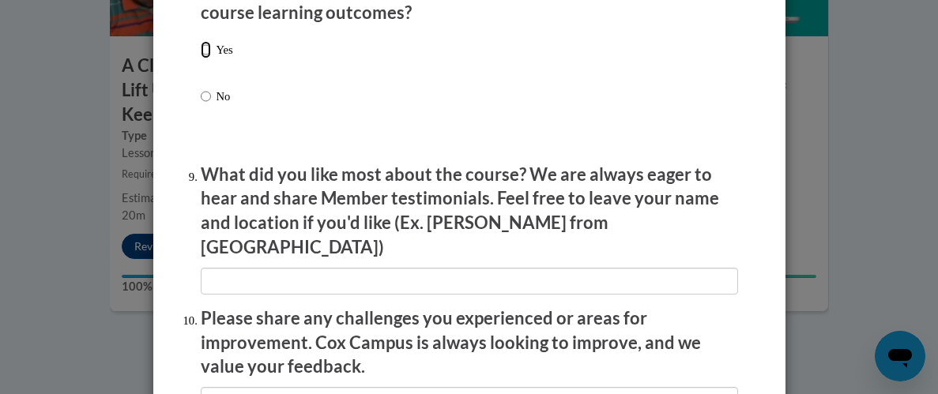
click at [204, 58] on input "Yes" at bounding box center [206, 49] width 10 height 17
radio input "true"
click at [598, 151] on div "Yes No" at bounding box center [469, 92] width 537 height 118
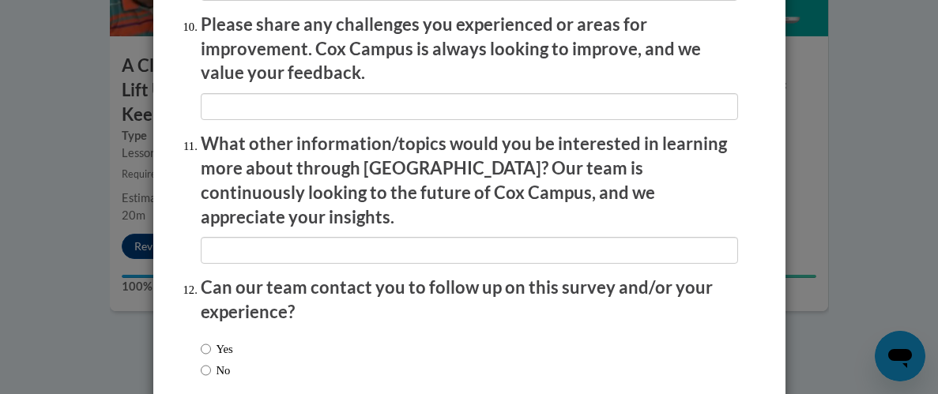
scroll to position [2898, 0]
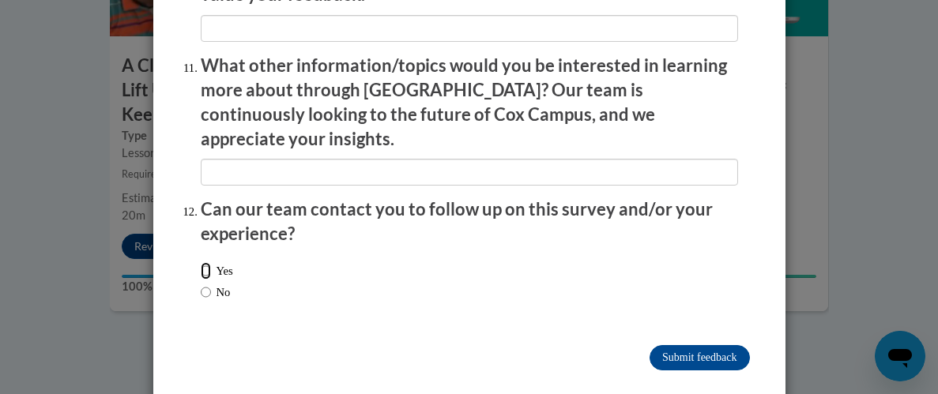
click at [209, 262] on input "Yes" at bounding box center [206, 270] width 10 height 17
radio input "true"
click at [566, 282] on div "Yes No" at bounding box center [469, 283] width 537 height 59
click at [709, 345] on input "Submit feedback" at bounding box center [699, 357] width 100 height 25
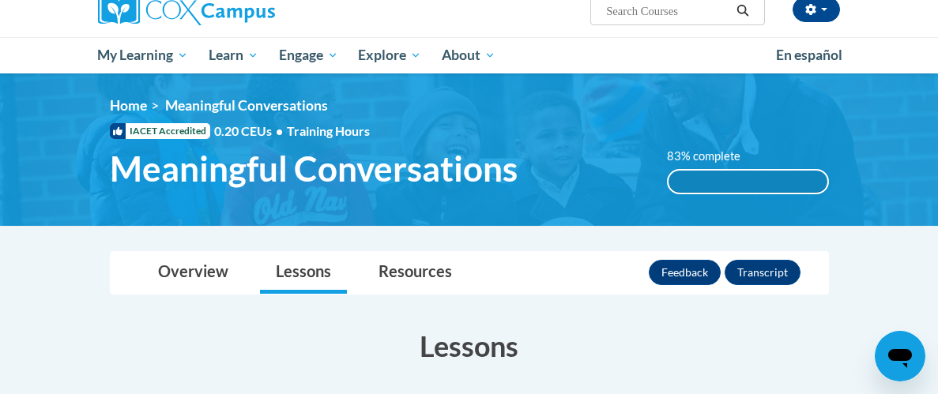
scroll to position [130, 0]
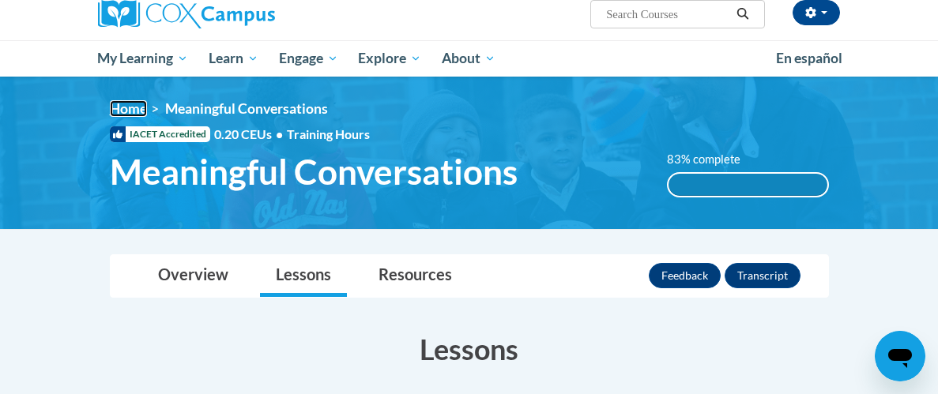
click at [131, 115] on link "Home" at bounding box center [128, 108] width 37 height 17
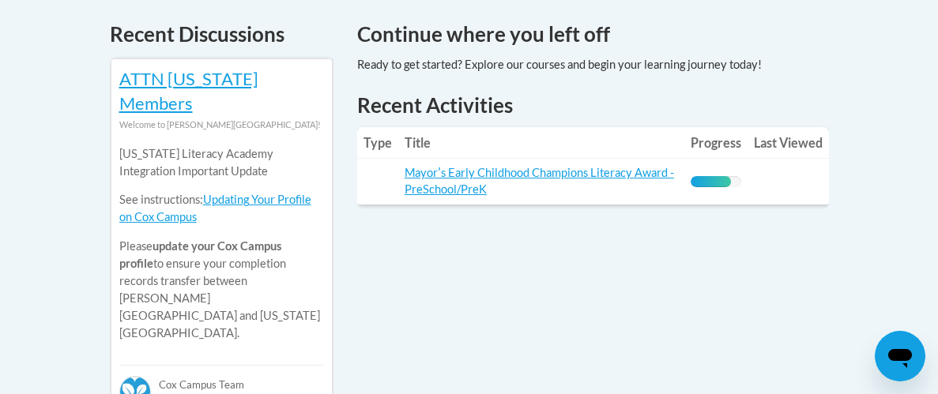
scroll to position [694, 0]
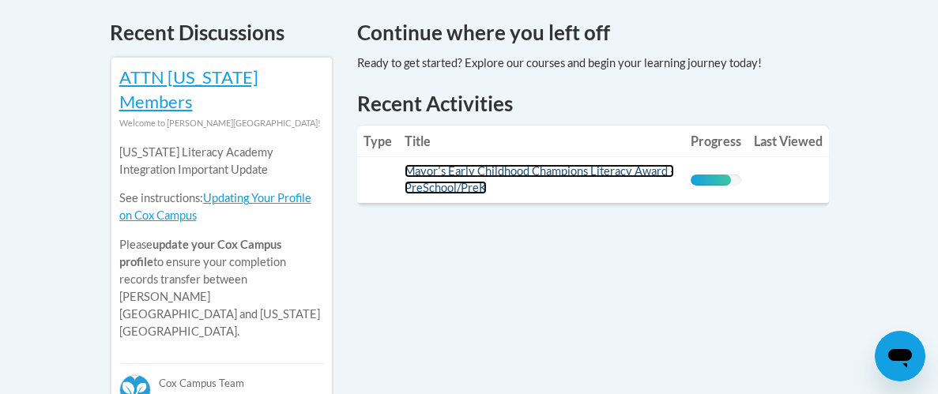
click at [490, 164] on link "Mayorʹs Early Childhood Champions Literacy Award - PreSchool/PreK" at bounding box center [539, 179] width 269 height 30
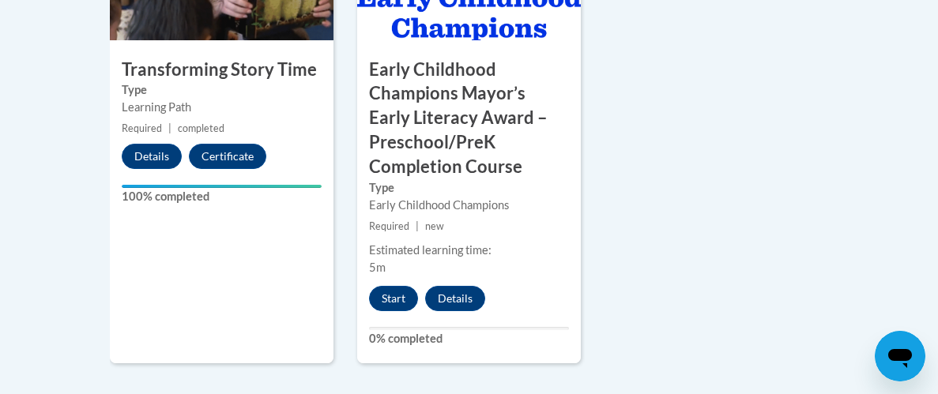
scroll to position [1294, 0]
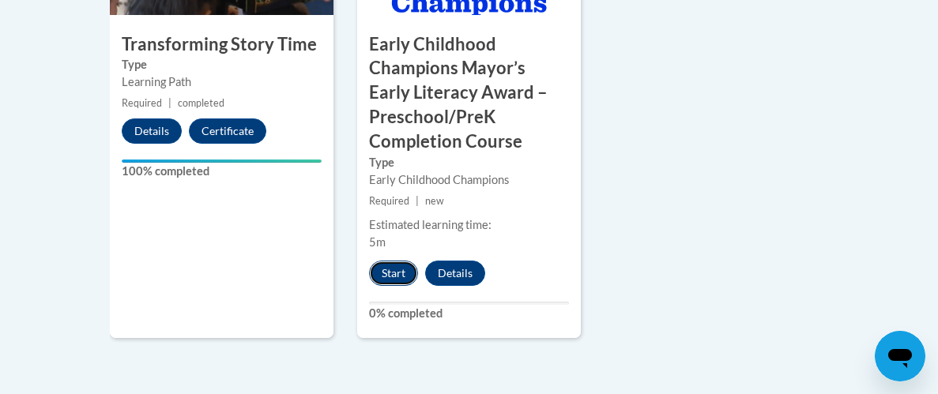
click at [404, 269] on button "Start" at bounding box center [393, 273] width 49 height 25
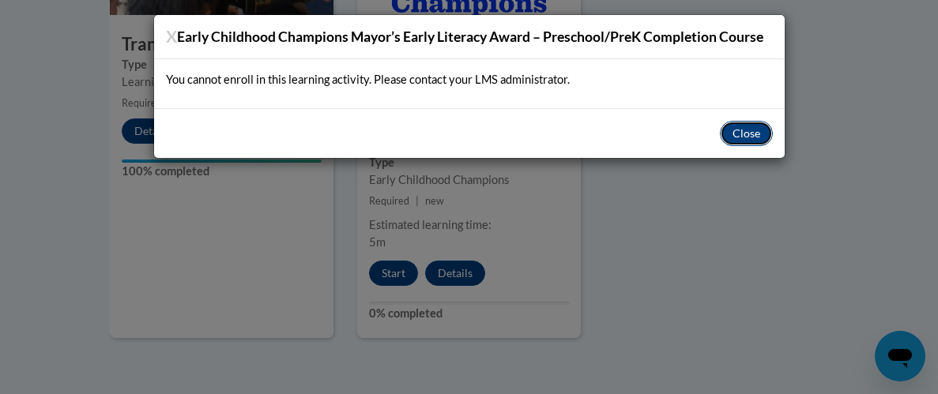
click at [753, 137] on button "Close" at bounding box center [746, 133] width 53 height 25
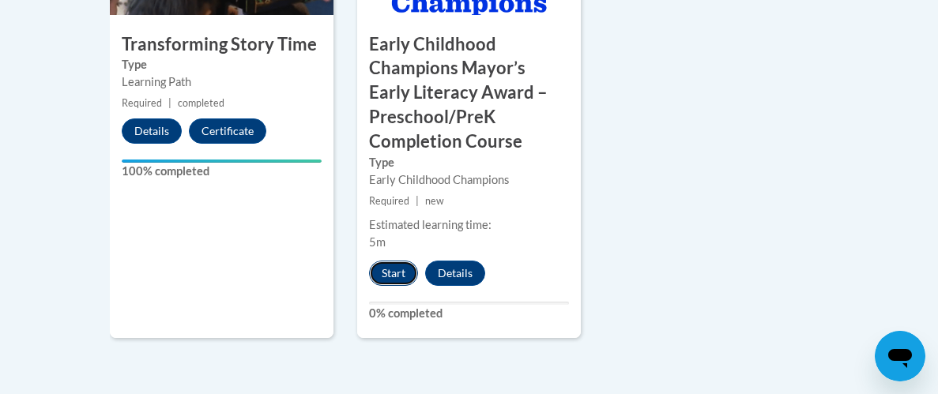
click at [389, 275] on button "Start" at bounding box center [393, 273] width 49 height 25
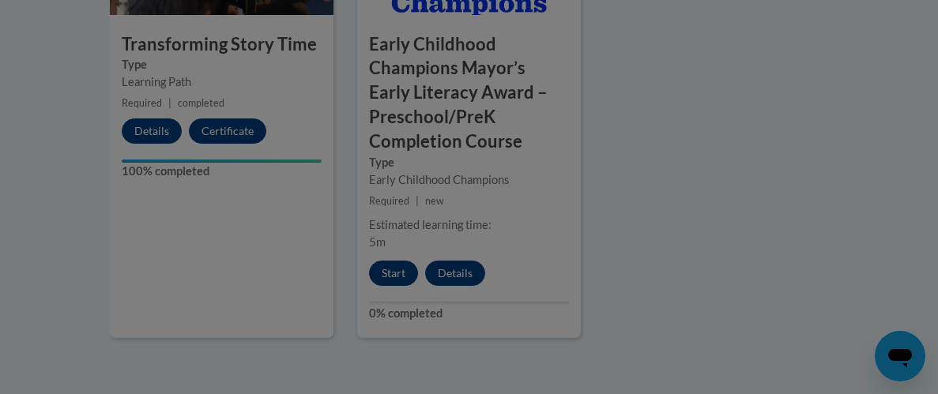
click at [0, 0] on div "X Early Childhood Champions Mayor’s Early Literacy Award – Preschool/PreK Compl…" at bounding box center [0, 0] width 0 height 0
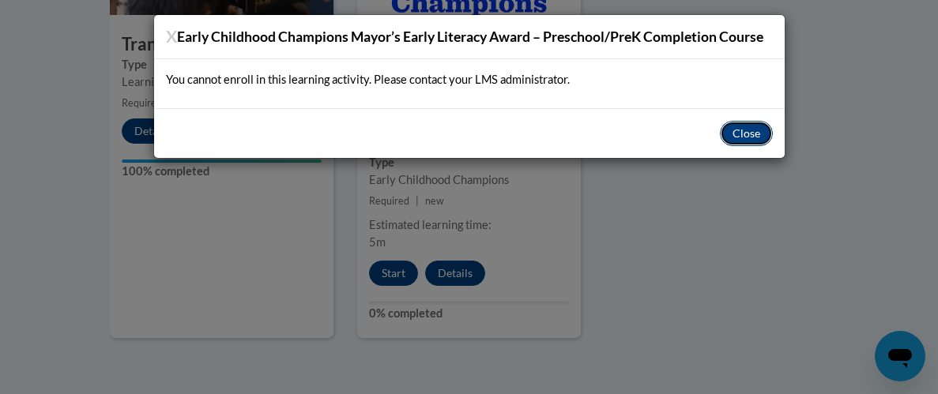
click at [743, 129] on button "Close" at bounding box center [746, 133] width 53 height 25
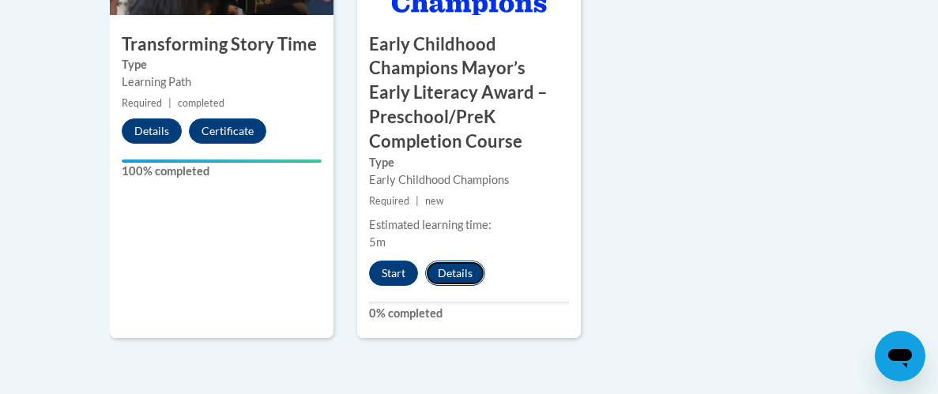
click at [443, 275] on button "Details" at bounding box center [455, 273] width 60 height 25
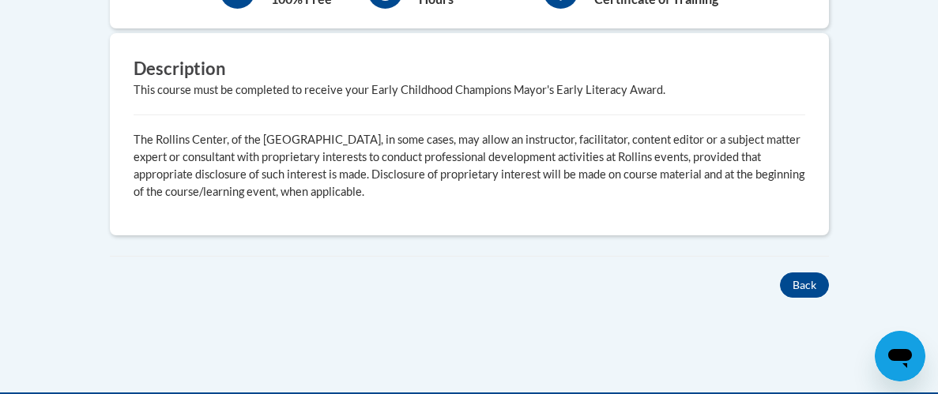
scroll to position [726, 0]
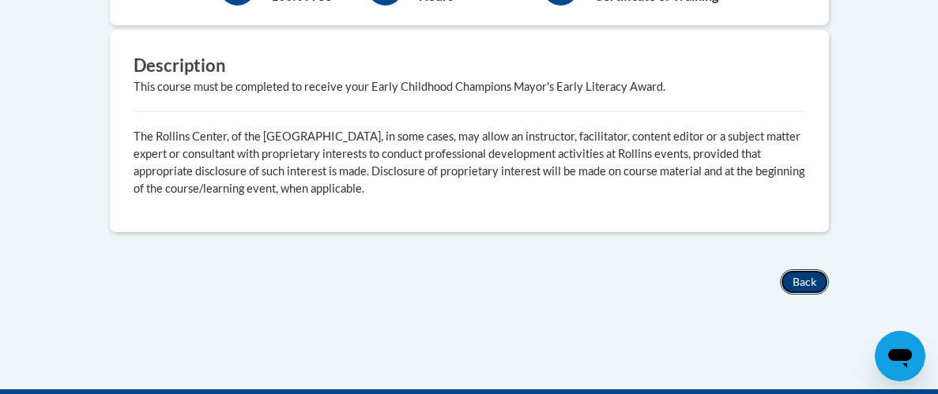
click at [802, 280] on button "Back" at bounding box center [804, 281] width 49 height 25
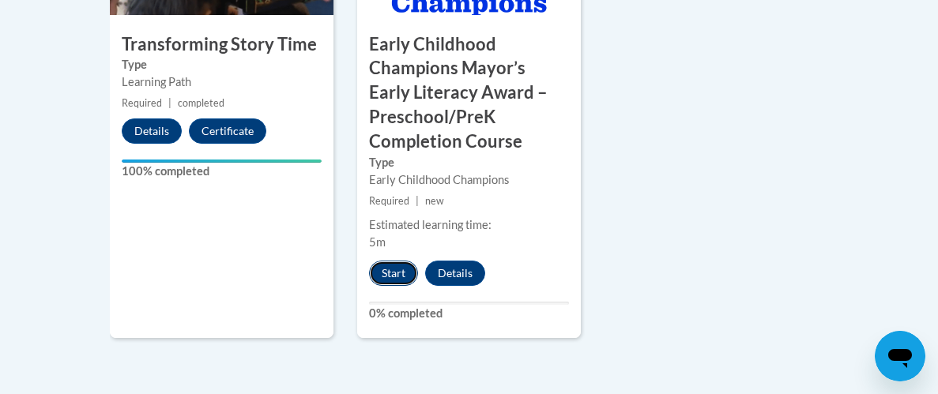
click at [400, 277] on button "Start" at bounding box center [393, 273] width 49 height 25
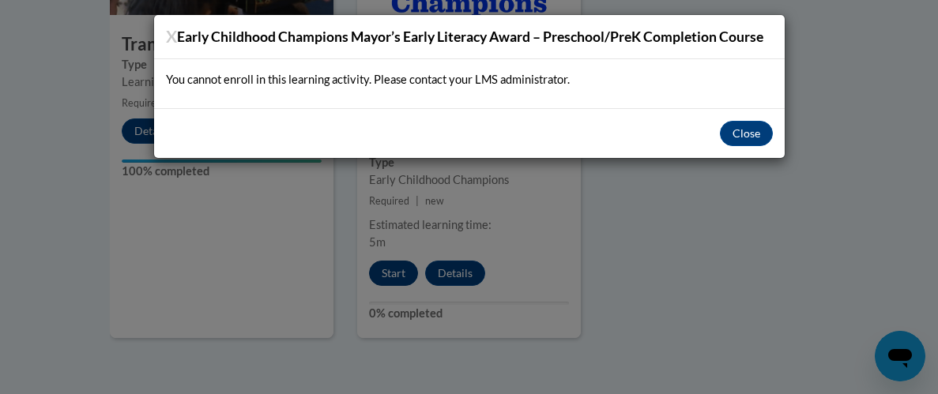
click at [400, 277] on div "X Early Childhood Champions Mayor’s Early Literacy Award – Preschool/PreK Compl…" at bounding box center [469, 197] width 938 height 394
click at [732, 128] on button "Close" at bounding box center [746, 133] width 53 height 25
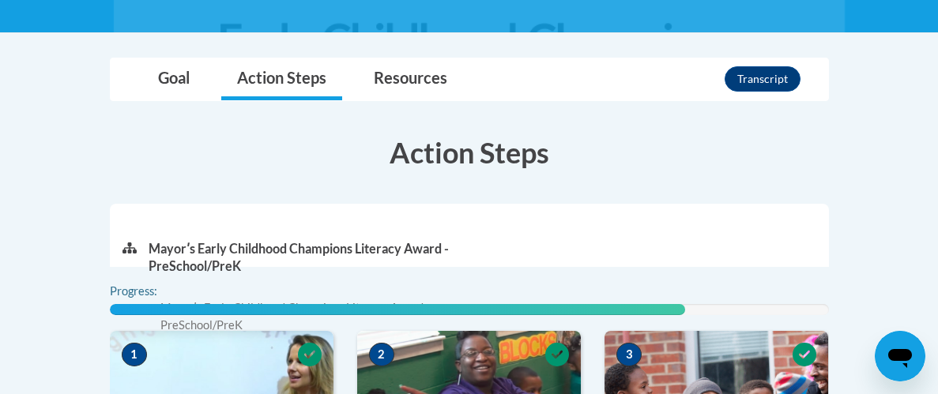
scroll to position [378, 0]
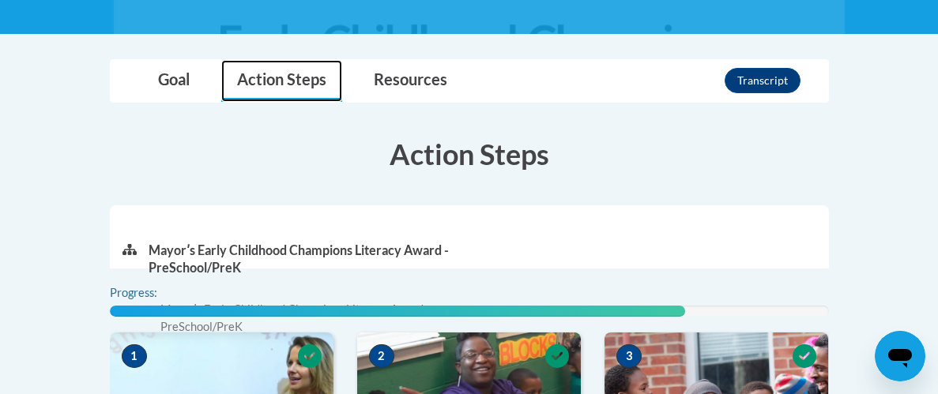
click at [287, 81] on link "Action Steps" at bounding box center [281, 81] width 121 height 42
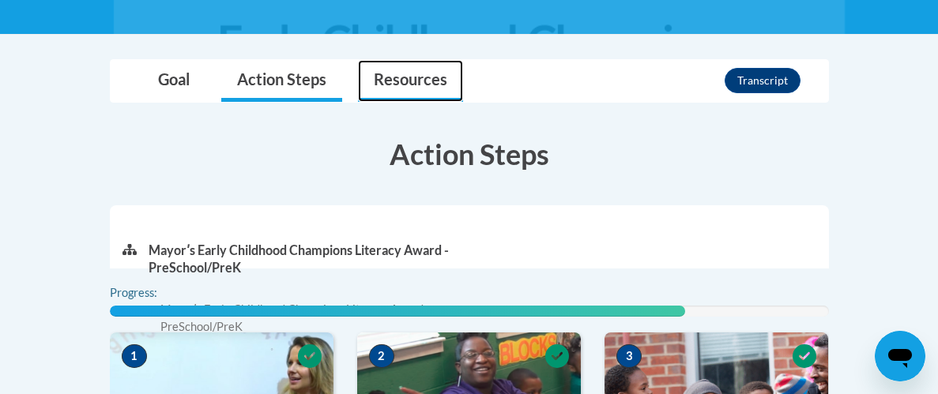
click at [397, 77] on link "Resources" at bounding box center [410, 81] width 105 height 42
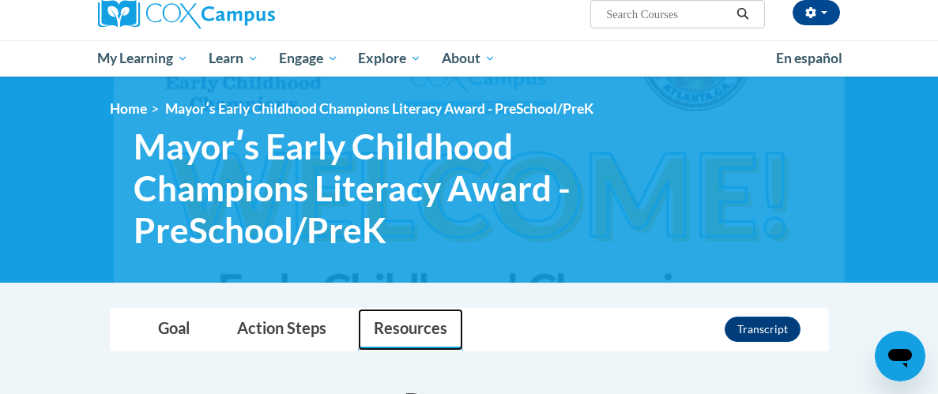
scroll to position [126, 0]
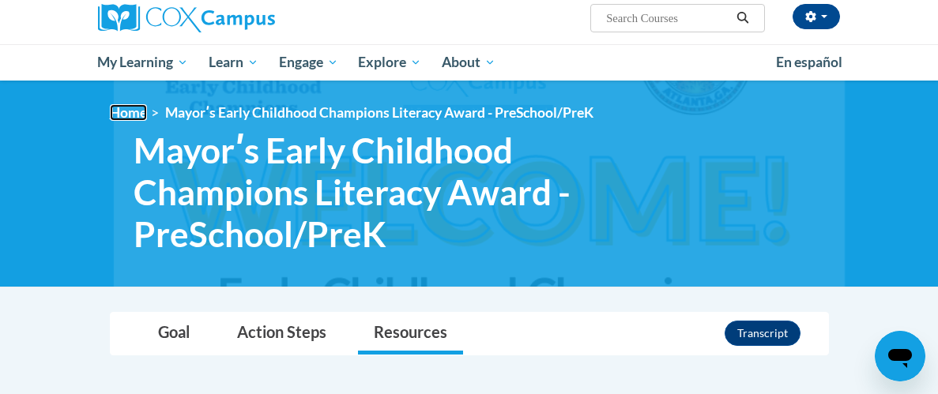
click at [119, 113] on link "Home" at bounding box center [128, 112] width 37 height 17
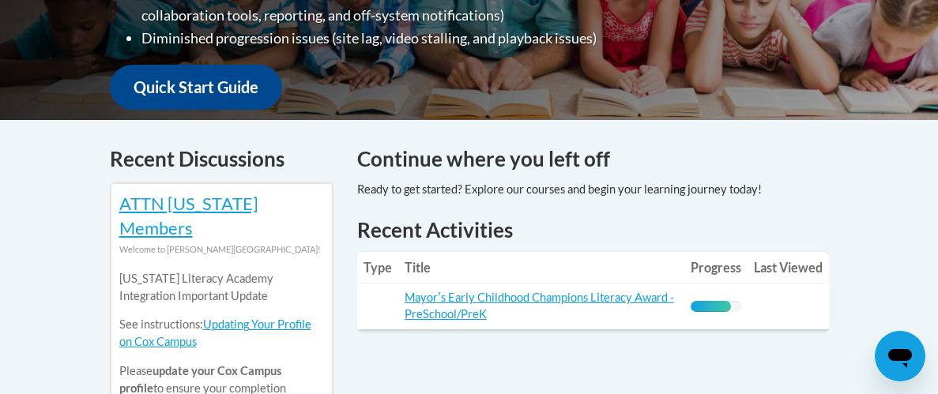
scroll to position [600, 0]
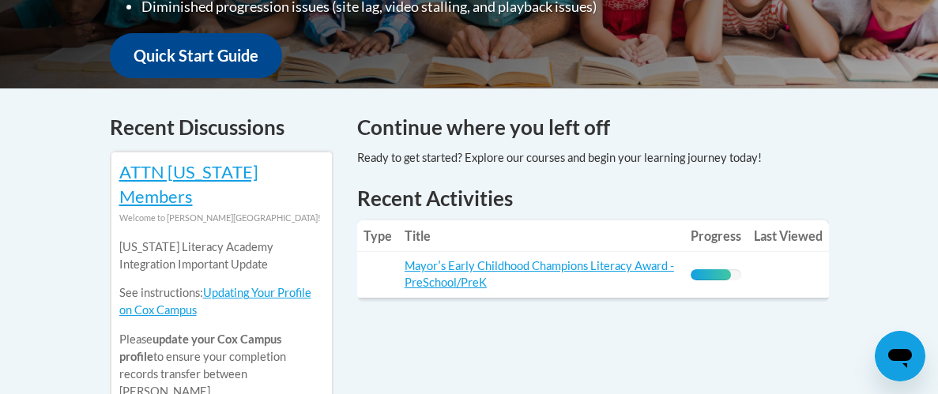
click at [427, 258] on td "Title: Mayorʹs Early Childhood Champions Literacy Award - PreSchool/PreK" at bounding box center [541, 275] width 286 height 46
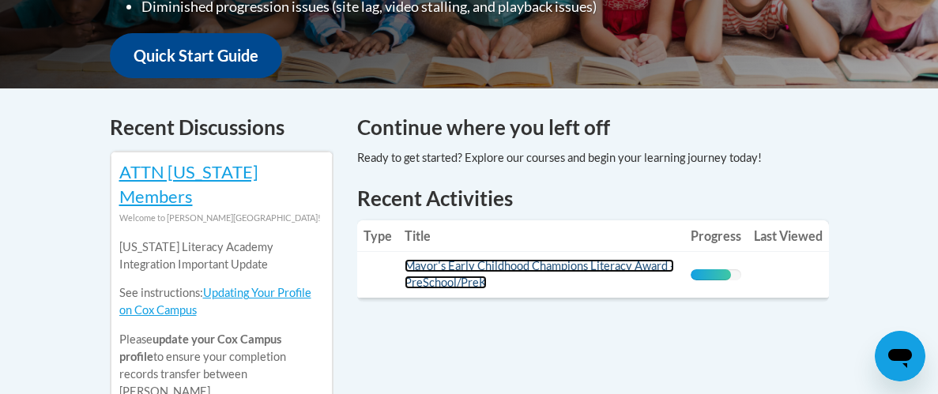
click at [497, 259] on link "Mayorʹs Early Childhood Champions Literacy Award - PreSchool/PreK" at bounding box center [539, 274] width 269 height 30
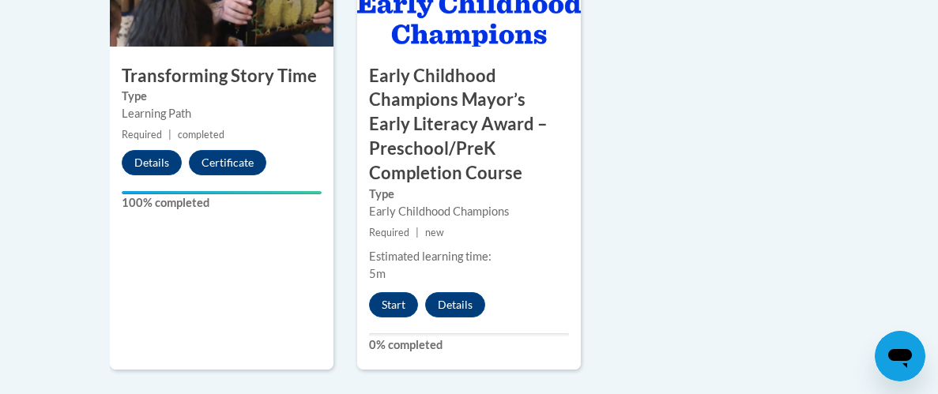
scroll to position [1294, 0]
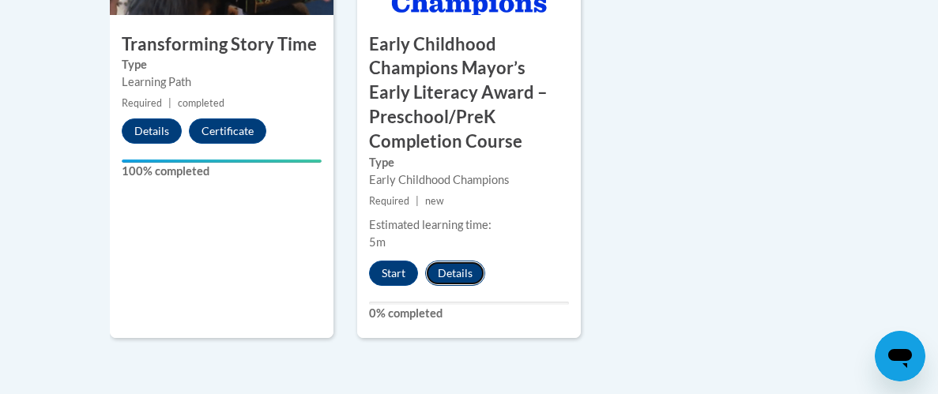
click at [452, 276] on button "Details" at bounding box center [455, 273] width 60 height 25
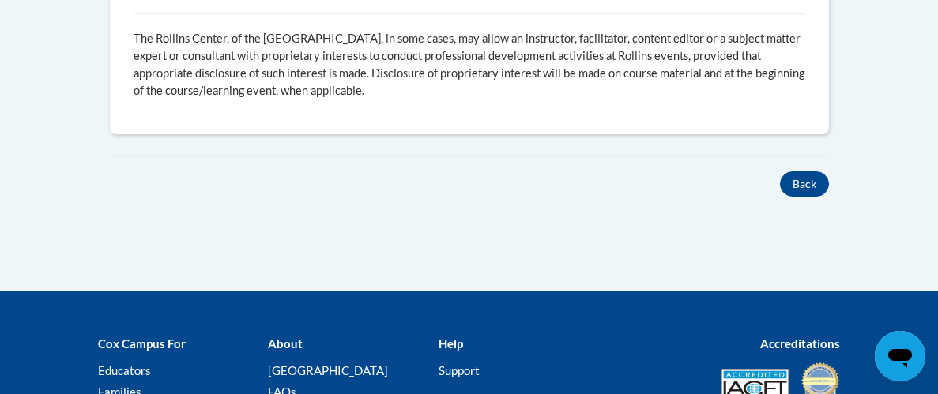
scroll to position [821, 0]
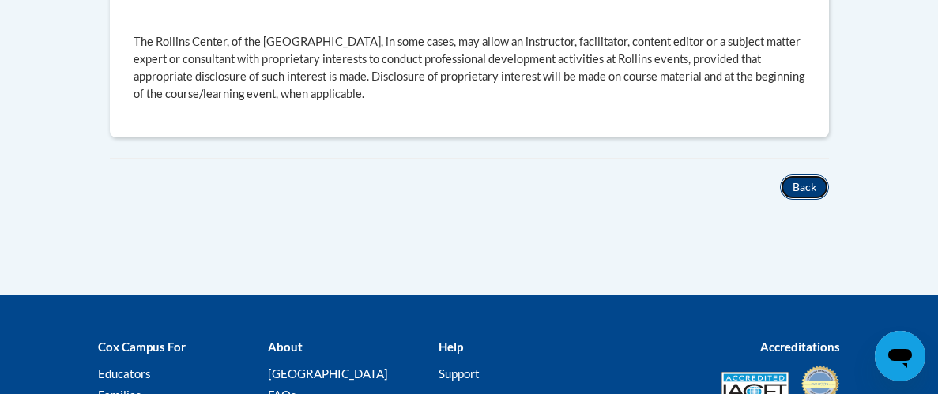
click at [818, 183] on button "Back" at bounding box center [804, 187] width 49 height 25
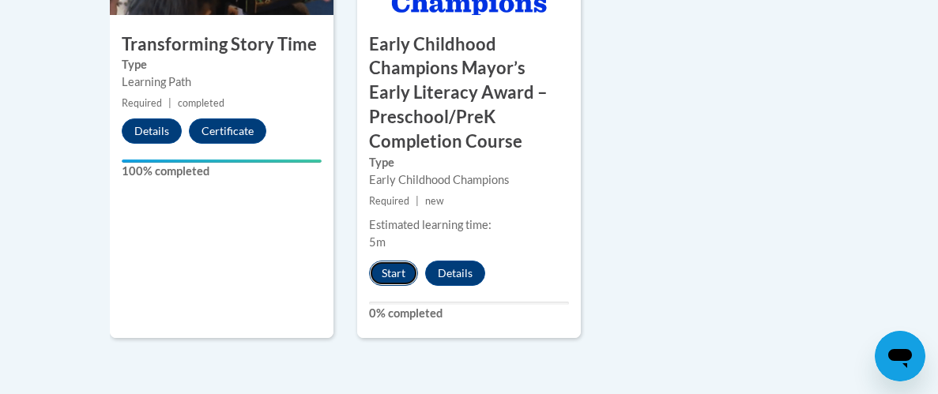
click at [392, 269] on button "Start" at bounding box center [393, 273] width 49 height 25
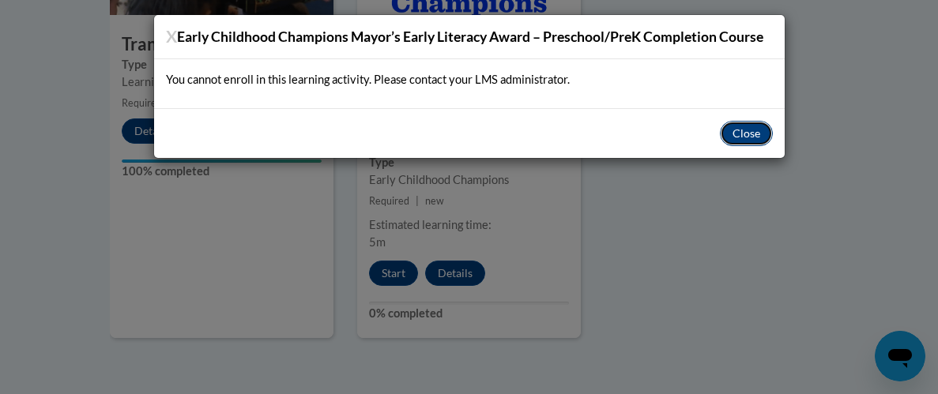
click at [750, 137] on button "Close" at bounding box center [746, 133] width 53 height 25
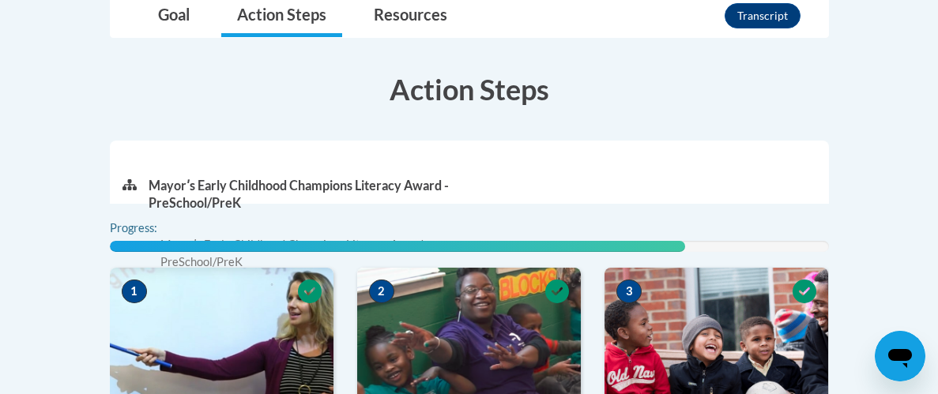
scroll to position [442, 0]
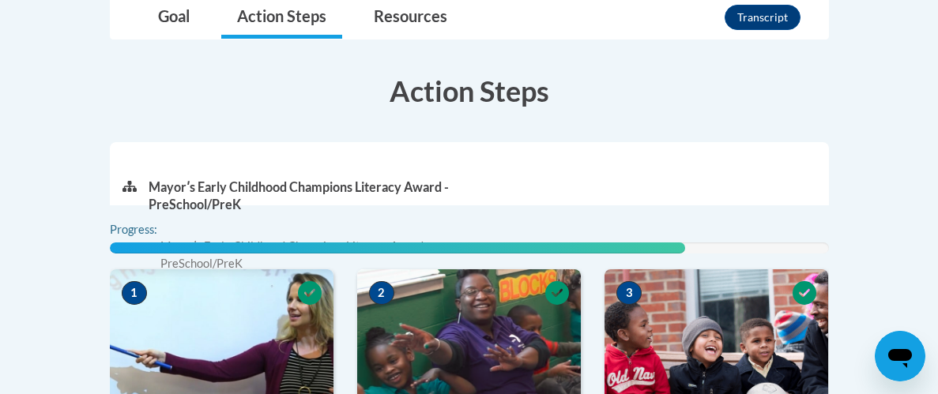
click at [674, 31] on div "Goal Action Steps Resources Transcript" at bounding box center [469, 18] width 694 height 42
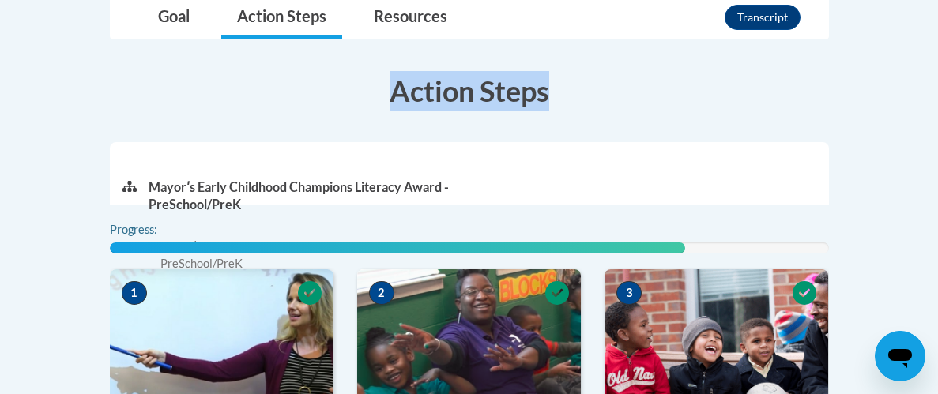
click at [674, 31] on div "Goal Action Steps Resources Transcript" at bounding box center [469, 18] width 694 height 42
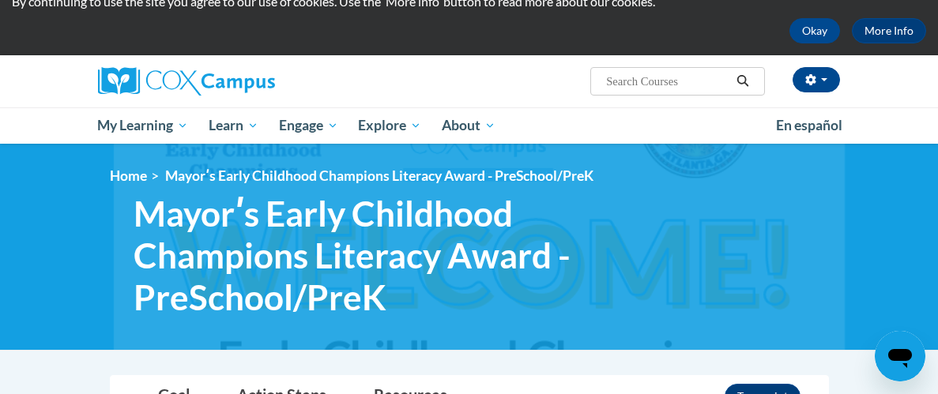
scroll to position [31, 0]
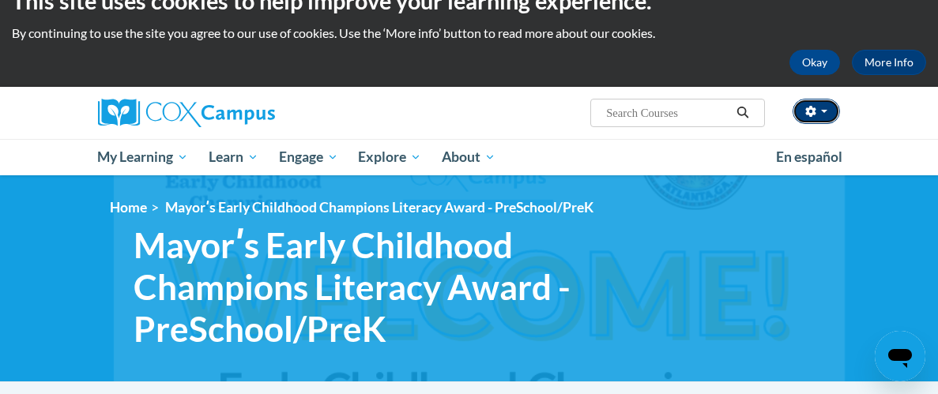
click at [825, 111] on button "button" at bounding box center [815, 111] width 47 height 25
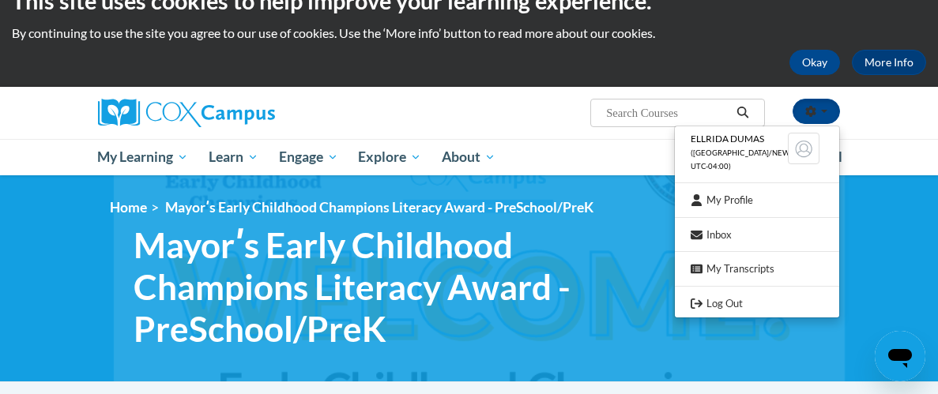
click at [627, 154] on ul "My Learning My Learning My Course Progress Certificates My Action Plans Group D…" at bounding box center [427, 157] width 678 height 36
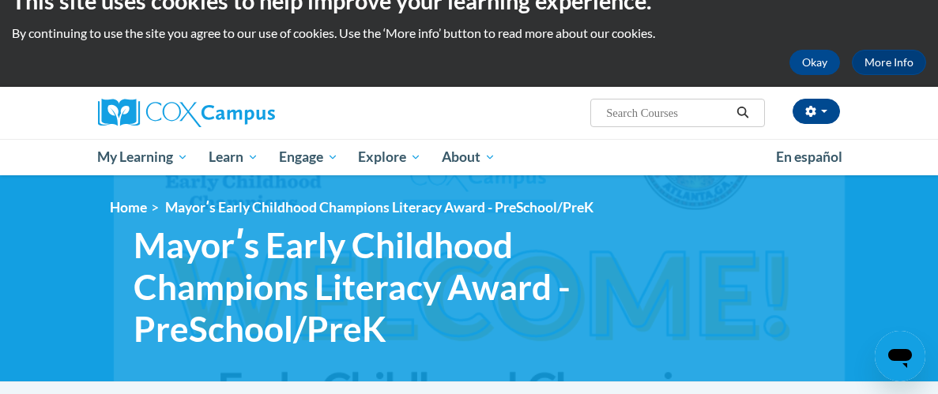
click at [627, 154] on ul "My Learning My Learning My Course Progress Certificates My Action Plans Group D…" at bounding box center [427, 157] width 678 height 36
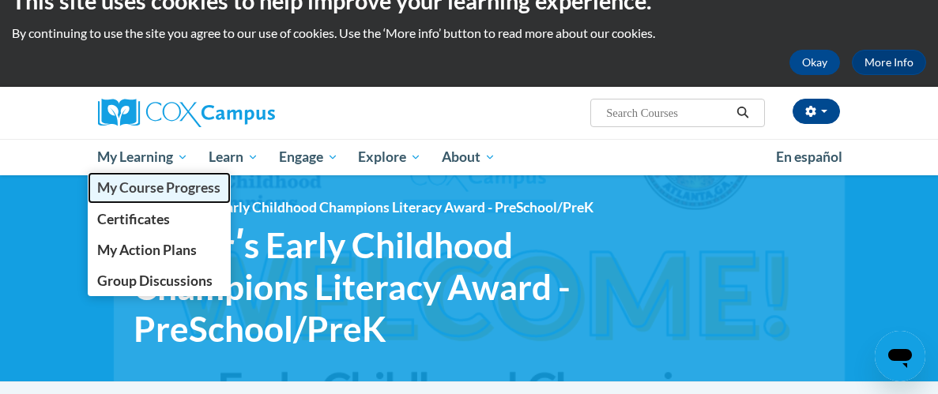
click at [160, 190] on span "My Course Progress" at bounding box center [158, 187] width 123 height 17
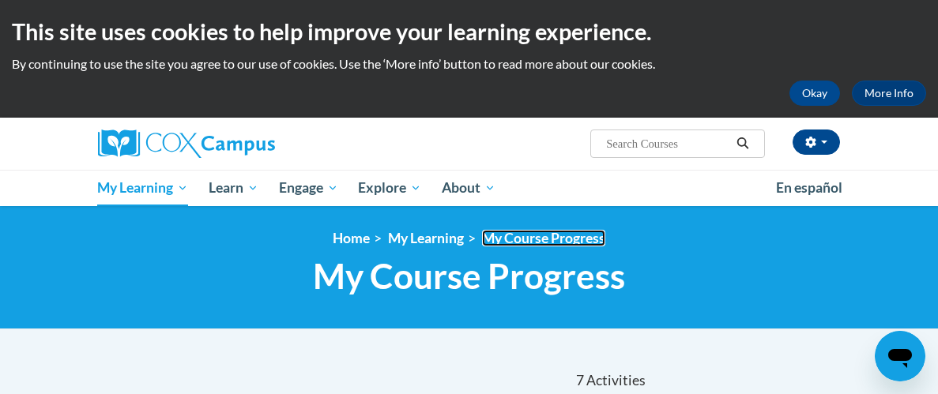
click at [569, 243] on link "My Course Progress" at bounding box center [543, 238] width 123 height 17
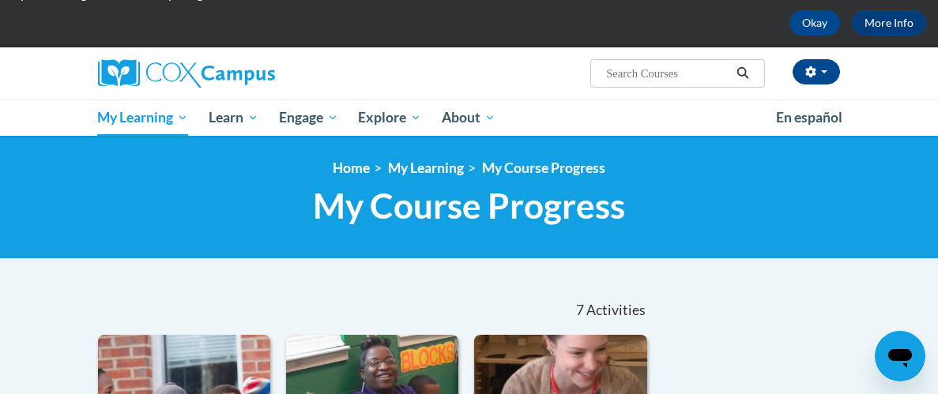
scroll to position [62, 0]
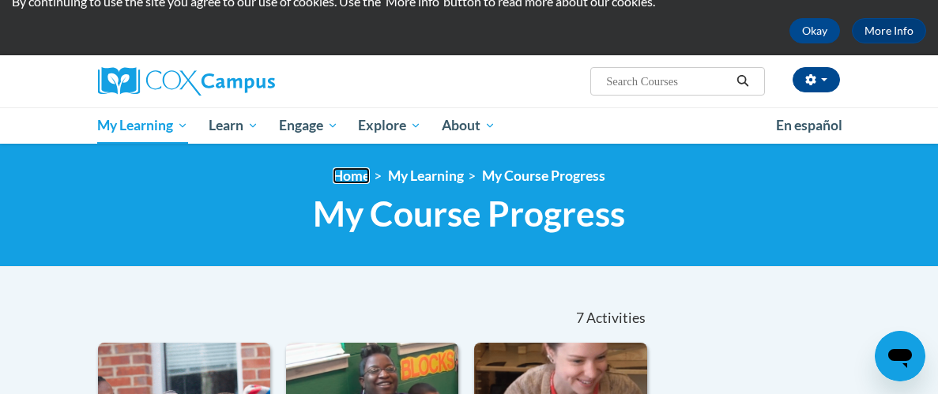
click at [356, 170] on link "Home" at bounding box center [351, 175] width 37 height 17
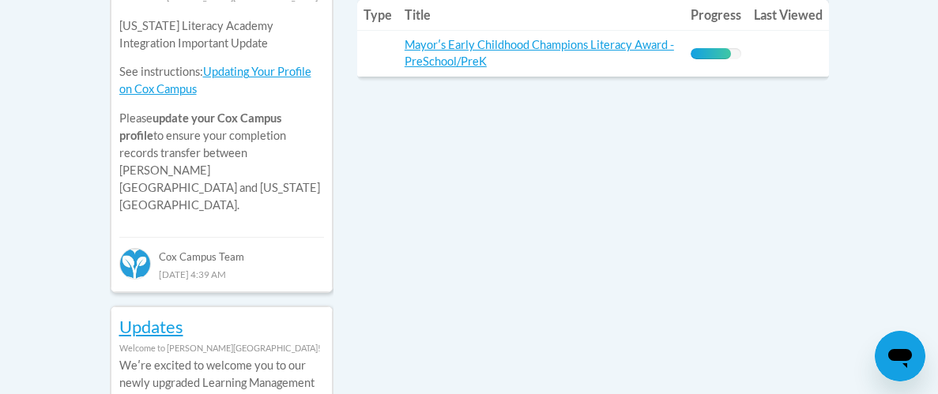
scroll to position [852, 0]
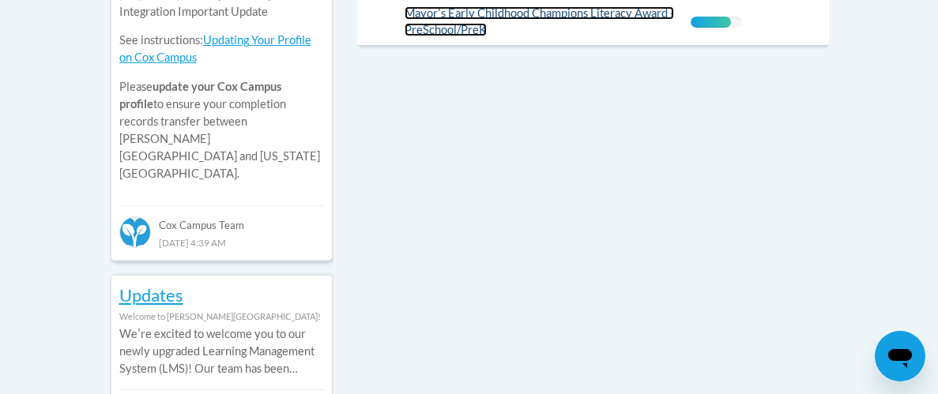
click at [432, 13] on link "Mayorʹs Early Childhood Champions Literacy Award - PreSchool/PreK" at bounding box center [539, 21] width 269 height 30
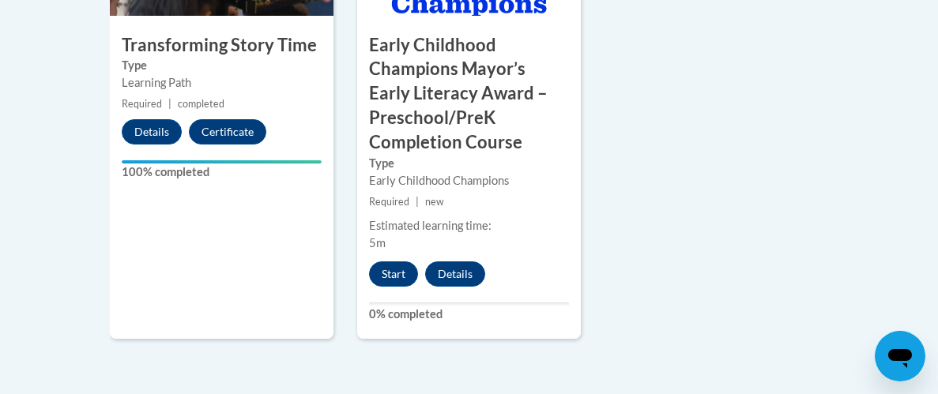
scroll to position [1294, 0]
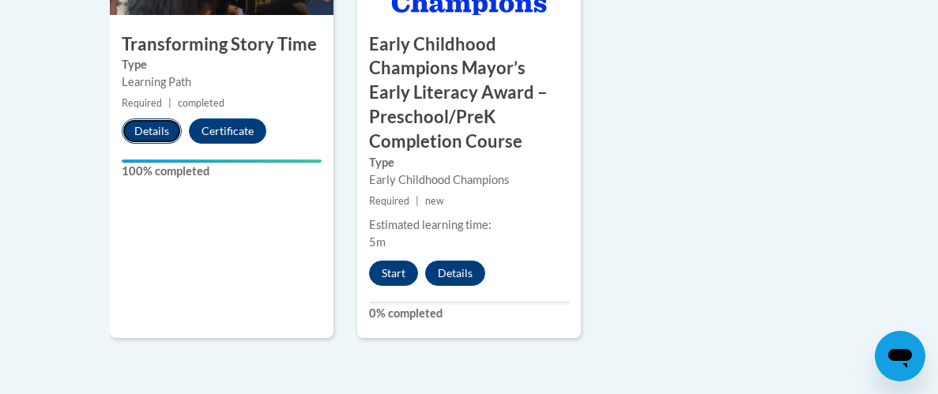
click at [148, 130] on button "Details" at bounding box center [152, 131] width 60 height 25
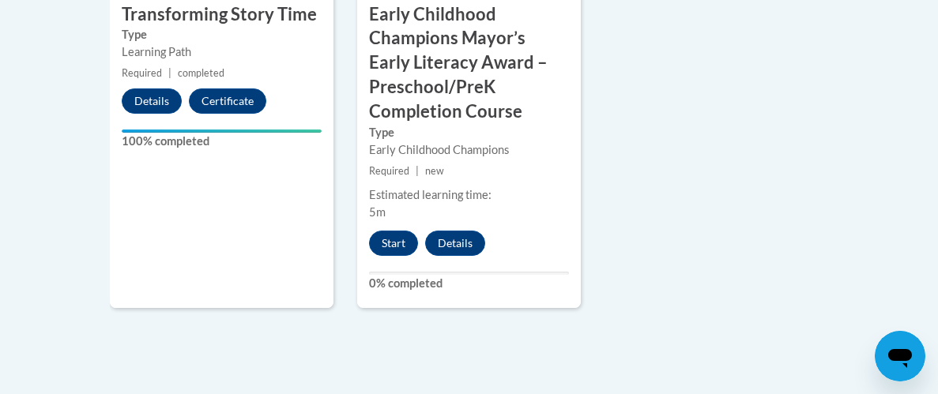
scroll to position [1326, 0]
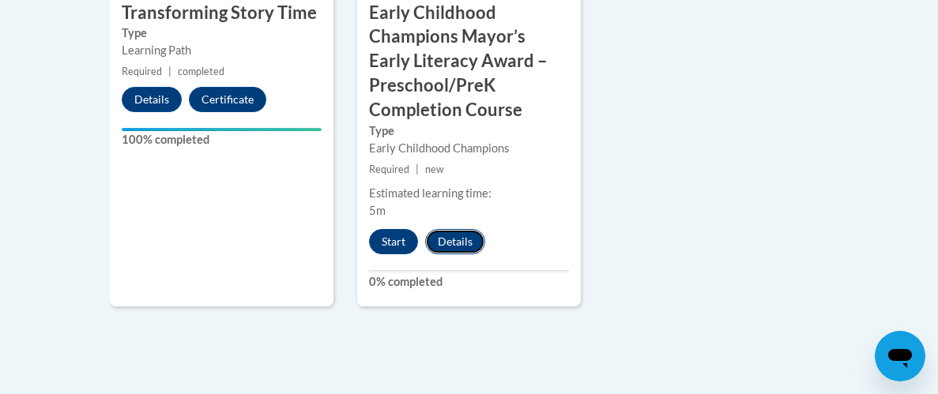
click at [465, 235] on button "Details" at bounding box center [455, 241] width 60 height 25
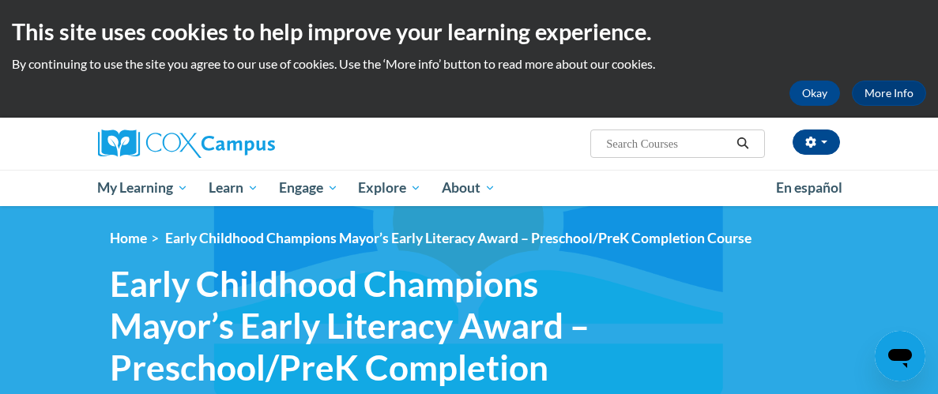
click at [679, 186] on ul "My Learning My Learning My Course Progress Certificates My Action Plans Group D…" at bounding box center [427, 188] width 678 height 36
click at [673, 197] on ul "My Learning My Learning My Course Progress Certificates My Action Plans Group D…" at bounding box center [427, 188] width 678 height 36
click at [688, 243] on span "Early Childhood Champions Mayor’s Early Literacy Award – Preschool/PreK Complet…" at bounding box center [458, 238] width 586 height 17
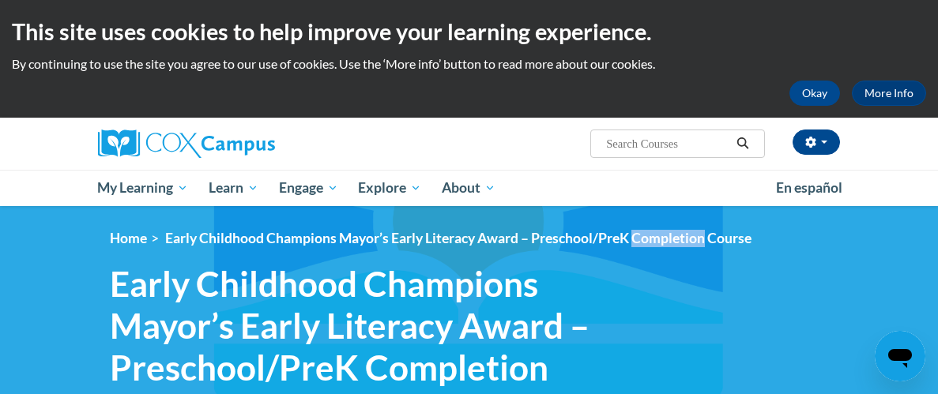
click at [688, 243] on span "Early Childhood Champions Mayor’s Early Literacy Award – Preschool/PreK Complet…" at bounding box center [458, 238] width 586 height 17
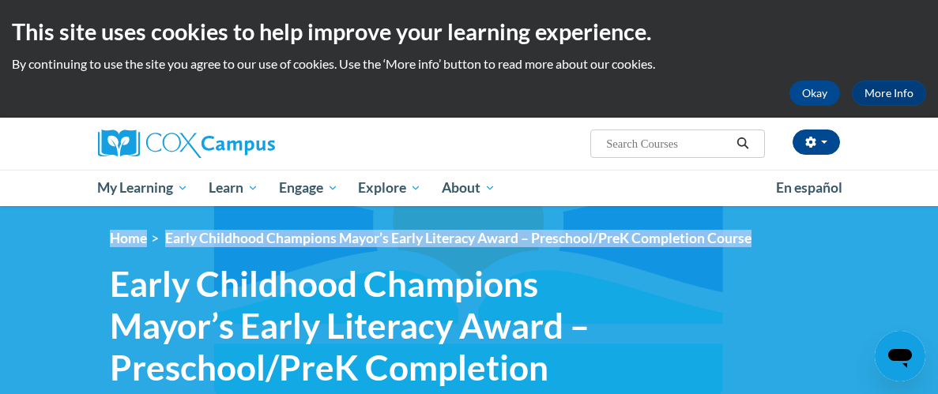
click at [353, 267] on span "Early Childhood Champions Mayor’s Early Literacy Award – Preschool/PreK Complet…" at bounding box center [382, 346] width 545 height 167
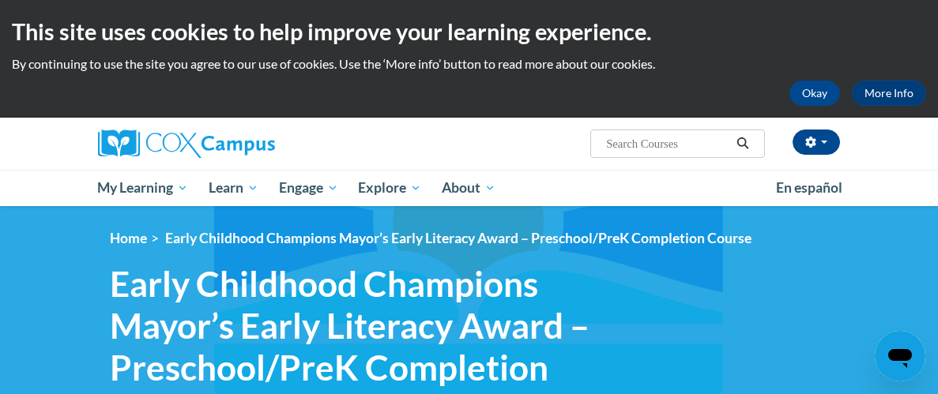
click at [311, 246] on span "Early Childhood Champions Mayor’s Early Literacy Award – Preschool/PreK Complet…" at bounding box center [458, 238] width 586 height 17
click at [132, 243] on link "Home" at bounding box center [128, 238] width 37 height 17
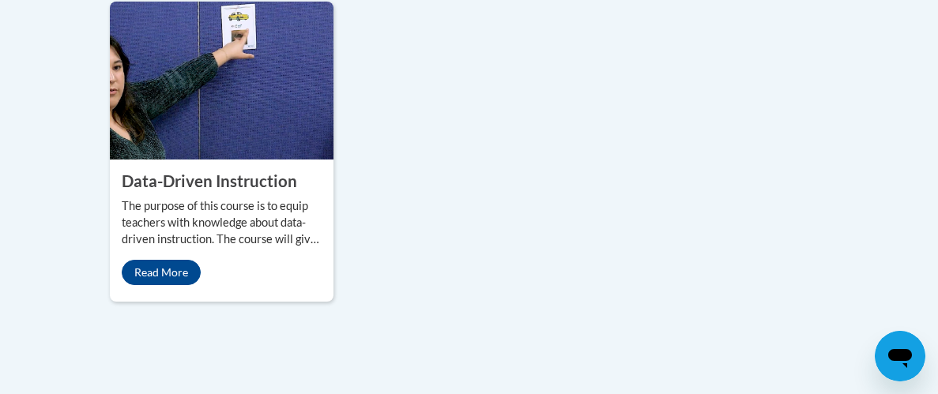
scroll to position [1989, 0]
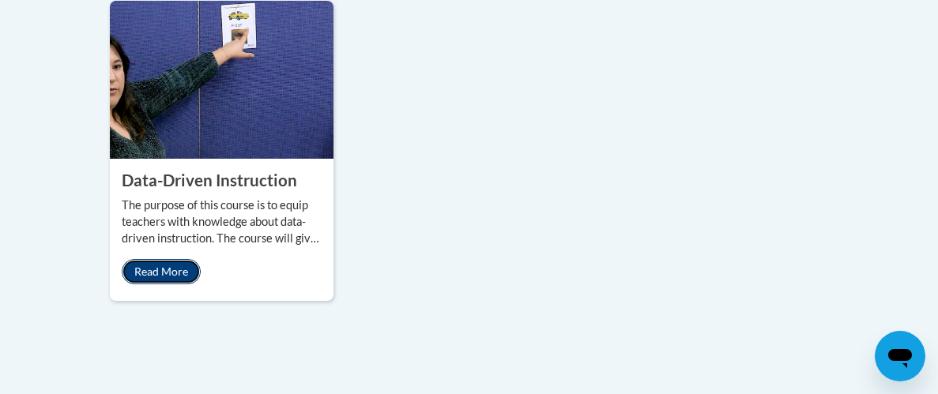
click at [183, 259] on link "Read More" at bounding box center [161, 271] width 79 height 25
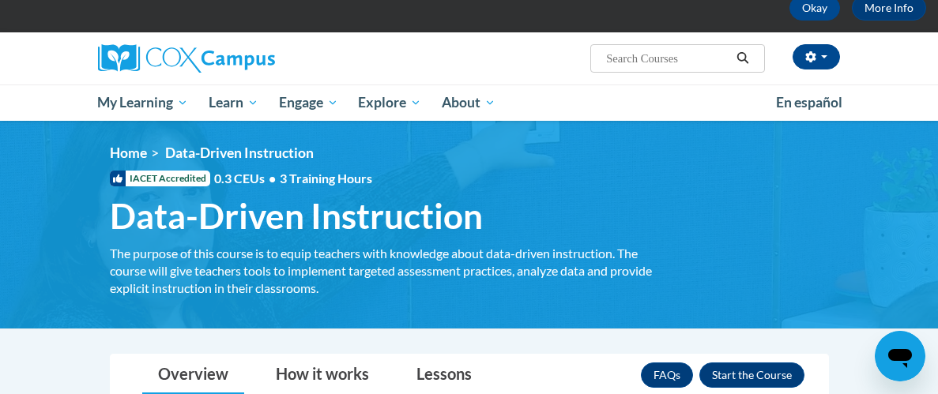
scroll to position [62, 0]
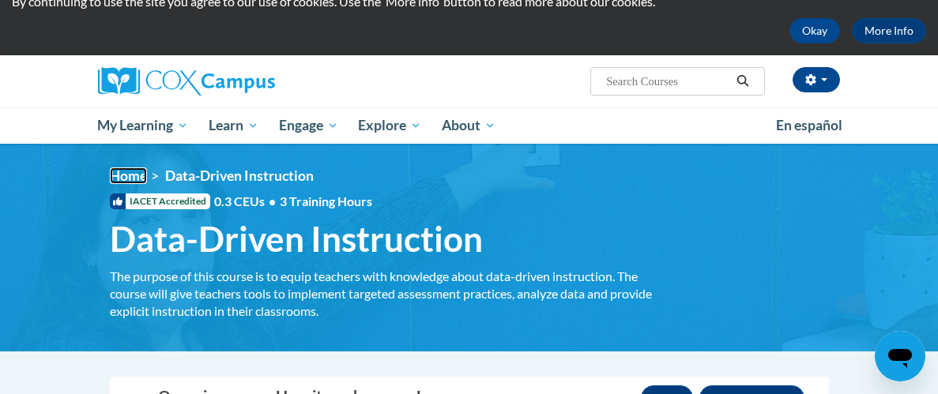
click at [143, 173] on link "Home" at bounding box center [128, 175] width 37 height 17
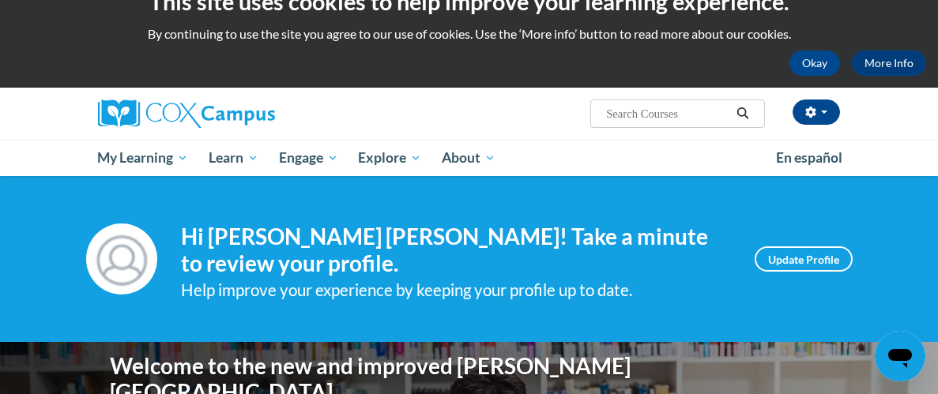
scroll to position [31, 0]
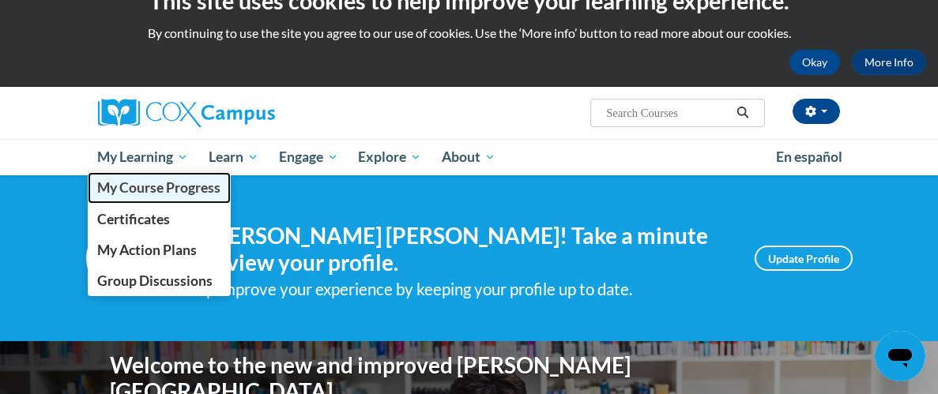
click at [156, 186] on span "My Course Progress" at bounding box center [158, 187] width 123 height 17
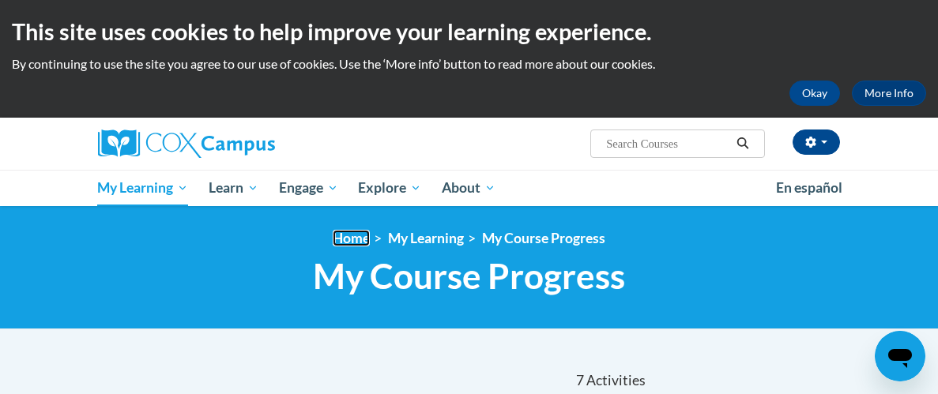
click at [356, 238] on link "Home" at bounding box center [351, 238] width 37 height 17
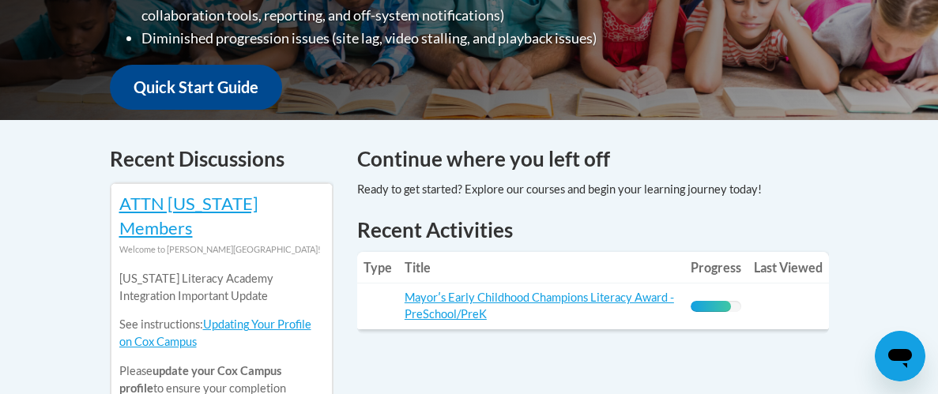
scroll to position [600, 0]
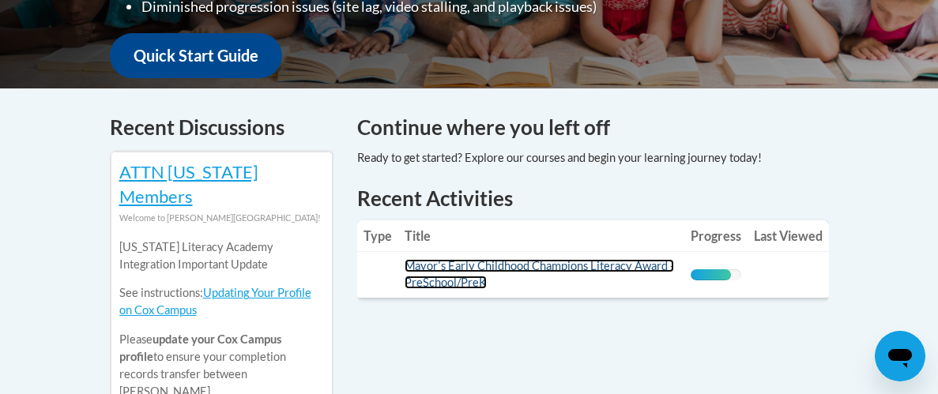
click at [479, 259] on link "Mayorʹs Early Childhood Champions Literacy Award - PreSchool/PreK" at bounding box center [539, 274] width 269 height 30
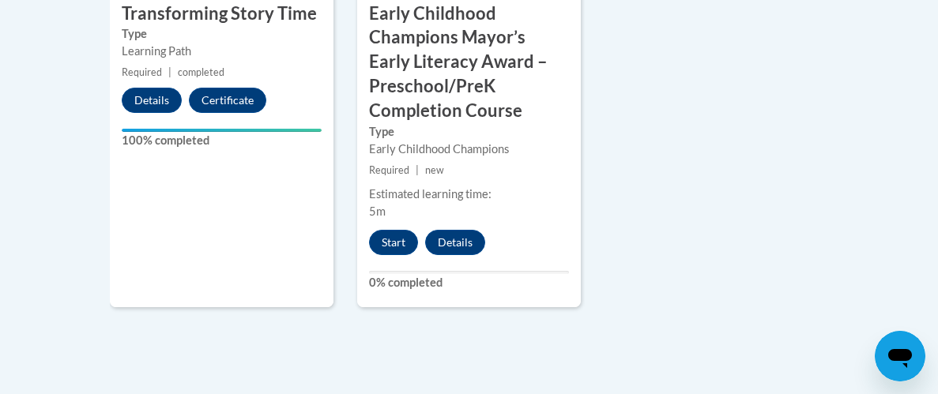
scroll to position [1357, 0]
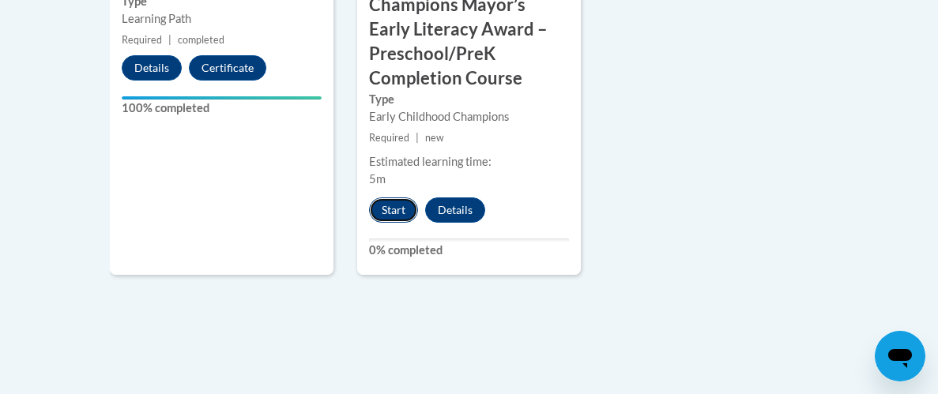
click at [393, 200] on button "Start" at bounding box center [393, 210] width 49 height 25
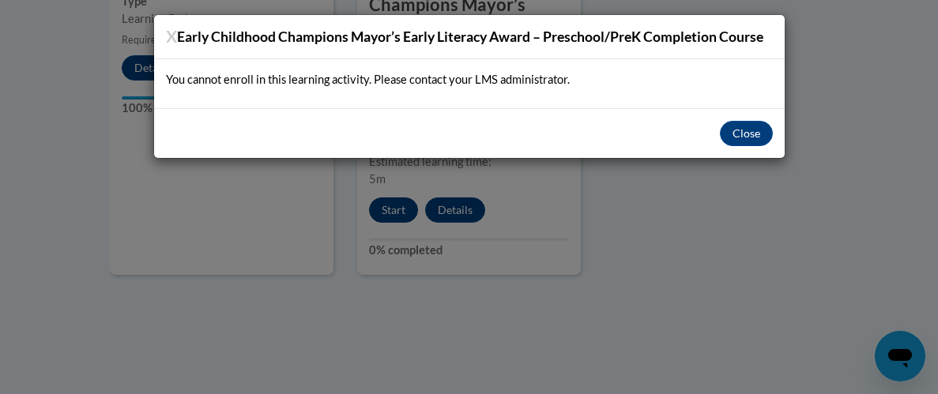
click at [393, 200] on div "X Early Childhood Champions Mayor’s Early Literacy Award – Preschool/PreK Compl…" at bounding box center [469, 197] width 938 height 394
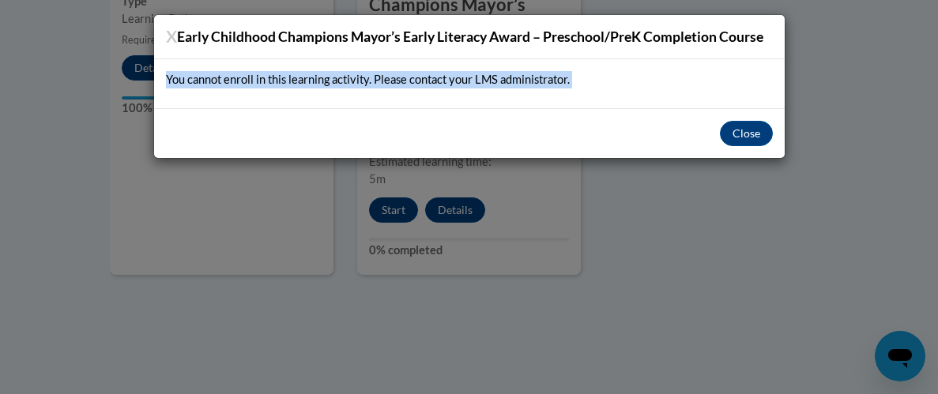
click at [384, 82] on p "You cannot enroll in this learning activity. Please contact your LMS administra…" at bounding box center [469, 79] width 607 height 17
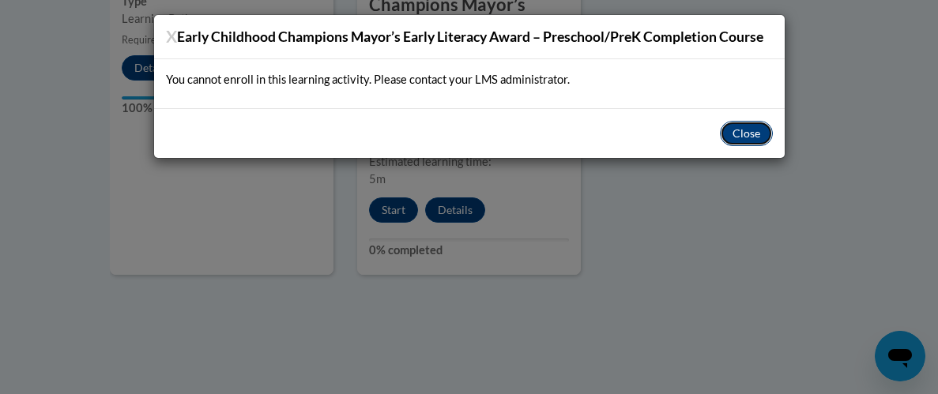
click at [740, 138] on button "Close" at bounding box center [746, 133] width 53 height 25
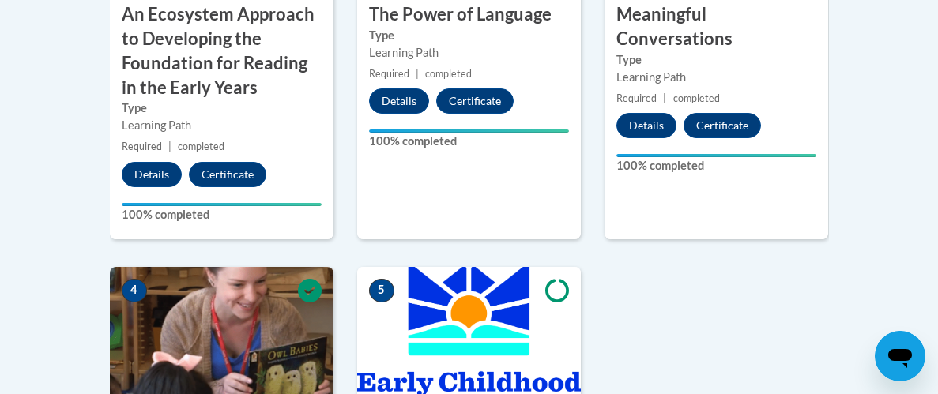
scroll to position [916, 0]
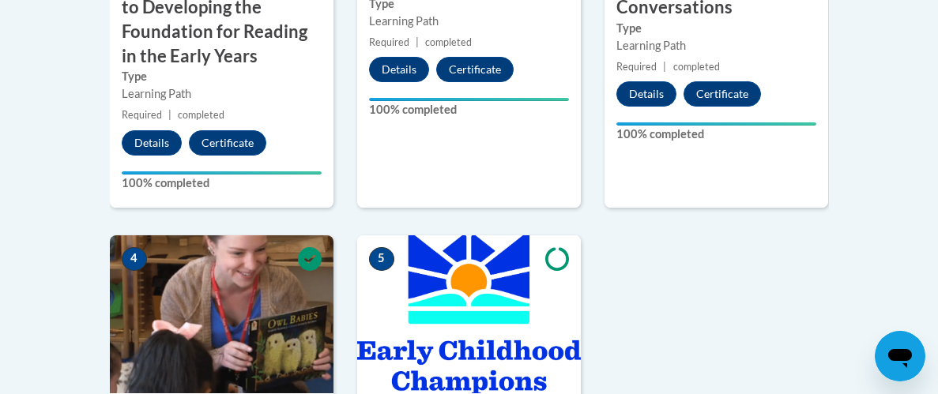
click at [381, 261] on span "5" at bounding box center [381, 259] width 25 height 24
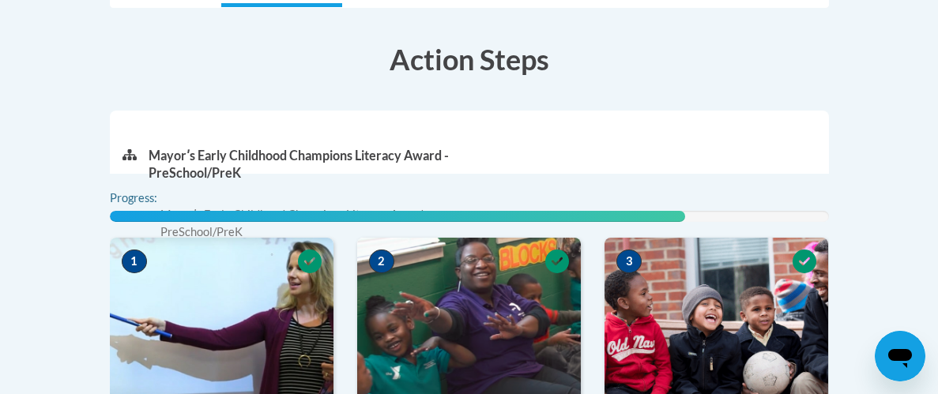
scroll to position [442, 0]
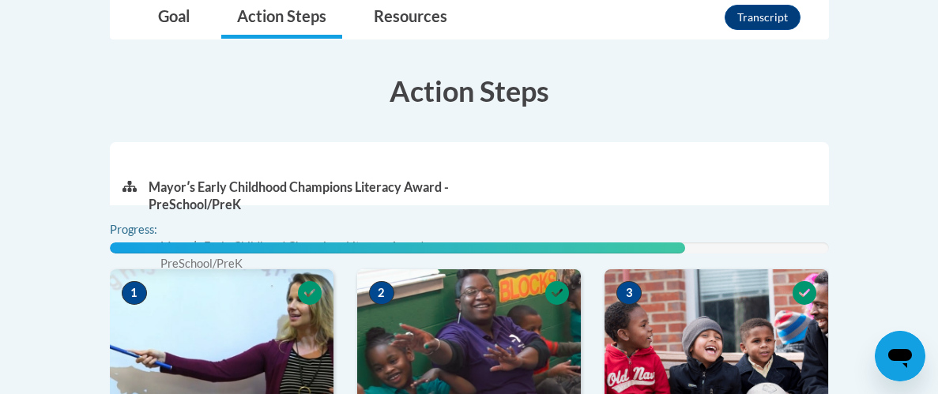
click at [277, 194] on p "Mayorʹs Early Childhood Champions Literacy Award - PreSchool/PreK" at bounding box center [310, 196] width 322 height 35
click at [130, 183] on icon at bounding box center [129, 186] width 14 height 11
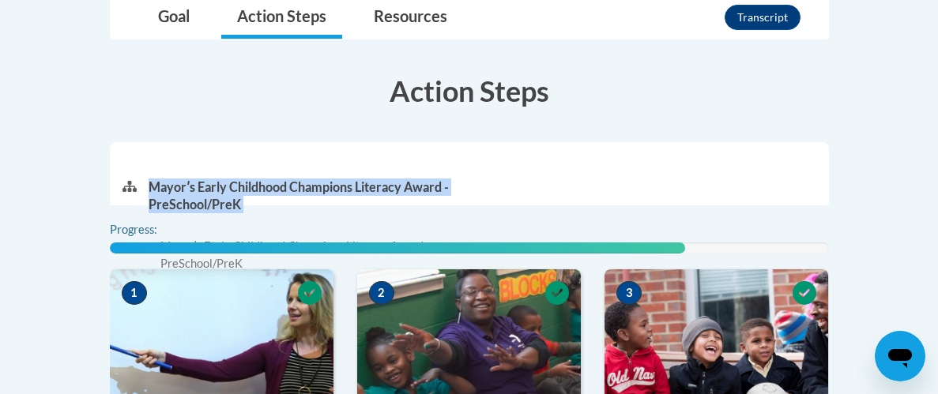
click at [130, 183] on icon at bounding box center [129, 186] width 14 height 11
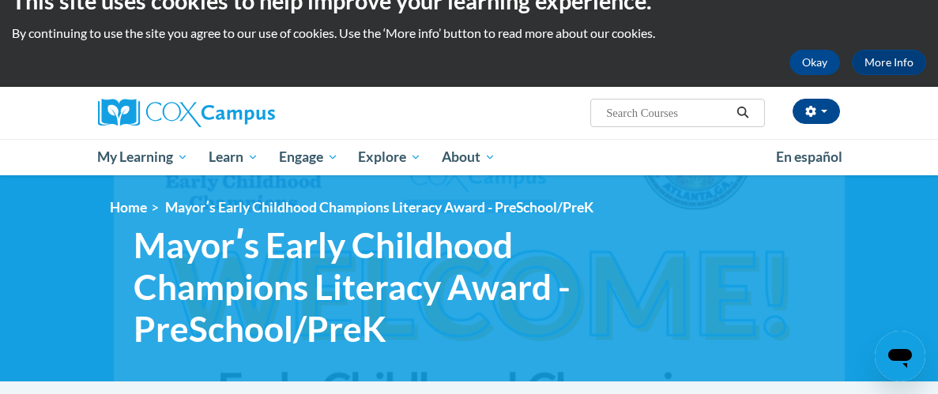
scroll to position [0, 0]
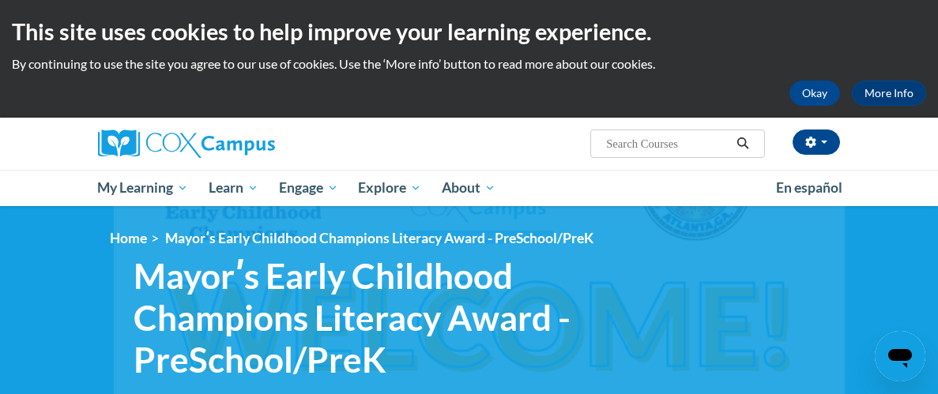
click at [747, 145] on icon "Search" at bounding box center [743, 143] width 12 height 12
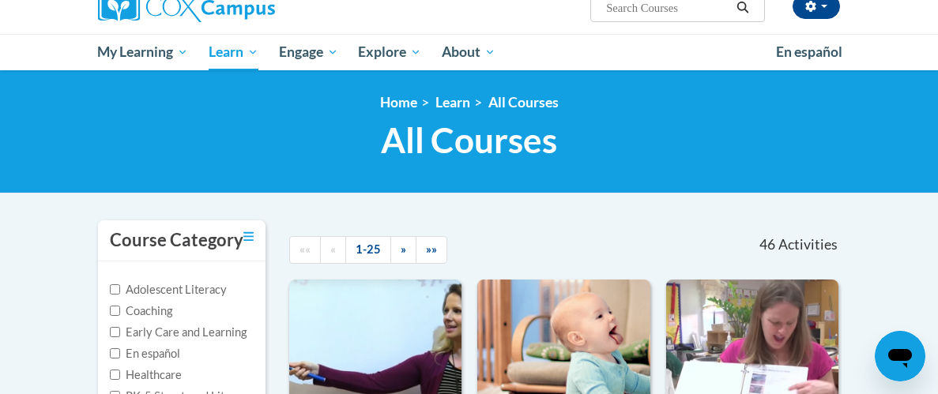
scroll to position [126, 0]
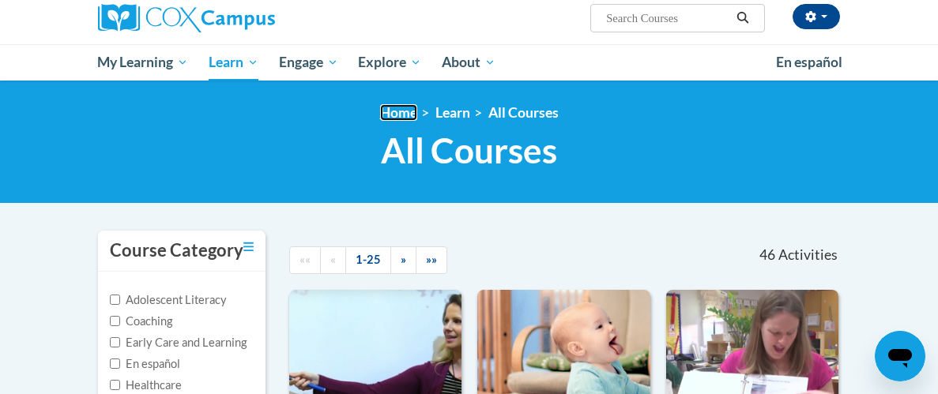
click at [390, 114] on link "Home" at bounding box center [398, 112] width 37 height 17
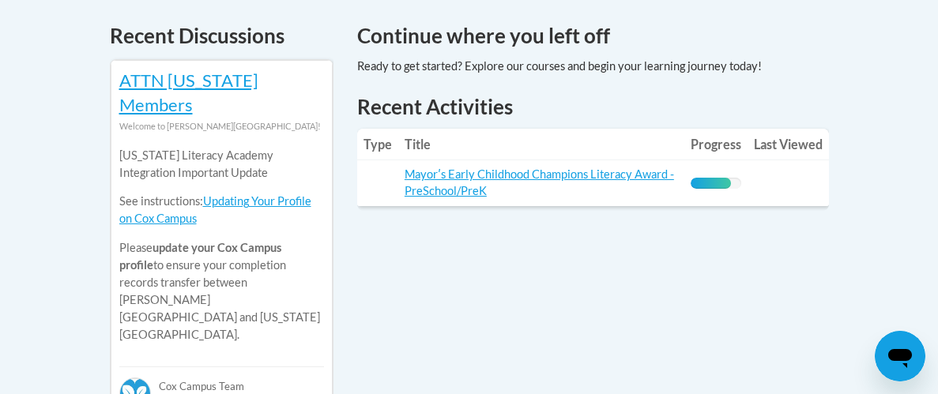
scroll to position [694, 0]
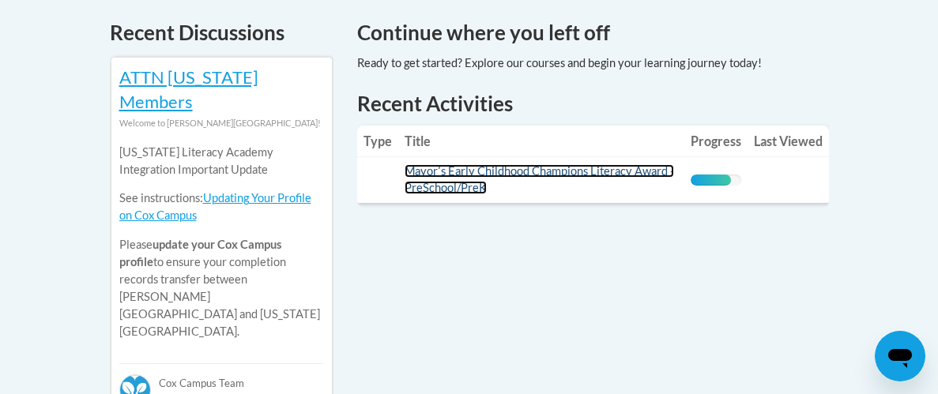
click at [600, 164] on link "Mayorʹs Early Childhood Champions Literacy Award - PreSchool/PreK" at bounding box center [539, 179] width 269 height 30
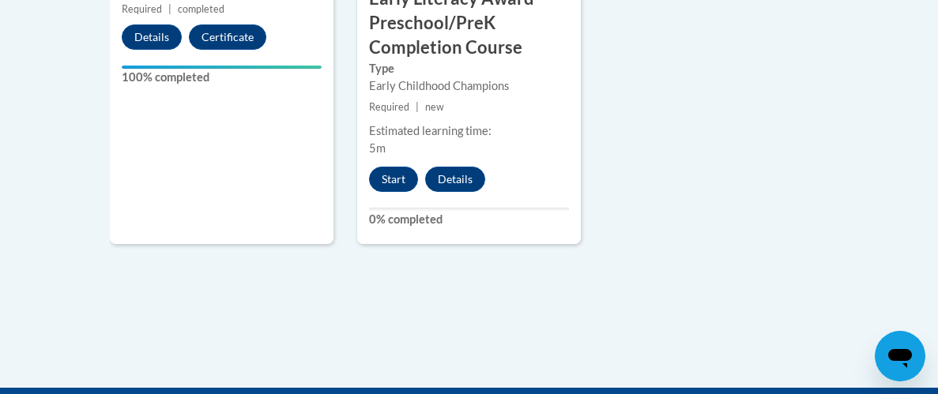
scroll to position [1389, 0]
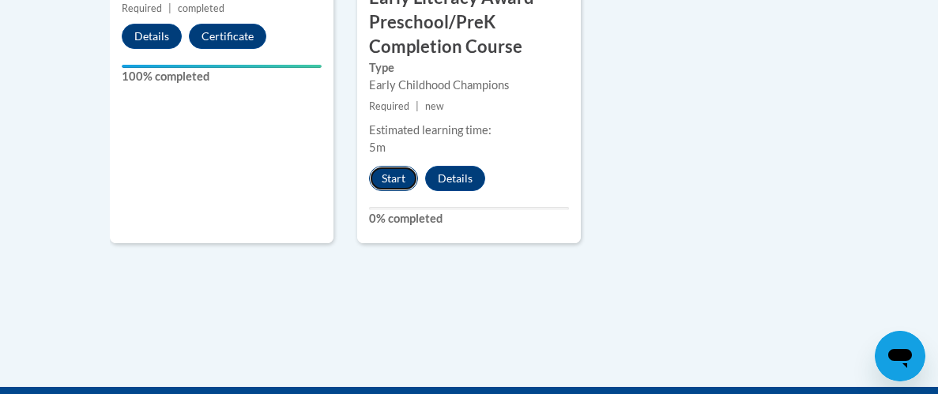
click at [403, 184] on button "Start" at bounding box center [393, 178] width 49 height 25
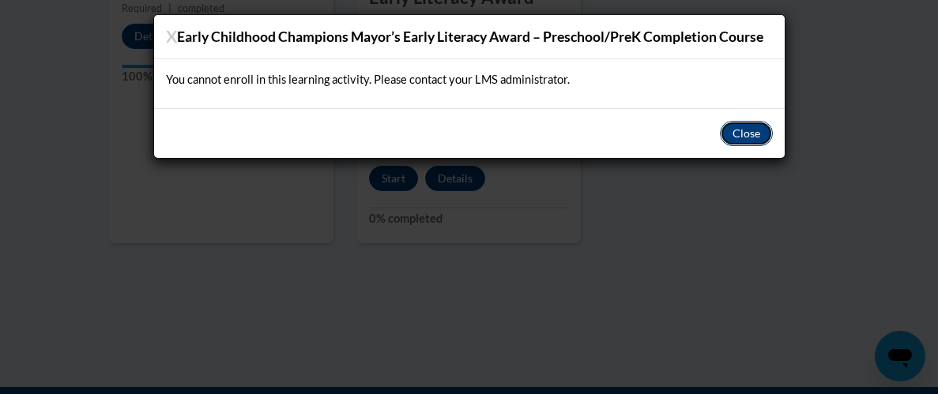
click at [739, 132] on button "Close" at bounding box center [746, 133] width 53 height 25
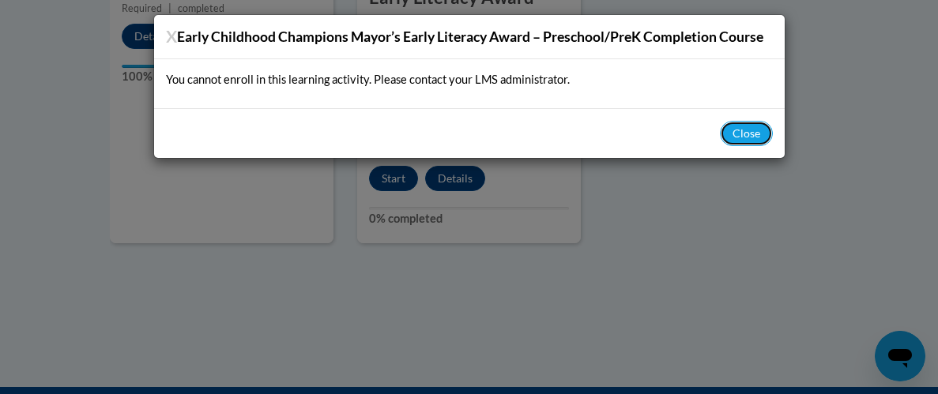
click at [739, 132] on button "Close" at bounding box center [746, 133] width 53 height 25
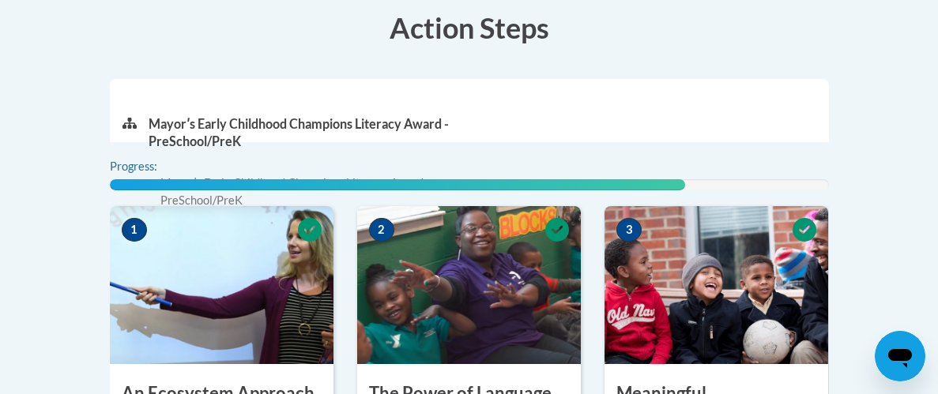
scroll to position [473, 0]
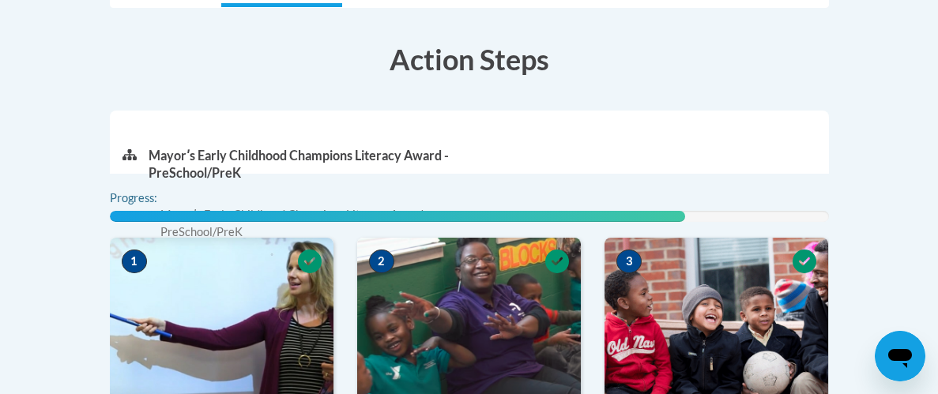
click at [139, 262] on span "1" at bounding box center [134, 262] width 25 height 24
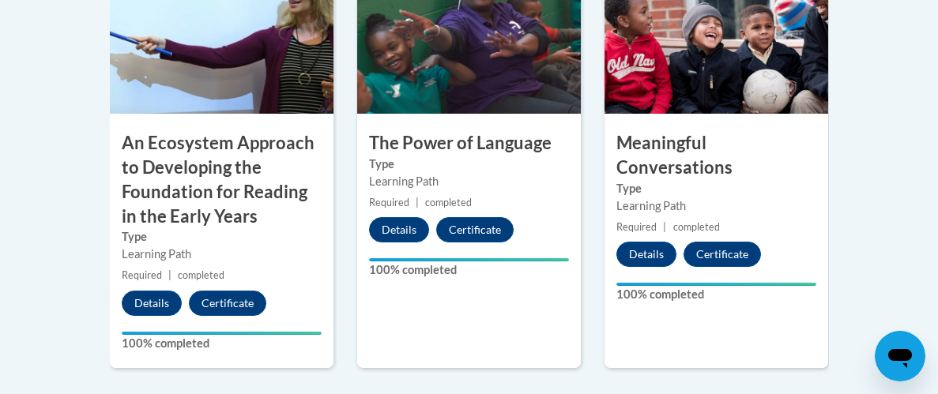
scroll to position [758, 0]
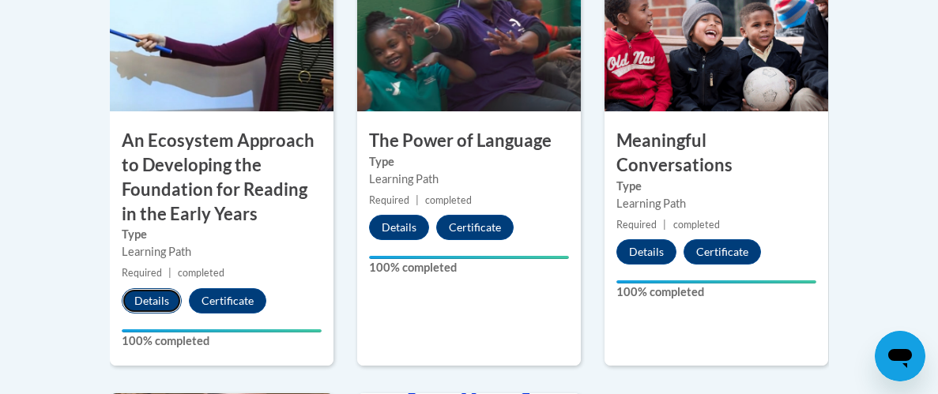
click at [141, 300] on button "Details" at bounding box center [152, 300] width 60 height 25
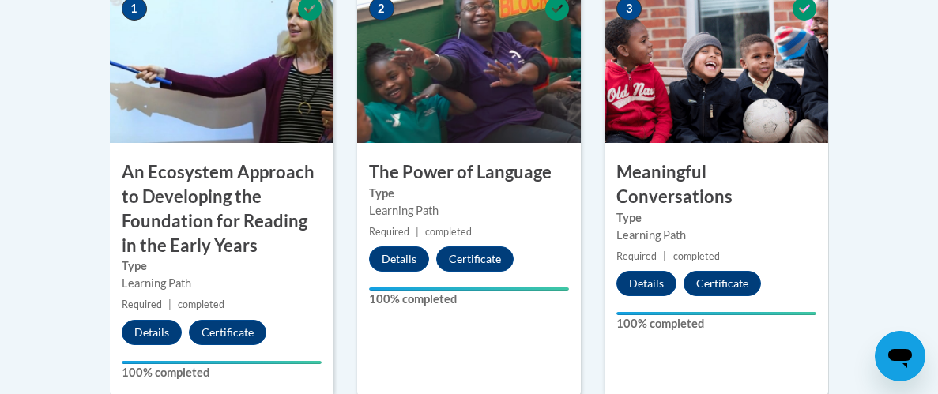
scroll to position [758, 0]
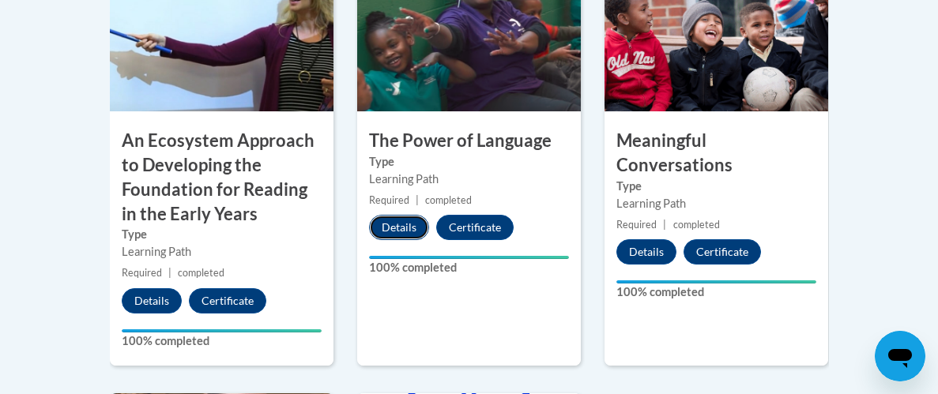
click at [394, 231] on button "Details" at bounding box center [399, 227] width 60 height 25
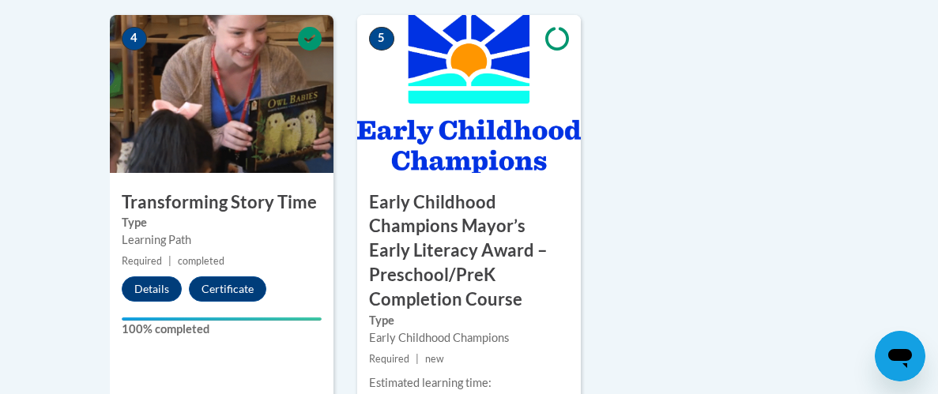
scroll to position [1136, 0]
click at [156, 295] on button "Details" at bounding box center [152, 289] width 60 height 25
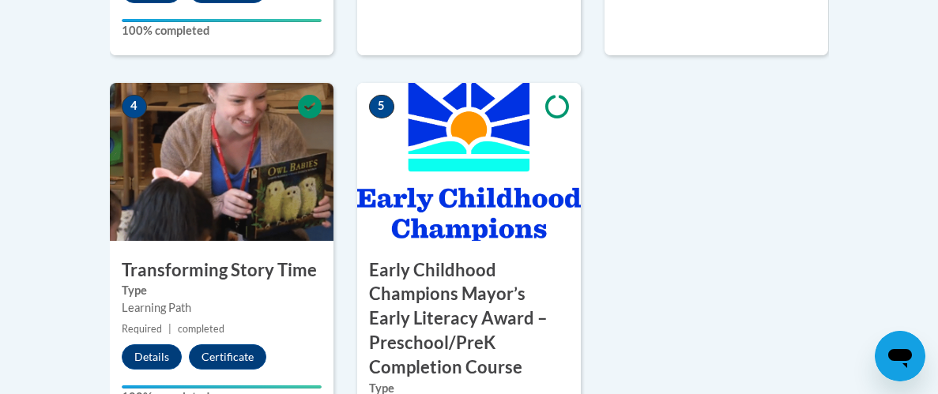
scroll to position [1042, 0]
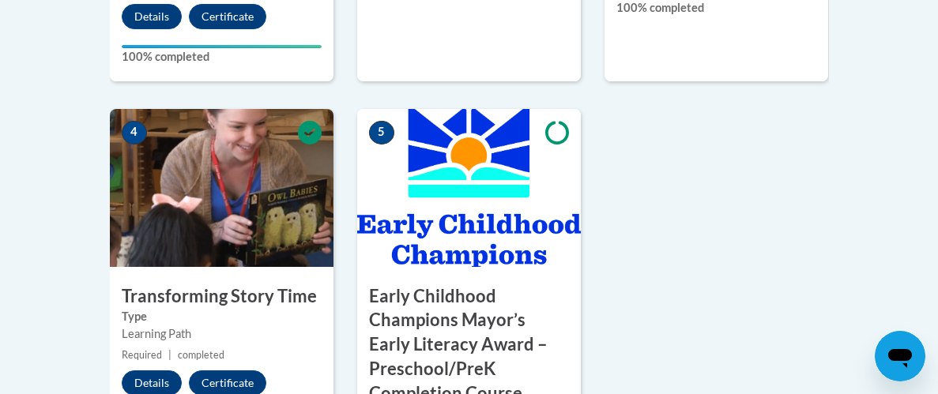
click at [565, 124] on icon at bounding box center [557, 132] width 24 height 23
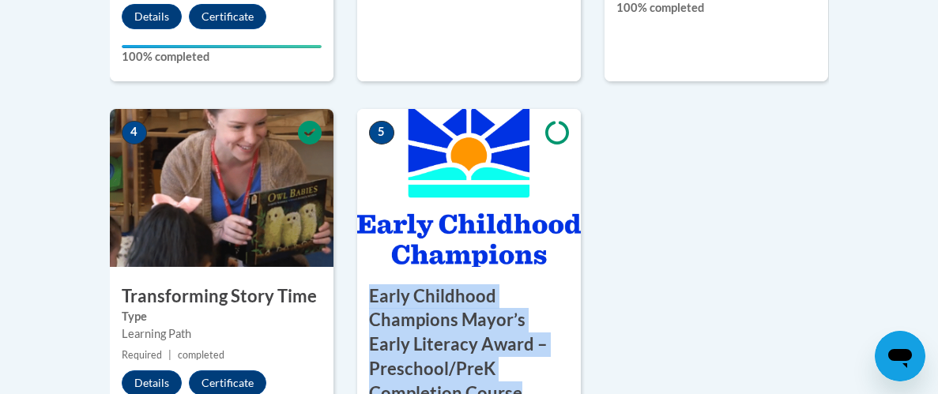
click at [364, 147] on img at bounding box center [469, 188] width 224 height 158
click at [529, 137] on img at bounding box center [469, 188] width 224 height 158
click at [829, 295] on div "Action Steps Active Your Progress Mayorʹs Early Childhood Champions Literacy Aw…" at bounding box center [469, 46] width 743 height 1183
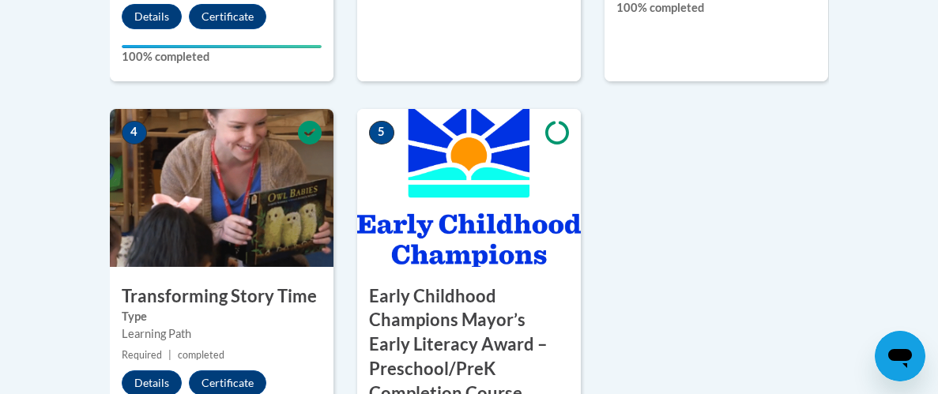
click at [829, 295] on div "Action Steps Active Your Progress Mayorʹs Early Childhood Champions Literacy Aw…" at bounding box center [469, 46] width 743 height 1183
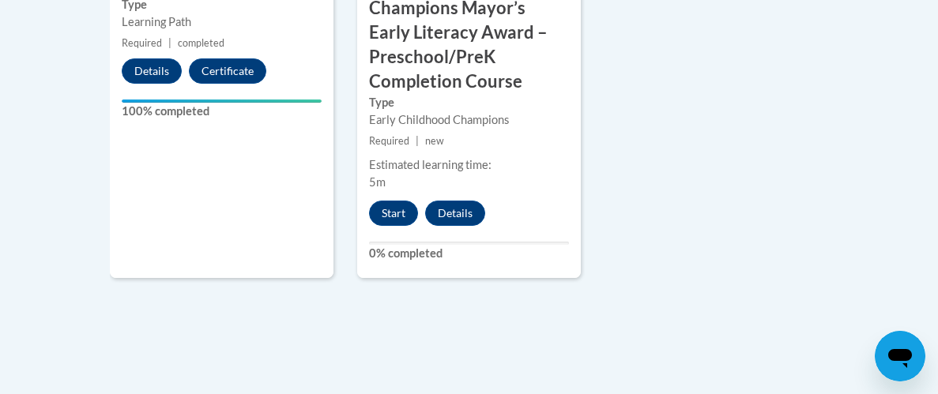
scroll to position [1357, 0]
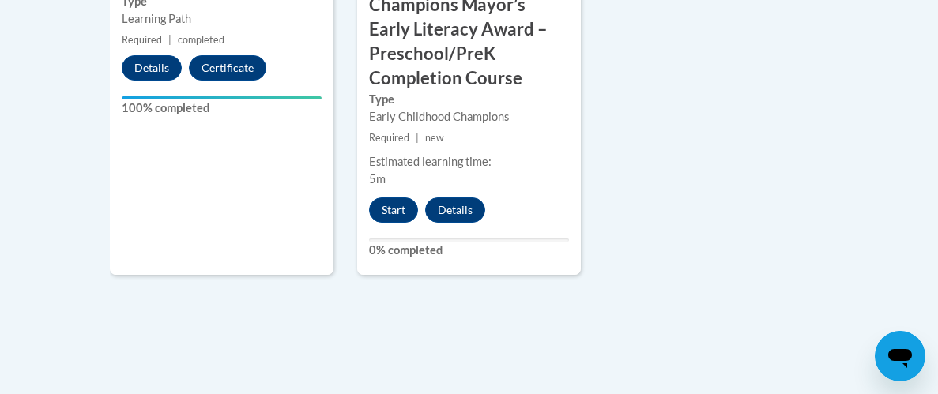
click at [437, 136] on span "new" at bounding box center [434, 138] width 19 height 12
click at [386, 212] on button "Start" at bounding box center [393, 210] width 49 height 25
